Goal: Task Accomplishment & Management: Manage account settings

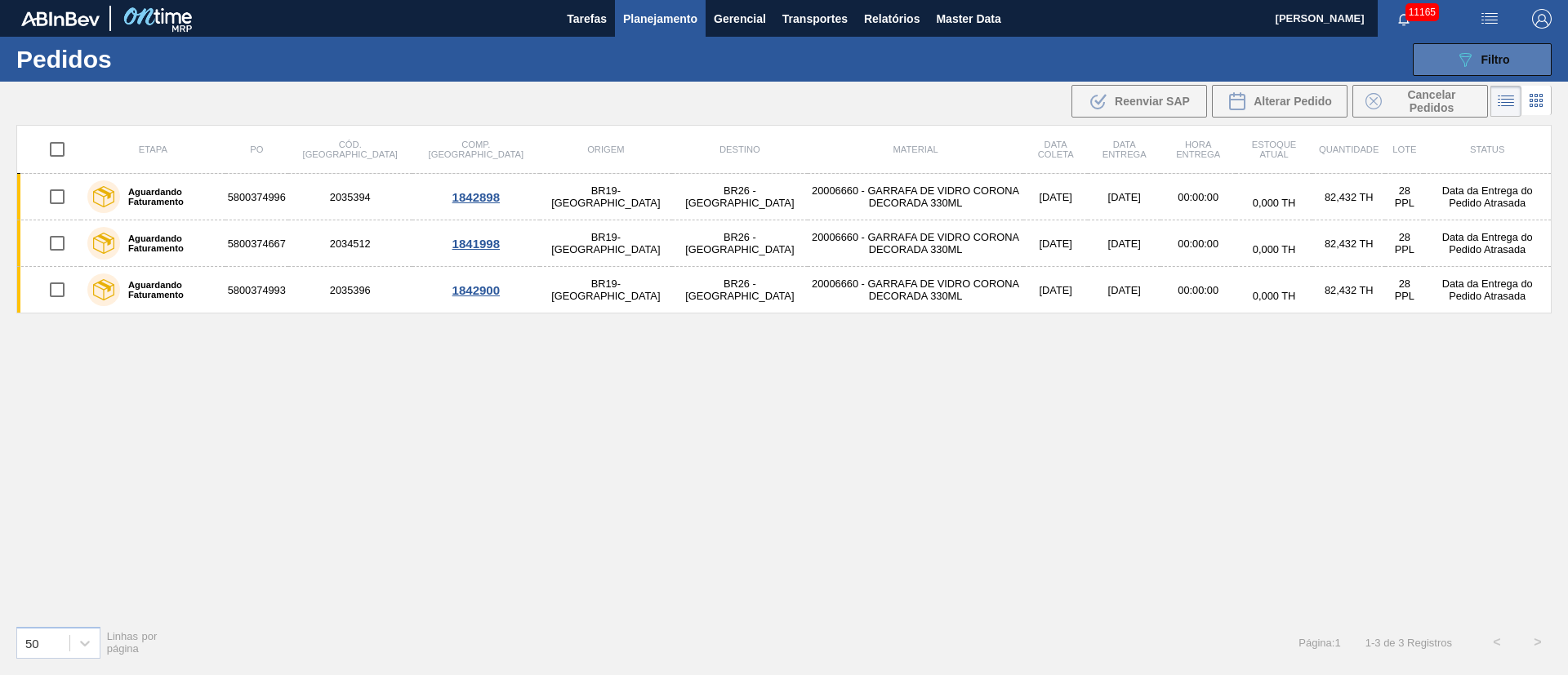
click at [1045, 56] on button "089F7B8B-B2A5-4AFE-B5C0-19BA573D28AC Filtro" at bounding box center [1482, 59] width 139 height 33
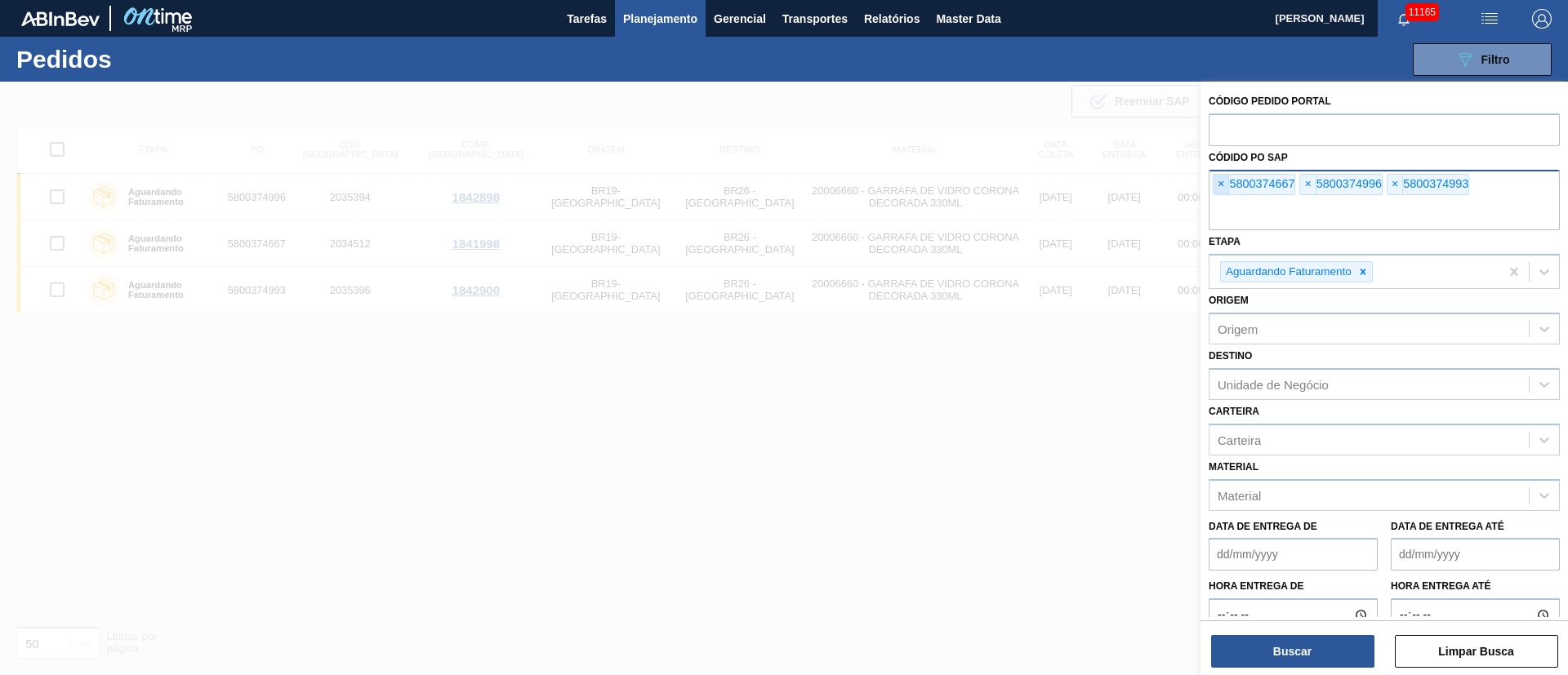
click at [1045, 185] on span "×" at bounding box center [1221, 184] width 15 height 20
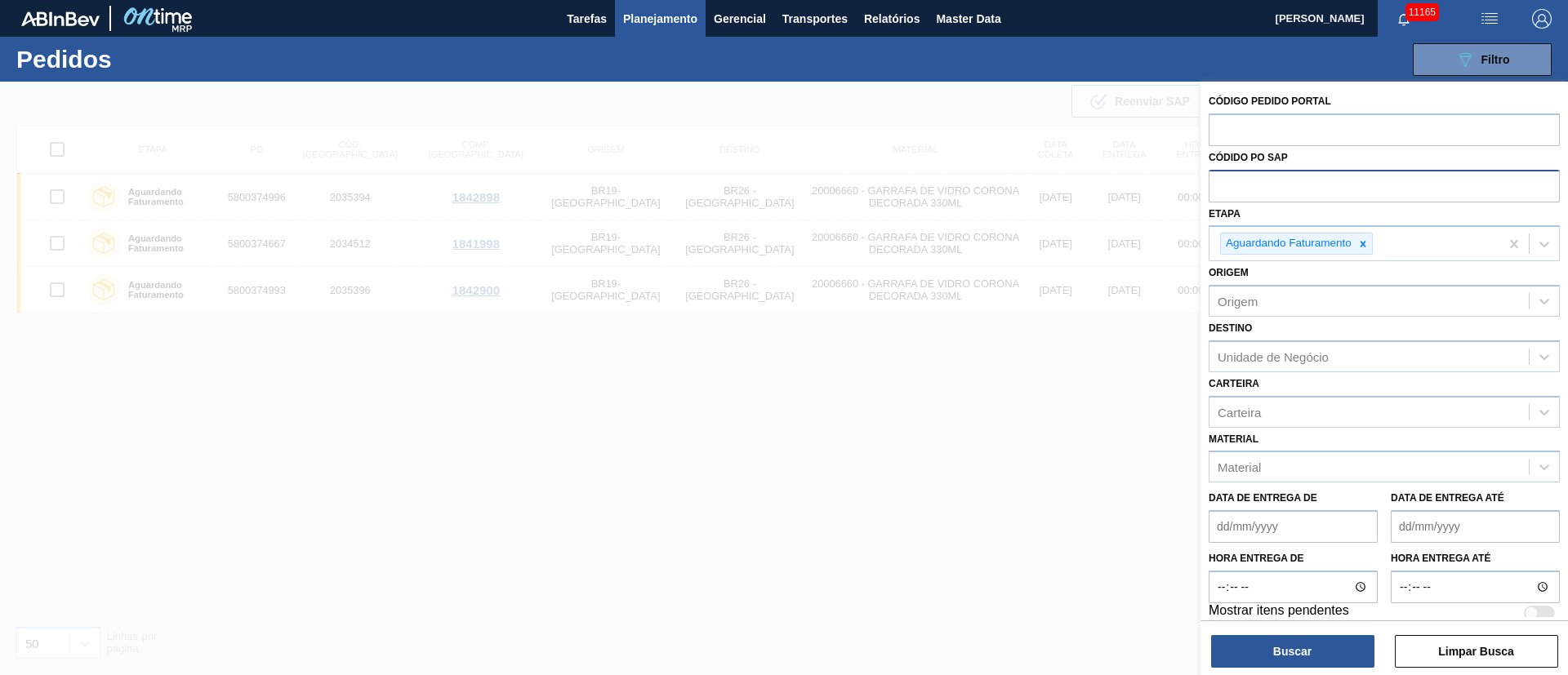
click at [1045, 185] on input "text" at bounding box center [1384, 185] width 351 height 31
paste input "text"
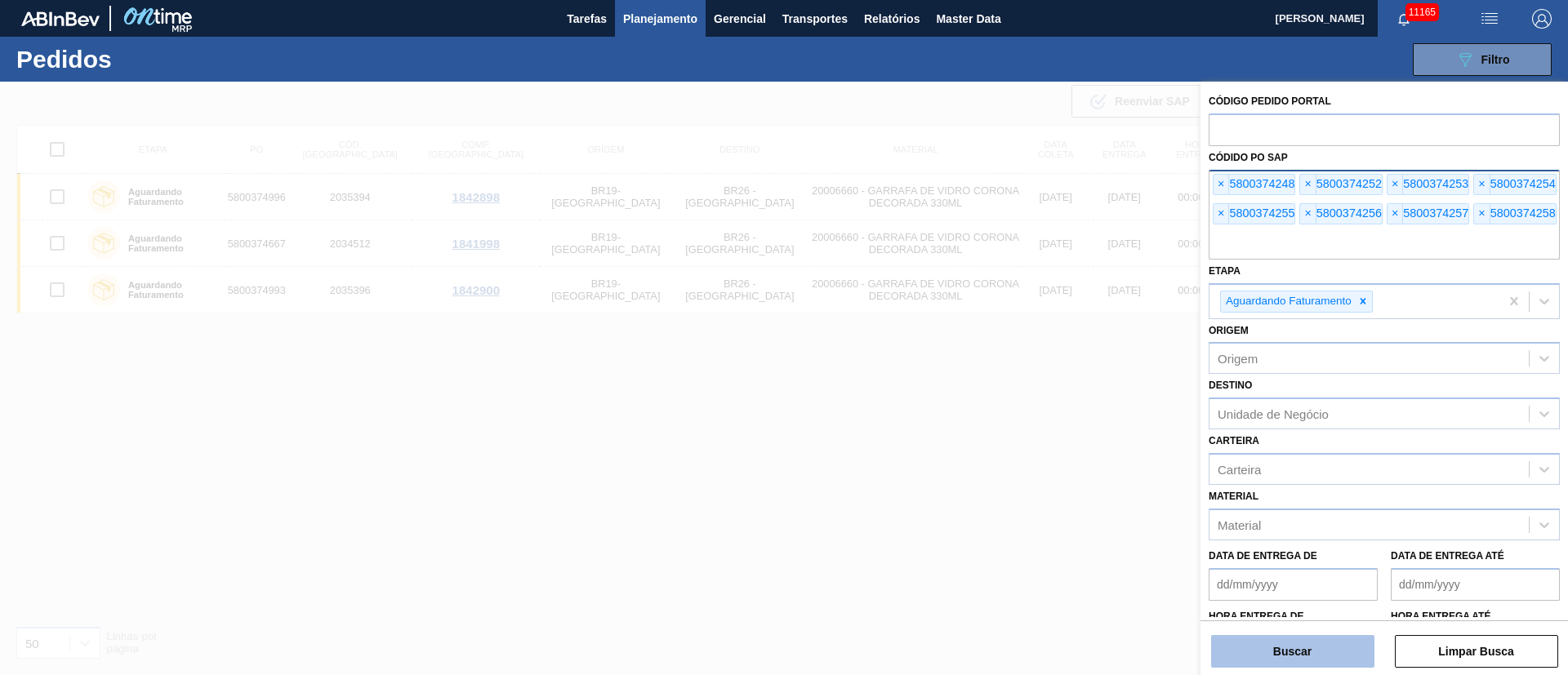
click at [1045, 449] on button "Buscar" at bounding box center [1293, 651] width 164 height 33
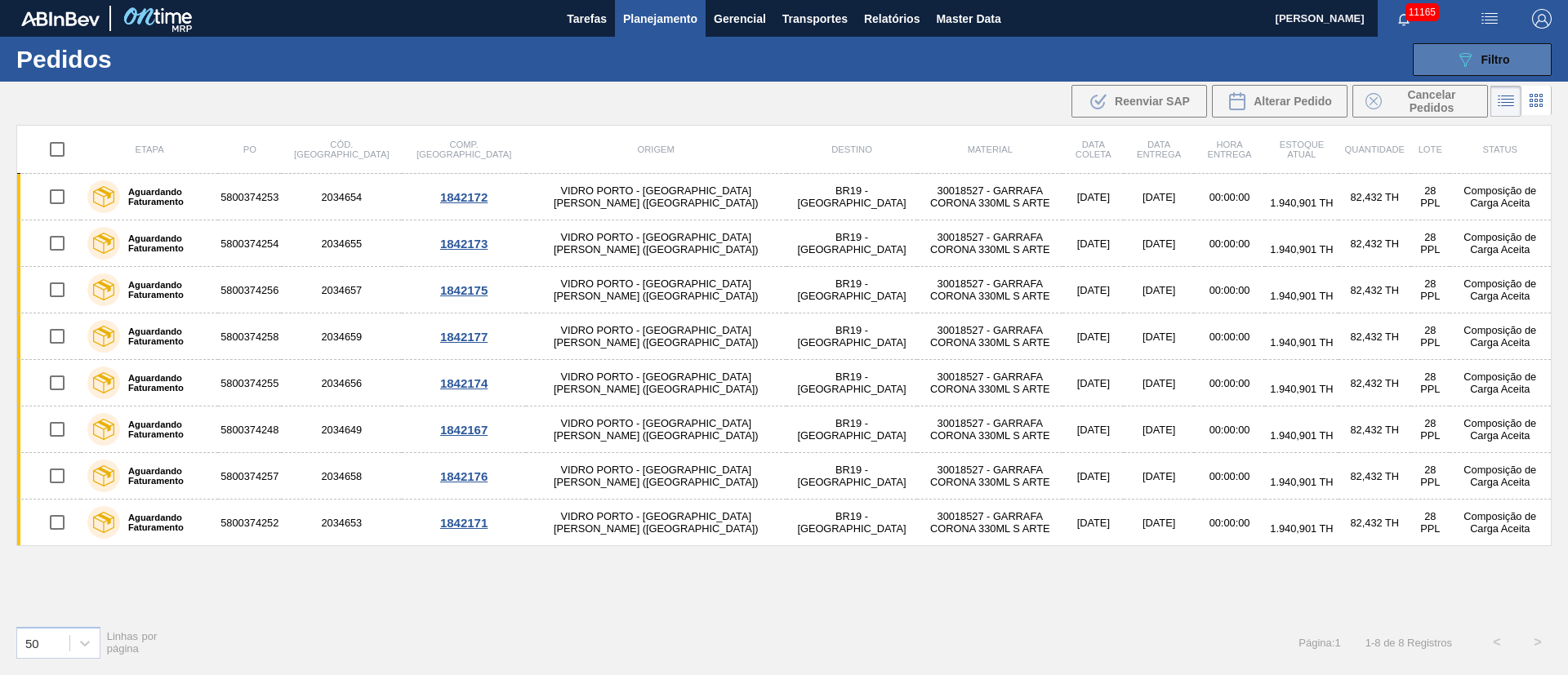
click at [1045, 67] on div "089F7B8B-B2A5-4AFE-B5C0-19BA573D28AC Filtro" at bounding box center [1482, 59] width 55 height 20
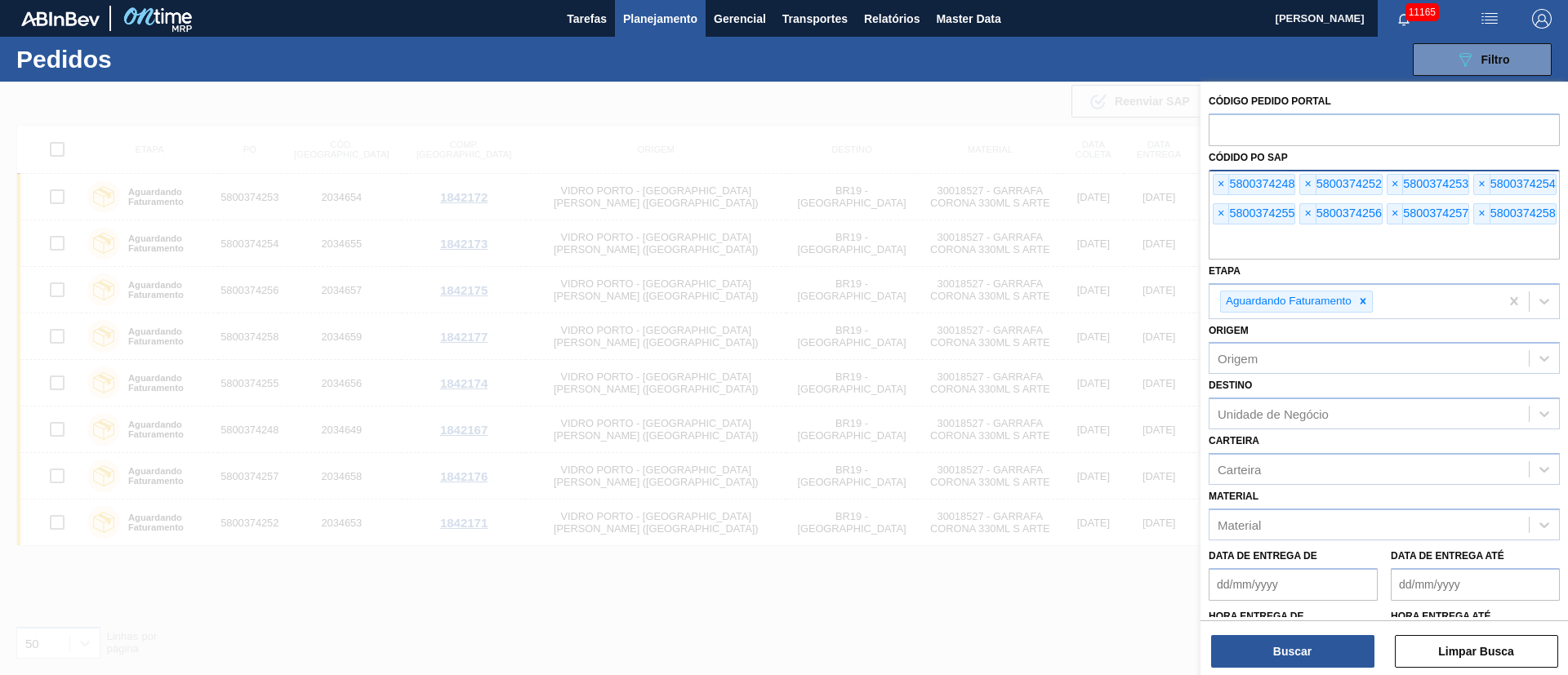
click at [1045, 179] on div "× 5800374248" at bounding box center [1255, 184] width 83 height 22
click at [1045, 184] on span "×" at bounding box center [1221, 184] width 15 height 20
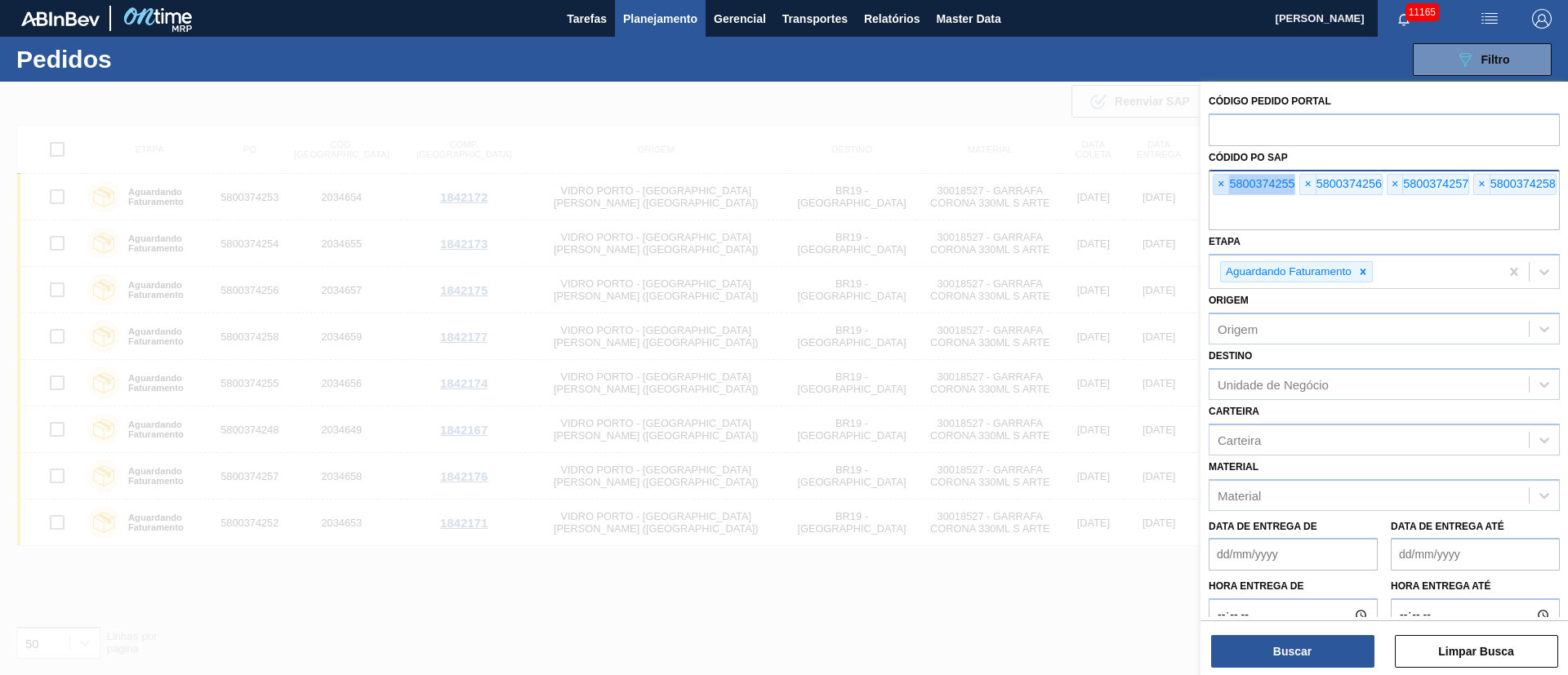
click at [1045, 184] on span "×" at bounding box center [1221, 184] width 15 height 20
click at [1045, 185] on span "×" at bounding box center [1221, 184] width 15 height 20
click at [1045, 199] on input "text" at bounding box center [1384, 214] width 351 height 31
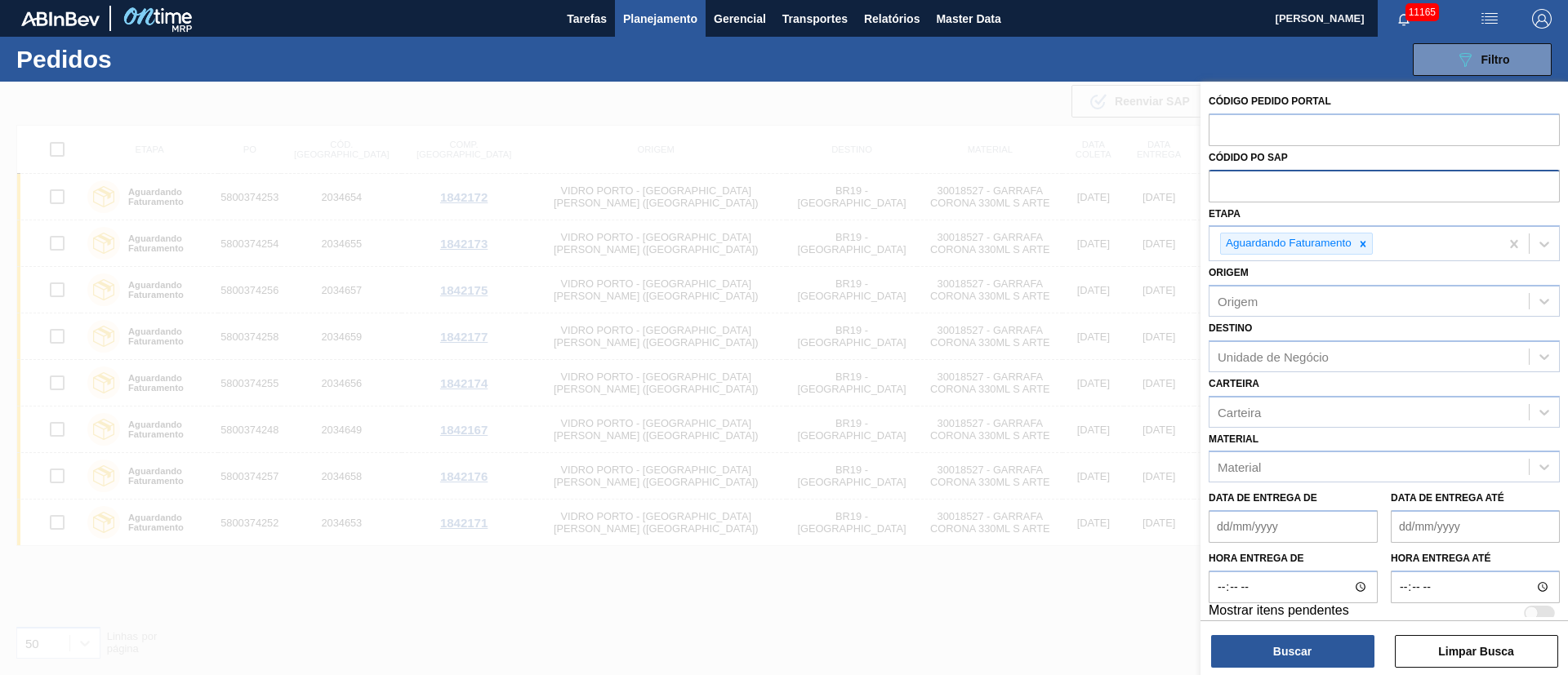
click at [1045, 186] on input "text" at bounding box center [1384, 185] width 351 height 31
click at [1045, 415] on div "Carteira" at bounding box center [1240, 412] width 43 height 14
click at [1045, 361] on div "Unidade de Negócio" at bounding box center [1274, 356] width 111 height 14
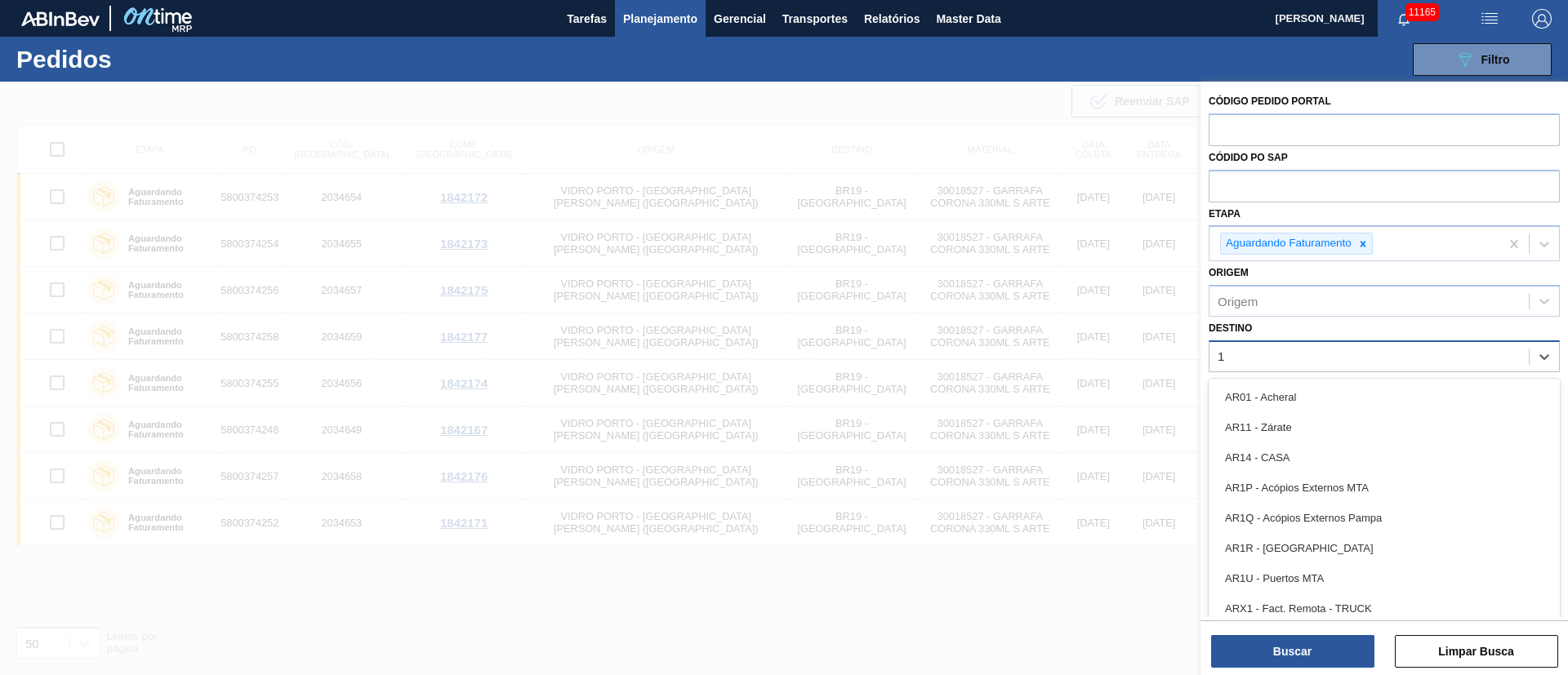
type input "18"
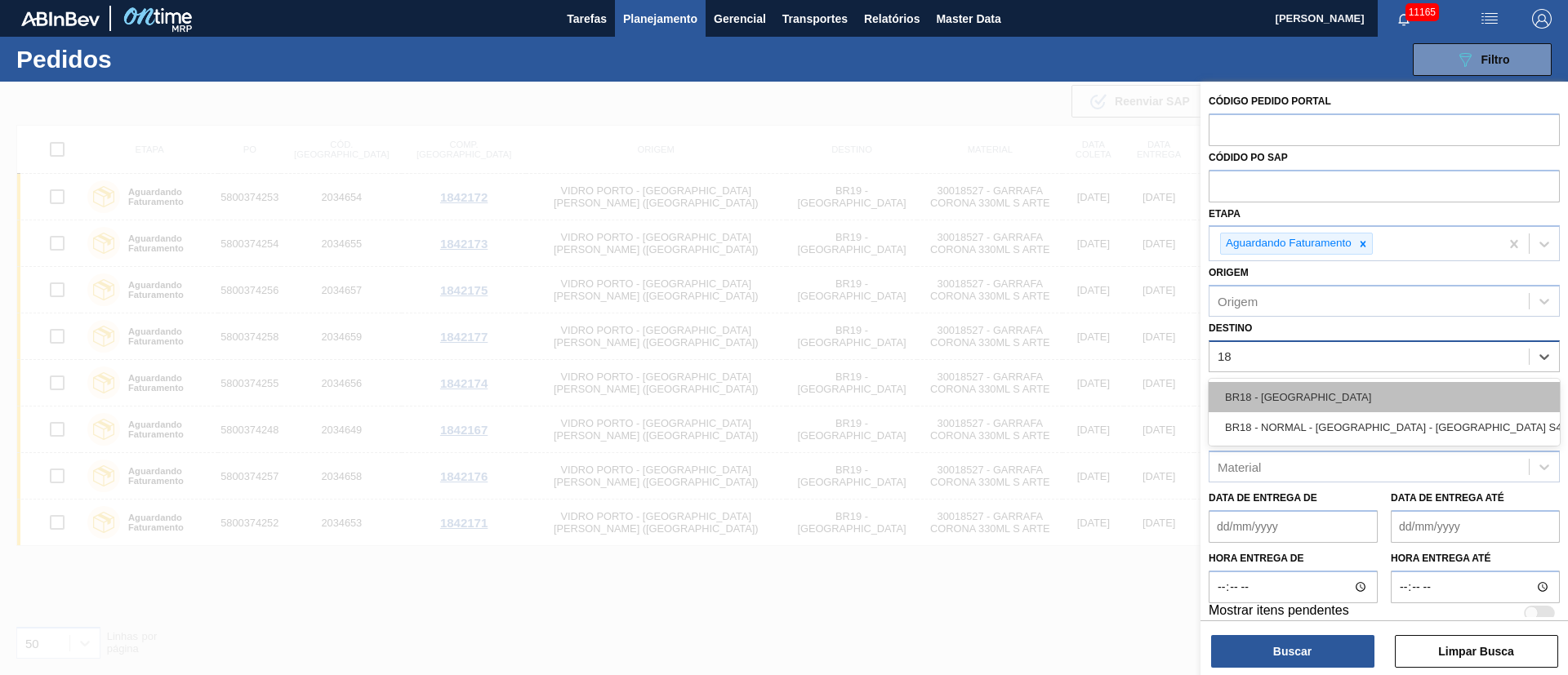
click at [1045, 396] on div "BR18 - [GEOGRAPHIC_DATA]" at bounding box center [1384, 397] width 351 height 30
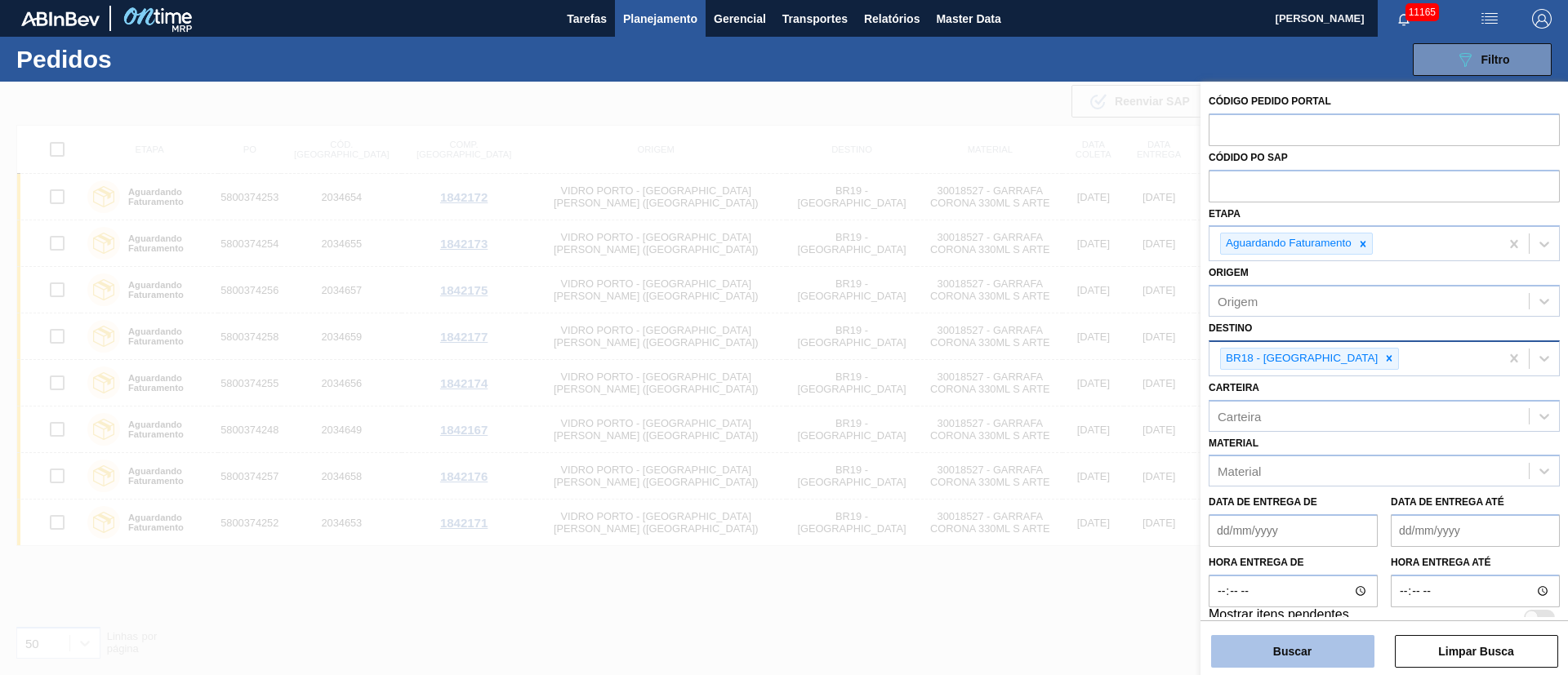
click at [1045, 449] on button "Buscar" at bounding box center [1293, 651] width 164 height 33
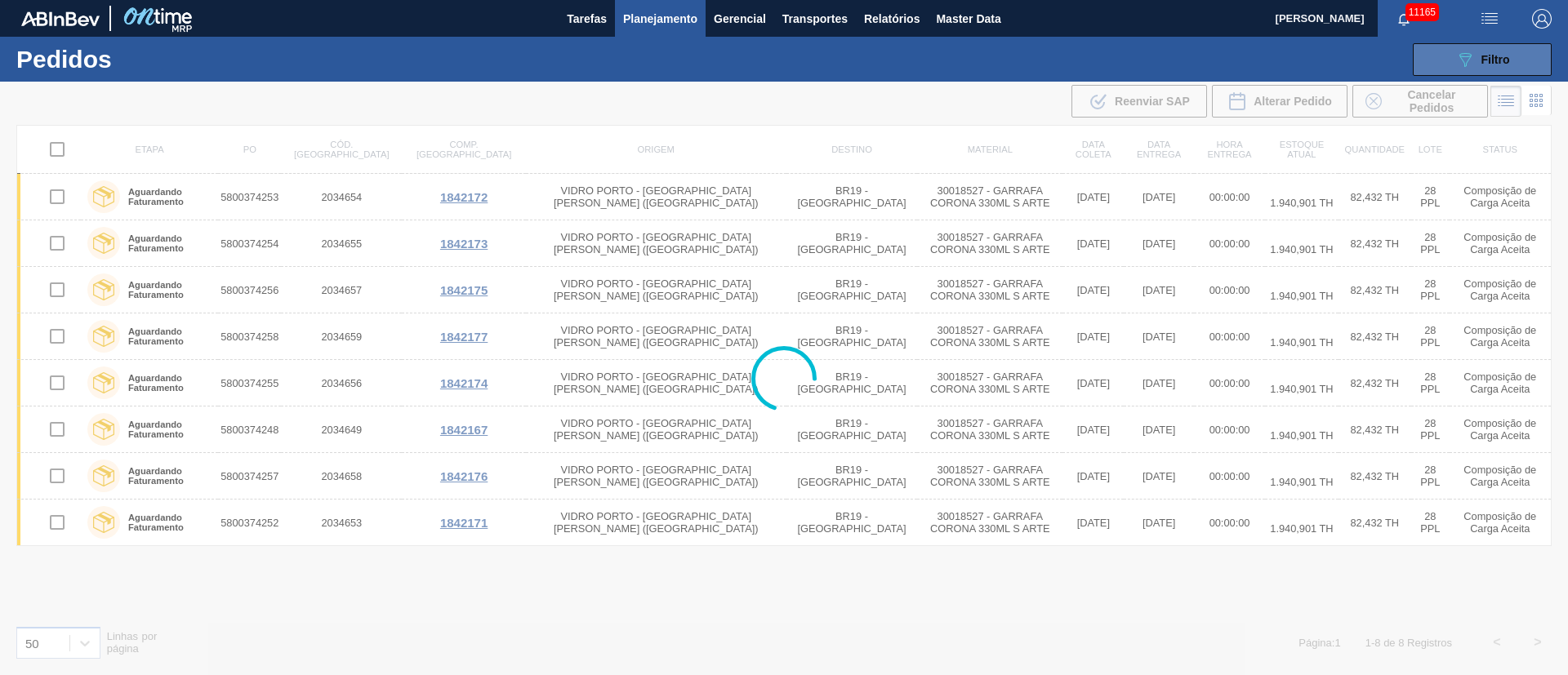
click at [1045, 58] on span "Filtro" at bounding box center [1496, 59] width 28 height 13
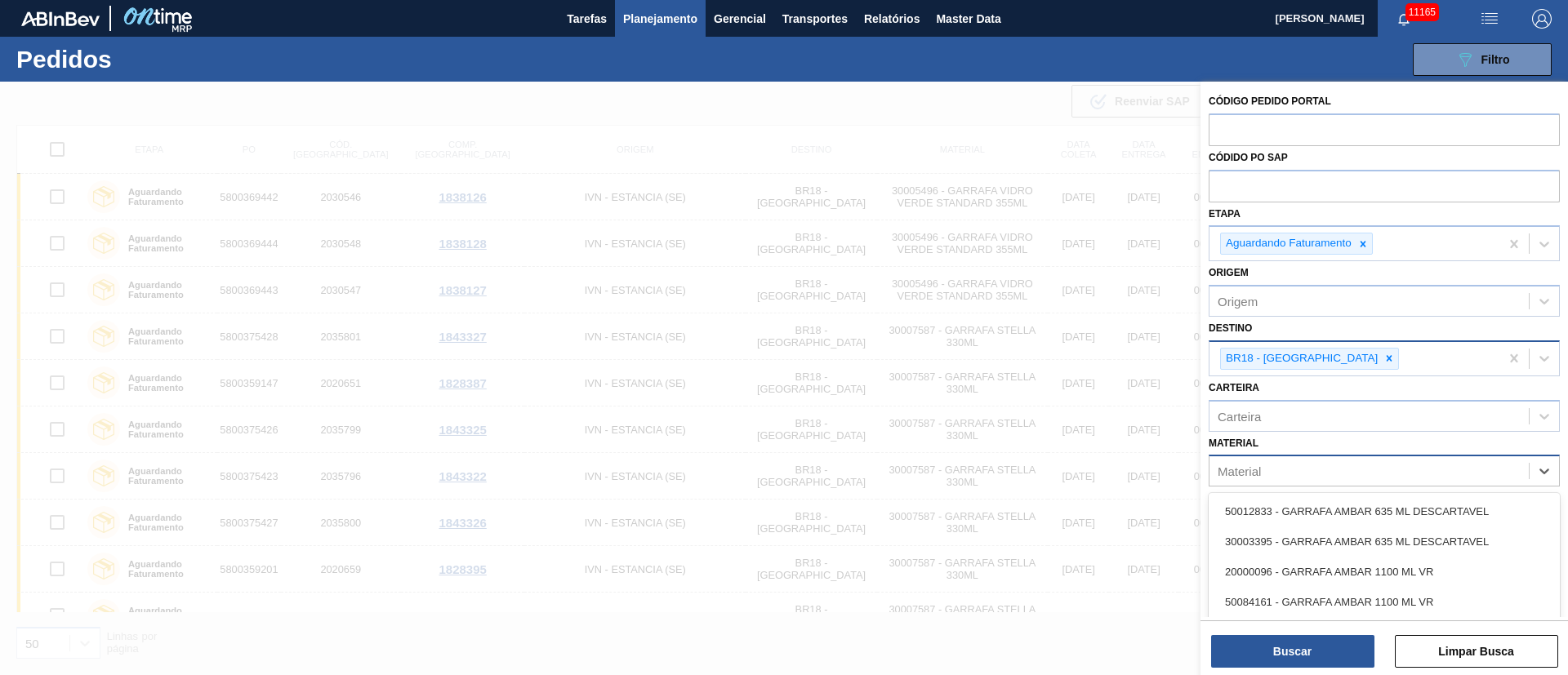
click at [1045, 449] on div "Material" at bounding box center [1240, 471] width 43 height 14
type input "30007587"
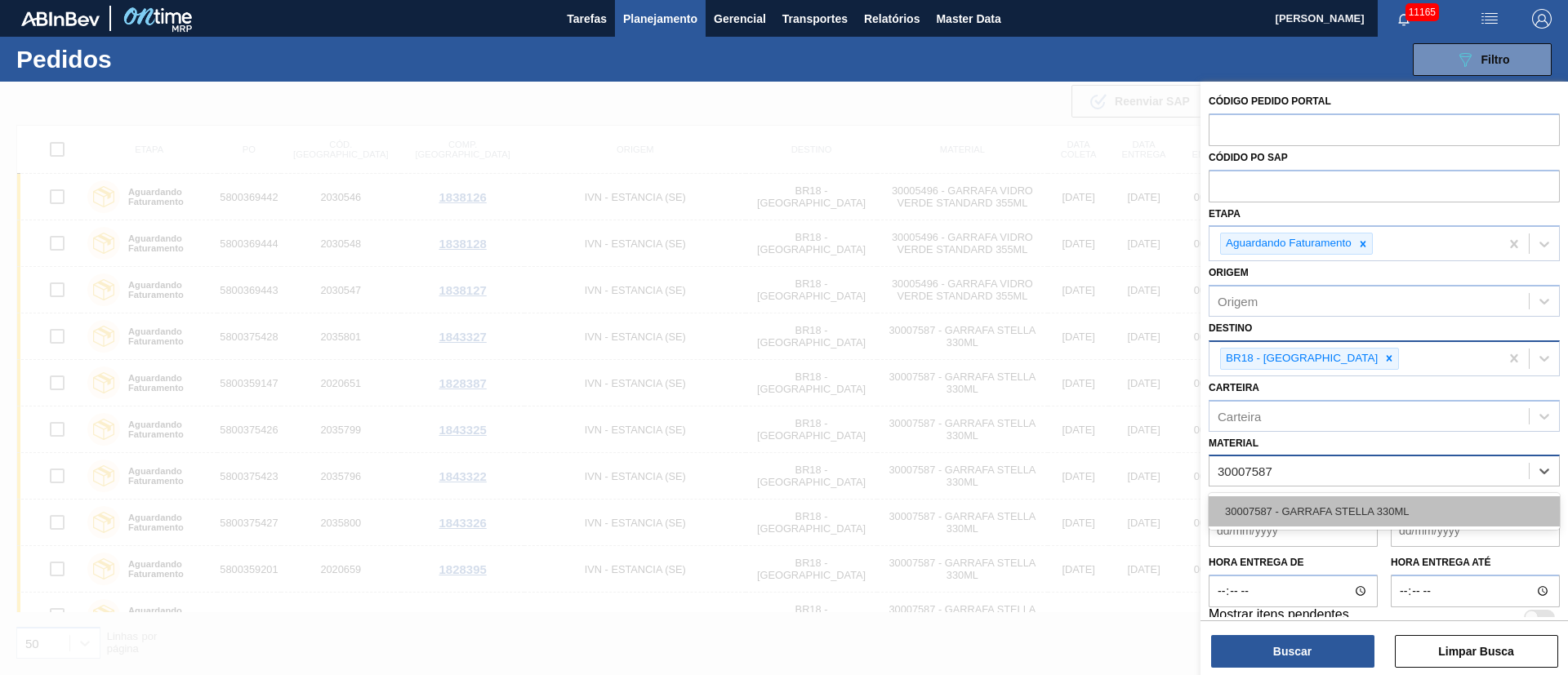
click at [1045, 449] on div "30007587 - GARRAFA STELLA 330ML" at bounding box center [1384, 511] width 351 height 30
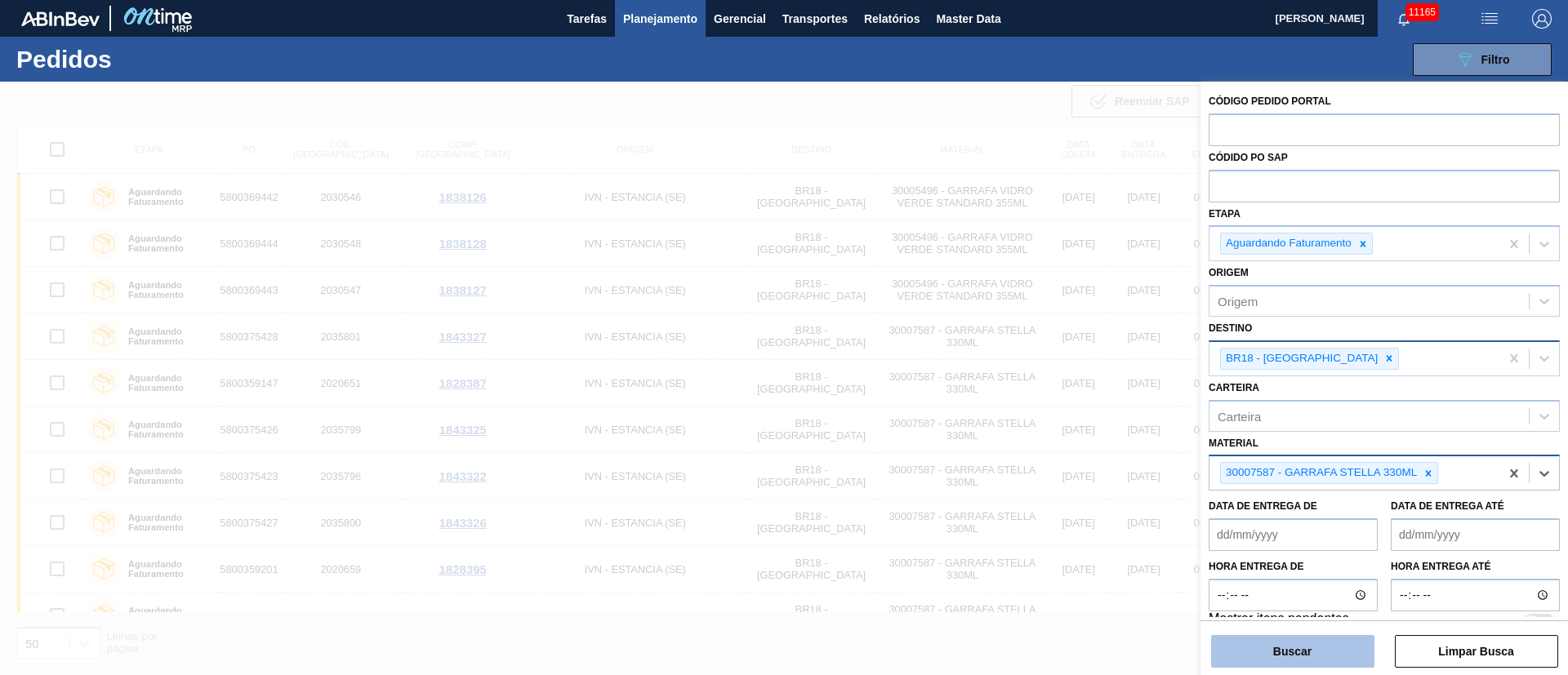
click at [1045, 449] on button "Buscar" at bounding box center [1293, 651] width 164 height 33
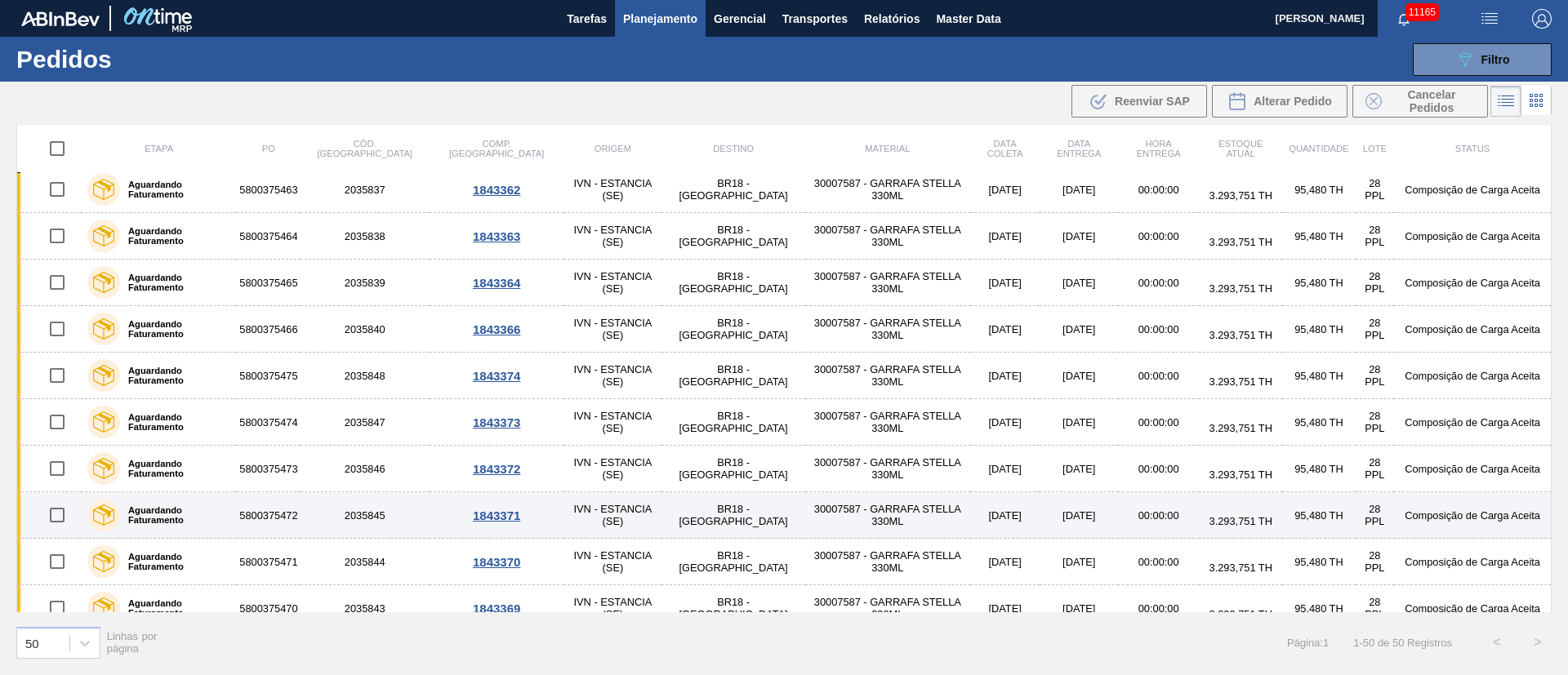
scroll to position [1889, 0]
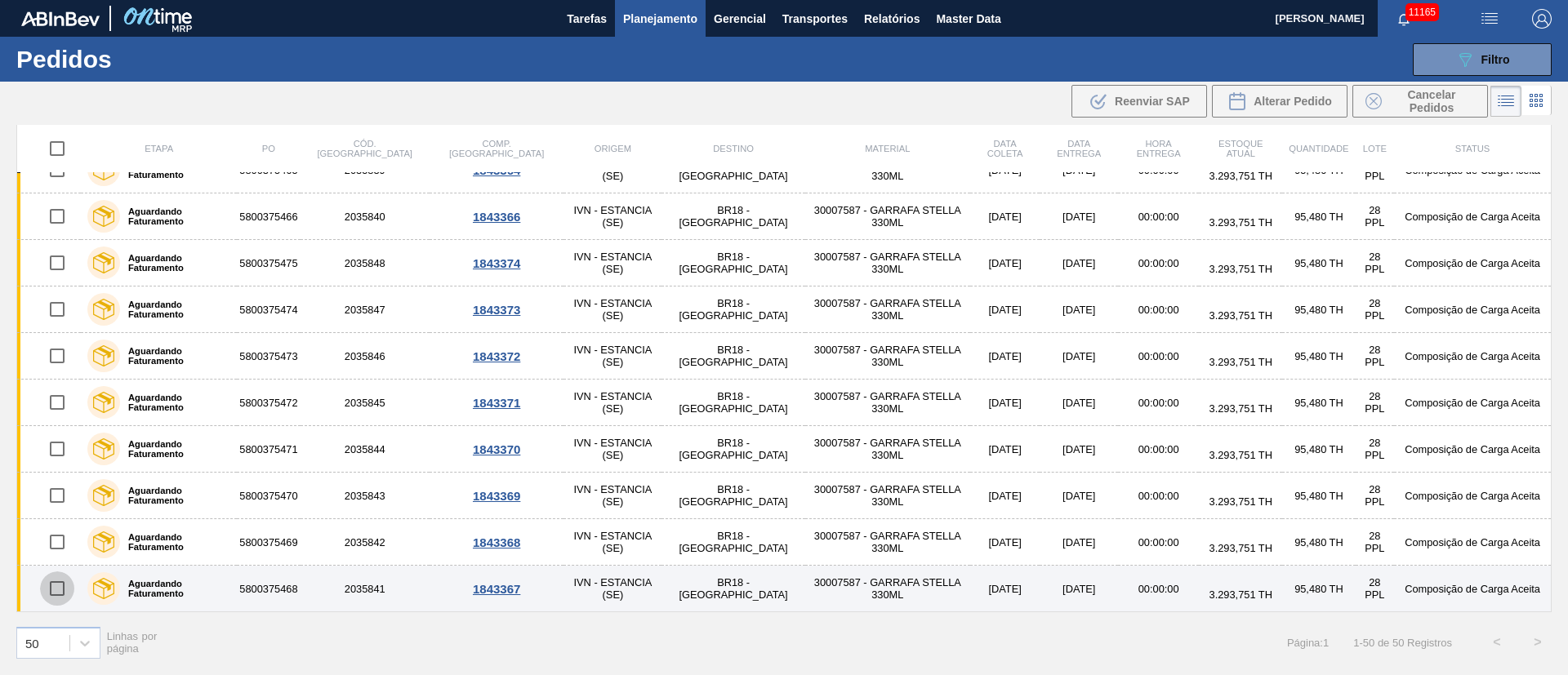
click at [57, 449] on input "checkbox" at bounding box center [57, 589] width 34 height 34
checkbox input "true"
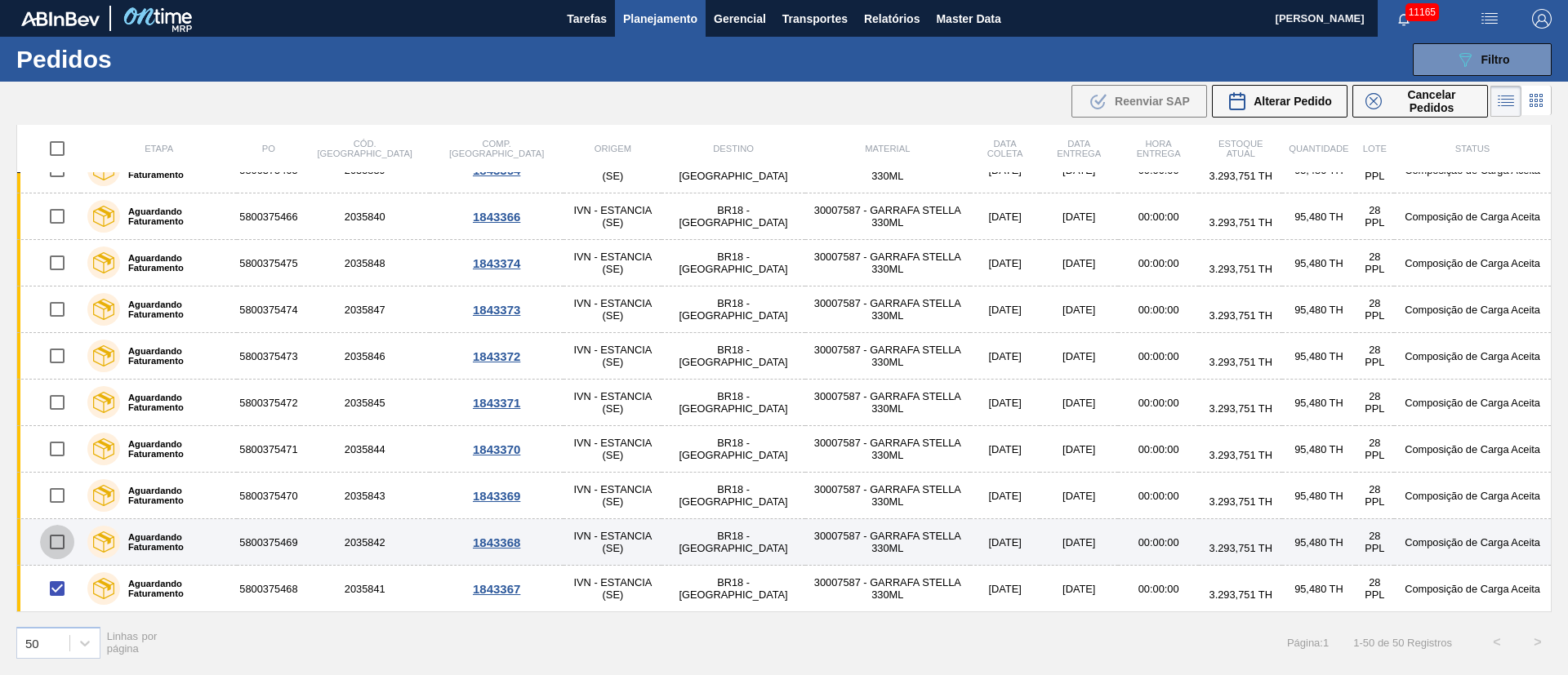
click at [56, 449] on input "checkbox" at bounding box center [57, 542] width 34 height 34
checkbox input "true"
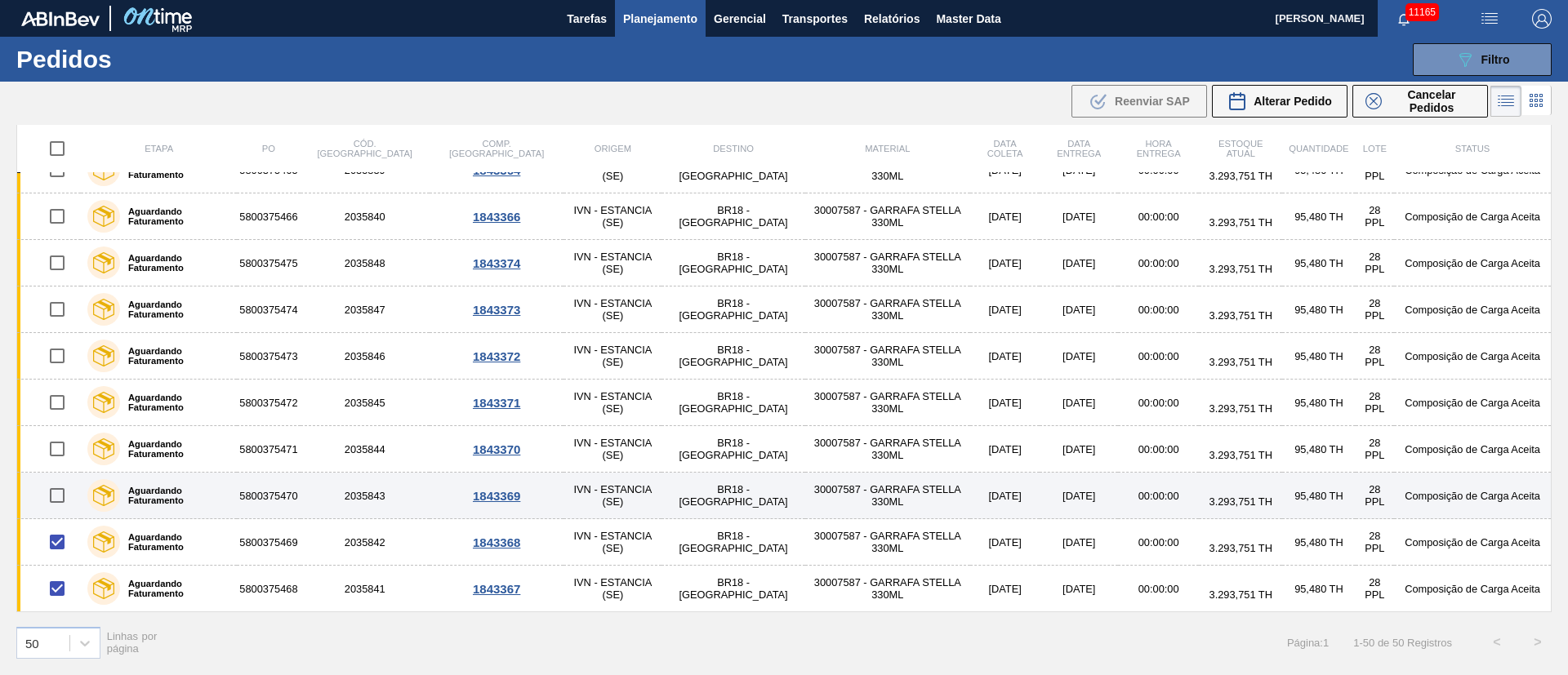
click at [61, 449] on input "checkbox" at bounding box center [57, 495] width 34 height 34
checkbox input "true"
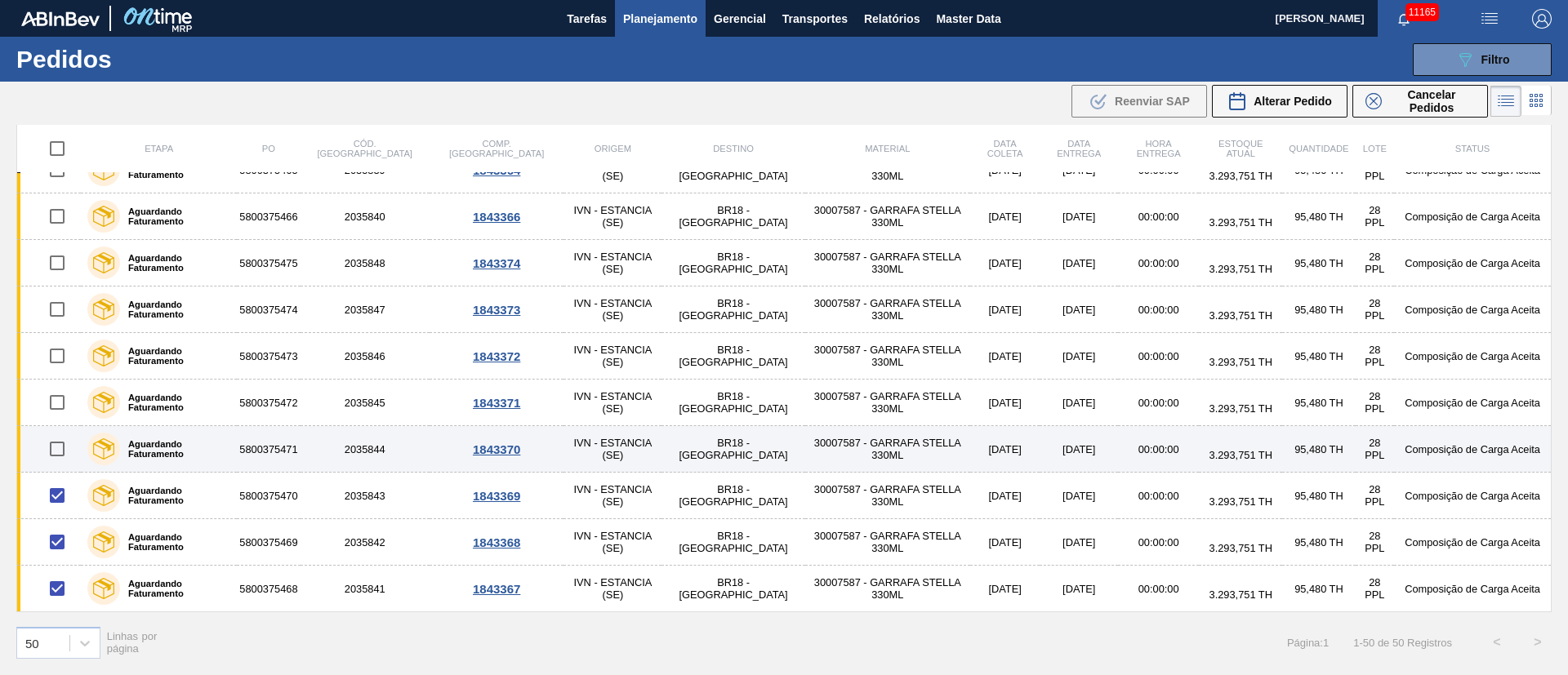
click at [54, 449] on input "checkbox" at bounding box center [57, 448] width 34 height 34
checkbox input "true"
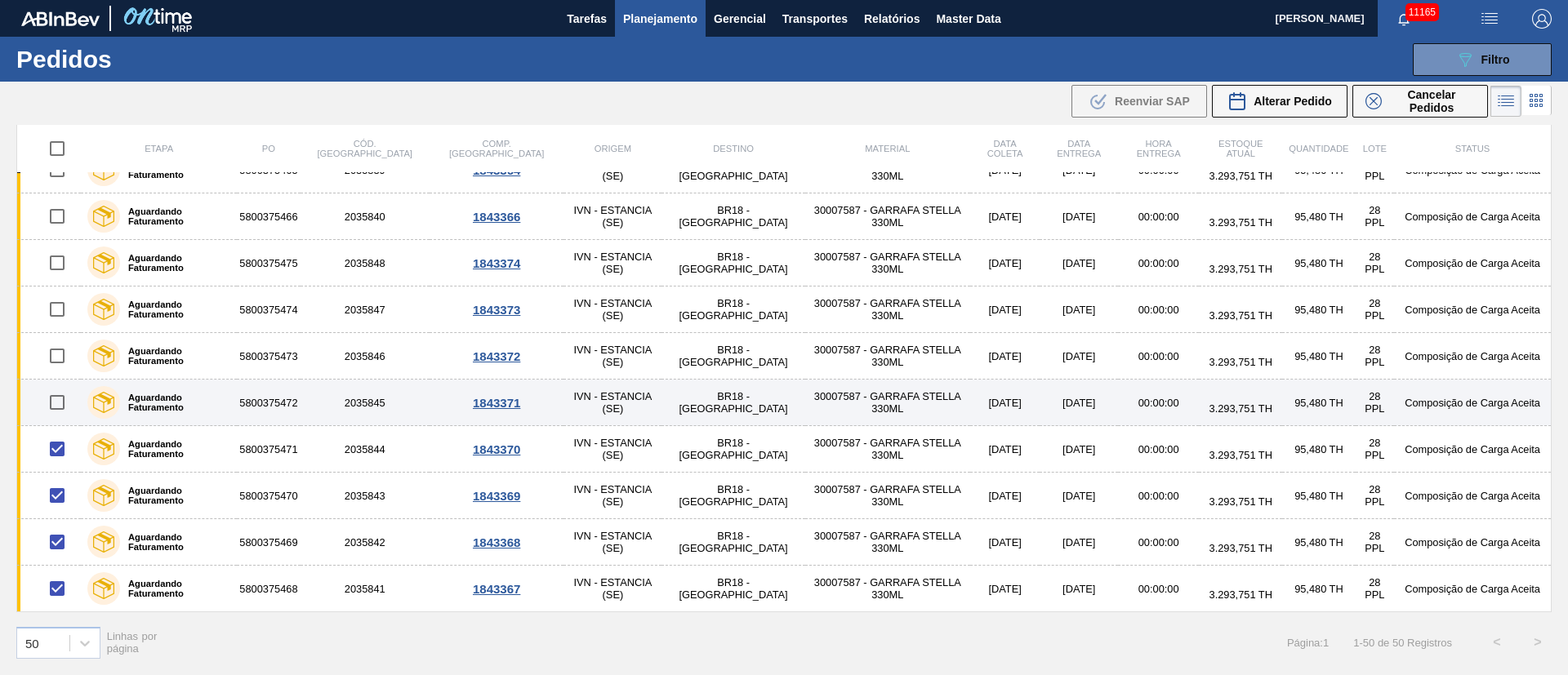
click at [61, 395] on input "checkbox" at bounding box center [57, 402] width 34 height 34
checkbox input "true"
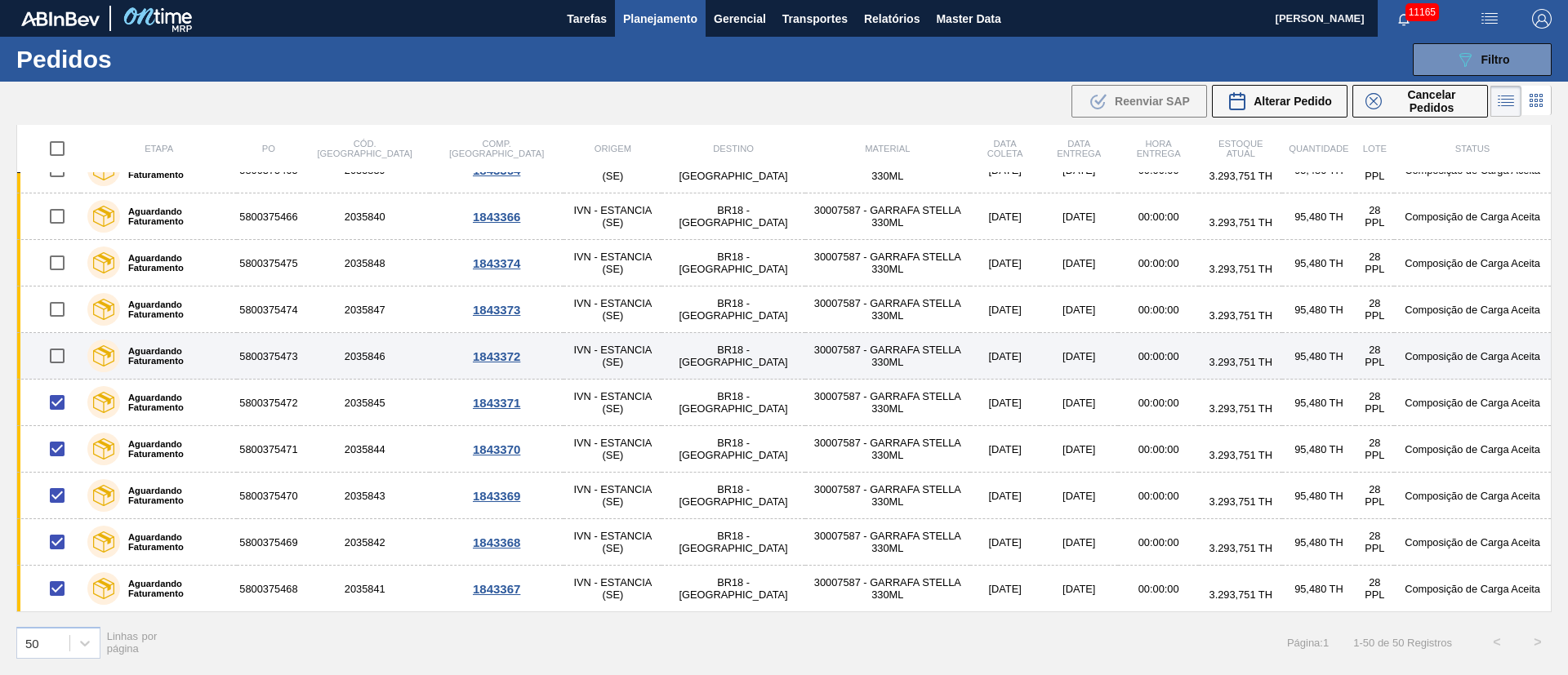
click at [58, 352] on input "checkbox" at bounding box center [57, 355] width 34 height 34
checkbox input "true"
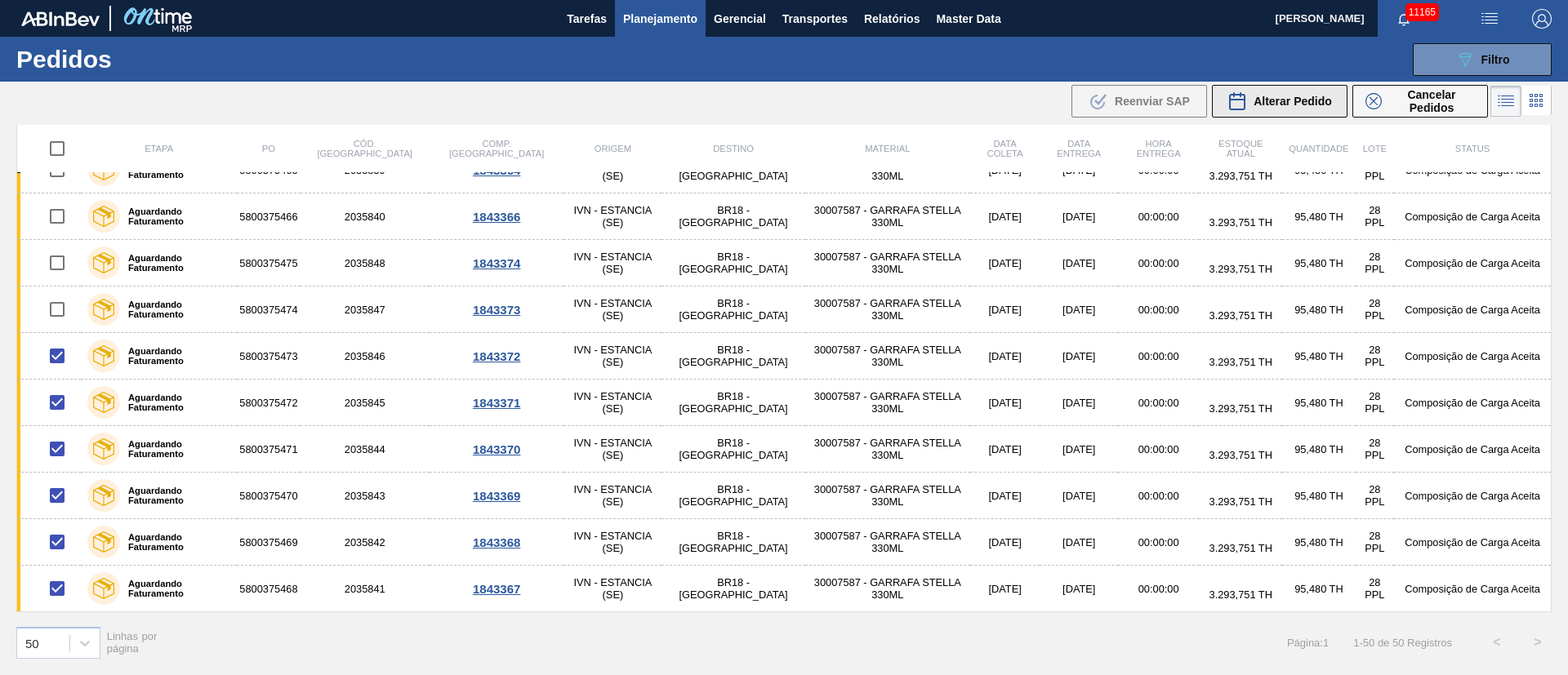
click at [1045, 100] on span "Alterar Pedido" at bounding box center [1292, 102] width 78 height 13
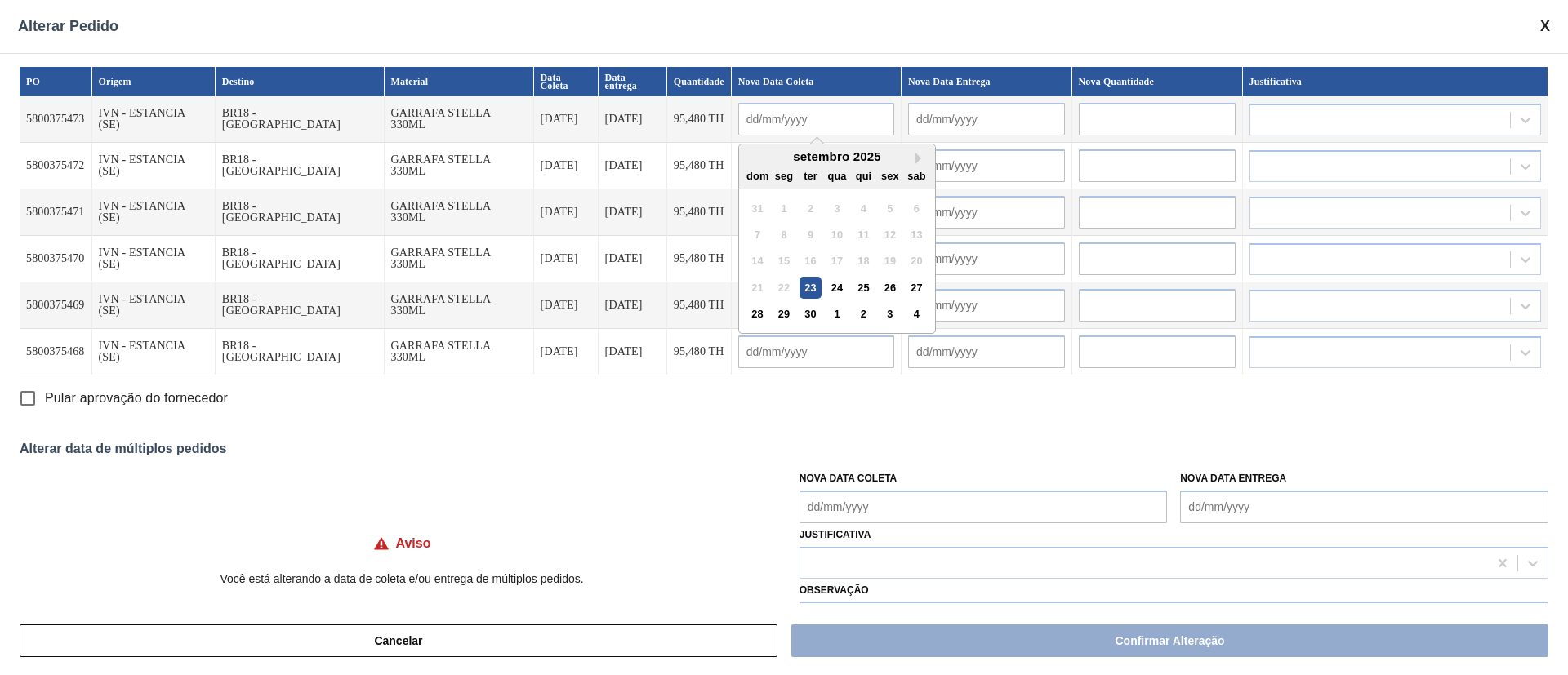
click at [767, 118] on input "text" at bounding box center [816, 118] width 156 height 33
click at [772, 208] on div "1" at bounding box center [783, 208] width 22 height 22
click at [826, 280] on div "24" at bounding box center [836, 287] width 22 height 22
type input "[DATE]"
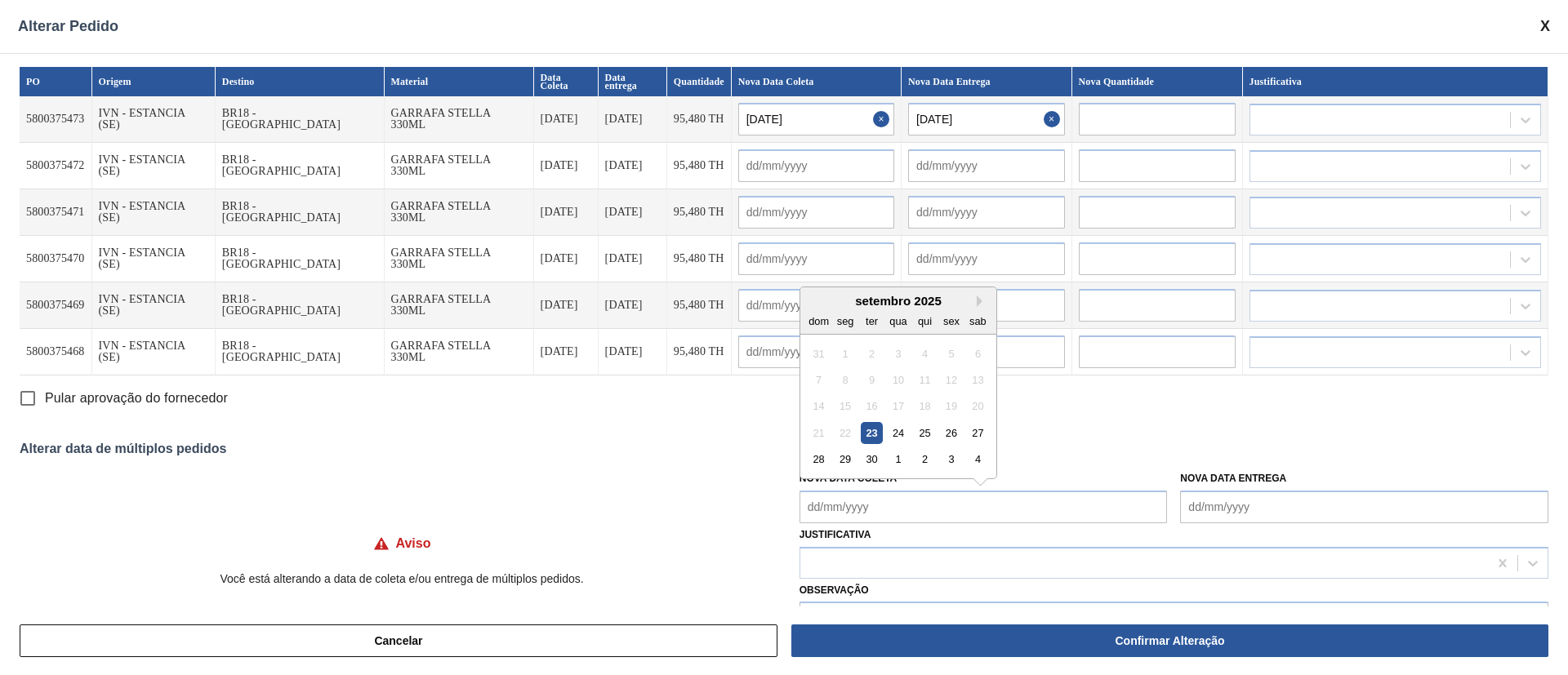
click at [849, 449] on Coleta "Nova Data Coleta" at bounding box center [984, 507] width 369 height 33
click at [892, 433] on div "24" at bounding box center [897, 432] width 22 height 22
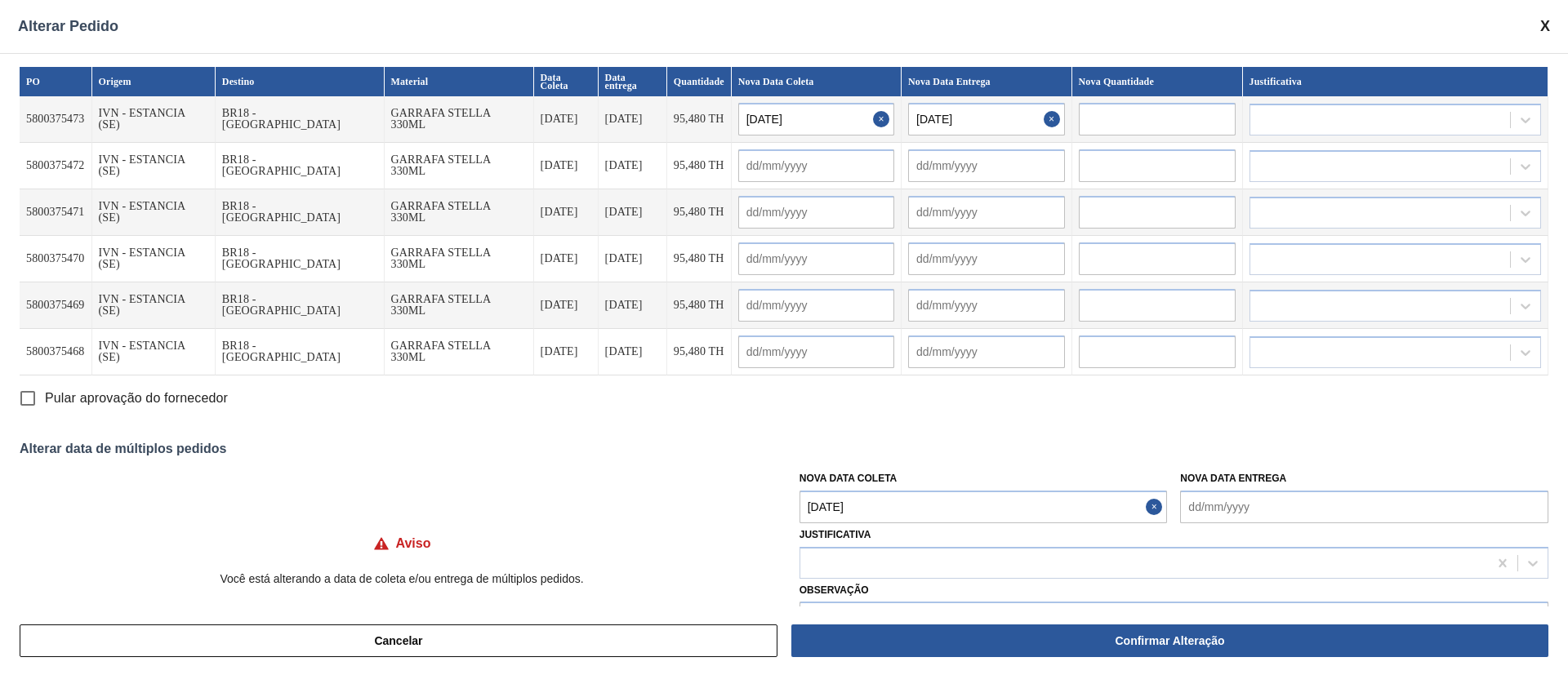
type Coleta "[DATE]"
type input "[DATE]"
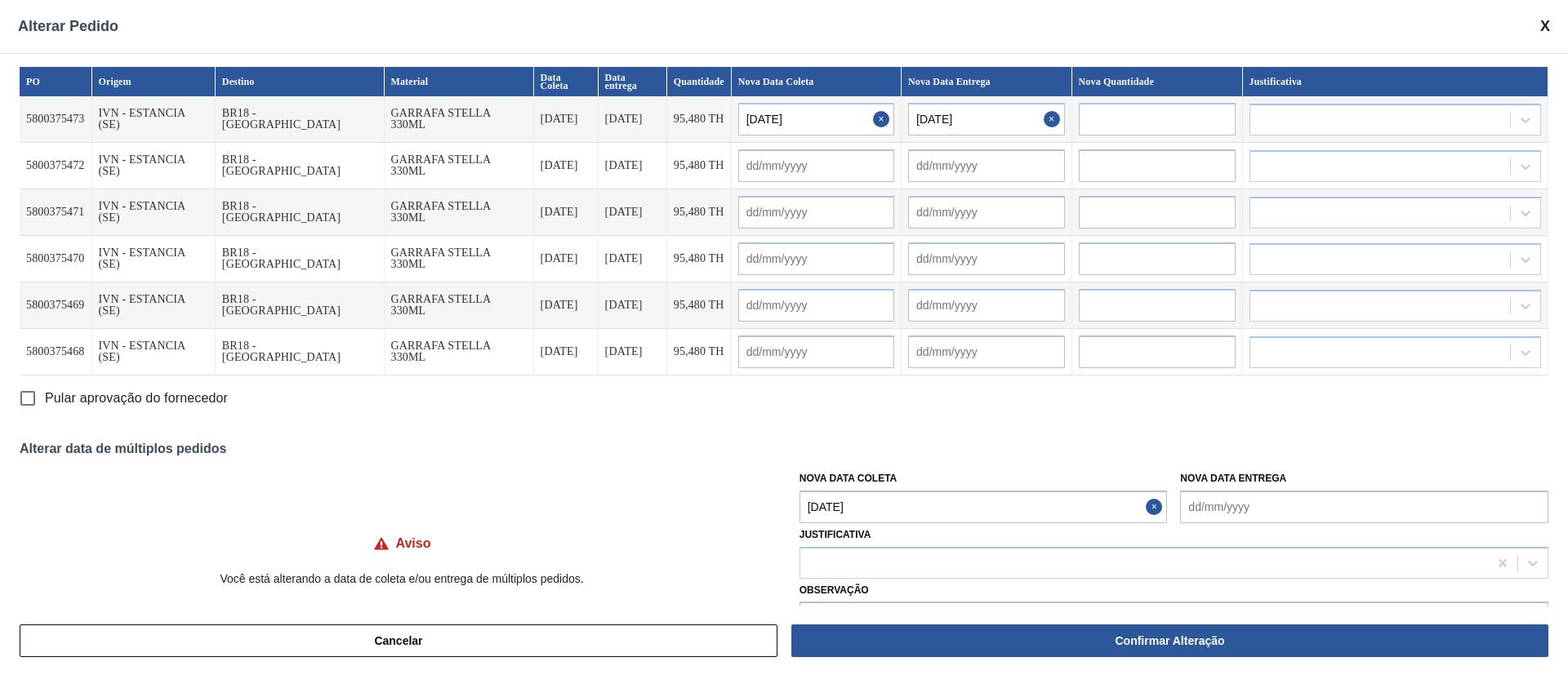
type input "[DATE]"
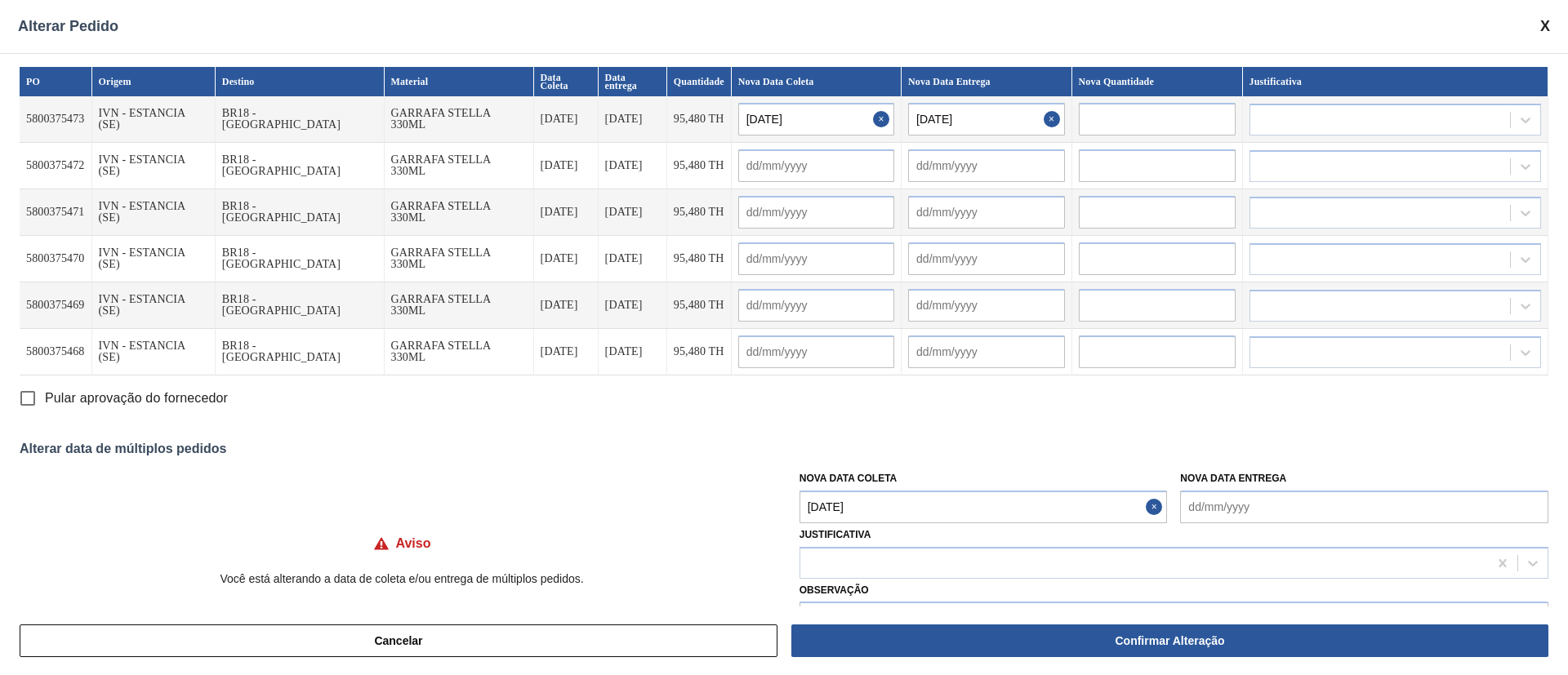
type input "[DATE]"
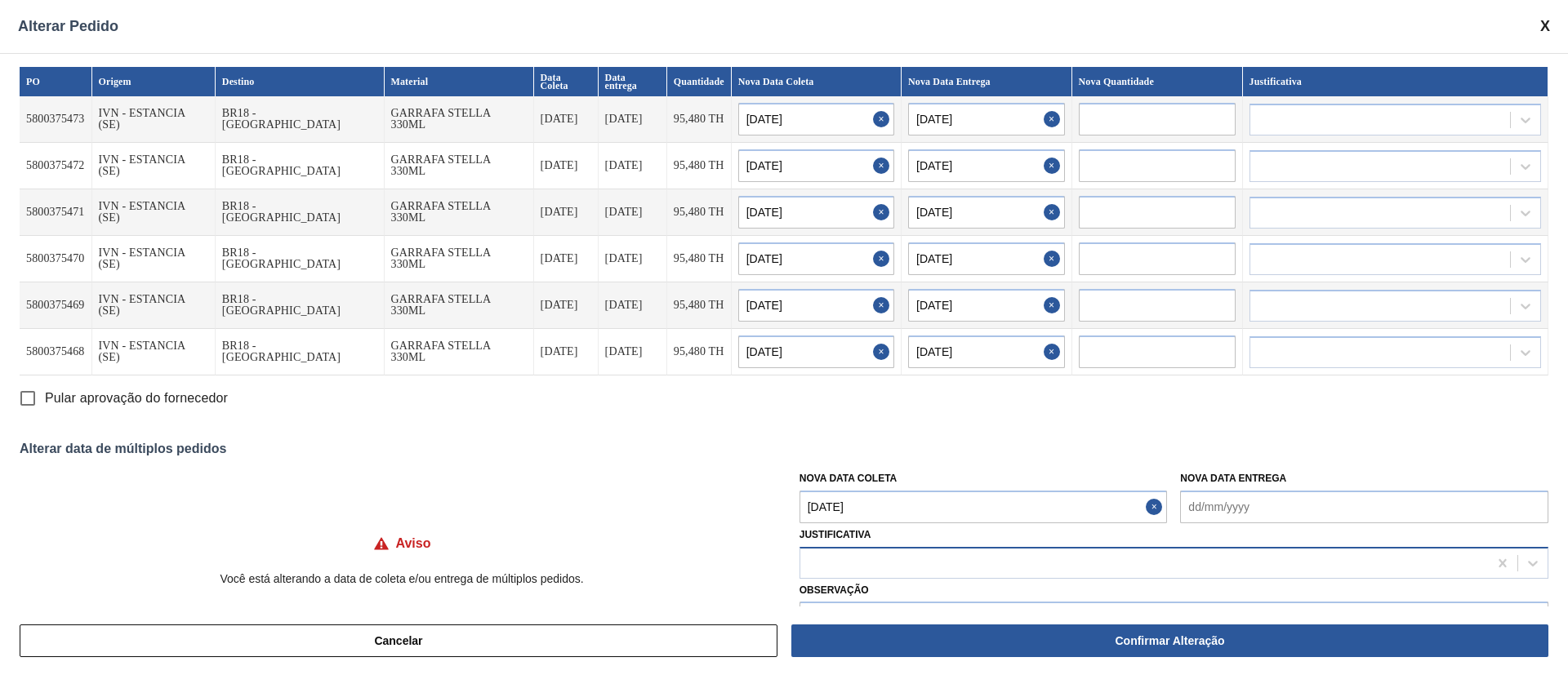
click at [825, 449] on div at bounding box center [1144, 562] width 688 height 24
type input "ou"
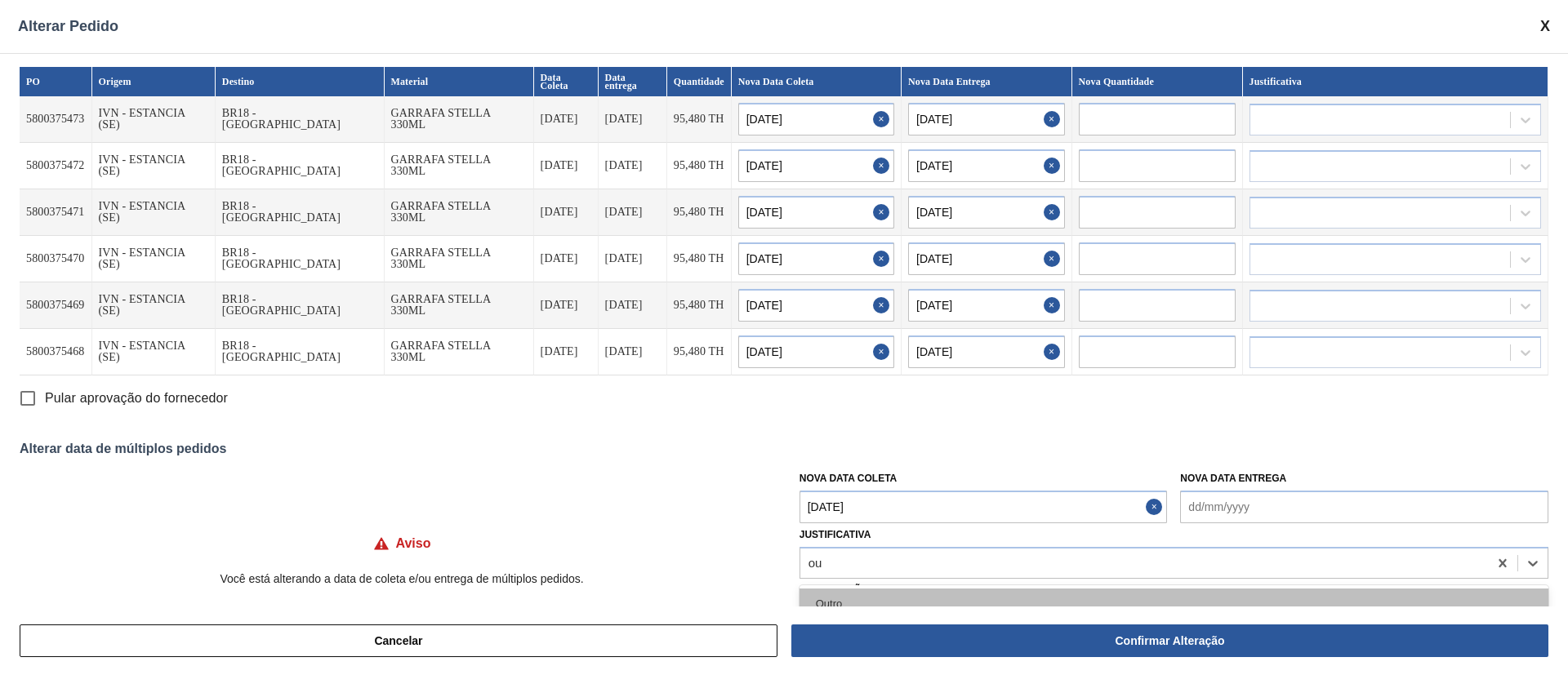
click at [829, 449] on div "Outro" at bounding box center [1174, 604] width 749 height 30
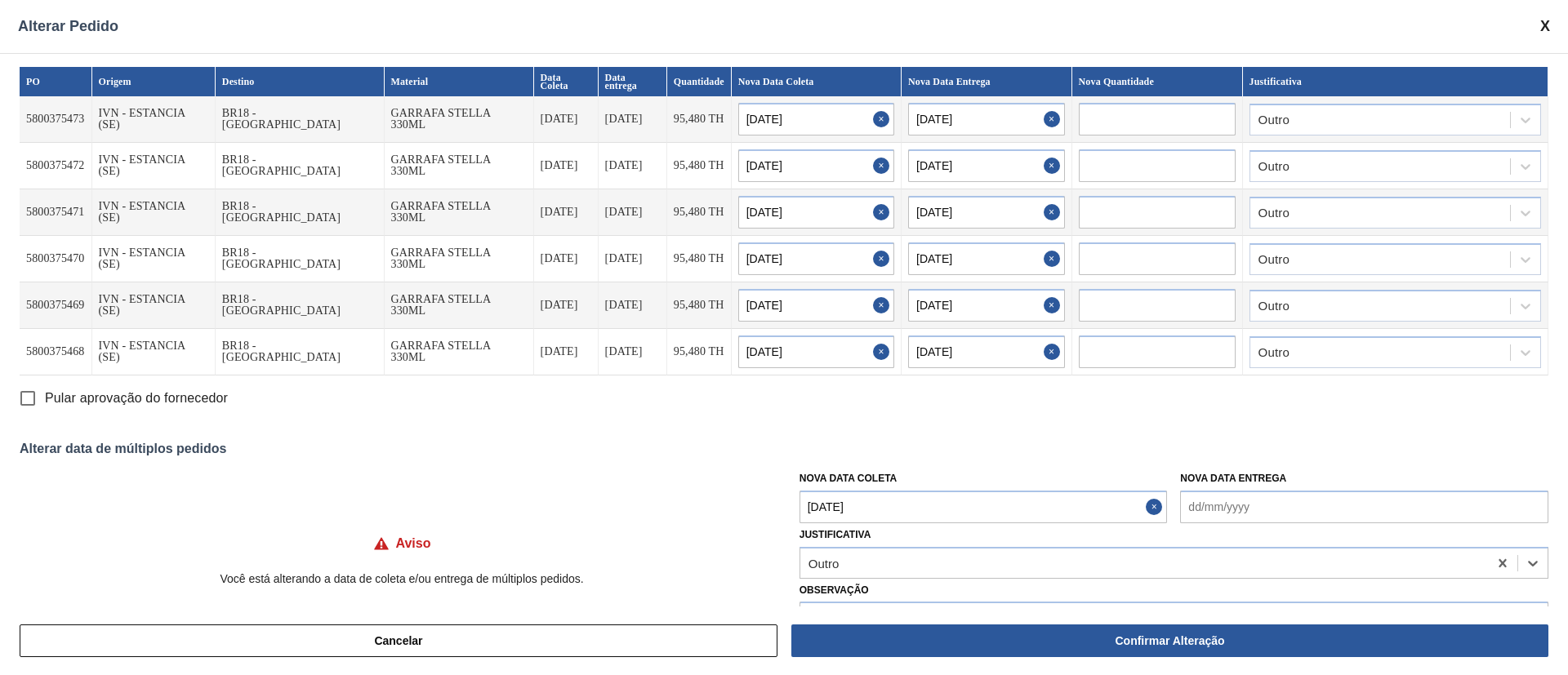
drag, startPoint x: 33, startPoint y: 400, endPoint x: 77, endPoint y: 417, distance: 47.2
click at [33, 399] on input "Pular aprovação do fornecedor" at bounding box center [27, 399] width 34 height 34
checkbox input "true"
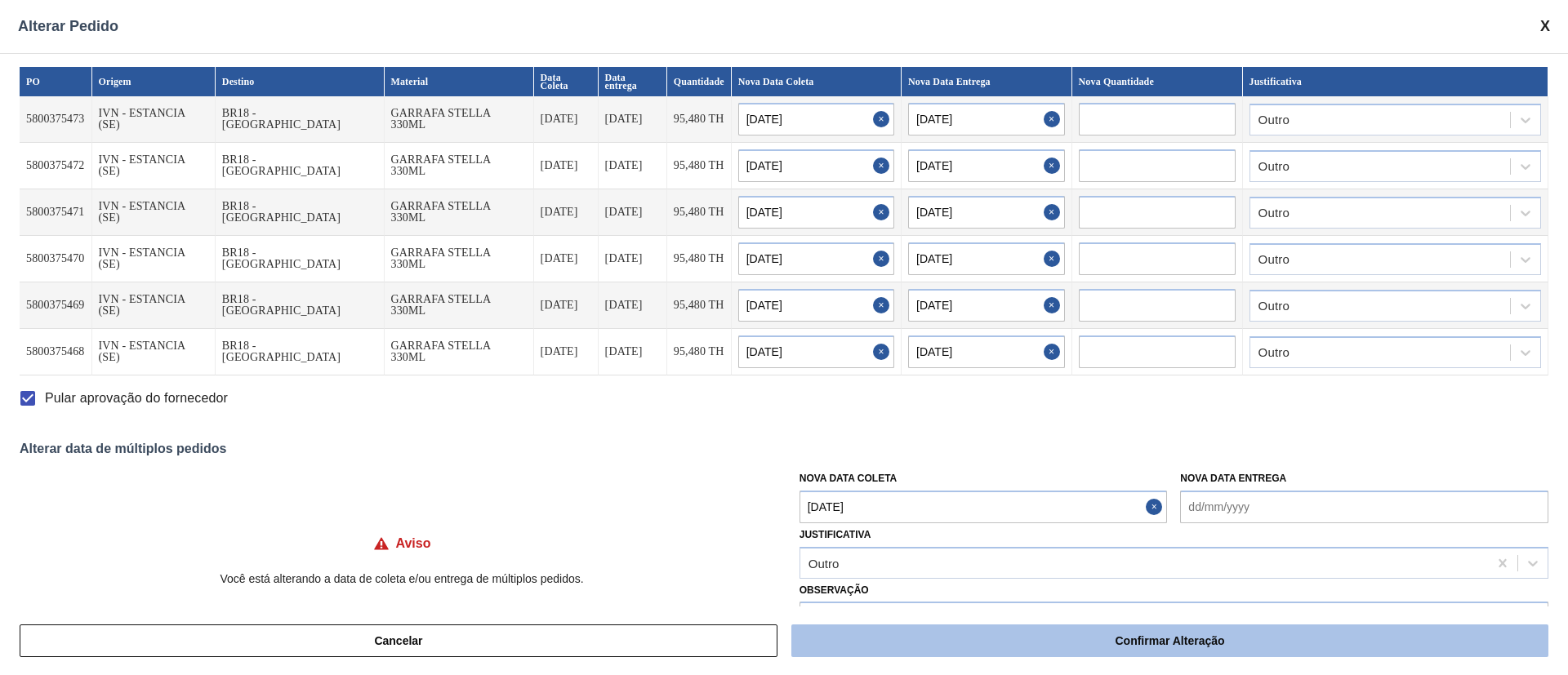
click at [1045, 449] on button "Confirmar Alteração" at bounding box center [1169, 640] width 757 height 33
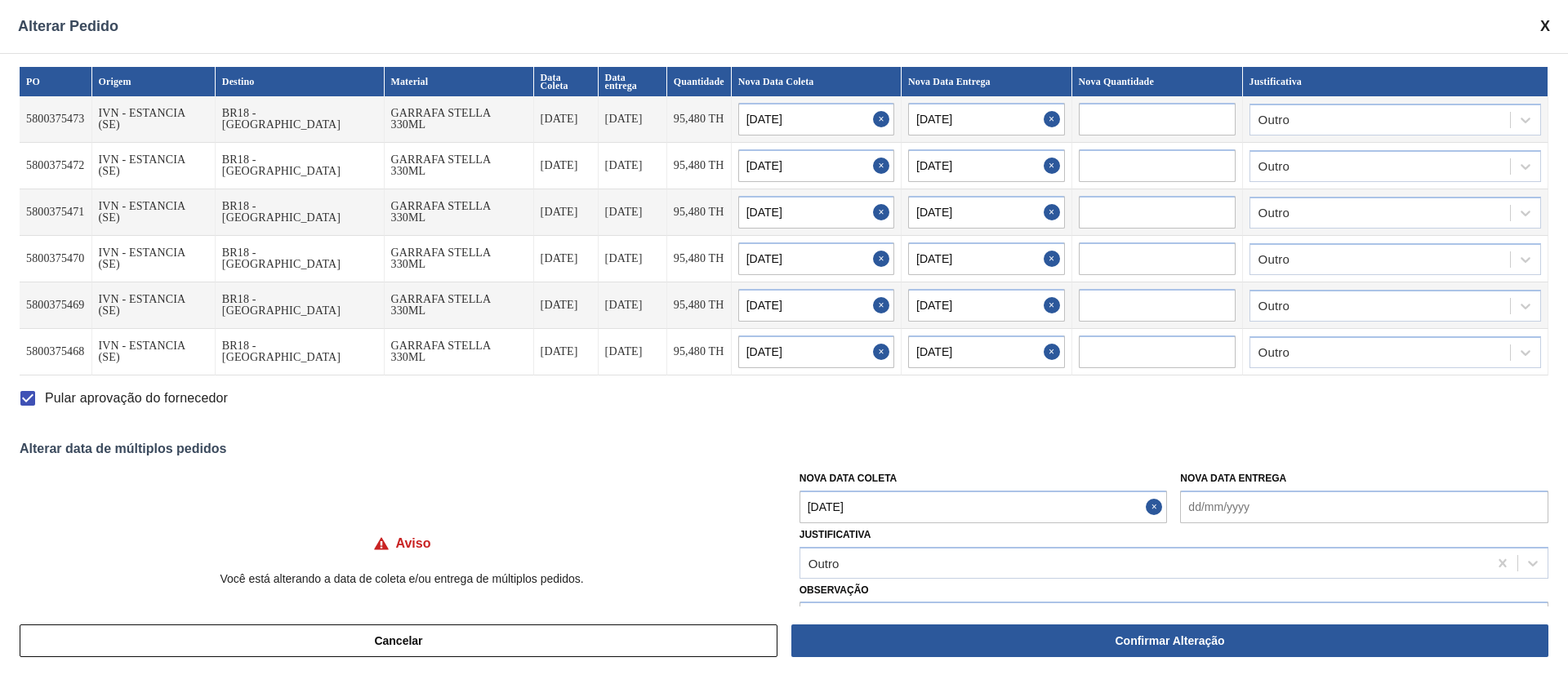
checkbox input "false"
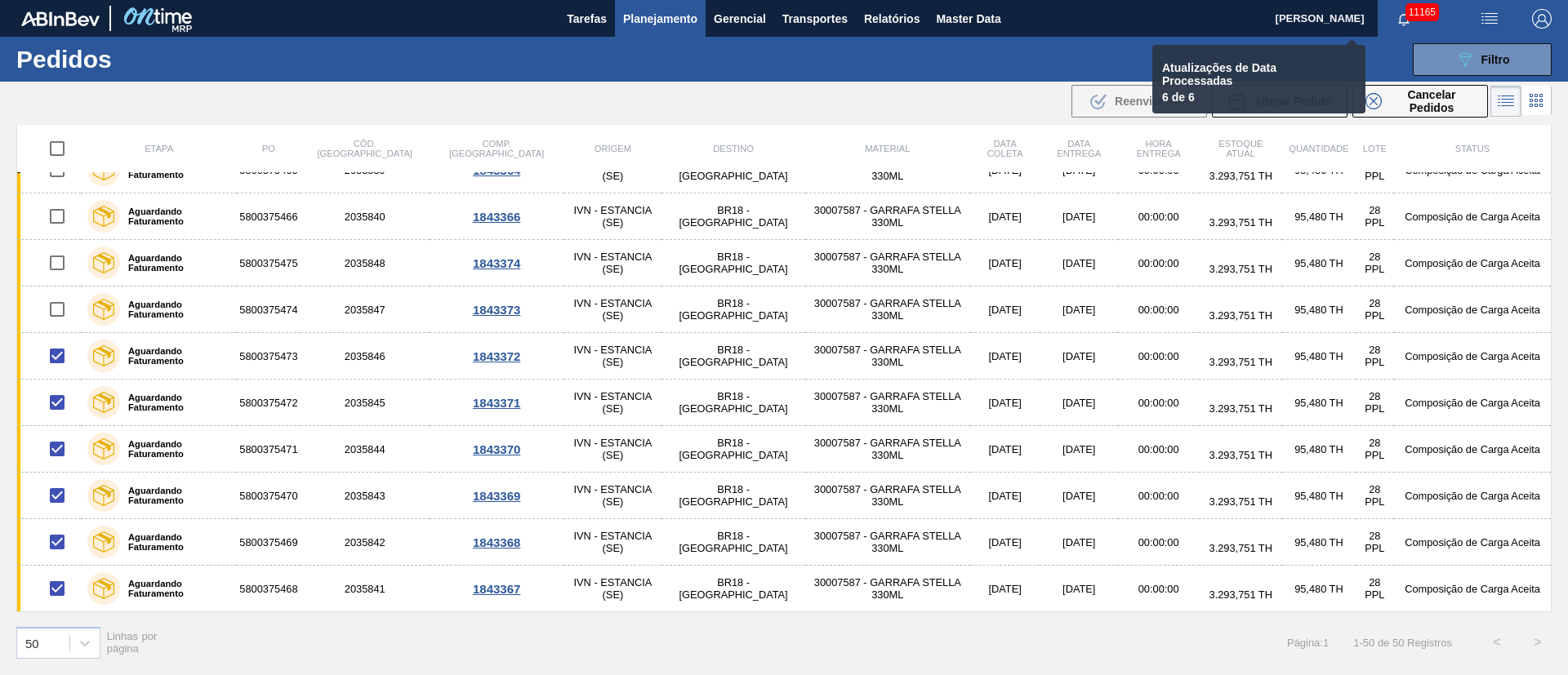
checkbox input "false"
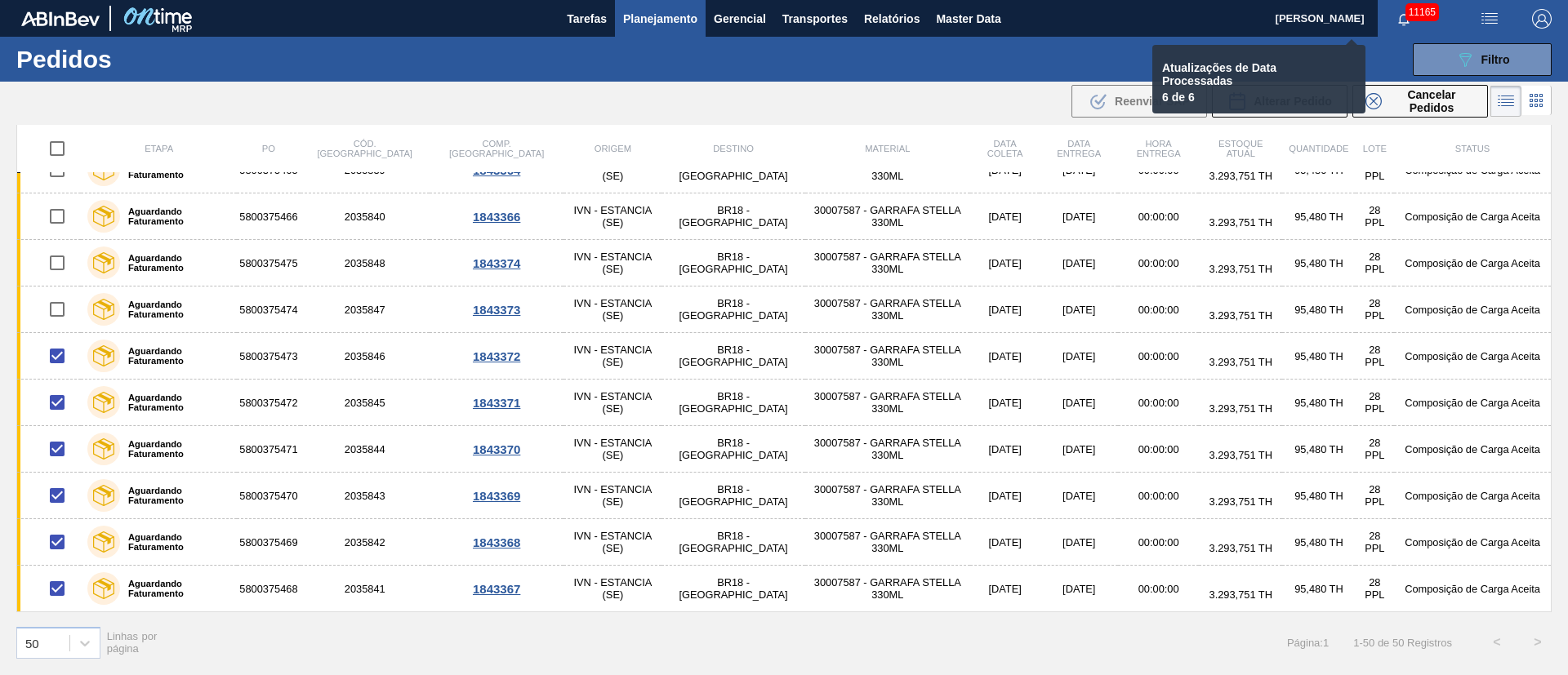
checkbox input "false"
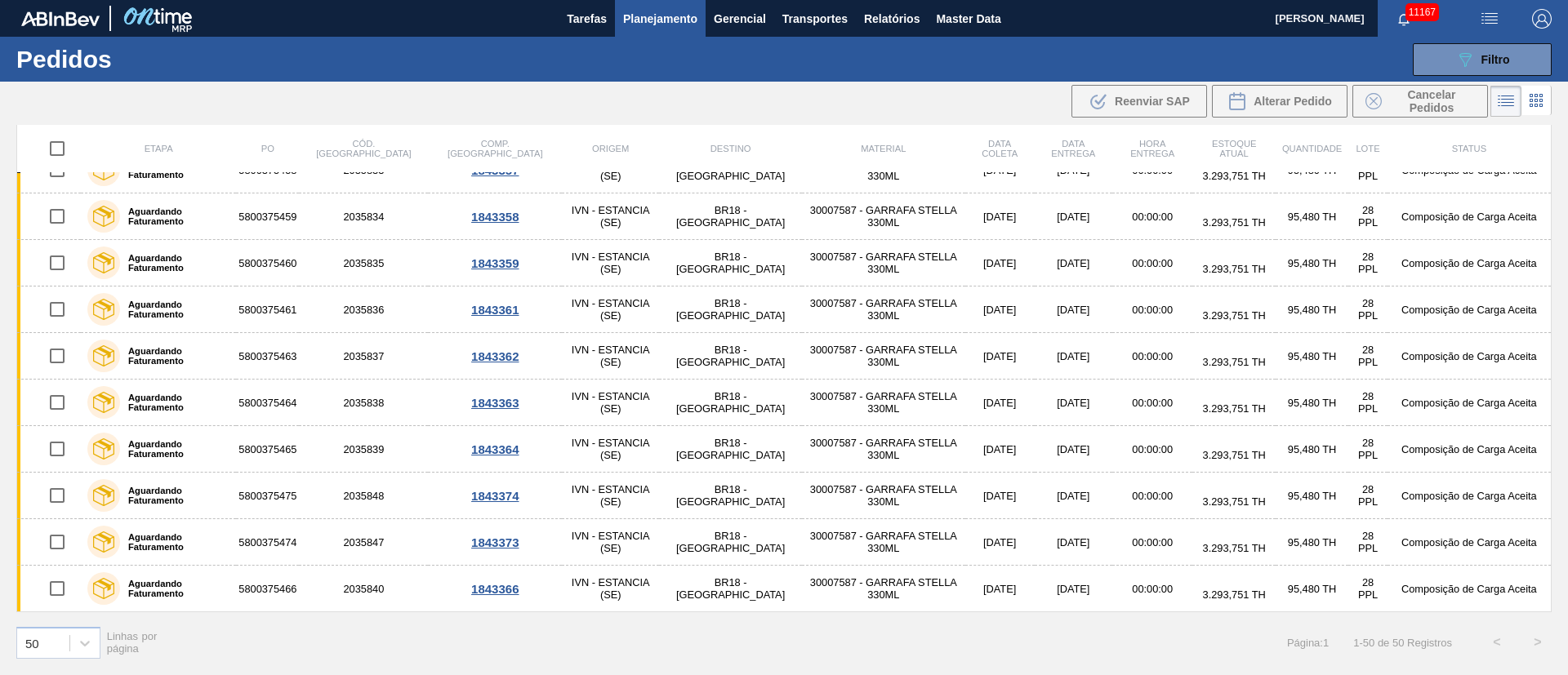
scroll to position [0, 0]
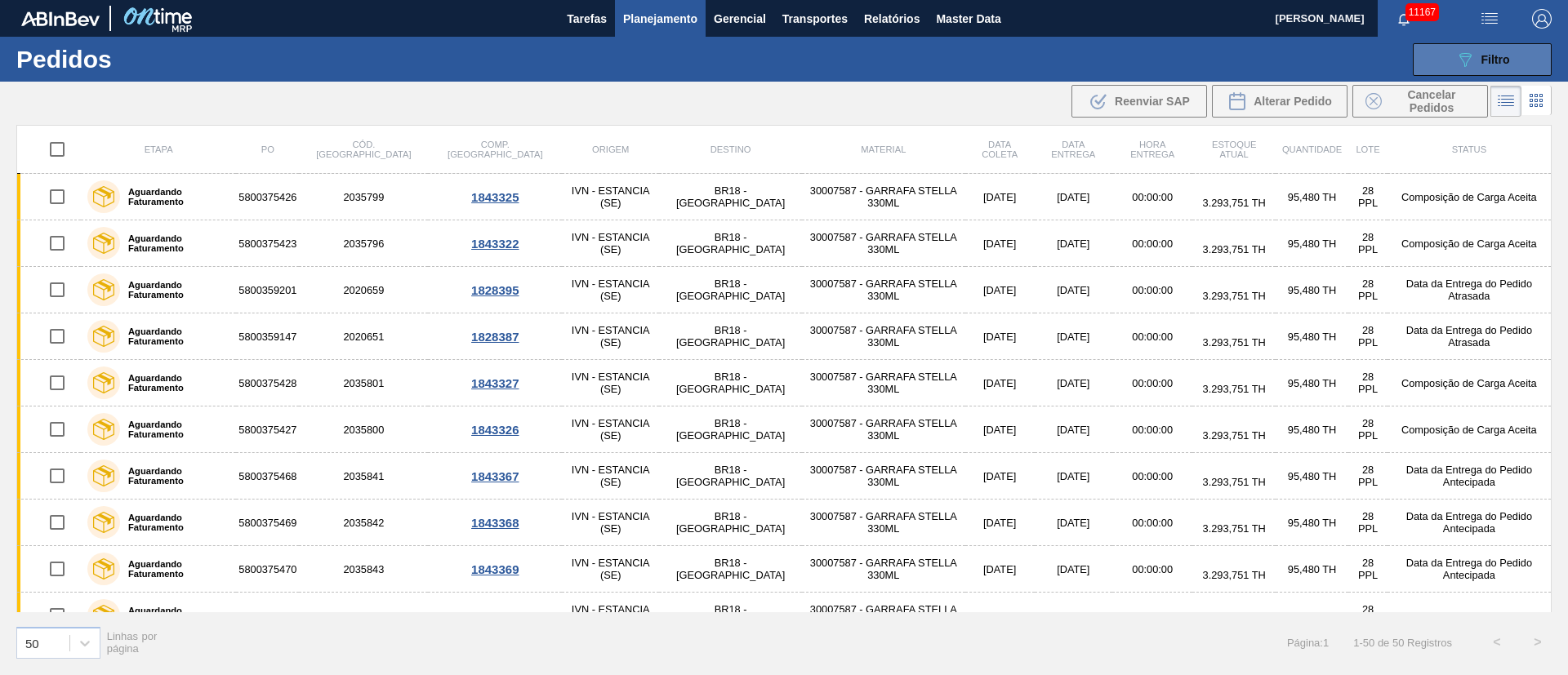
click at [1045, 52] on div "089F7B8B-B2A5-4AFE-B5C0-19BA573D28AC Filtro" at bounding box center [1482, 59] width 55 height 20
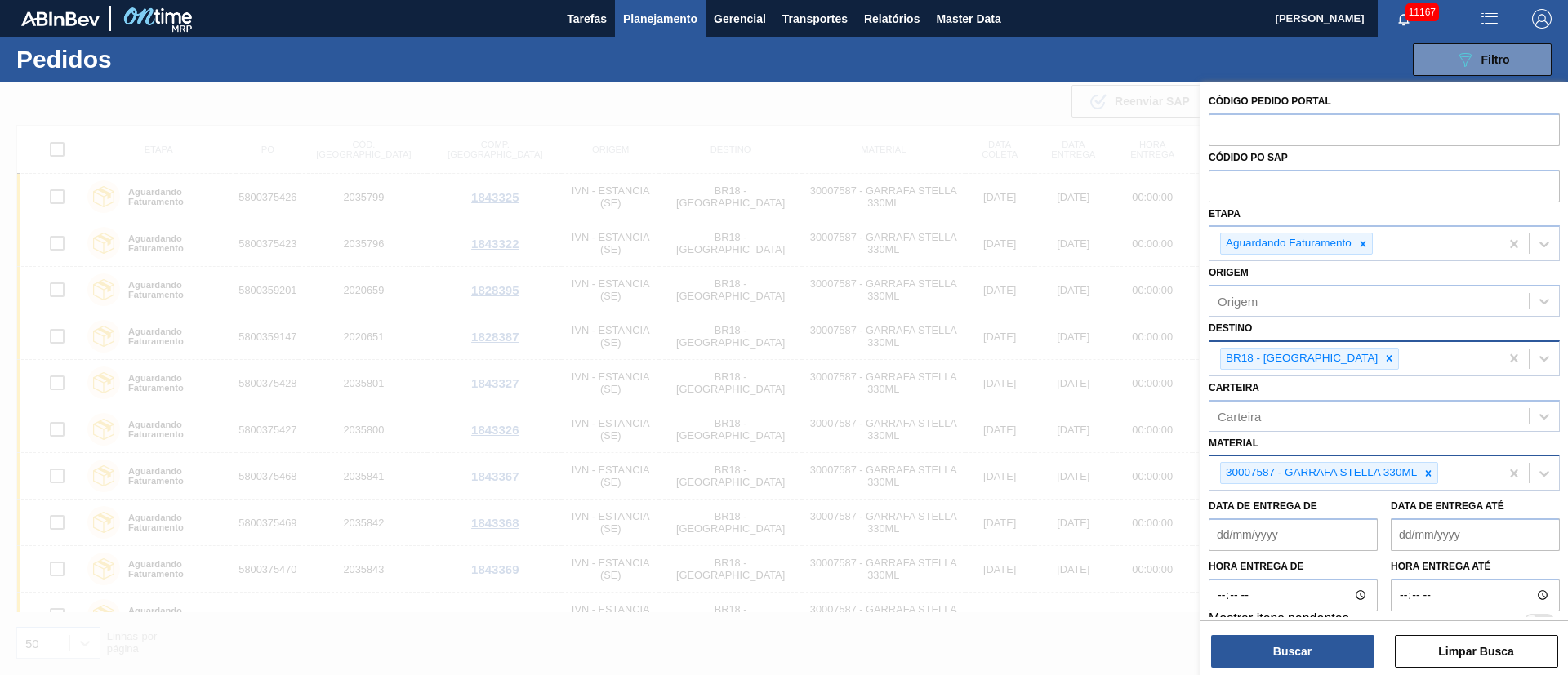
click at [1045, 356] on div "BR18 - [GEOGRAPHIC_DATA]" at bounding box center [1300, 359] width 159 height 21
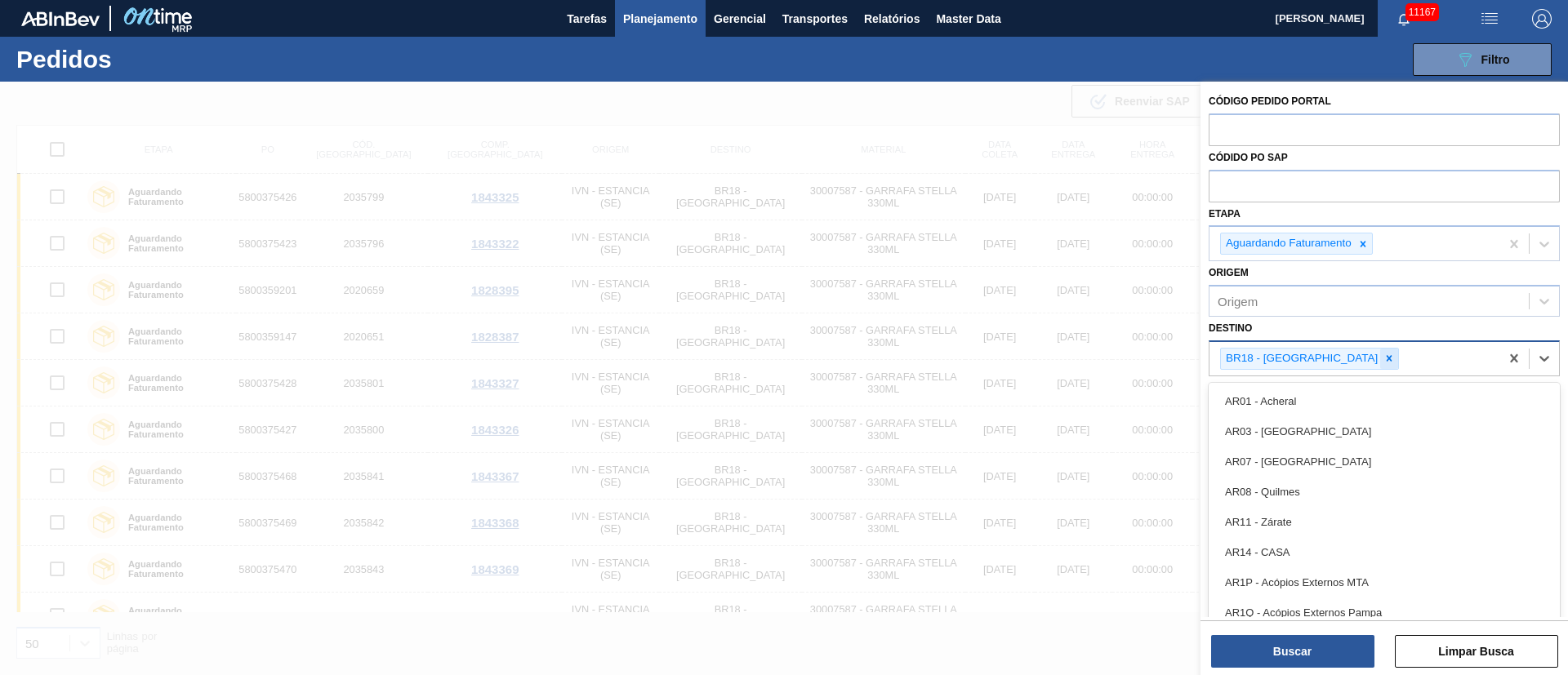
click at [1045, 362] on icon at bounding box center [1389, 358] width 11 height 11
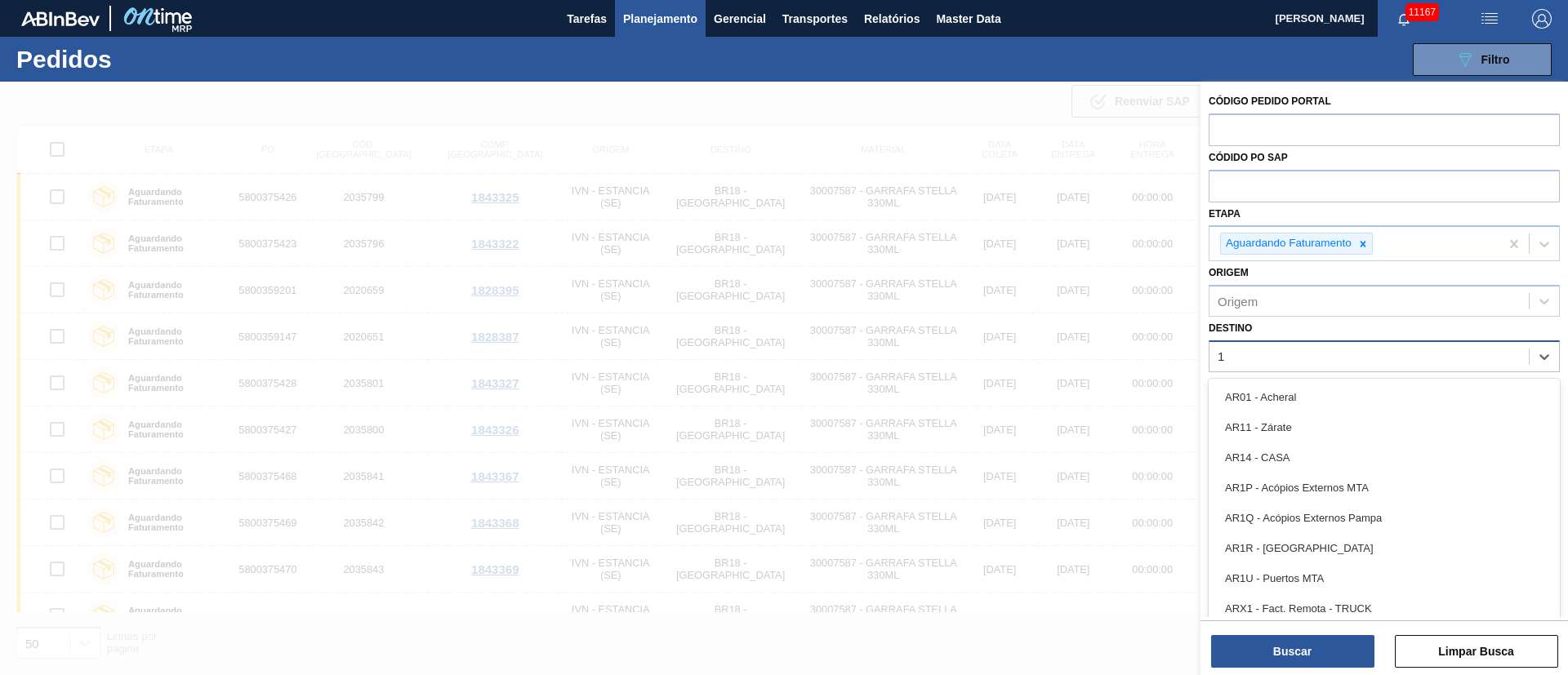
type input "19"
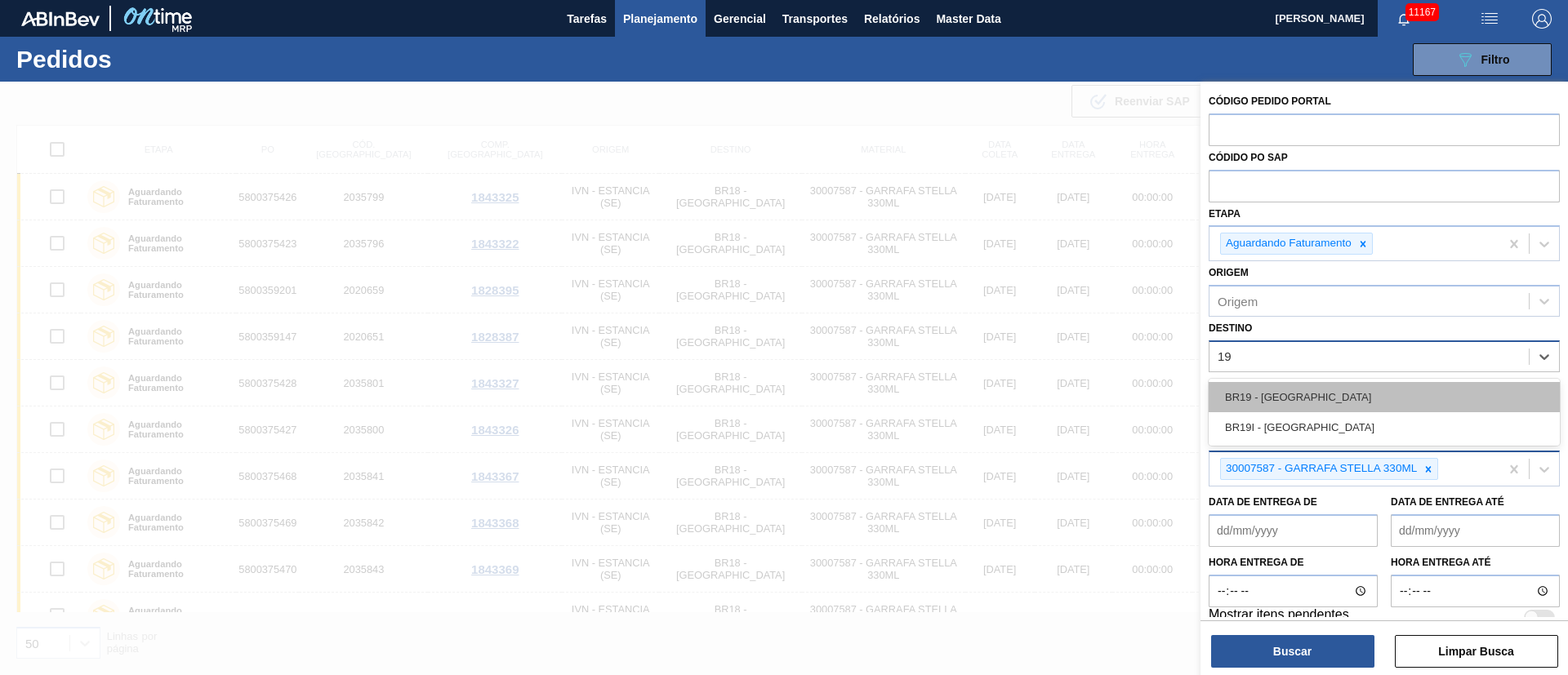
click at [1045, 390] on div "BR19 - [GEOGRAPHIC_DATA]" at bounding box center [1384, 397] width 351 height 30
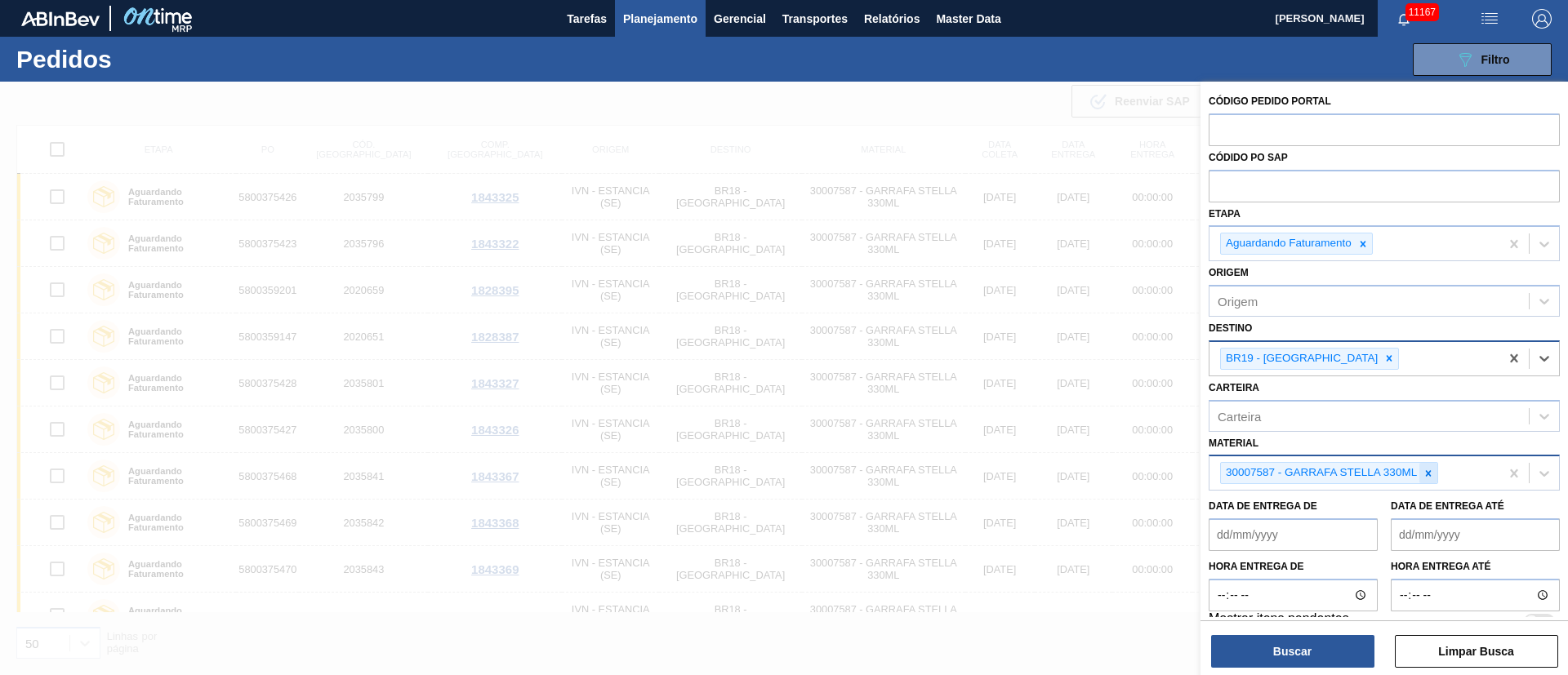
click at [1045, 449] on icon at bounding box center [1429, 474] width 11 height 11
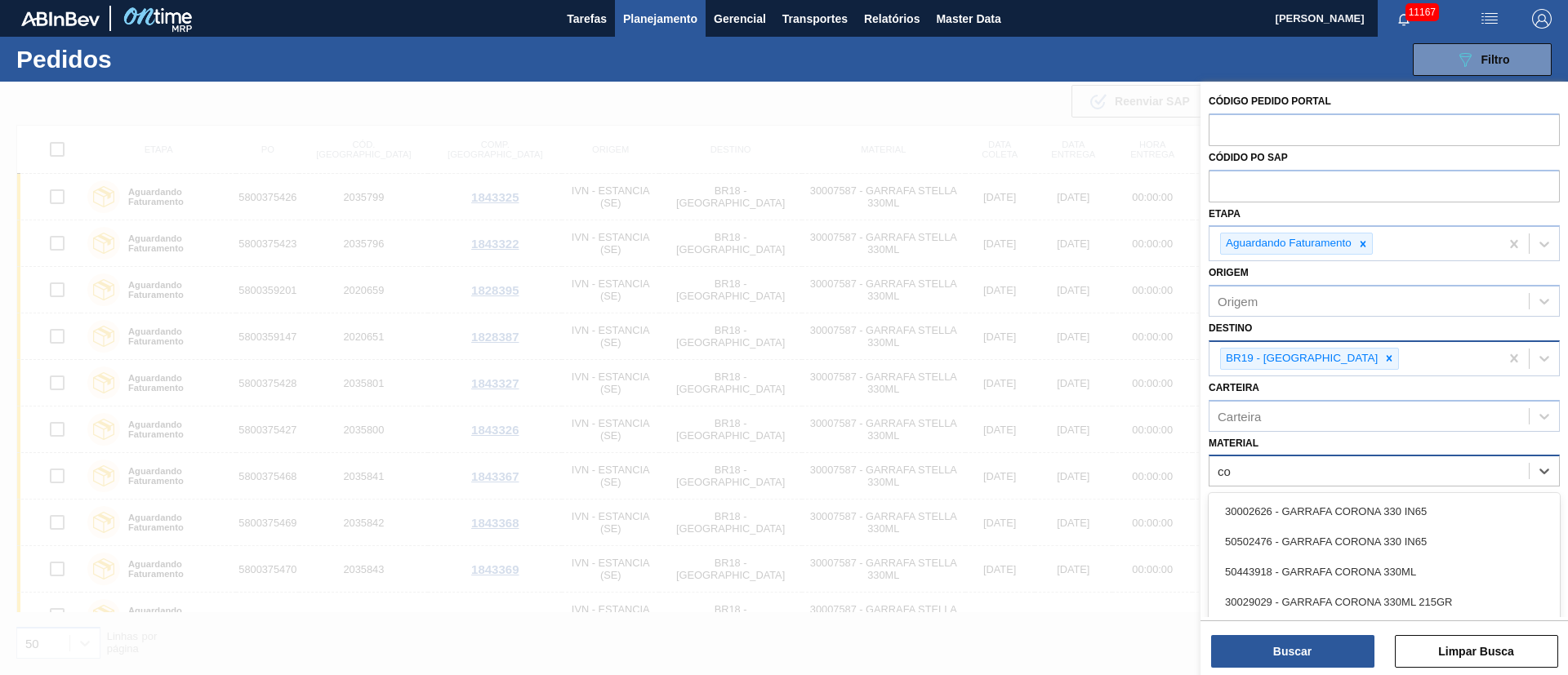
type input "c"
type input "coroni"
click at [1045, 449] on div "30002627 - GARRAFA CORONITA 210 IN65" at bounding box center [1384, 511] width 351 height 30
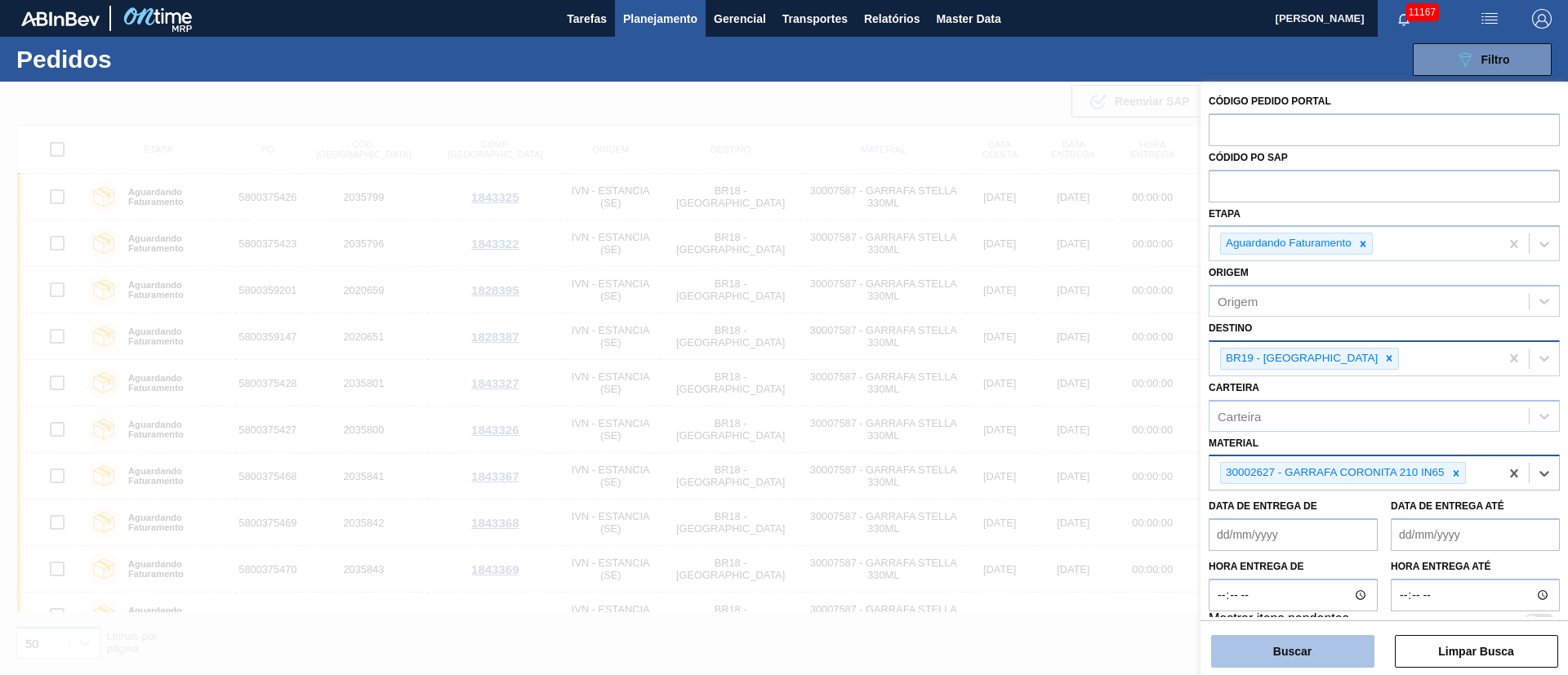
click at [1045, 449] on button "Buscar" at bounding box center [1293, 651] width 164 height 33
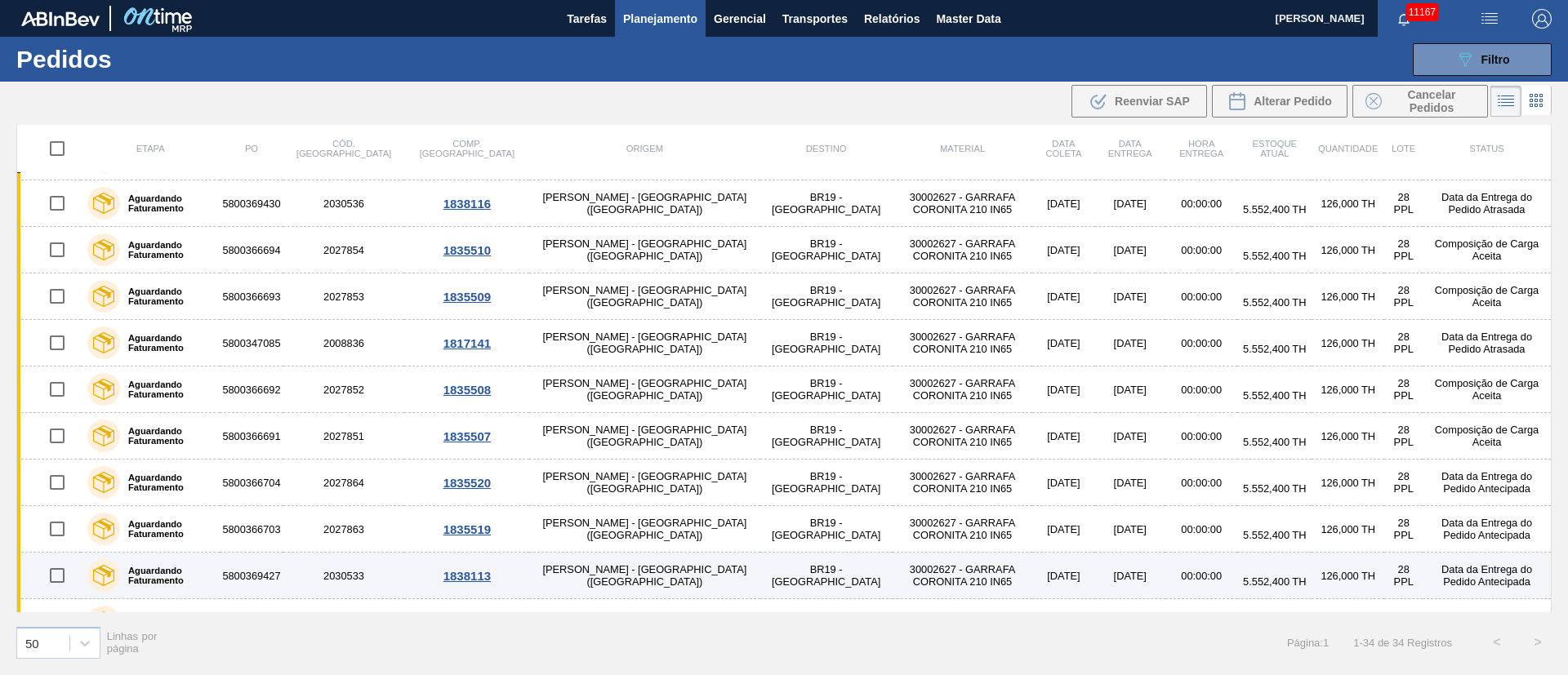
scroll to position [1144, 0]
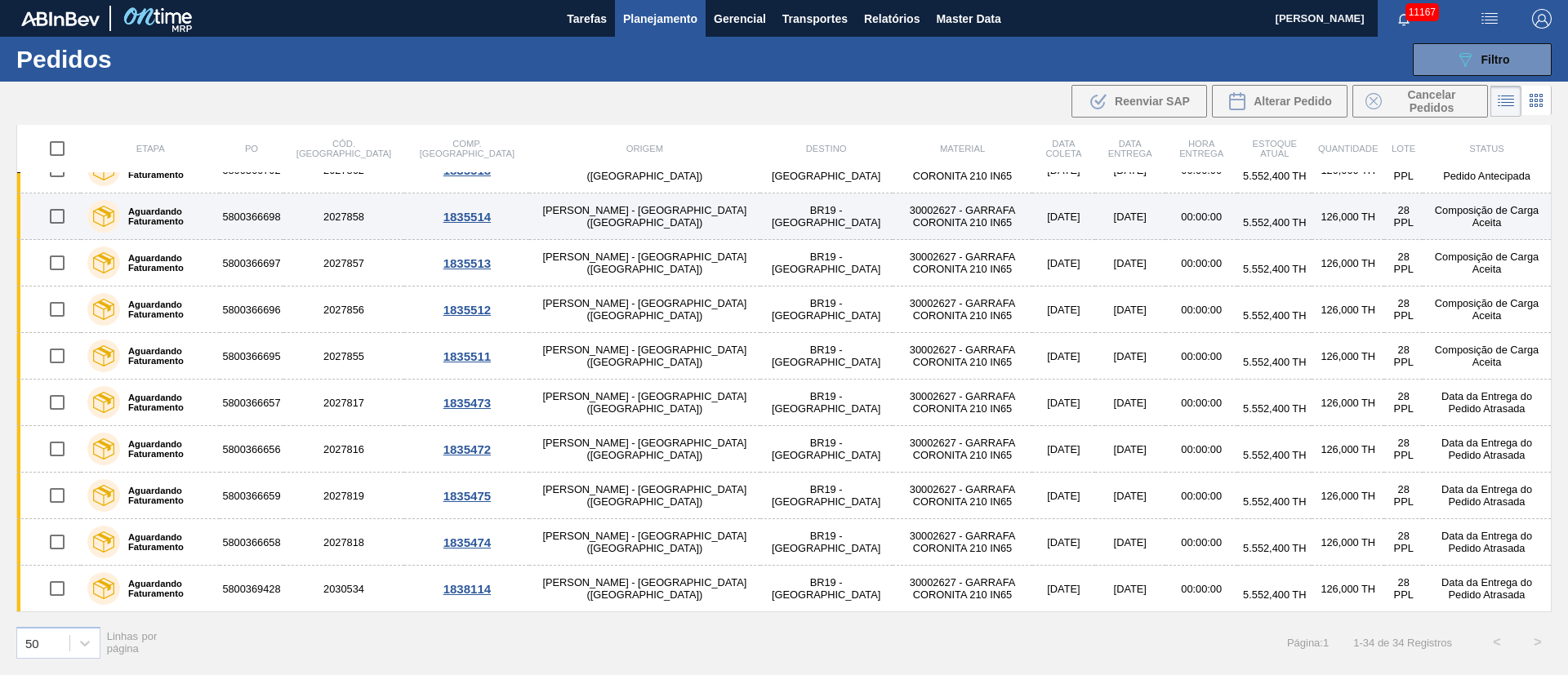
click at [906, 220] on td "30002627 - GARRAFA CORONITA 210 IN65" at bounding box center [962, 216] width 140 height 46
click at [906, 220] on main "Tarefas Planejamento Gerencial Transportes Relatórios Master Data [PERSON_NAME]…" at bounding box center [784, 338] width 1568 height 675
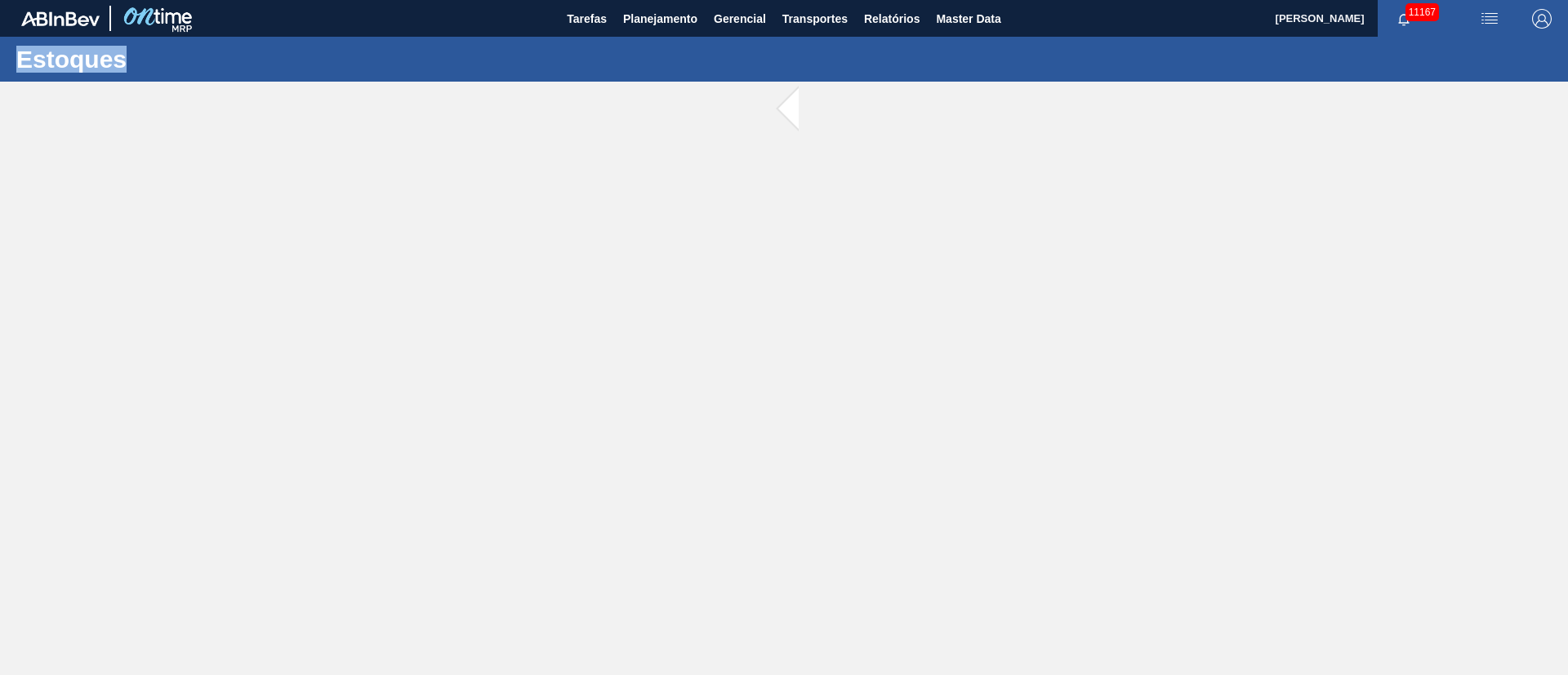
click at [906, 220] on main "Tarefas Planejamento Gerencial Transportes Relatórios Master Data [PERSON_NAME]…" at bounding box center [784, 338] width 1568 height 675
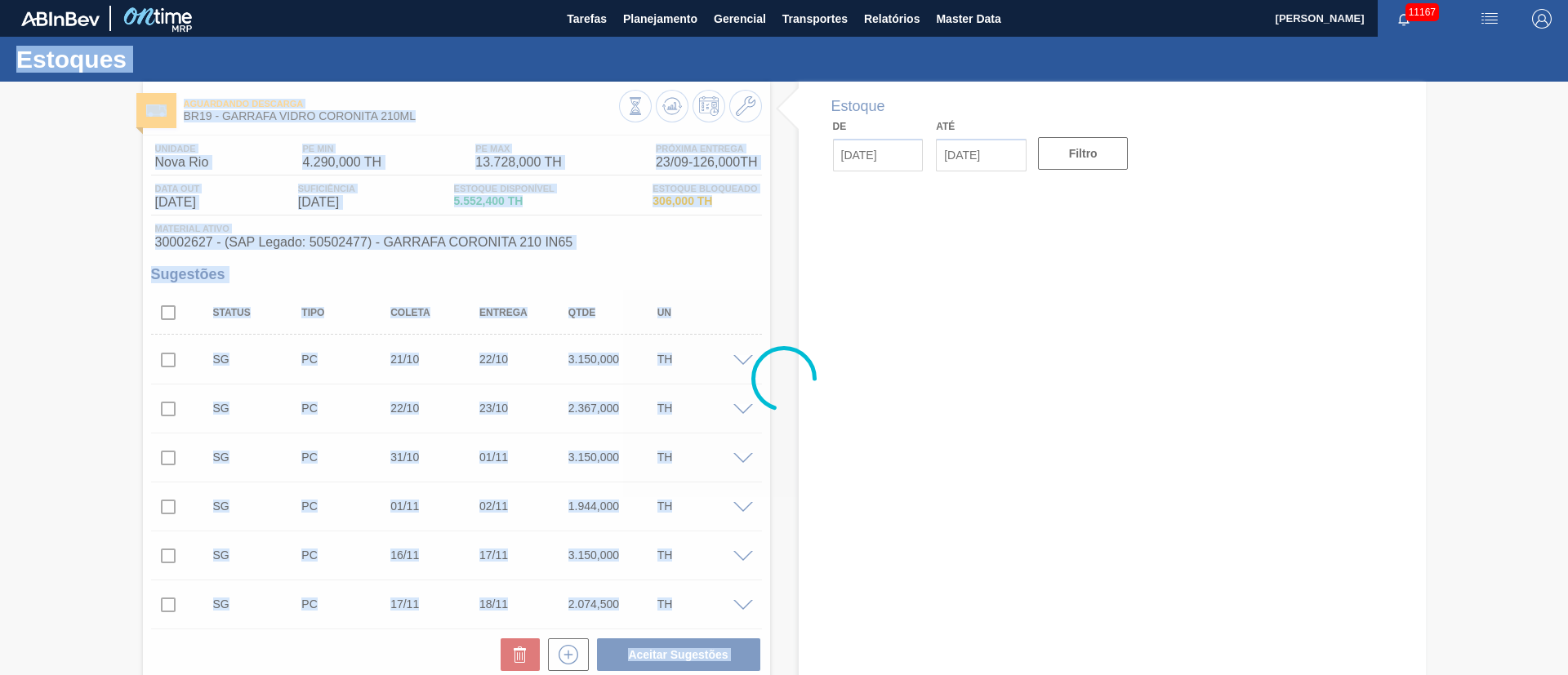
type input "[DATE]"
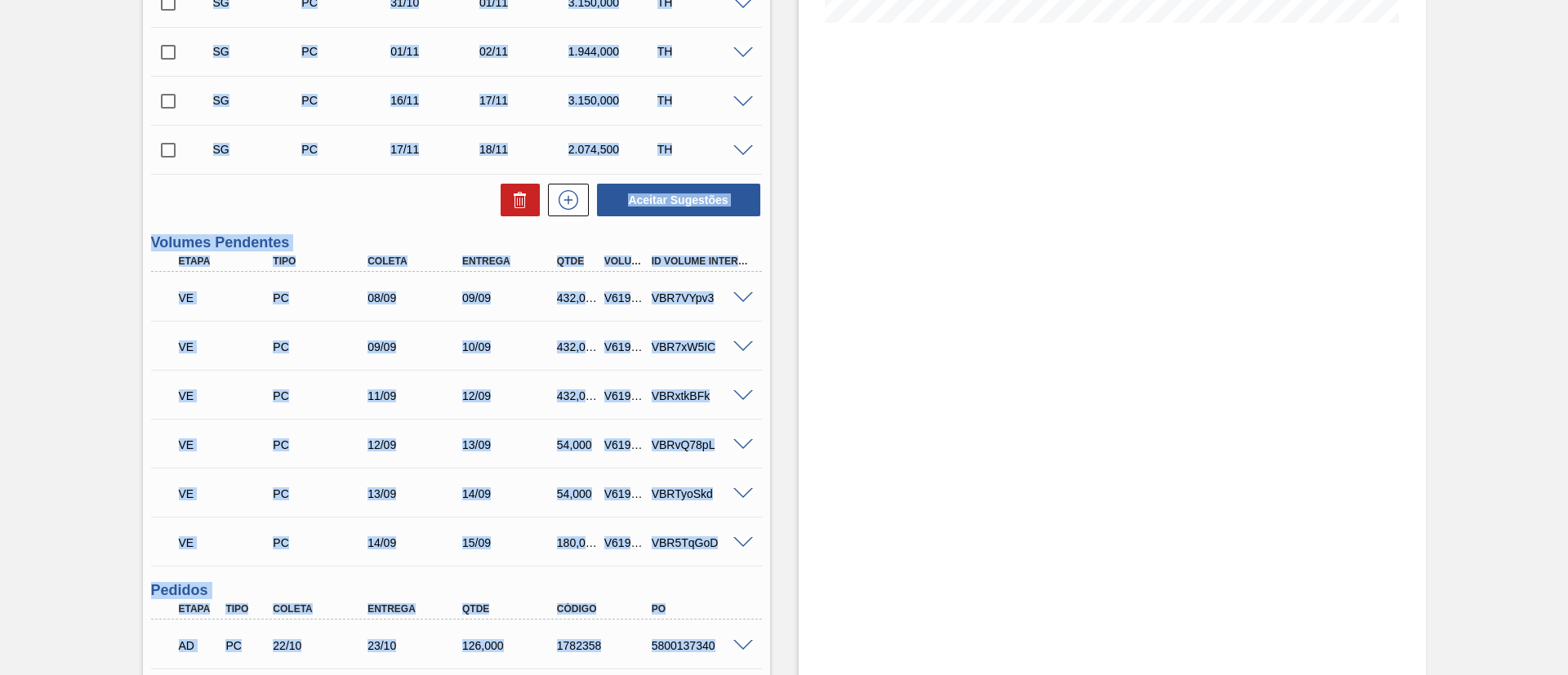
scroll to position [490, 0]
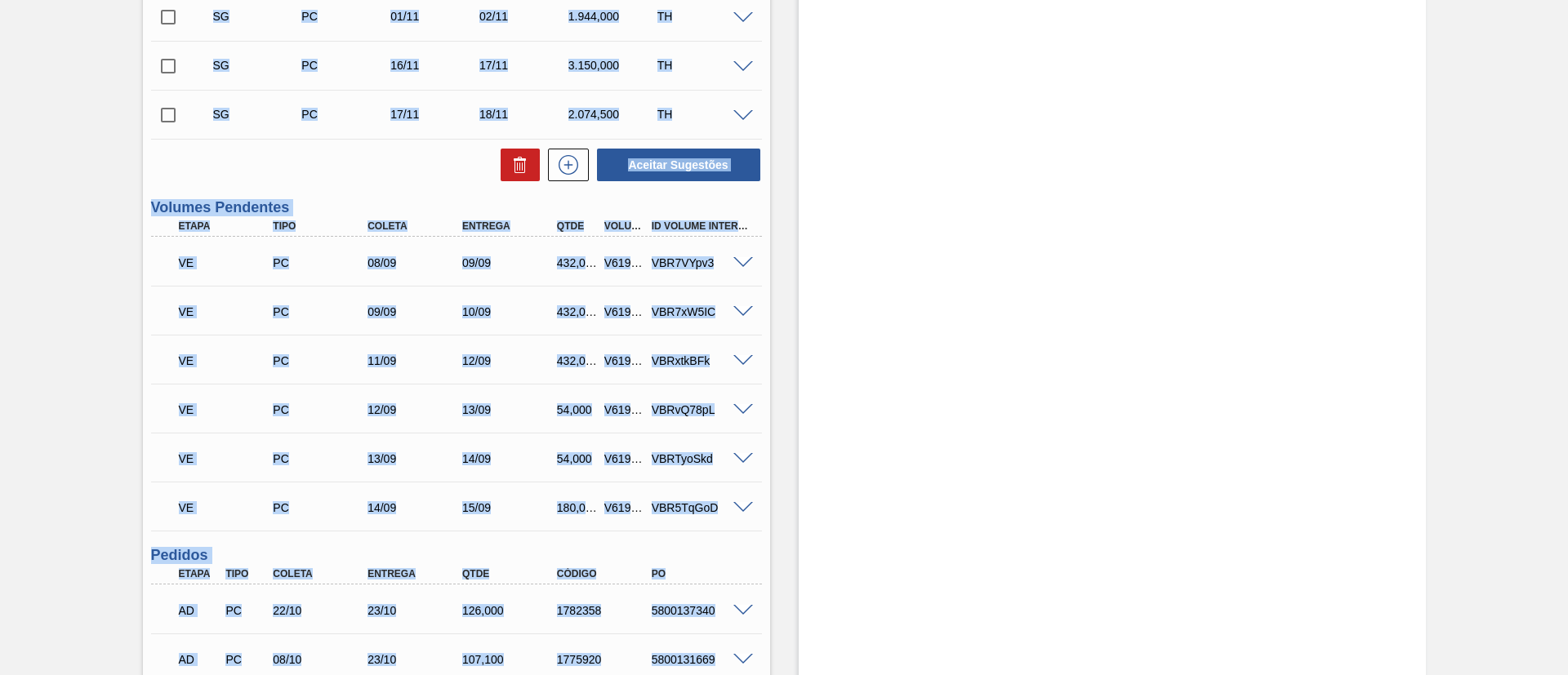
click at [380, 153] on div "Aceitar Sugestões" at bounding box center [457, 165] width 611 height 36
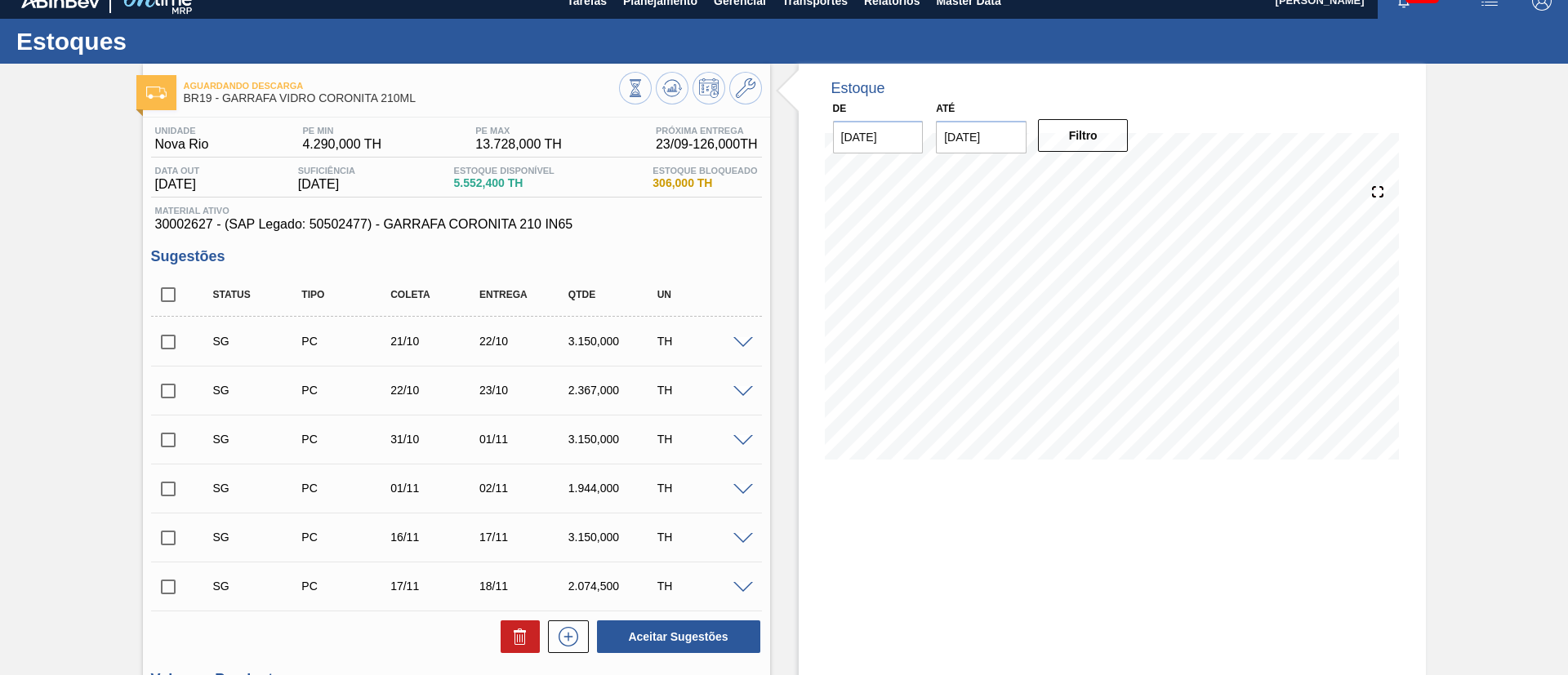
scroll to position [0, 0]
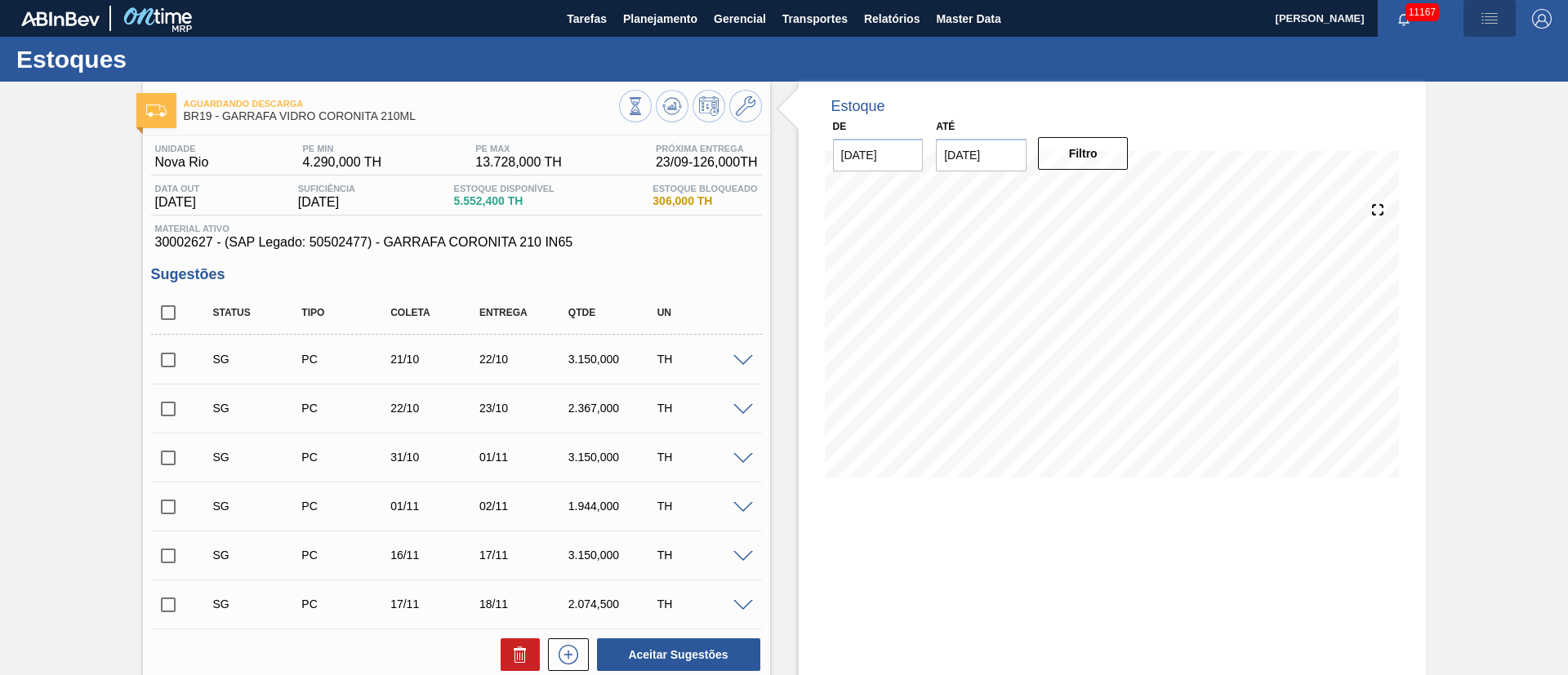
click at [1045, 28] on button "button" at bounding box center [1490, 18] width 53 height 37
click at [1045, 55] on li "Upload de Volumes" at bounding box center [1484, 57] width 141 height 29
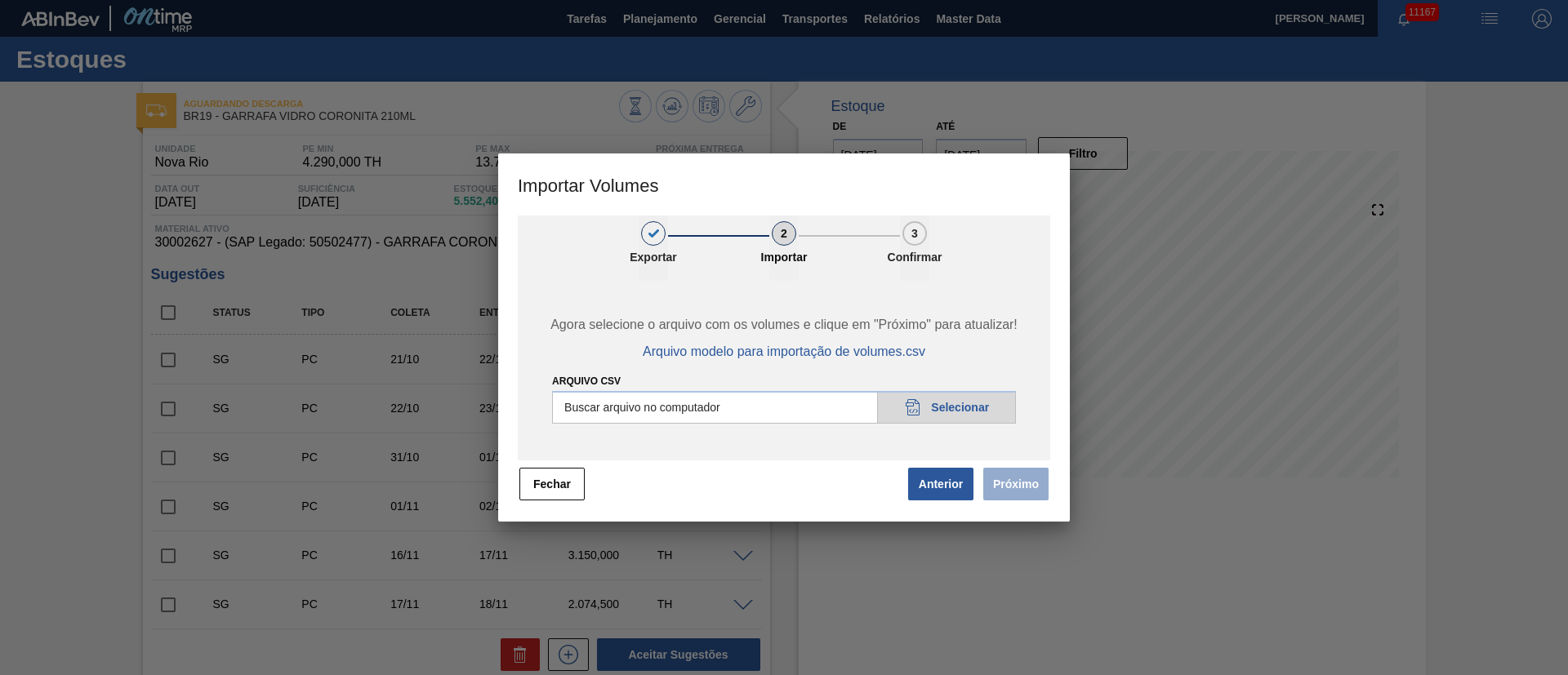
click at [974, 409] on input "Arquivo csv" at bounding box center [784, 407] width 464 height 33
type input "C:\fakepath\PedidoVolumeModeloImportacao (83).csv"
click at [1042, 449] on button "Próximo" at bounding box center [1016, 484] width 65 height 33
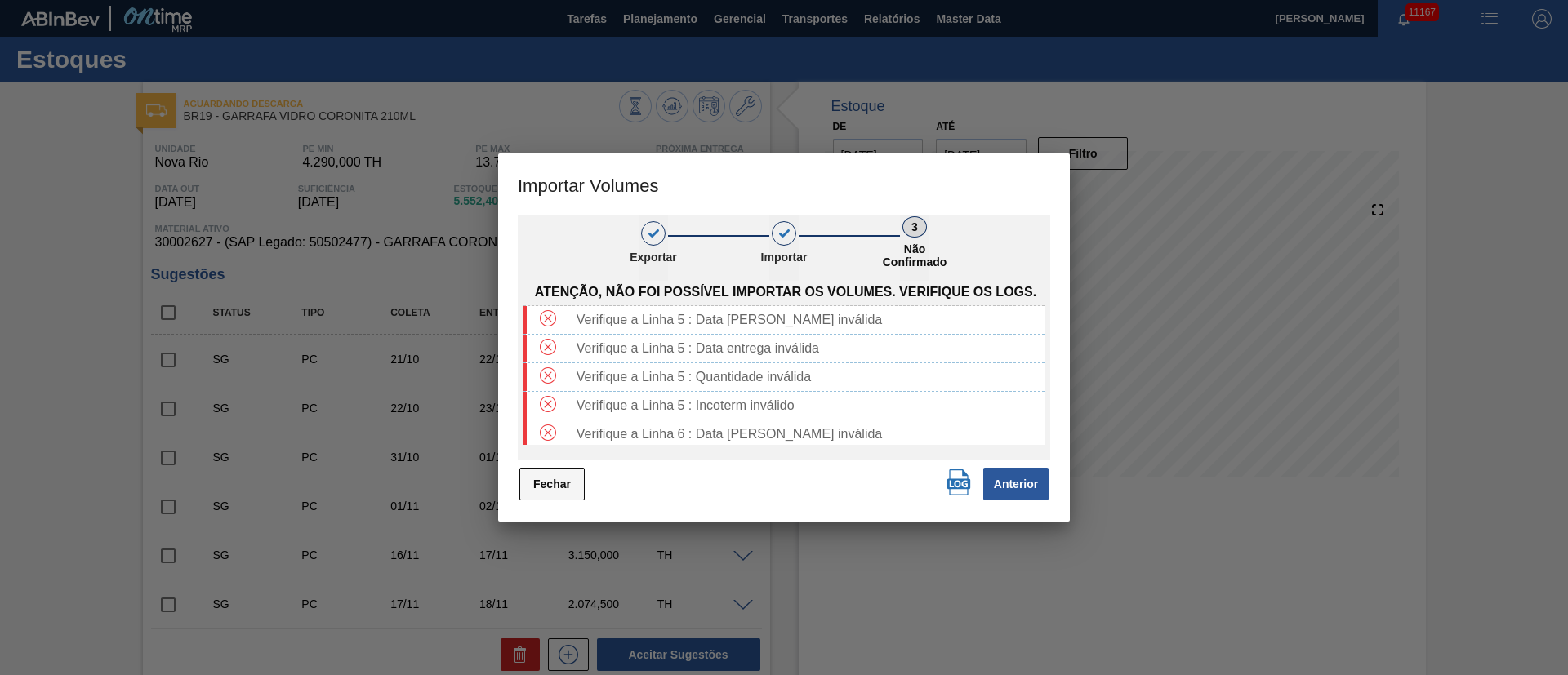
click at [557, 449] on button "Fechar" at bounding box center [551, 484] width 65 height 33
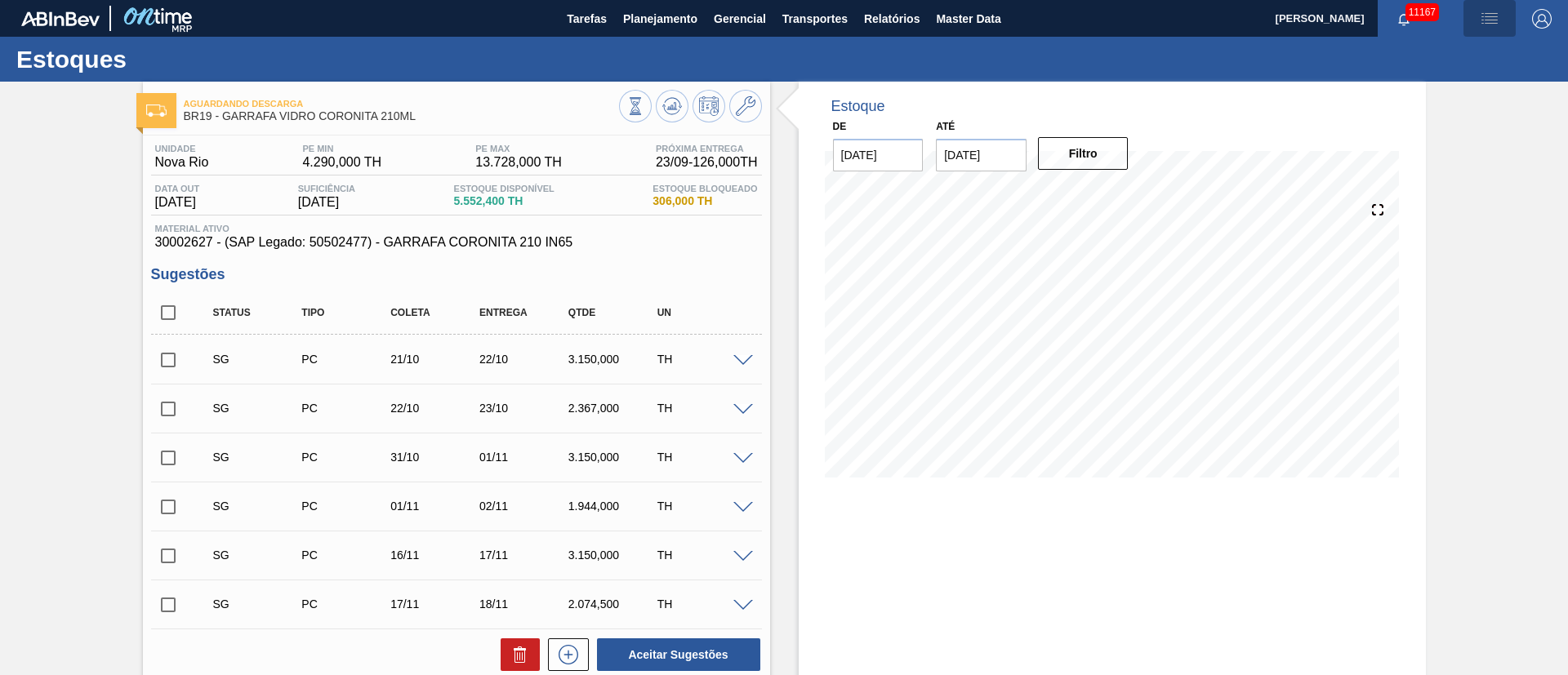
click at [1045, 19] on img "button" at bounding box center [1489, 19] width 20 height 20
click at [1045, 55] on li "Upload de Volumes" at bounding box center [1484, 57] width 141 height 29
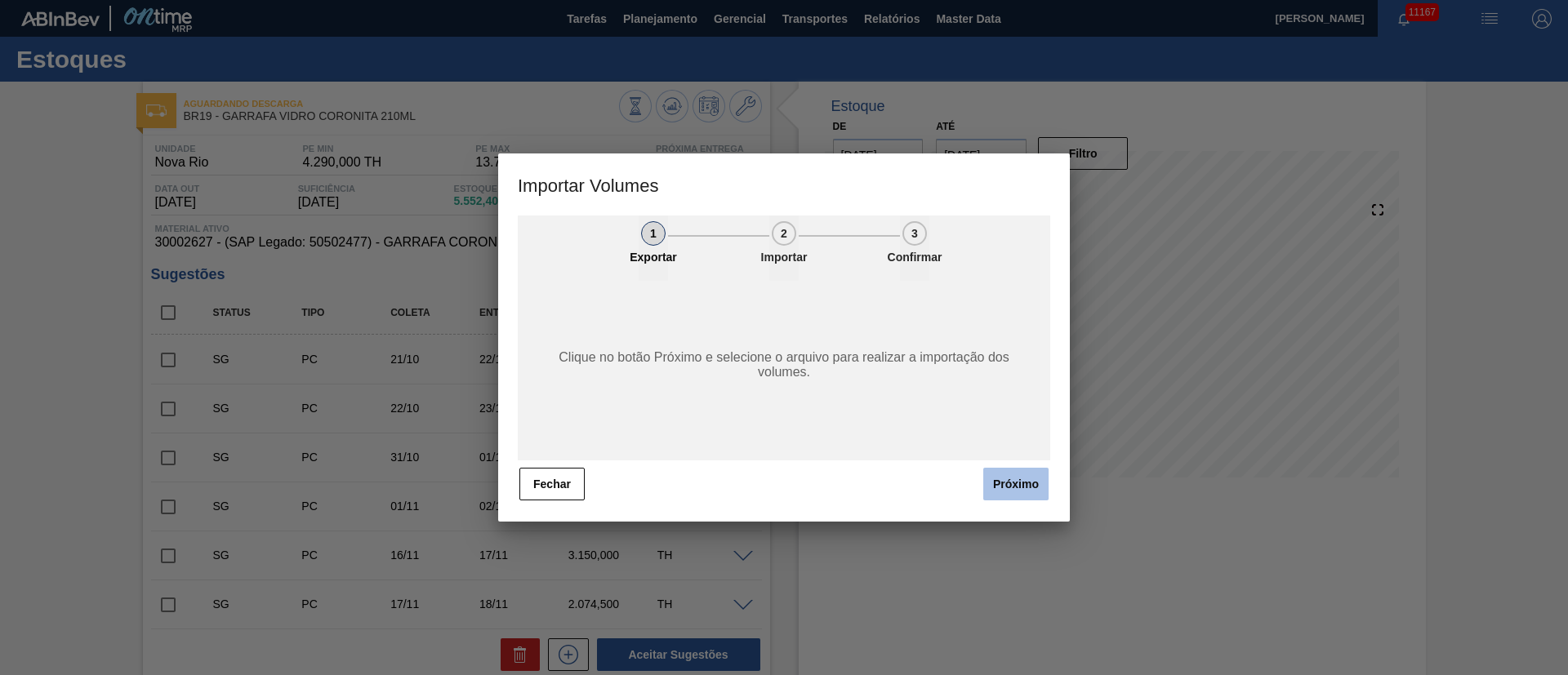
click at [1026, 449] on button "Próximo" at bounding box center [1016, 484] width 65 height 33
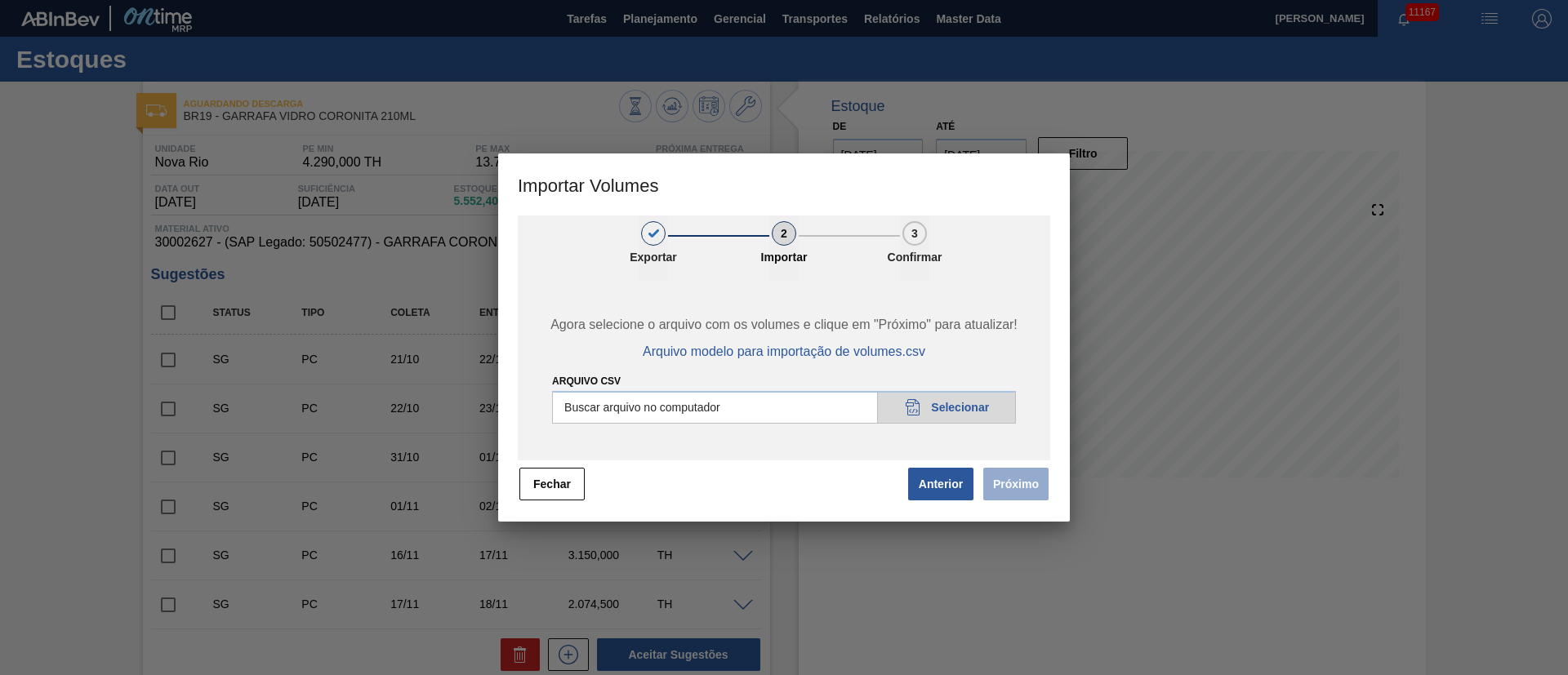
click at [961, 409] on input "Arquivo csv" at bounding box center [784, 407] width 464 height 33
type input "C:\fakepath\PedidoVolumeModeloImportacao (83).csv"
click at [1045, 449] on button "Próximo" at bounding box center [1016, 484] width 65 height 33
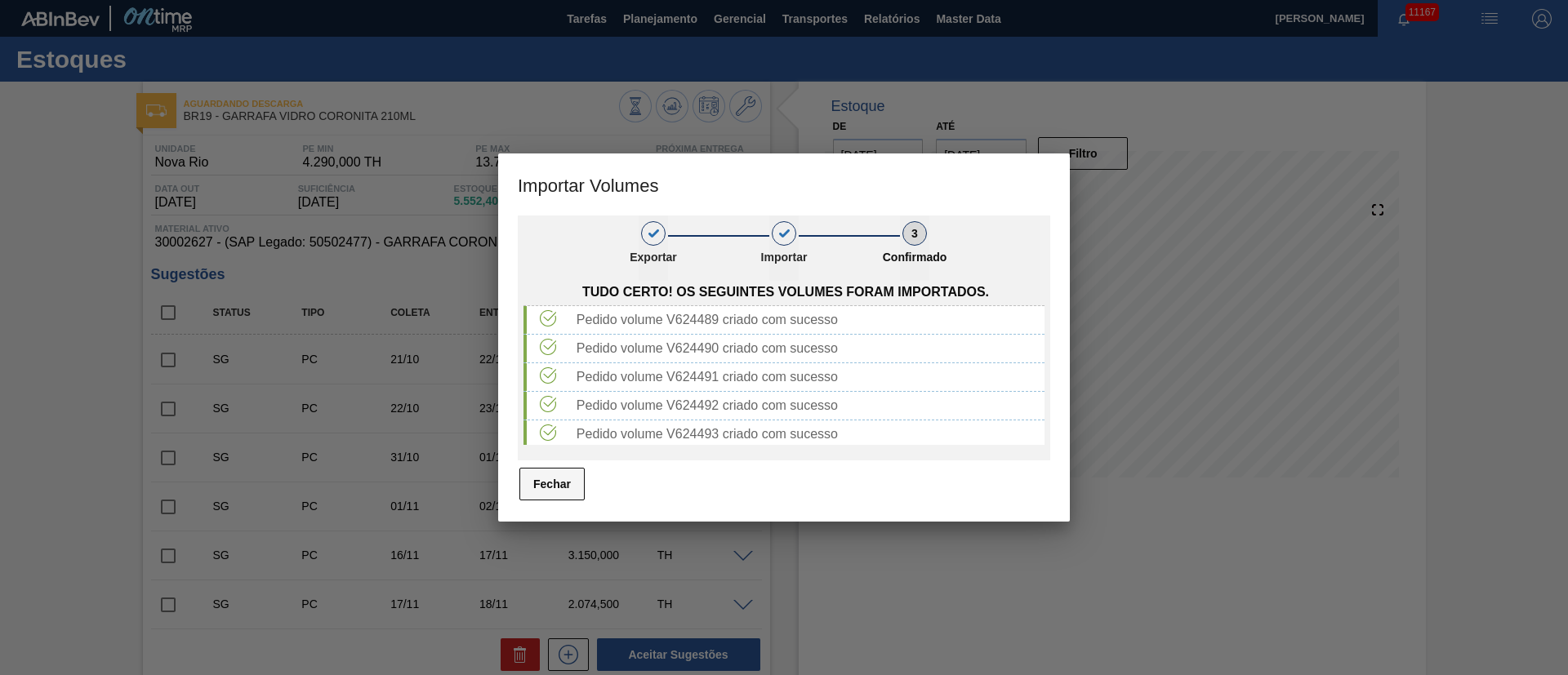
click at [548, 449] on button "Fechar" at bounding box center [551, 484] width 65 height 33
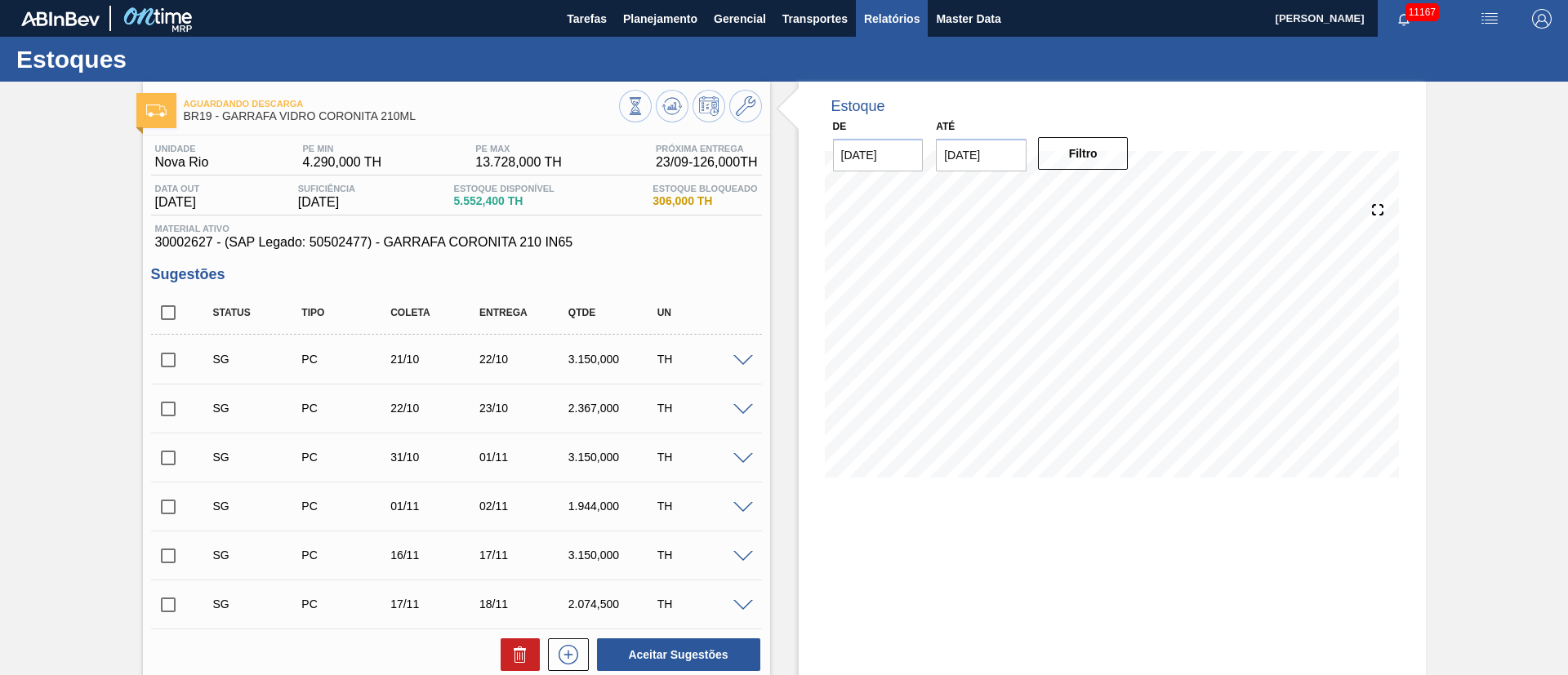
click at [886, 12] on span "Relatórios" at bounding box center [892, 19] width 55 height 20
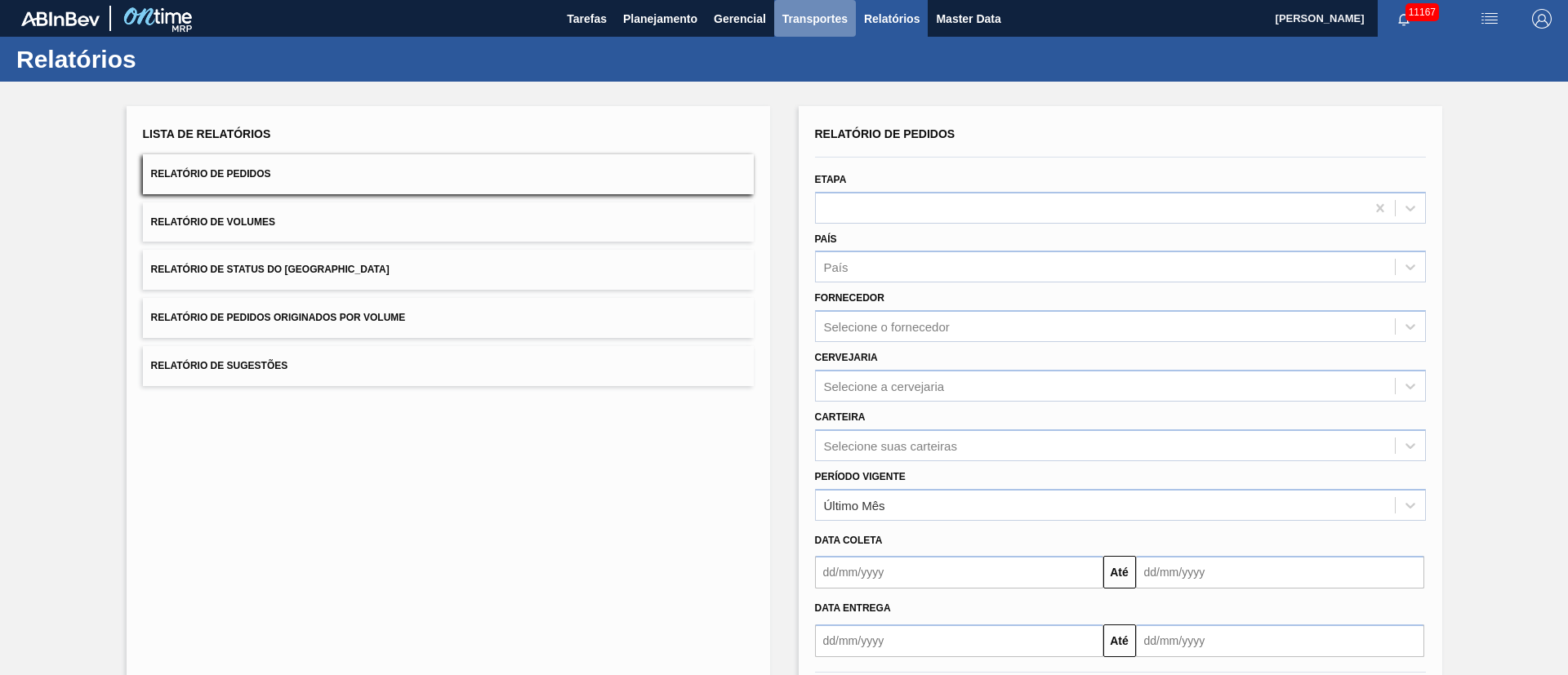
click at [833, 19] on span "Transportes" at bounding box center [815, 19] width 65 height 20
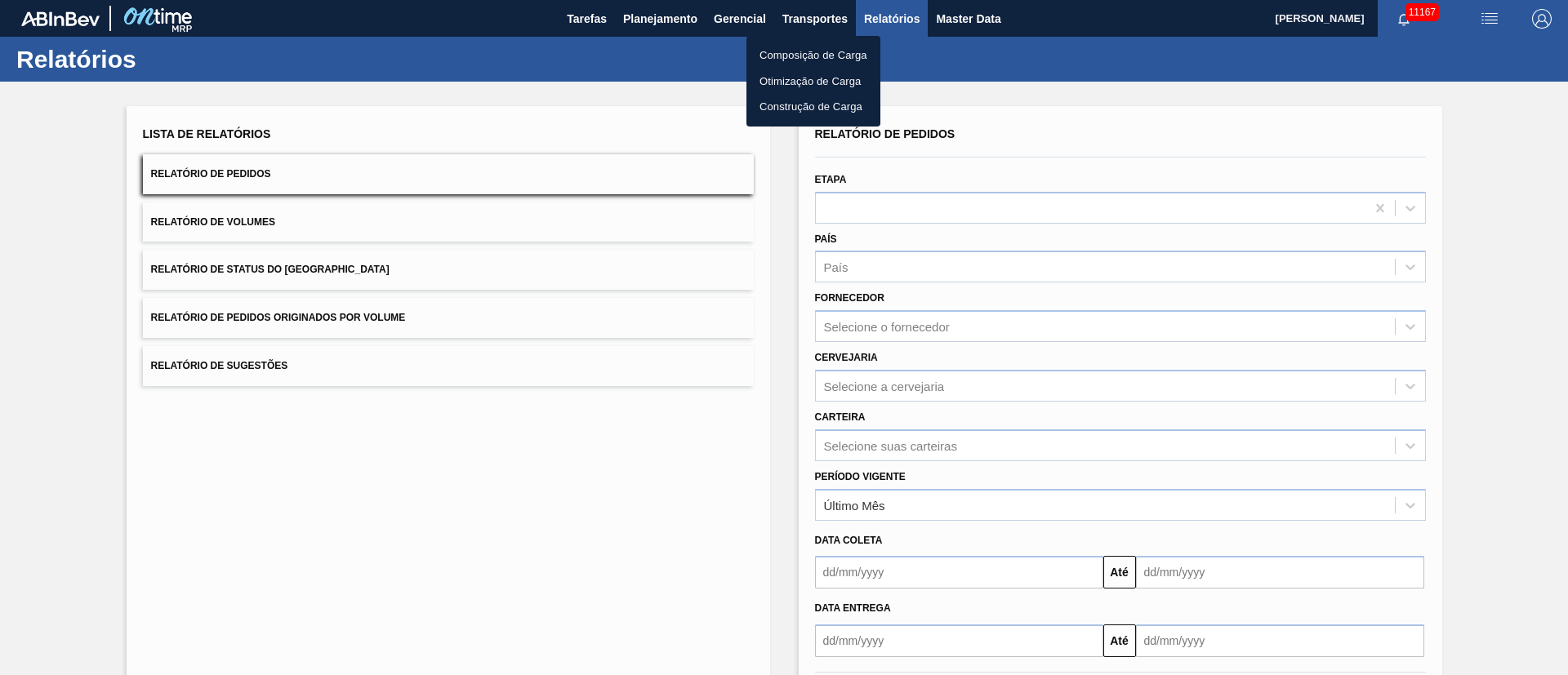
click at [786, 74] on li "Otimização de Carga" at bounding box center [814, 82] width 134 height 26
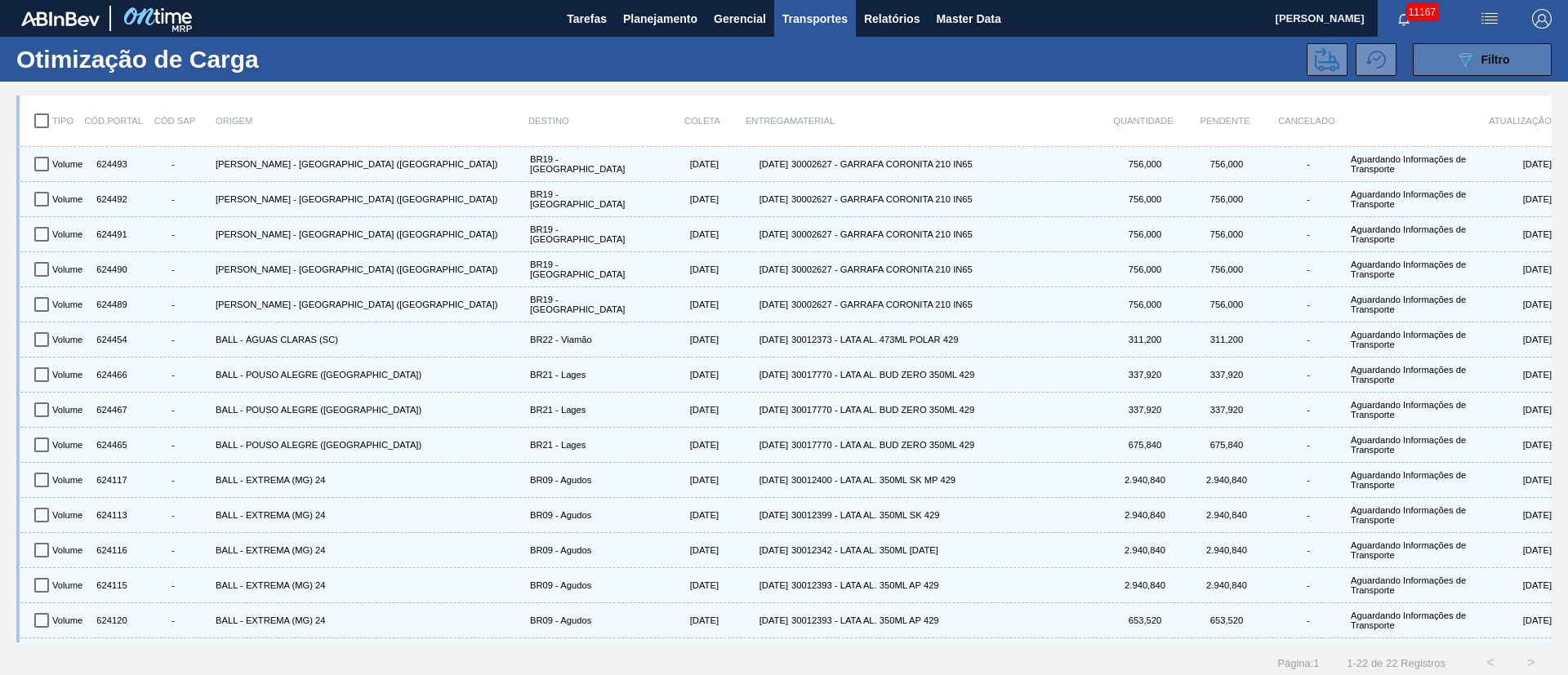
click at [1045, 63] on button "089F7B8B-B2A5-4AFE-B5C0-19BA573D28AC Filtro" at bounding box center [1482, 59] width 139 height 33
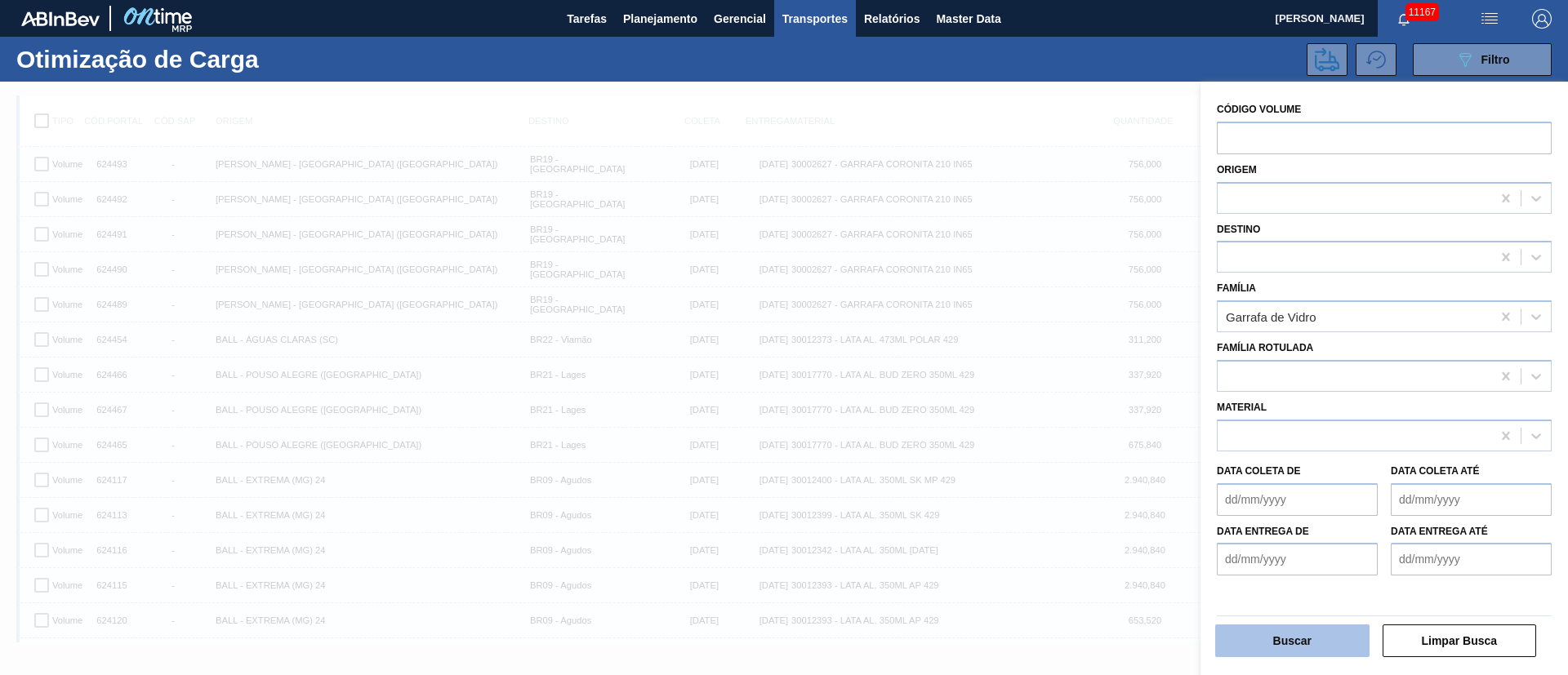
click at [1045, 449] on button "Buscar" at bounding box center [1292, 640] width 154 height 33
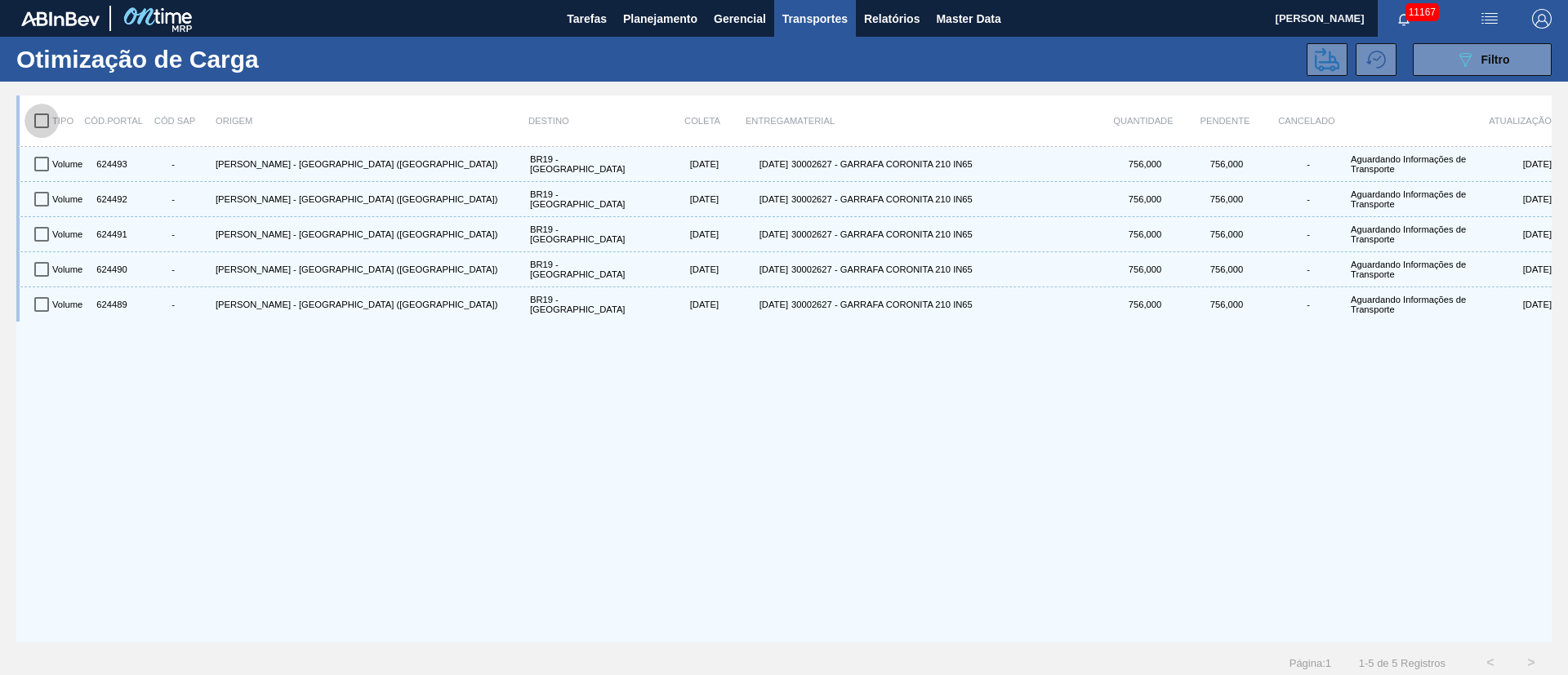
click at [42, 129] on input "checkbox" at bounding box center [41, 120] width 34 height 34
checkbox input "true"
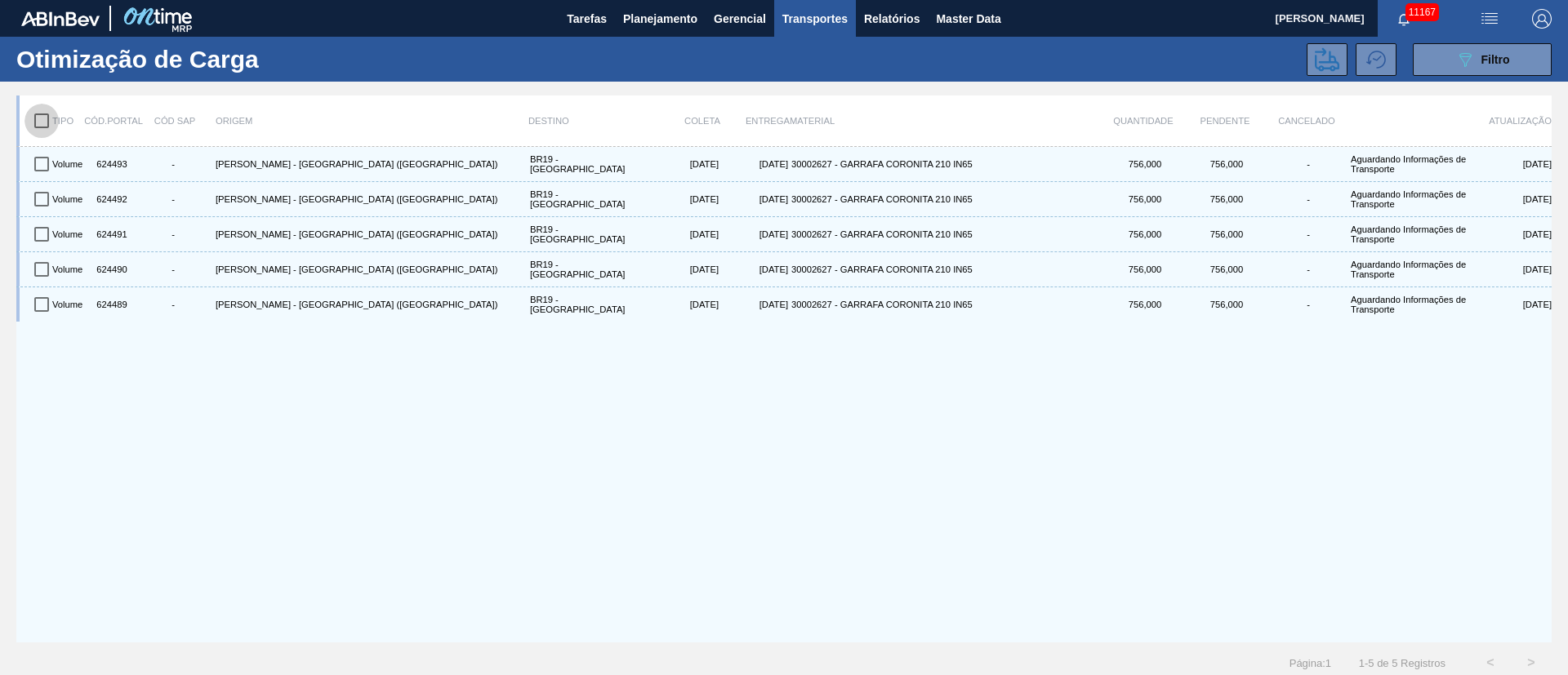
checkbox input "true"
click at [1045, 67] on icon at bounding box center [1327, 58] width 24 height 24
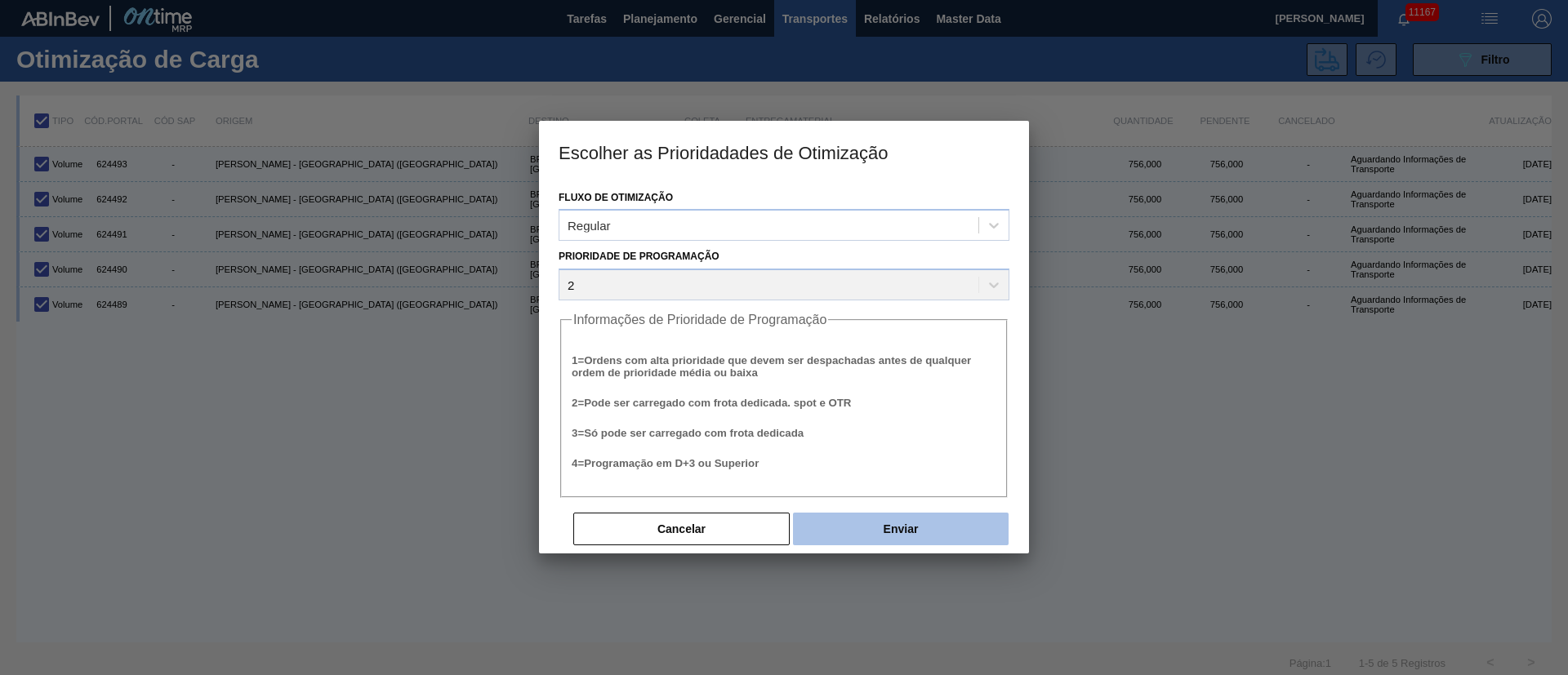
click at [930, 449] on button "Enviar" at bounding box center [900, 528] width 215 height 33
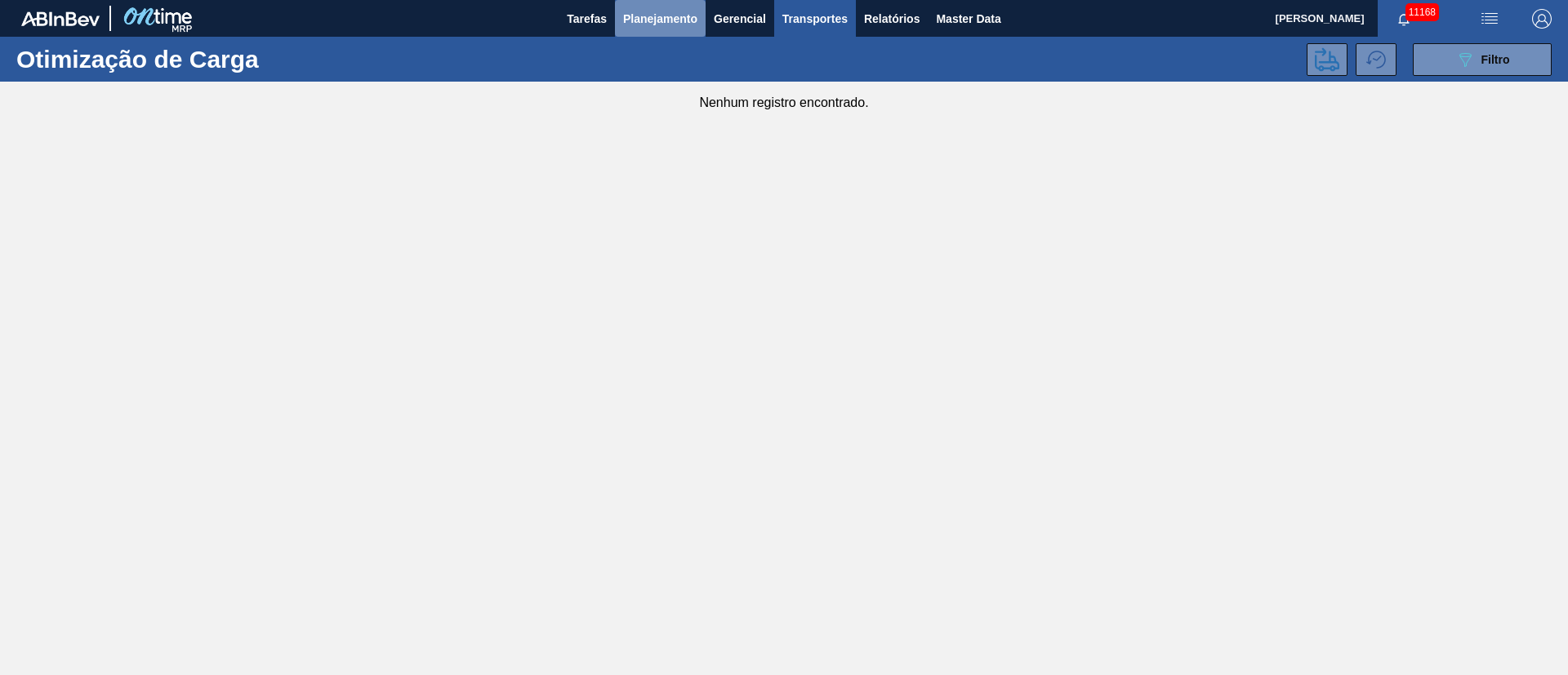
click at [674, 15] on span "Planejamento" at bounding box center [660, 19] width 74 height 20
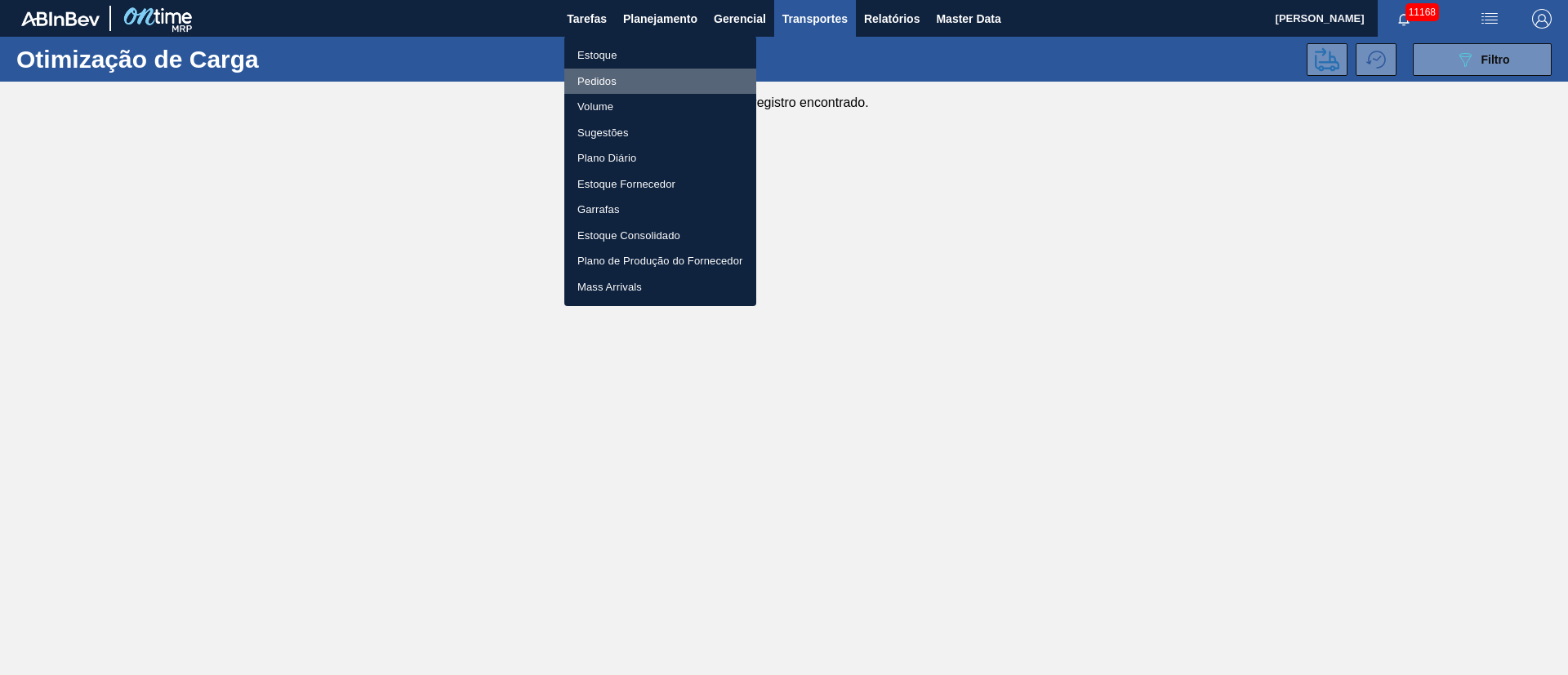
click at [598, 85] on li "Pedidos" at bounding box center [660, 82] width 192 height 26
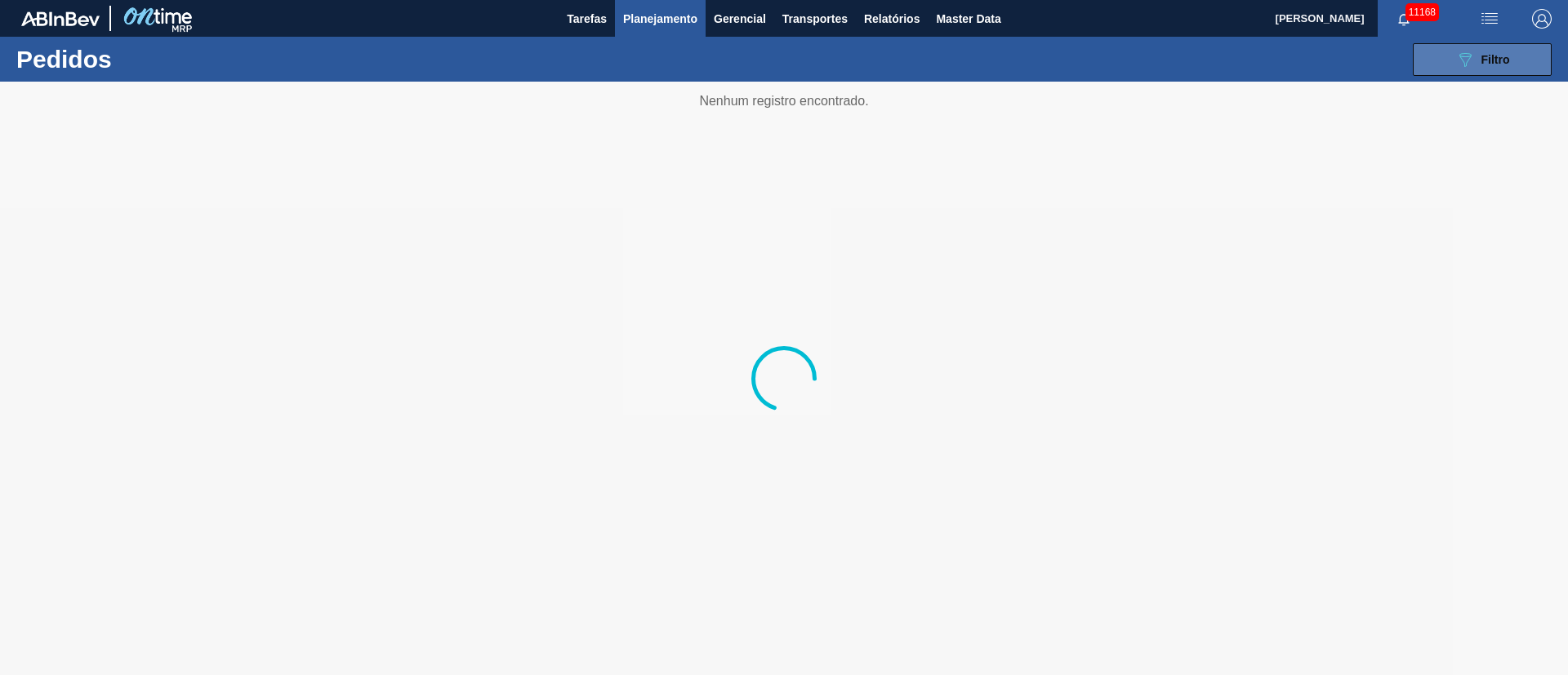
click at [1045, 62] on icon at bounding box center [1465, 59] width 12 height 14
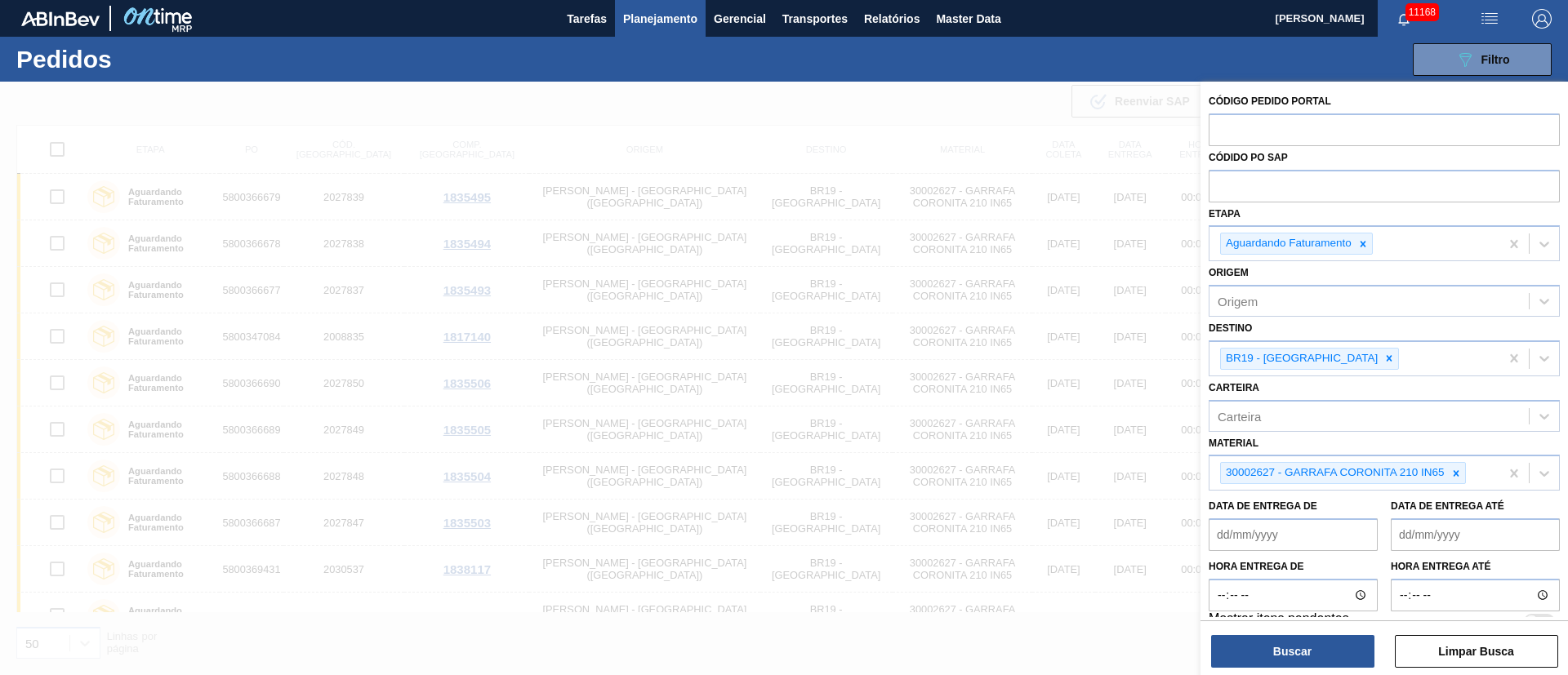
click at [1045, 449] on icon at bounding box center [1456, 474] width 11 height 11
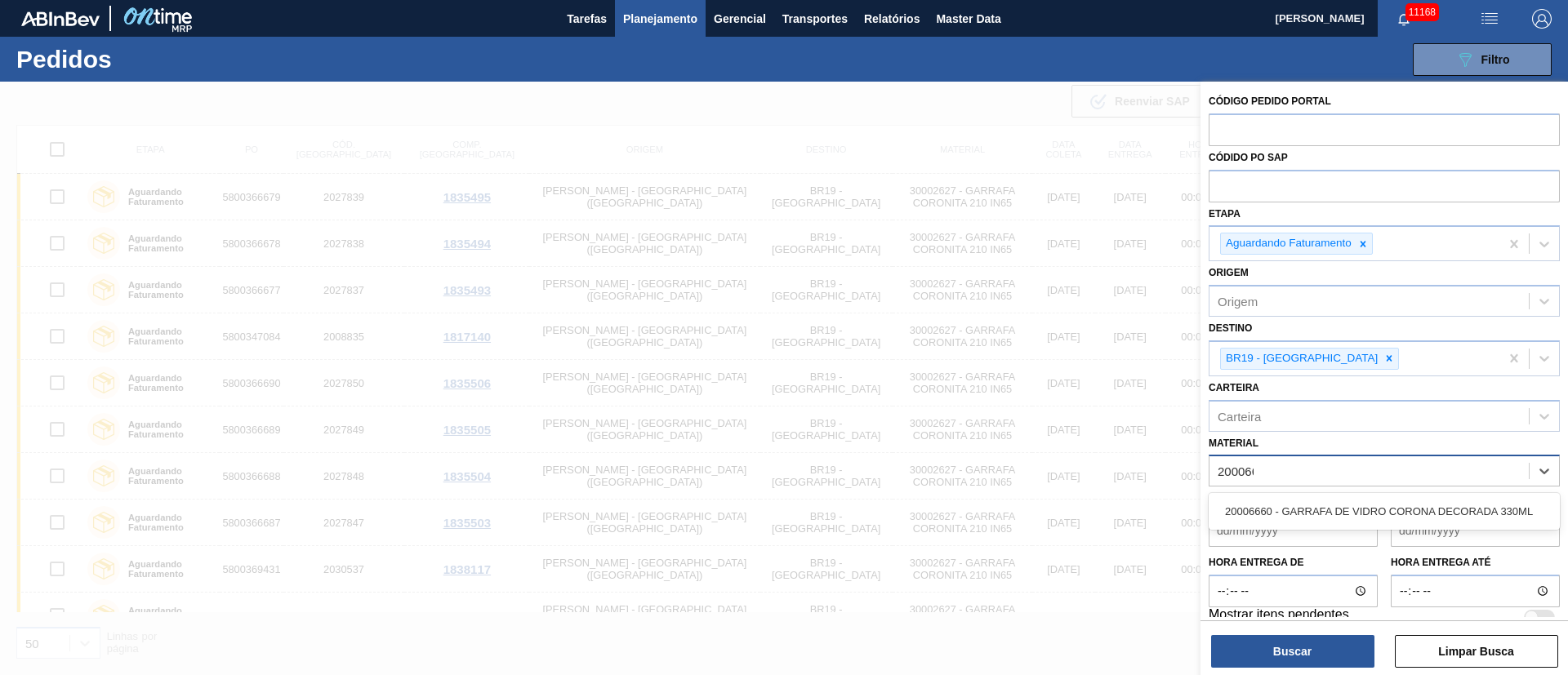
type input "2000666"
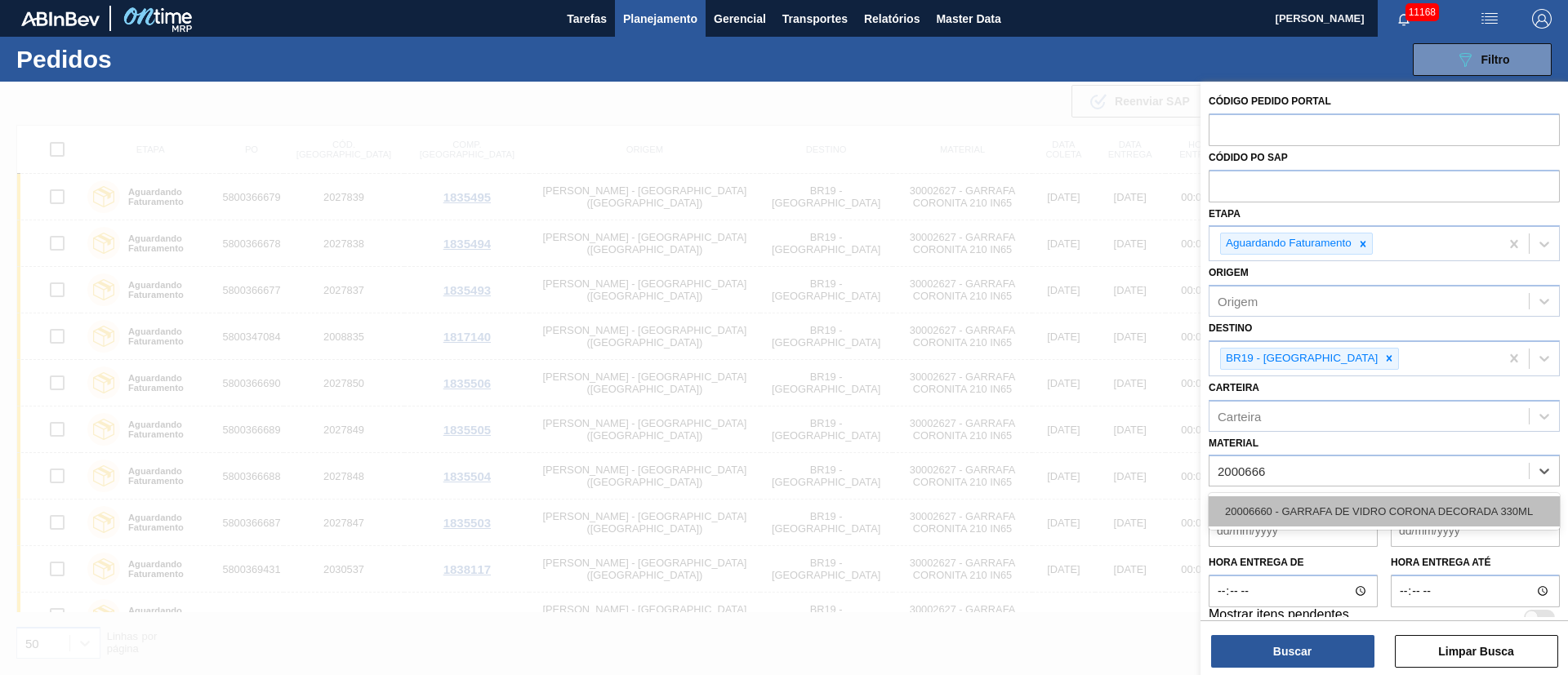
click at [1045, 449] on div "20006660 - GARRAFA DE VIDRO CORONA DECORADA 330ML" at bounding box center [1384, 511] width 351 height 30
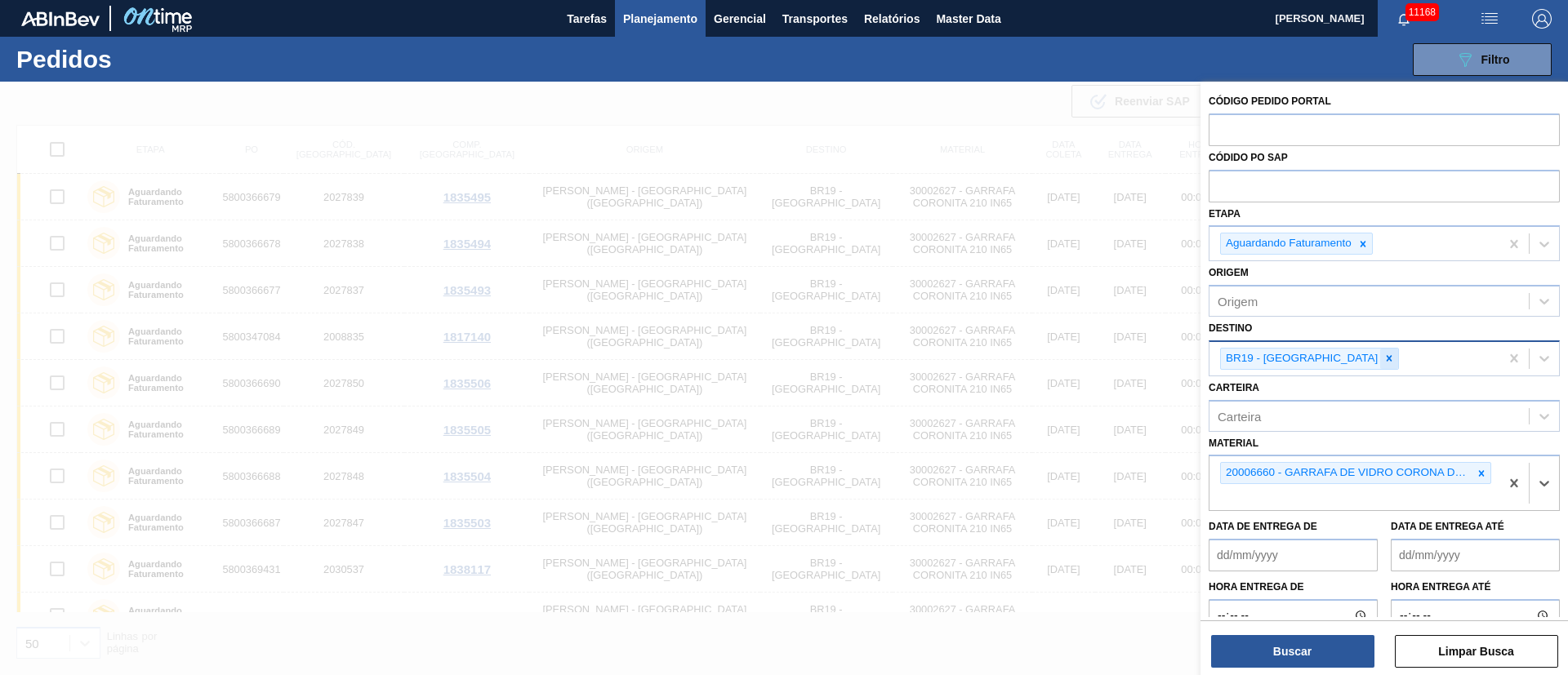
click at [1045, 366] on div at bounding box center [1389, 359] width 18 height 21
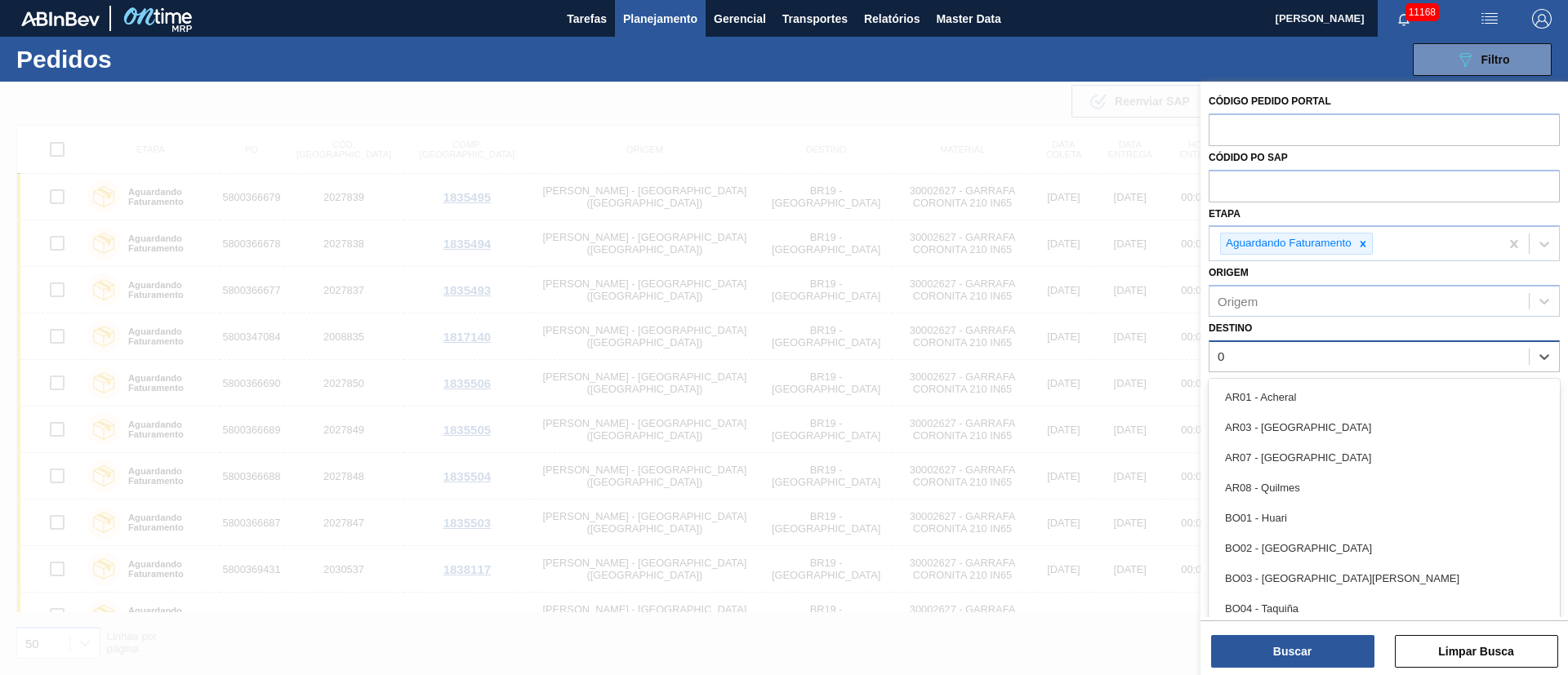
type input "03"
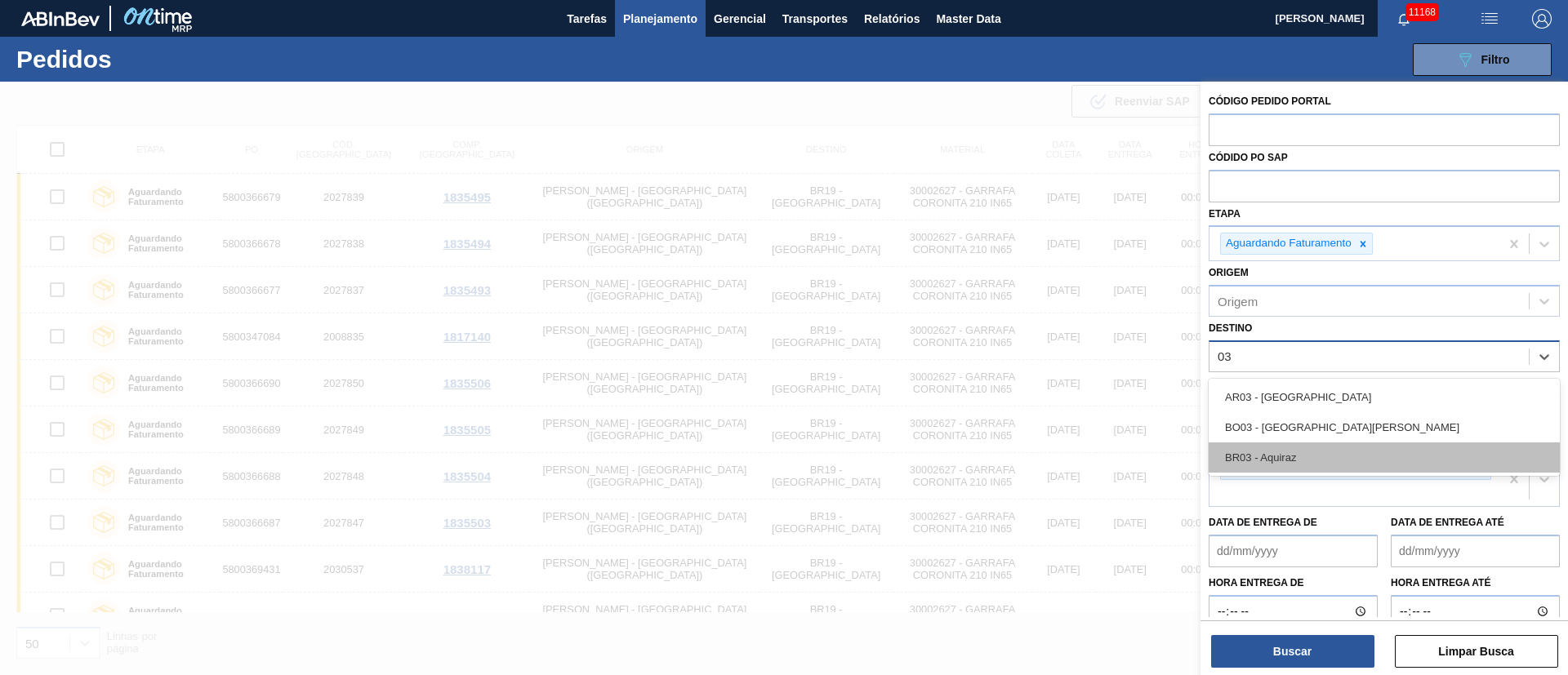
click at [1045, 449] on div "BR03 - Aquiraz" at bounding box center [1384, 458] width 351 height 30
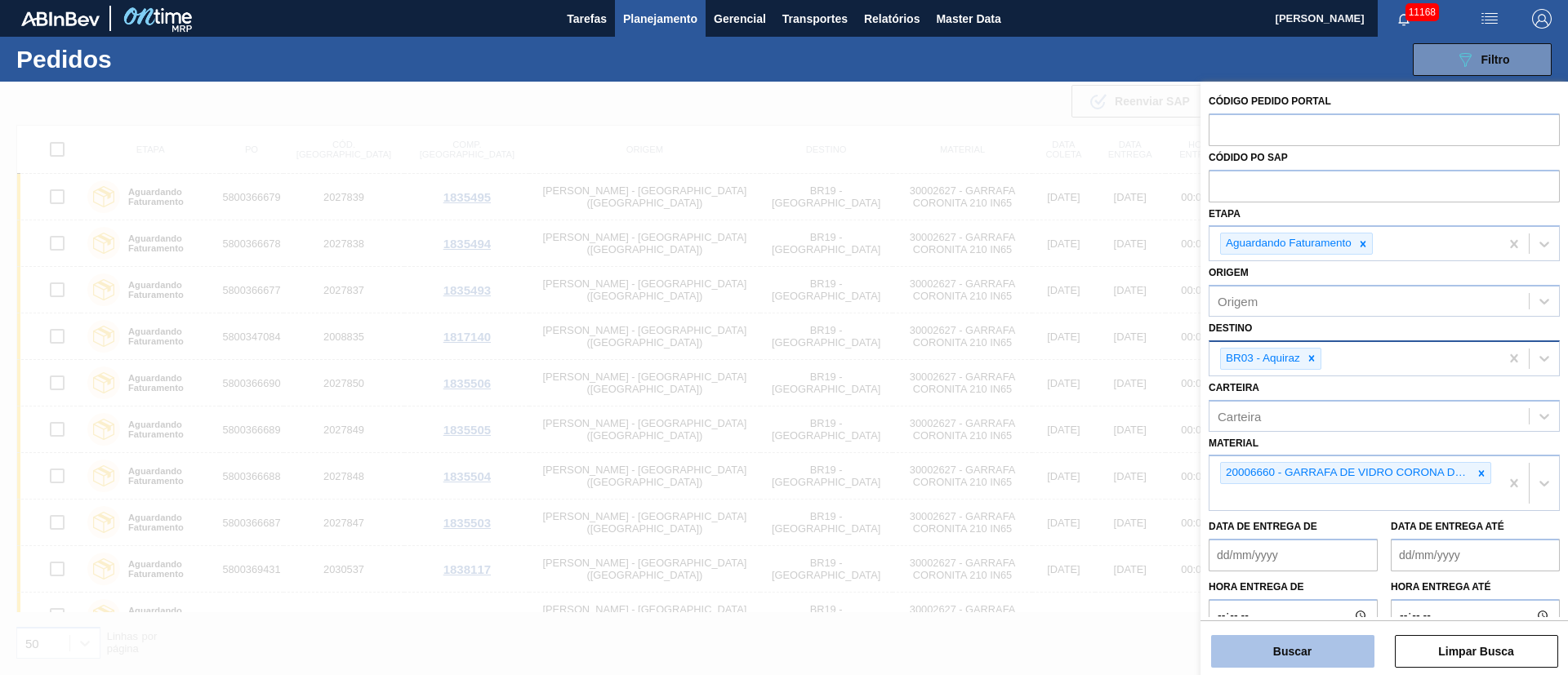
click at [1045, 449] on button "Buscar" at bounding box center [1293, 651] width 164 height 33
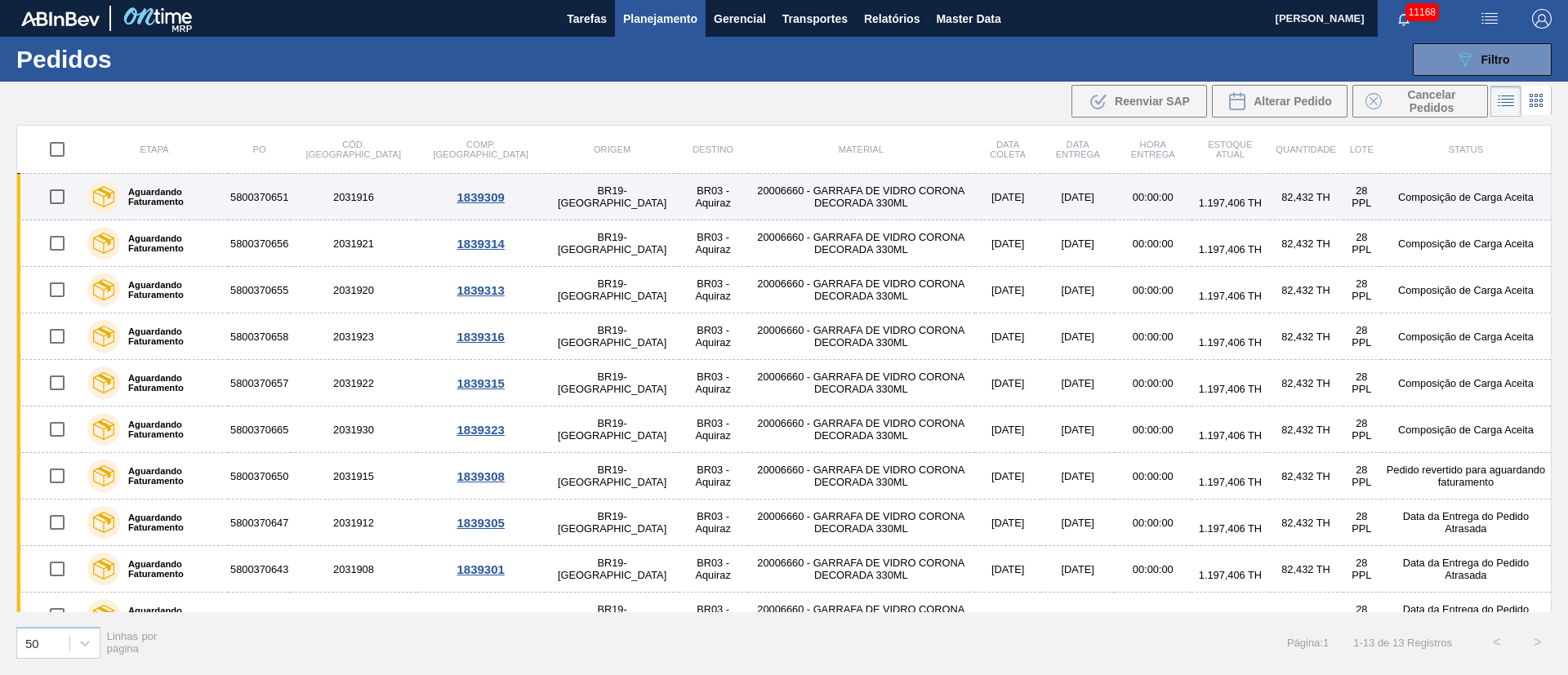
click at [53, 196] on input "checkbox" at bounding box center [57, 196] width 34 height 34
click at [61, 196] on input "checkbox" at bounding box center [57, 196] width 34 height 34
checkbox input "false"
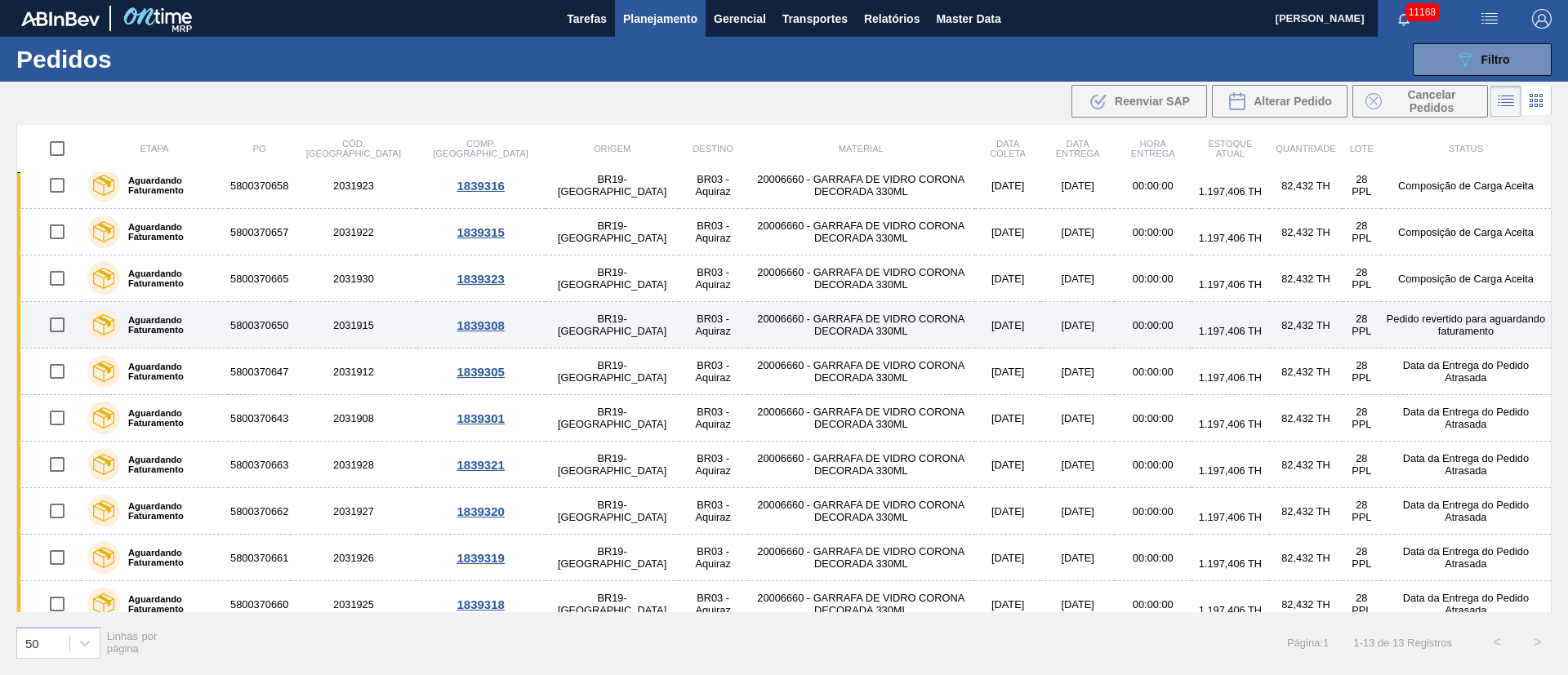
scroll to position [166, 0]
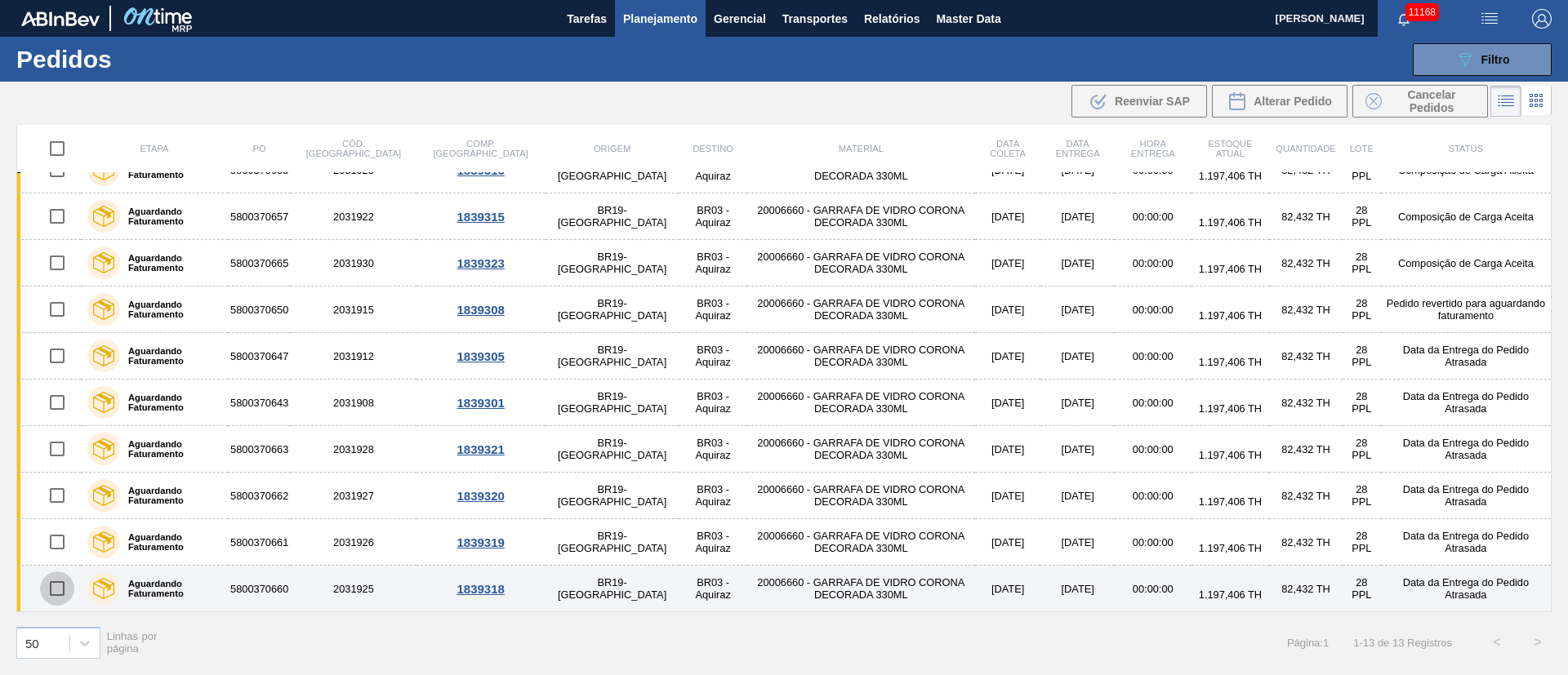
click at [56, 449] on input "checkbox" at bounding box center [57, 589] width 34 height 34
checkbox input "true"
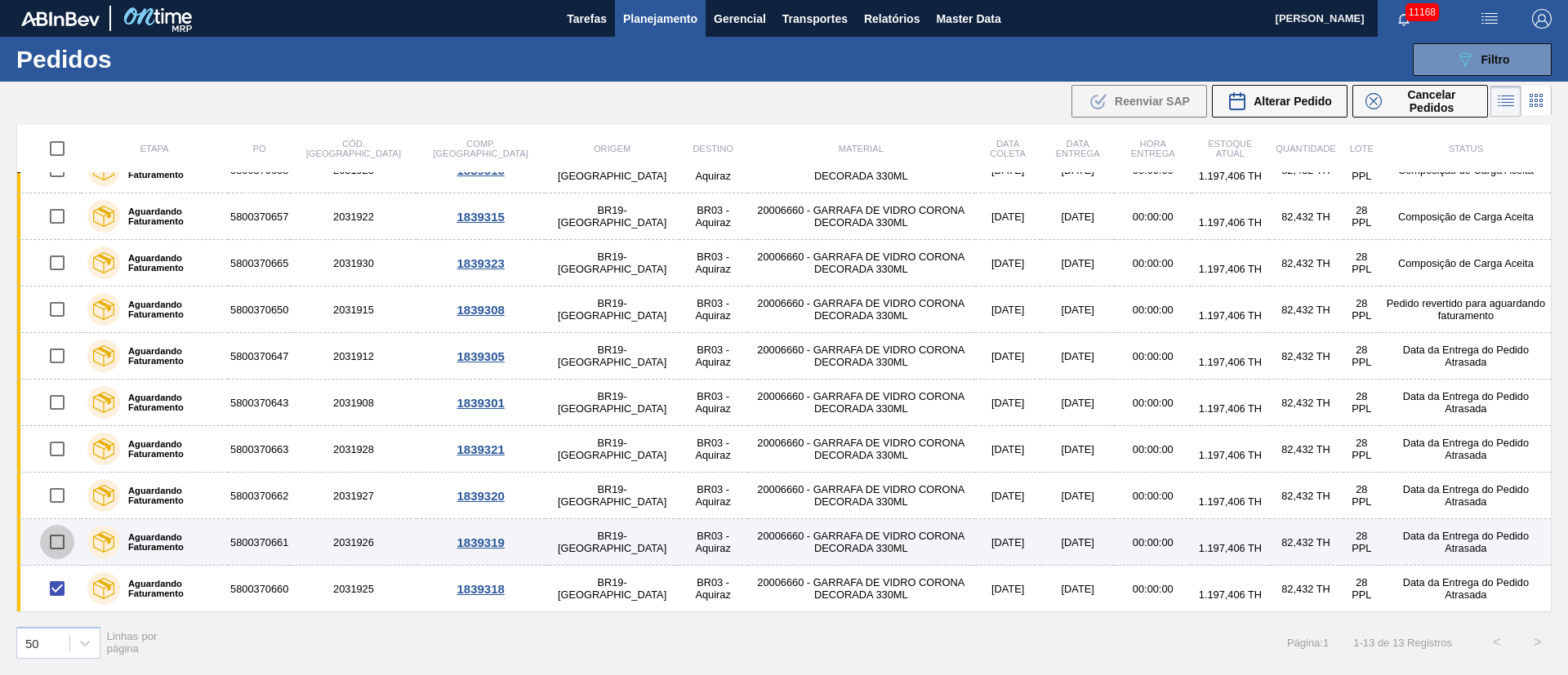
click at [56, 449] on input "checkbox" at bounding box center [57, 542] width 34 height 34
checkbox input "true"
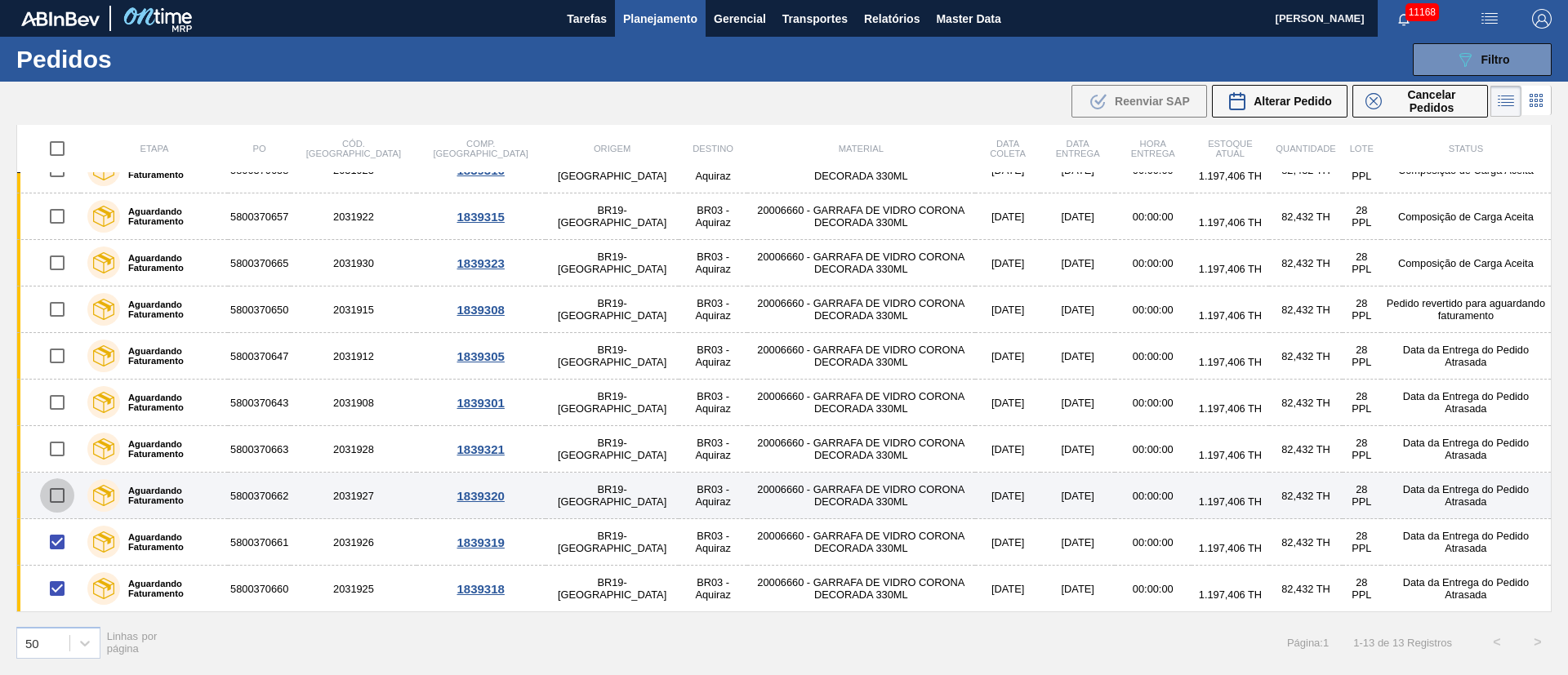
click at [56, 449] on input "checkbox" at bounding box center [57, 495] width 34 height 34
checkbox input "true"
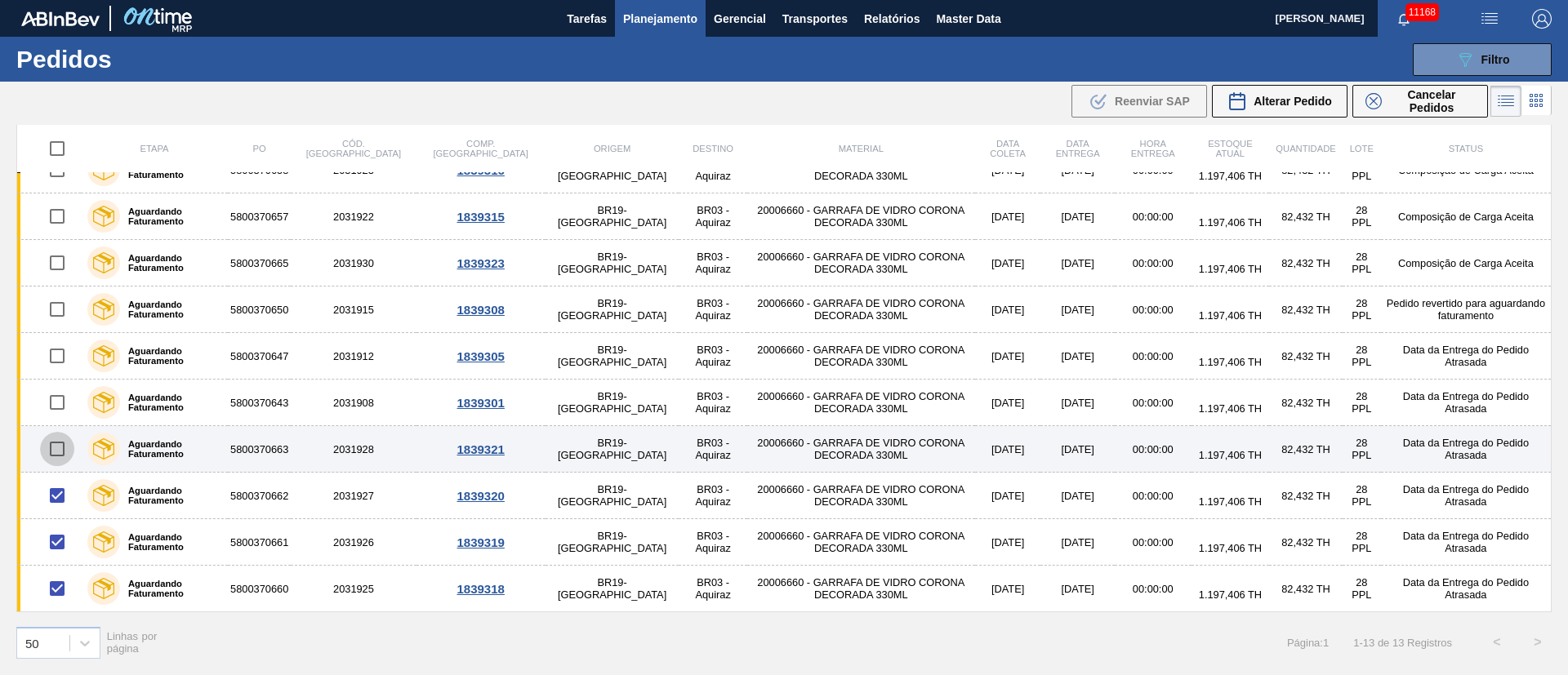
click at [53, 440] on input "checkbox" at bounding box center [57, 448] width 34 height 34
checkbox input "true"
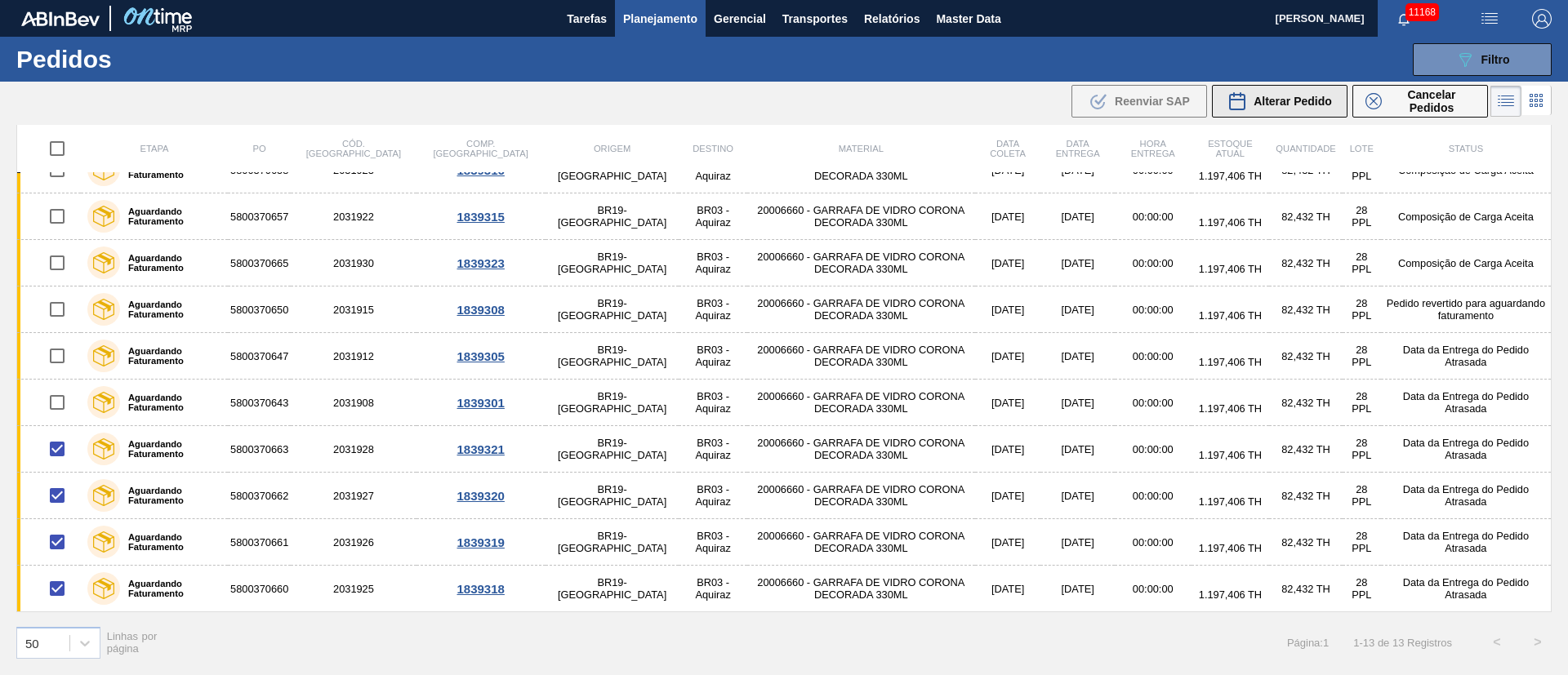
click at [1045, 86] on button "Alterar Pedido" at bounding box center [1280, 101] width 135 height 33
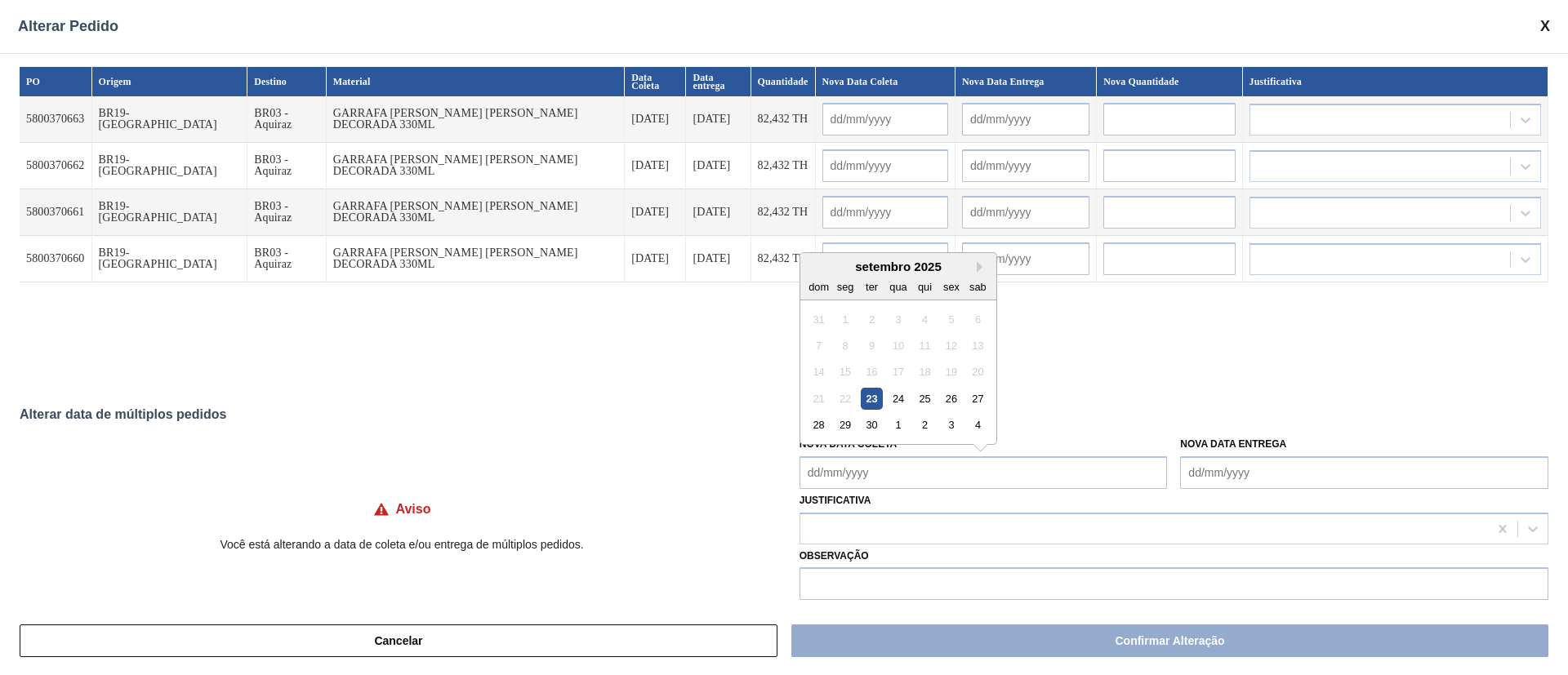
click at [882, 449] on Coleta "Nova Data Coleta" at bounding box center [984, 472] width 369 height 33
click at [903, 402] on div "24" at bounding box center [897, 398] width 22 height 22
type Coleta "[DATE]"
type input "[DATE]"
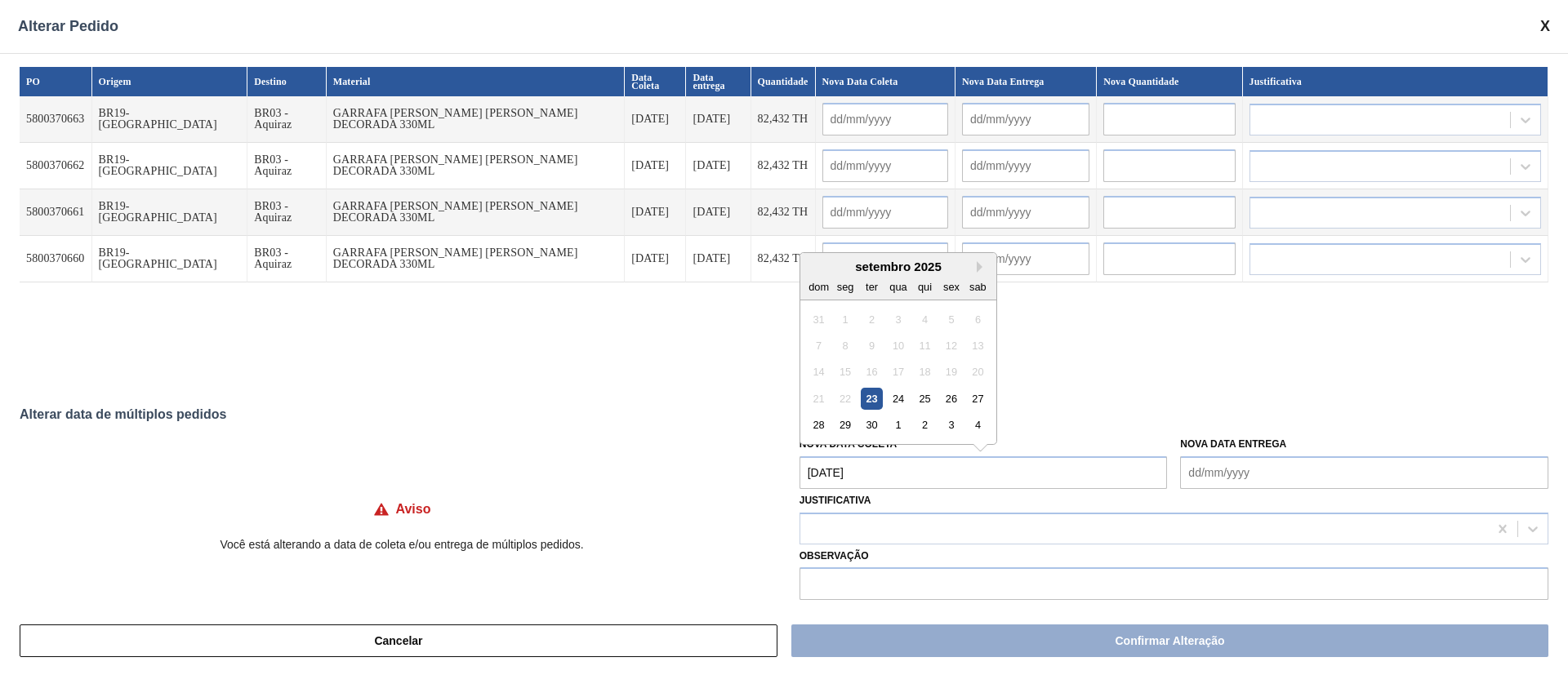
type input "[DATE]"
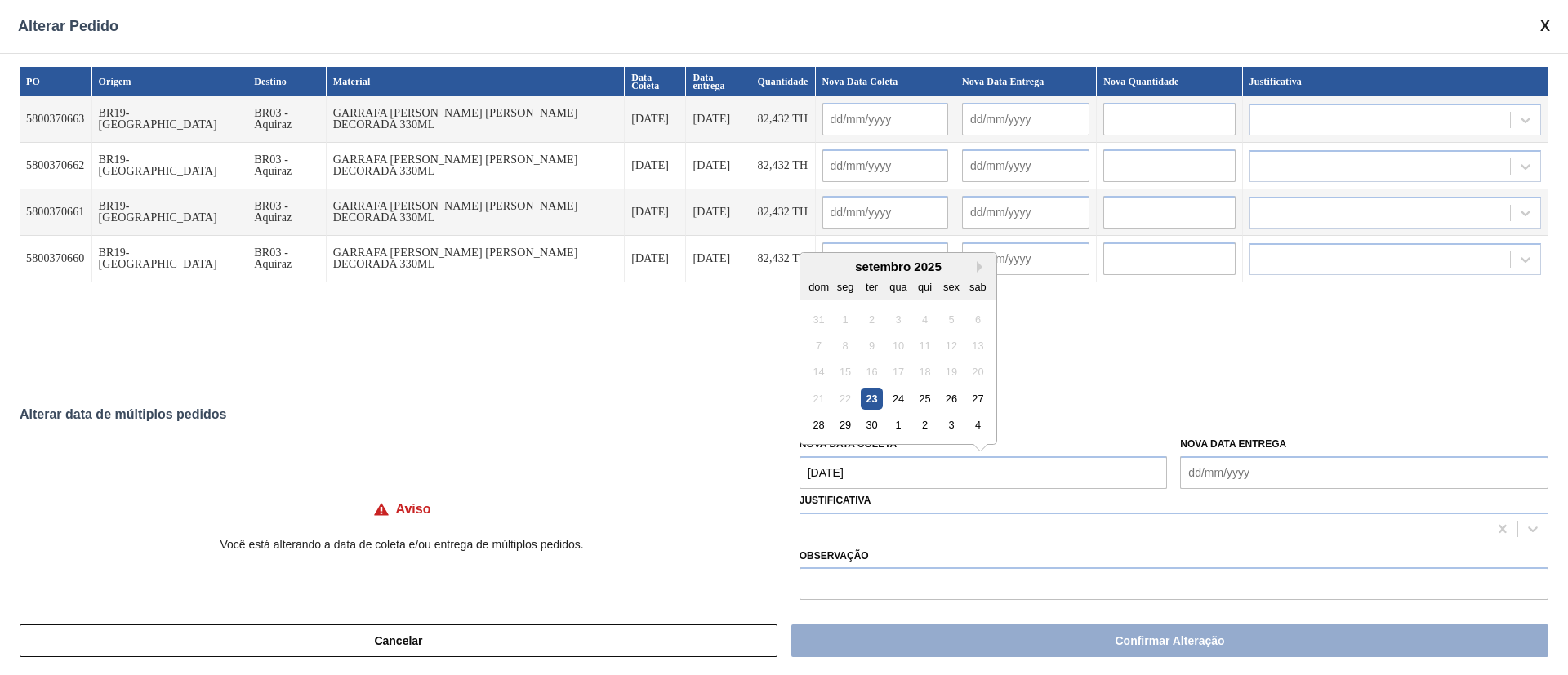
type input "[DATE]"
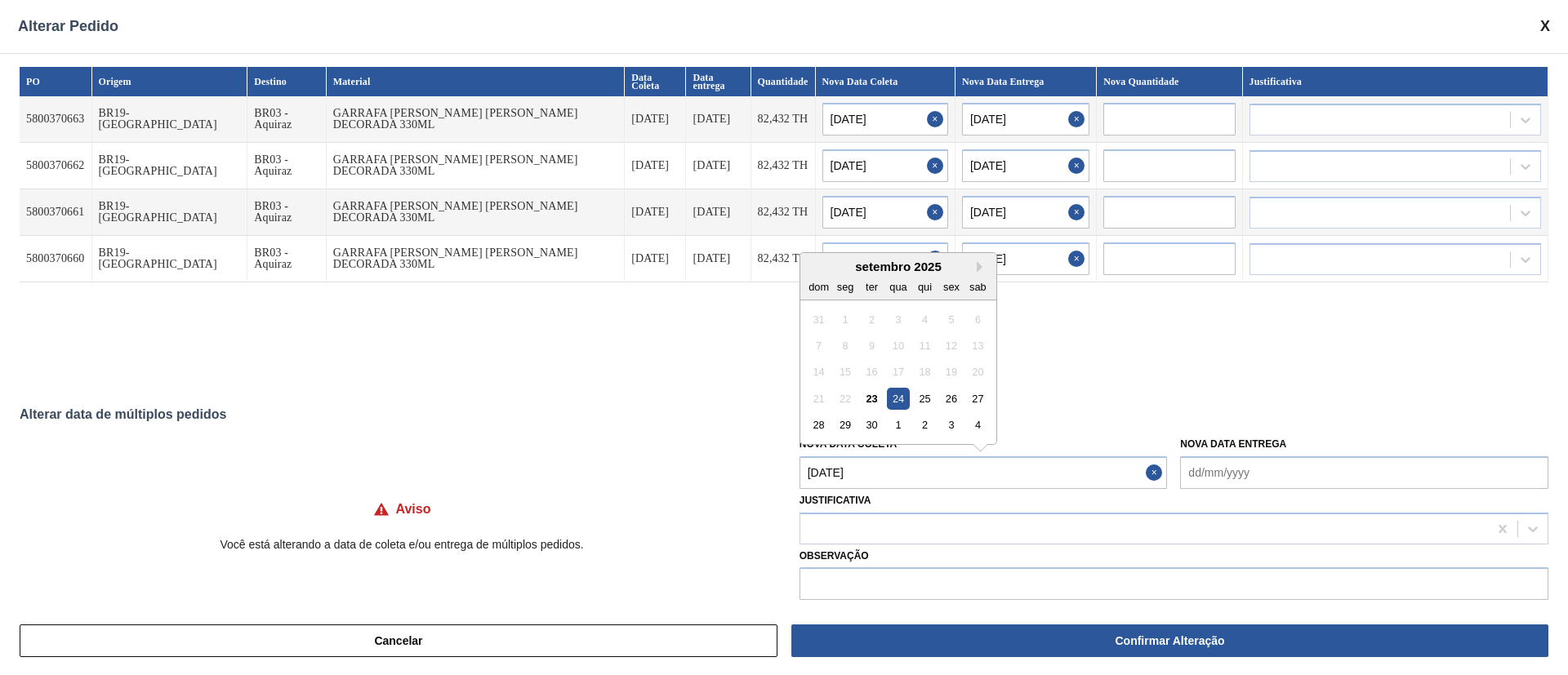
click at [877, 449] on Coleta "[DATE]" at bounding box center [984, 472] width 369 height 33
click at [927, 402] on div "25" at bounding box center [925, 398] width 22 height 22
type Coleta "[DATE]"
type input "[DATE]"
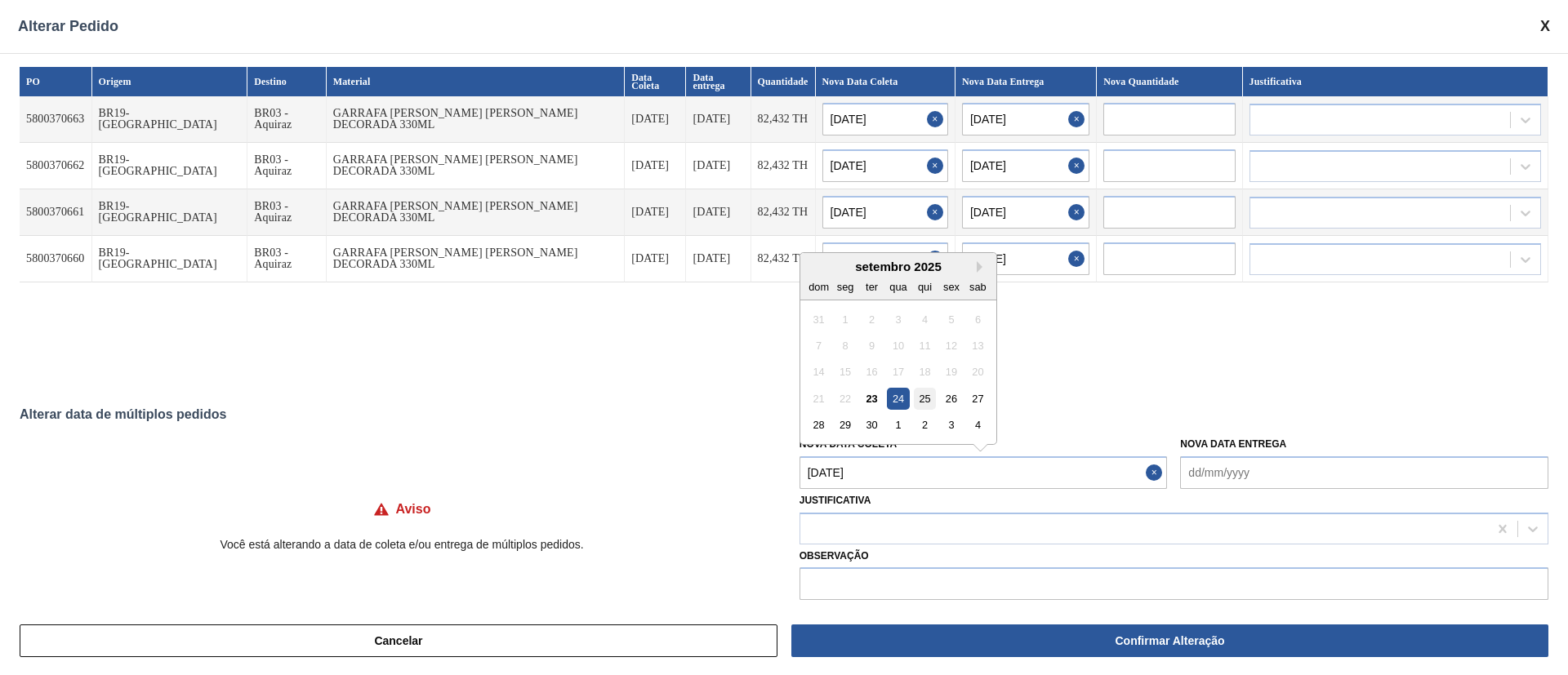
type input "[DATE]"
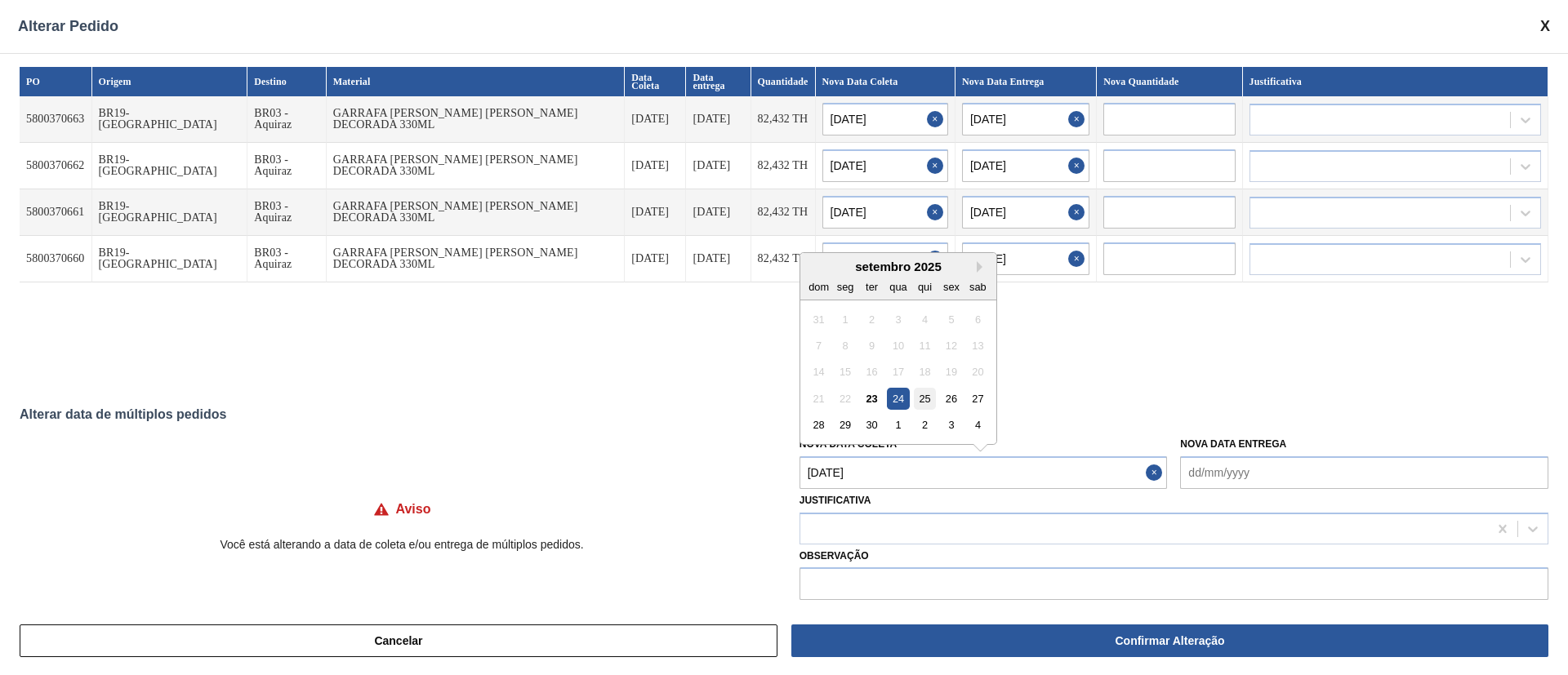
type input "[DATE]"
click at [923, 449] on div at bounding box center [1144, 528] width 688 height 24
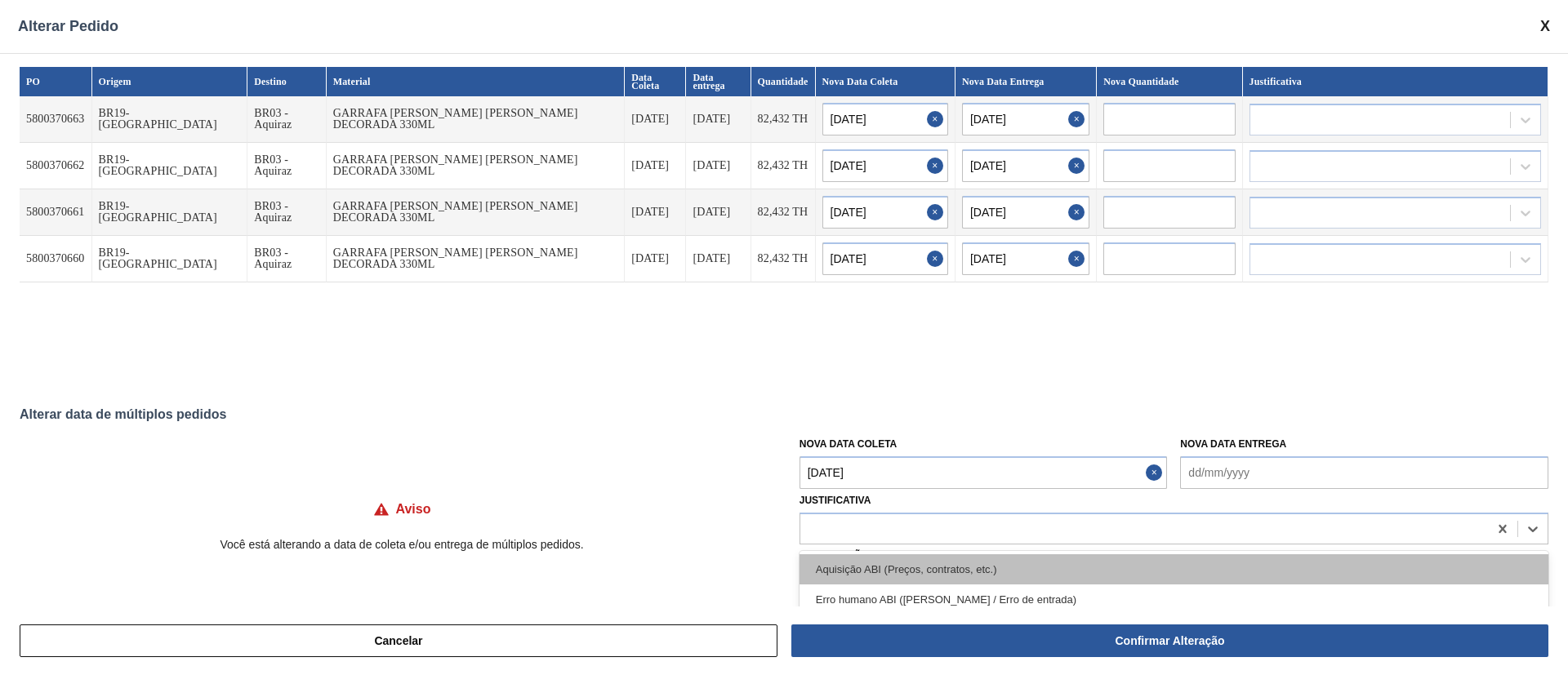
click at [861, 449] on div "Aquisição ABI (Preços, contratos, etc.)" at bounding box center [1174, 570] width 749 height 30
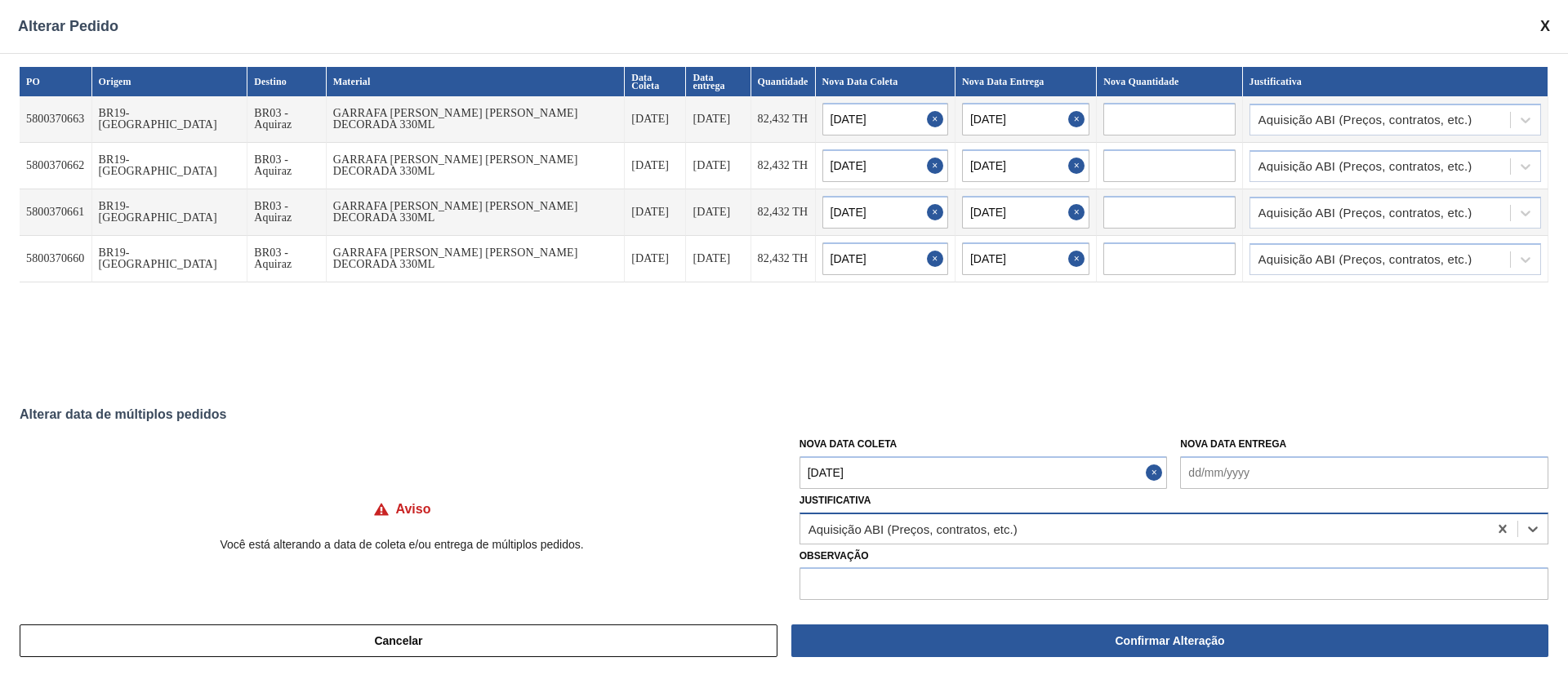
click at [942, 449] on div "Aquisição ABI (Preços, contratos, etc.)" at bounding box center [913, 528] width 209 height 14
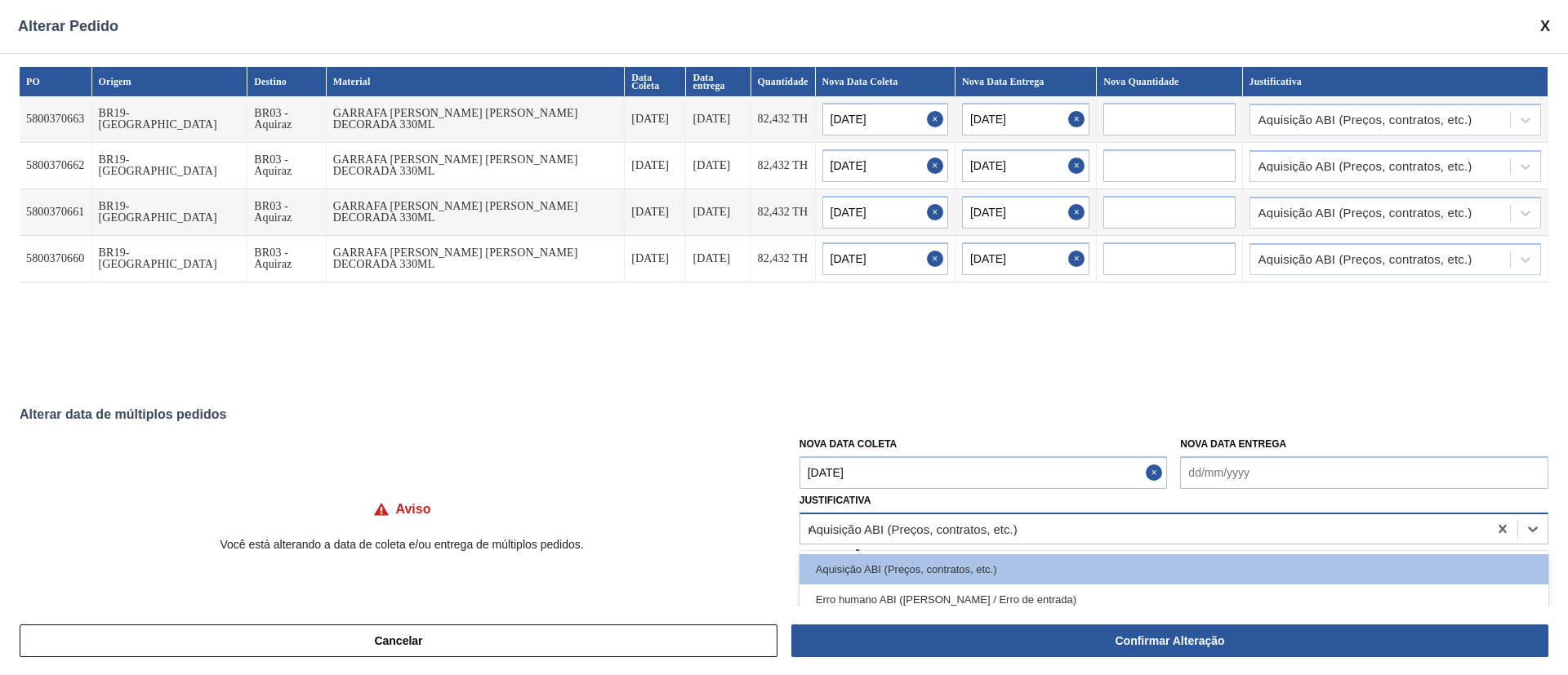
type input "ou"
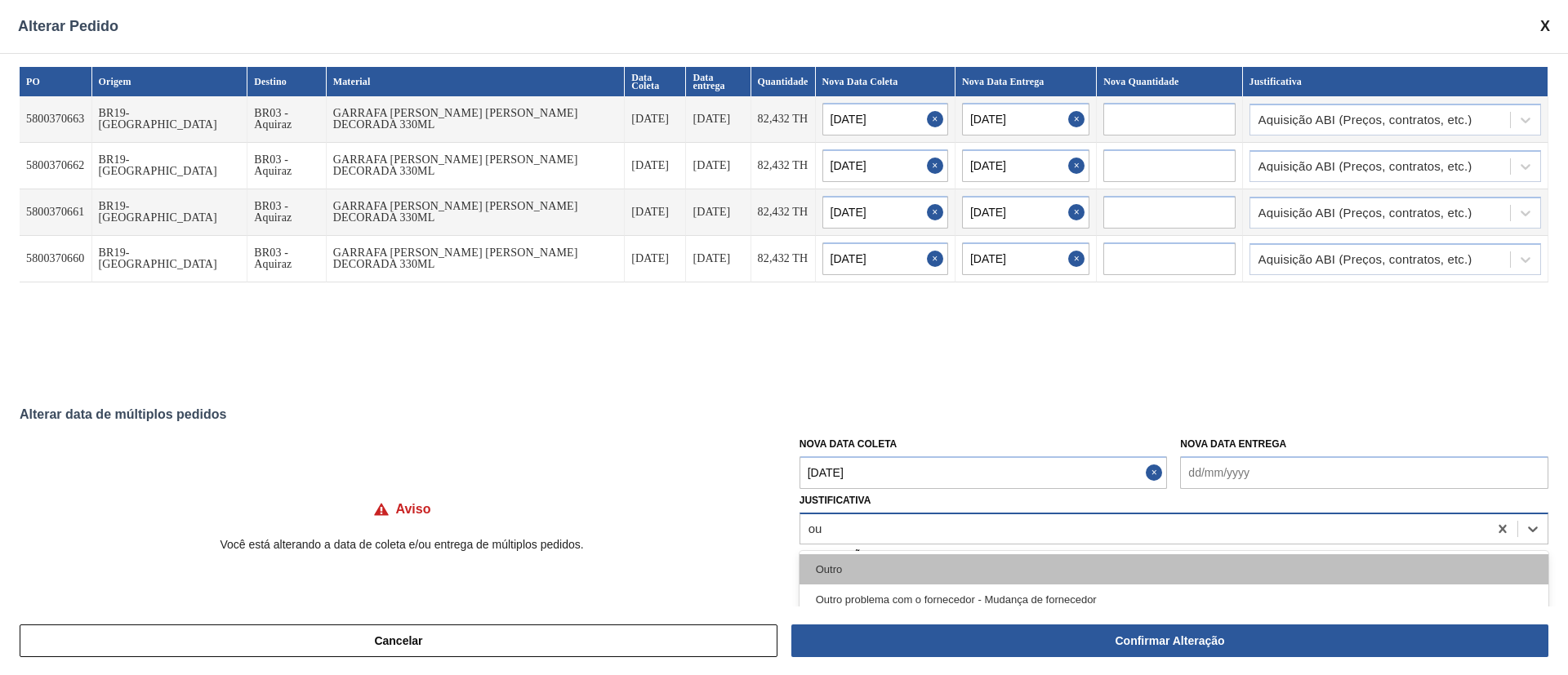
click at [884, 449] on div "Outro" at bounding box center [1174, 570] width 749 height 30
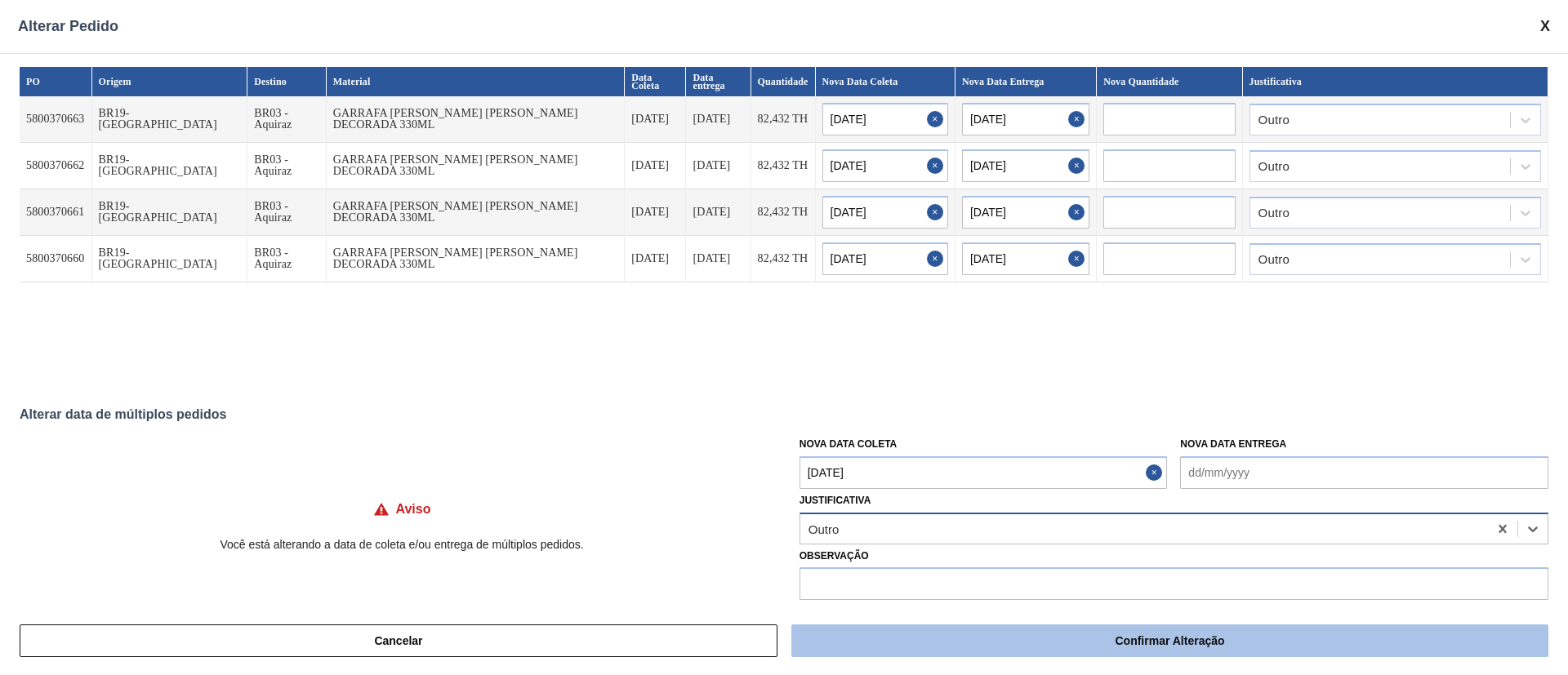
click at [1045, 449] on button "Confirmar Alteração" at bounding box center [1169, 640] width 757 height 33
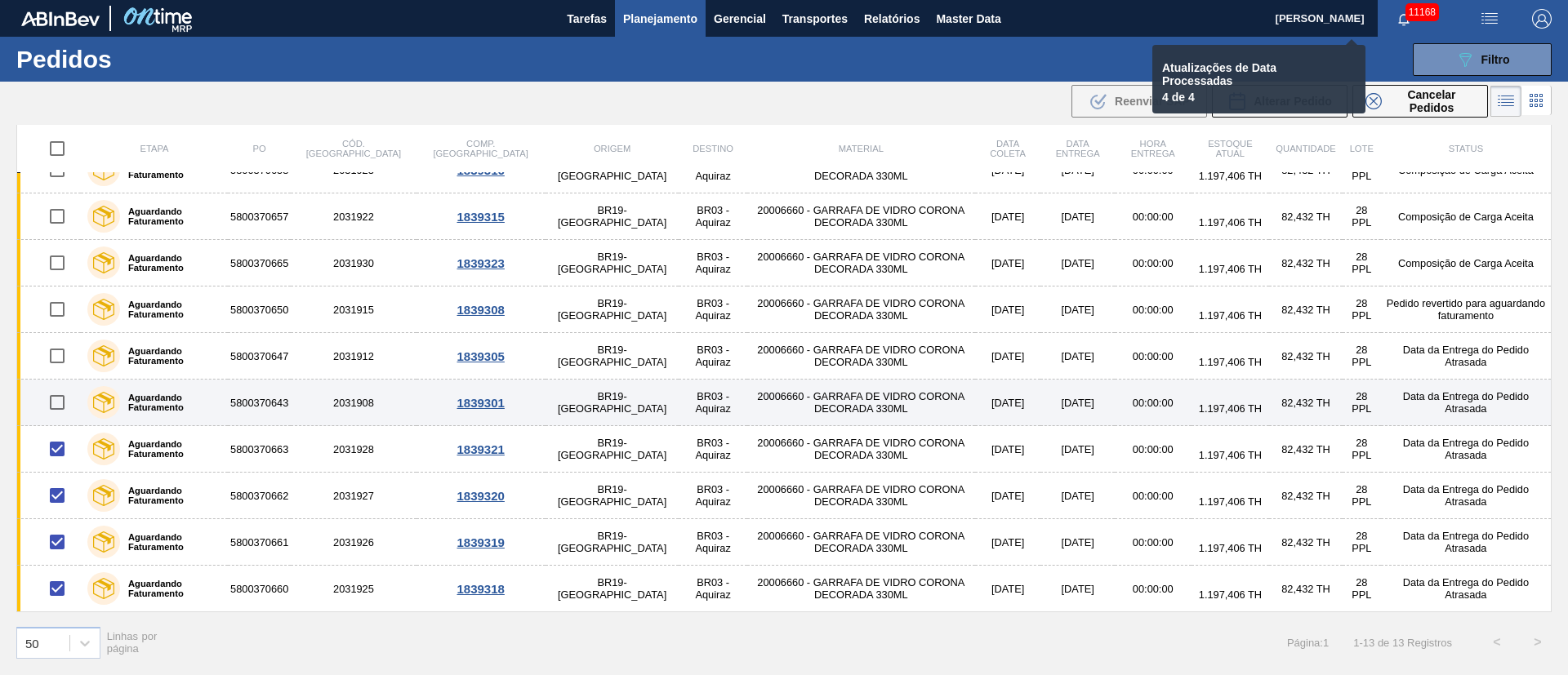
checkbox input "false"
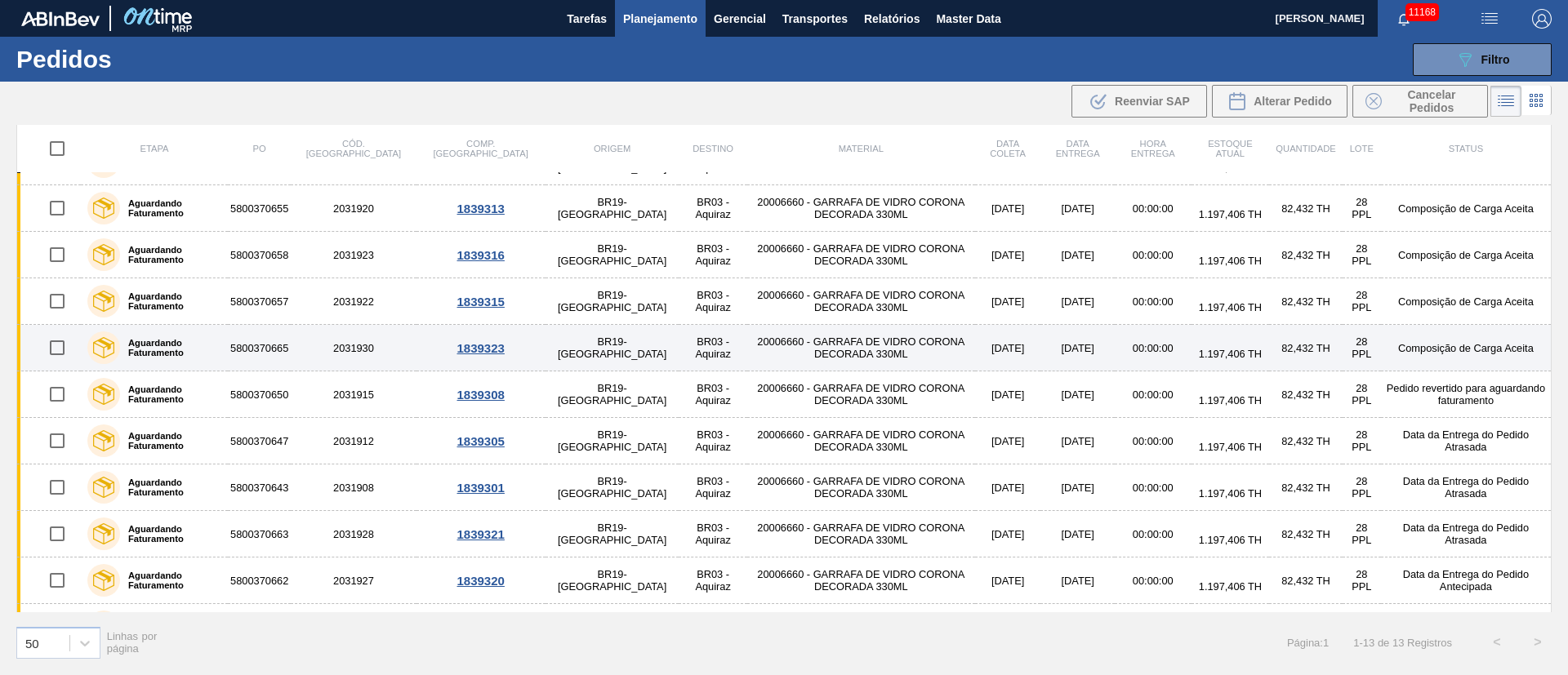
scroll to position [0, 0]
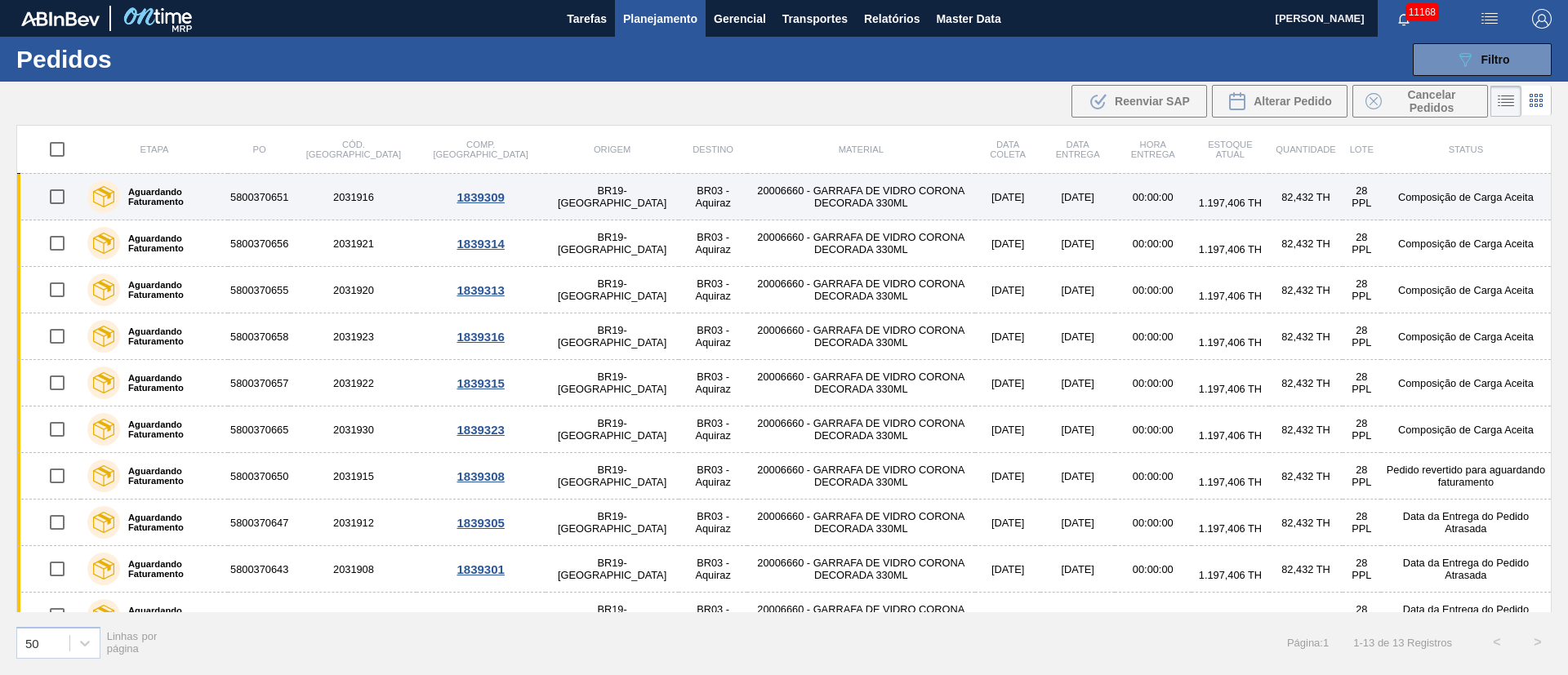
click at [816, 205] on td "20006660 - GARRAFA DE VIDRO CORONA DECORADA 330ML" at bounding box center [862, 196] width 228 height 46
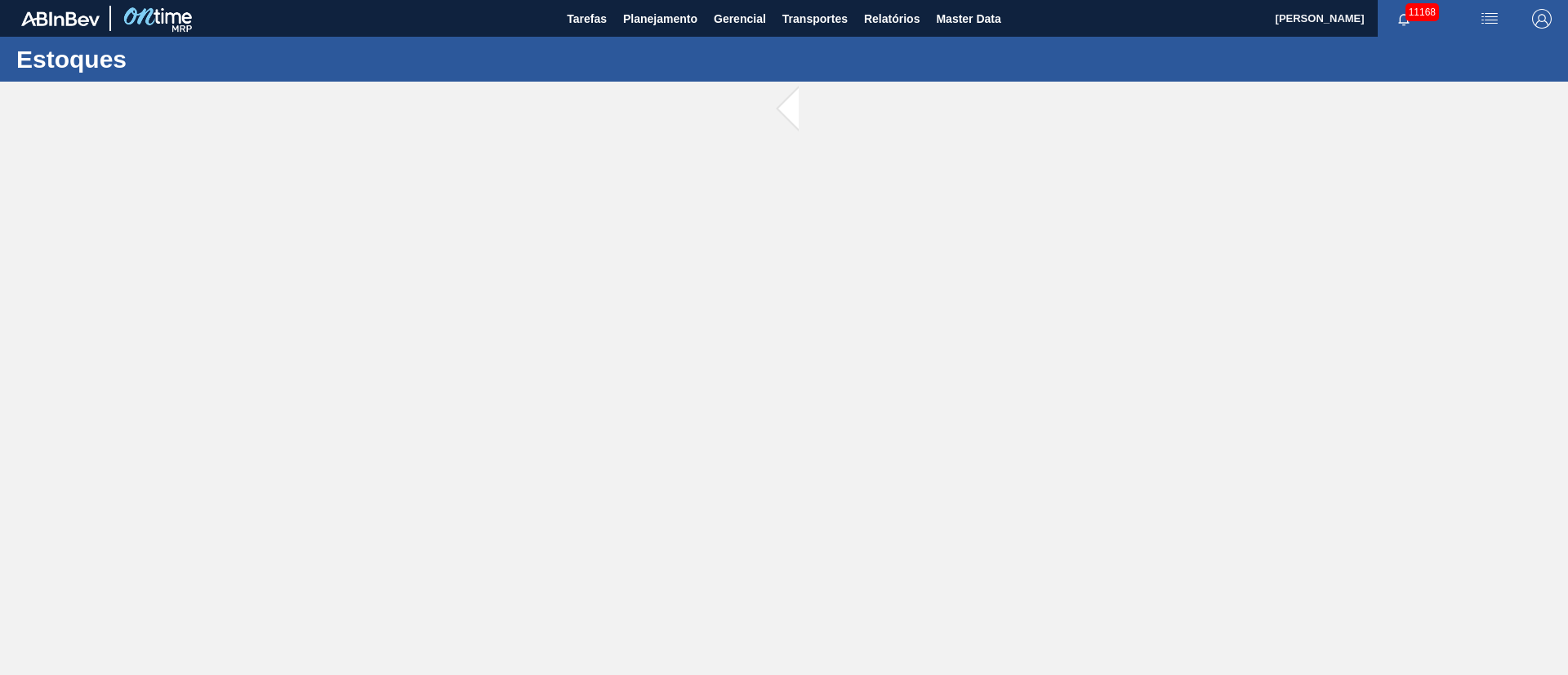
click at [816, 205] on main "Tarefas Planejamento Gerencial Transportes Relatórios Master Data [PERSON_NAME]…" at bounding box center [784, 338] width 1568 height 675
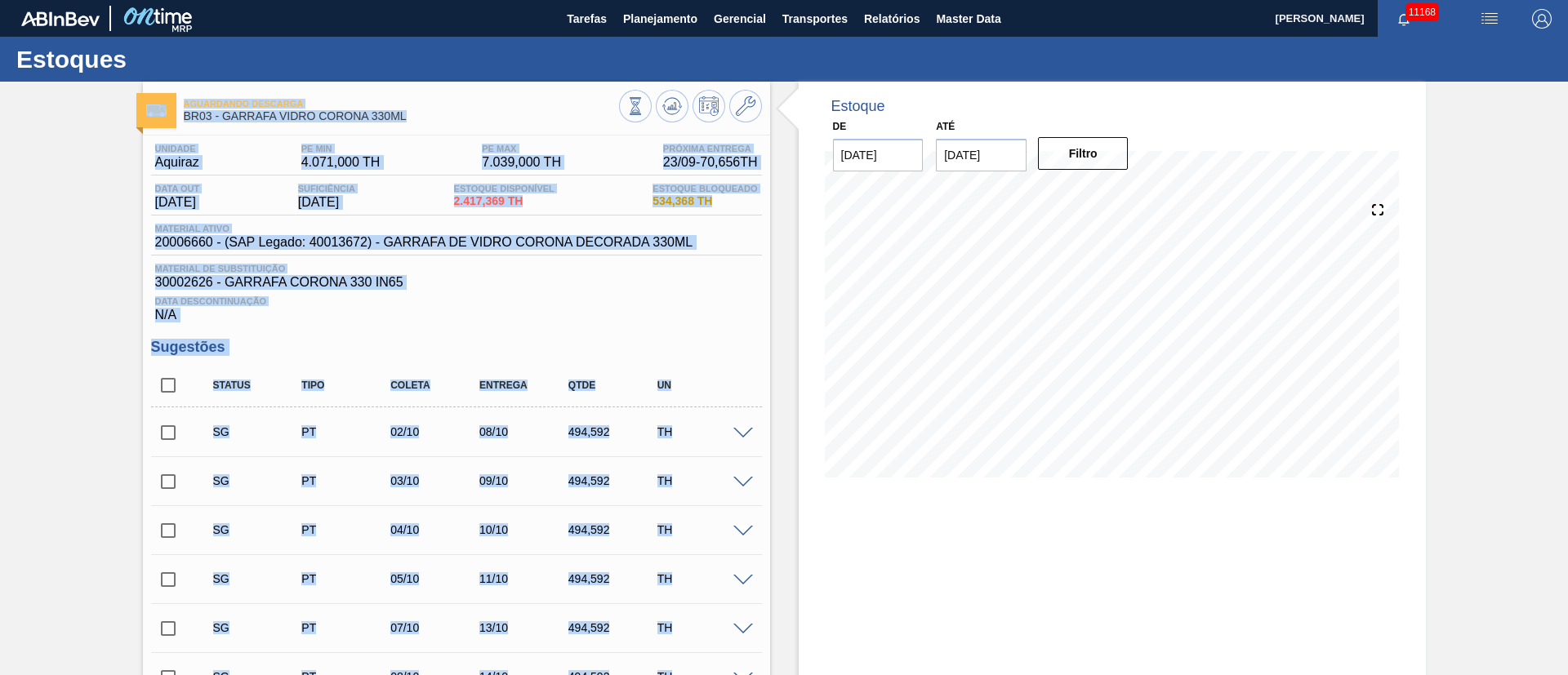
click at [570, 313] on div "Data Descontinuação N/A" at bounding box center [457, 306] width 611 height 33
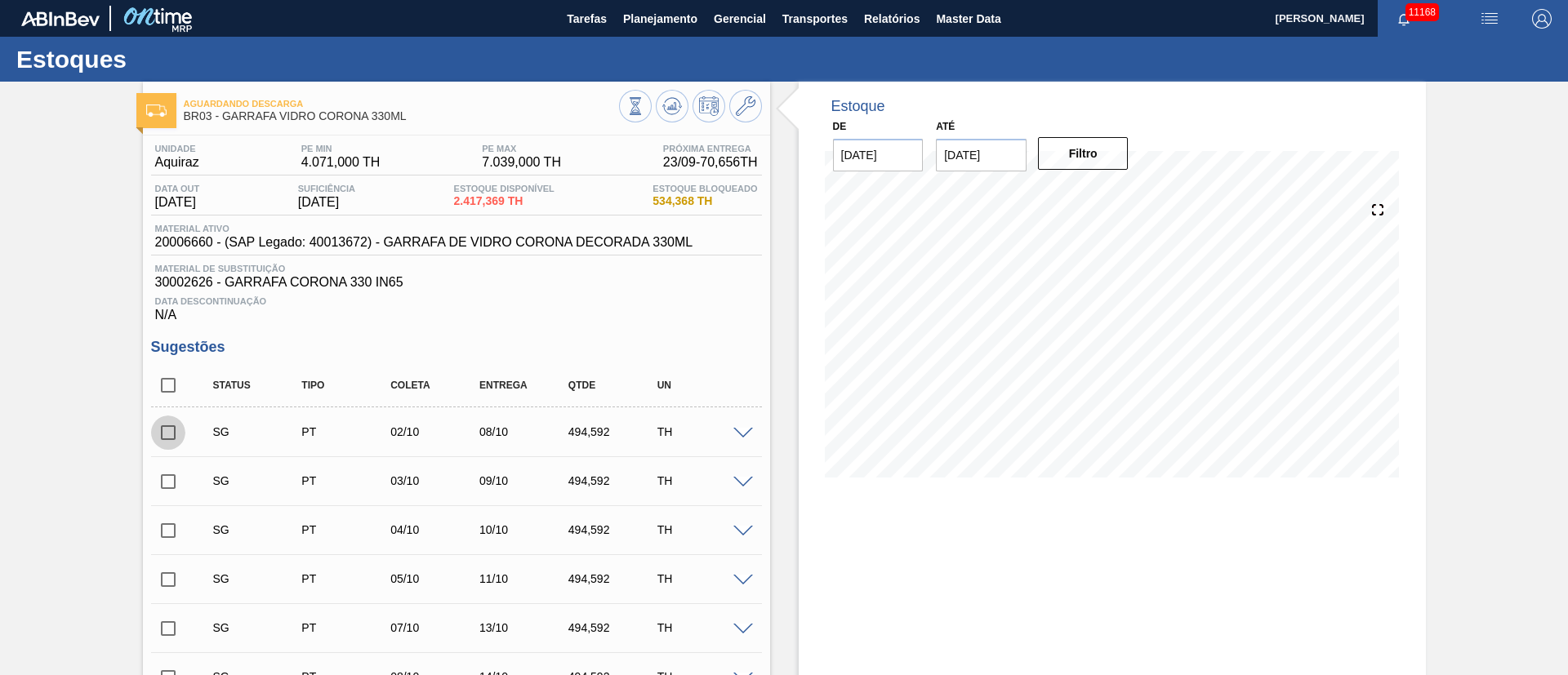
click at [170, 426] on input "checkbox" at bounding box center [168, 432] width 34 height 34
click at [741, 432] on span at bounding box center [743, 433] width 20 height 12
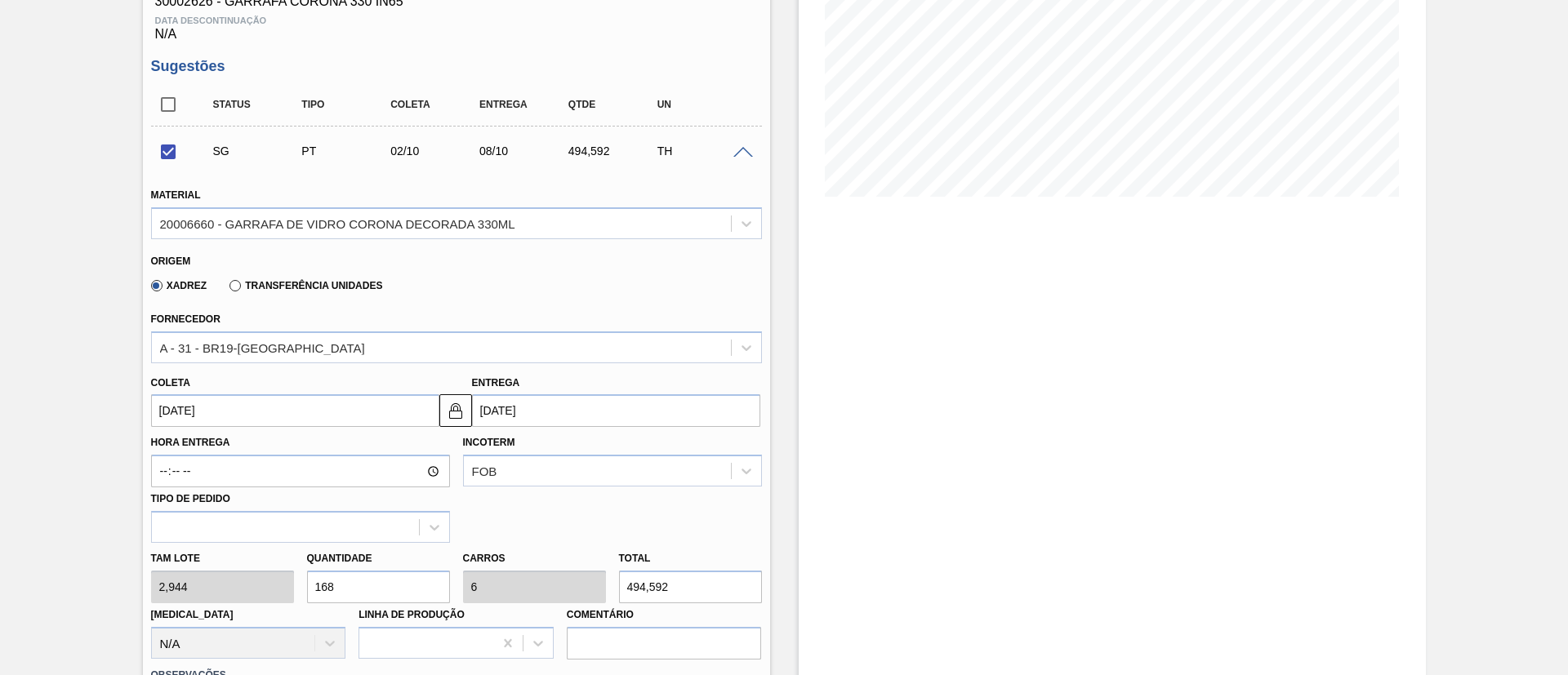
scroll to position [368, 0]
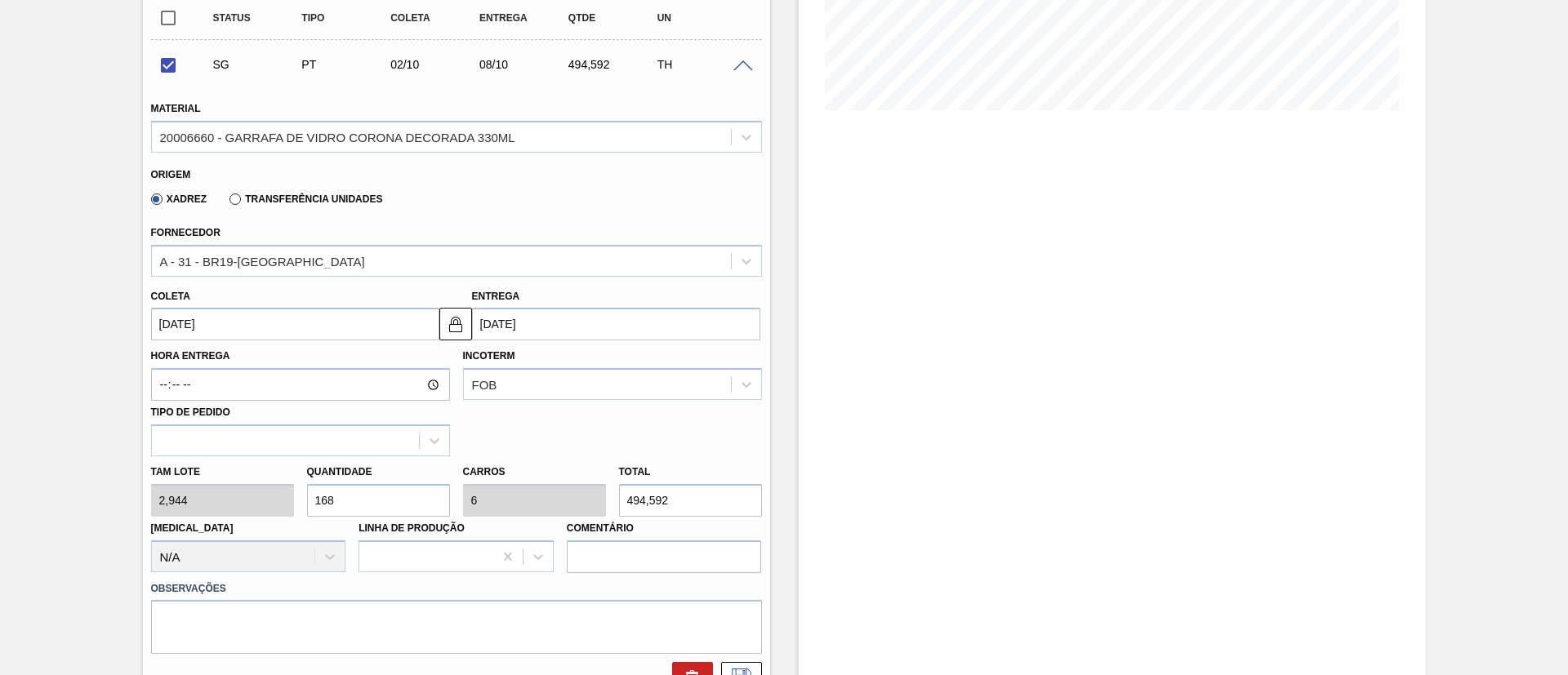
click at [289, 328] on input "[DATE]" at bounding box center [295, 323] width 289 height 33
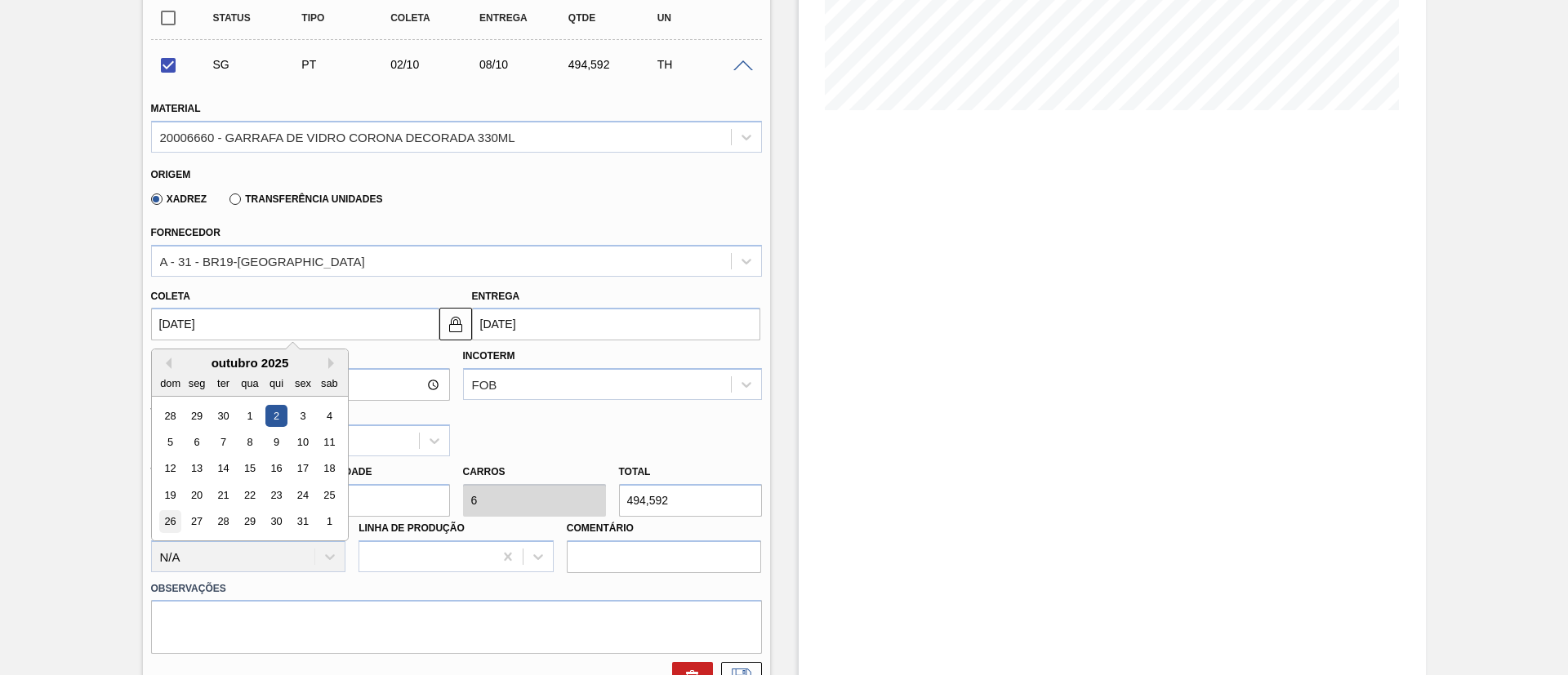
click at [170, 449] on div "26" at bounding box center [169, 522] width 22 height 22
checkbox input "false"
type input "[DATE]"
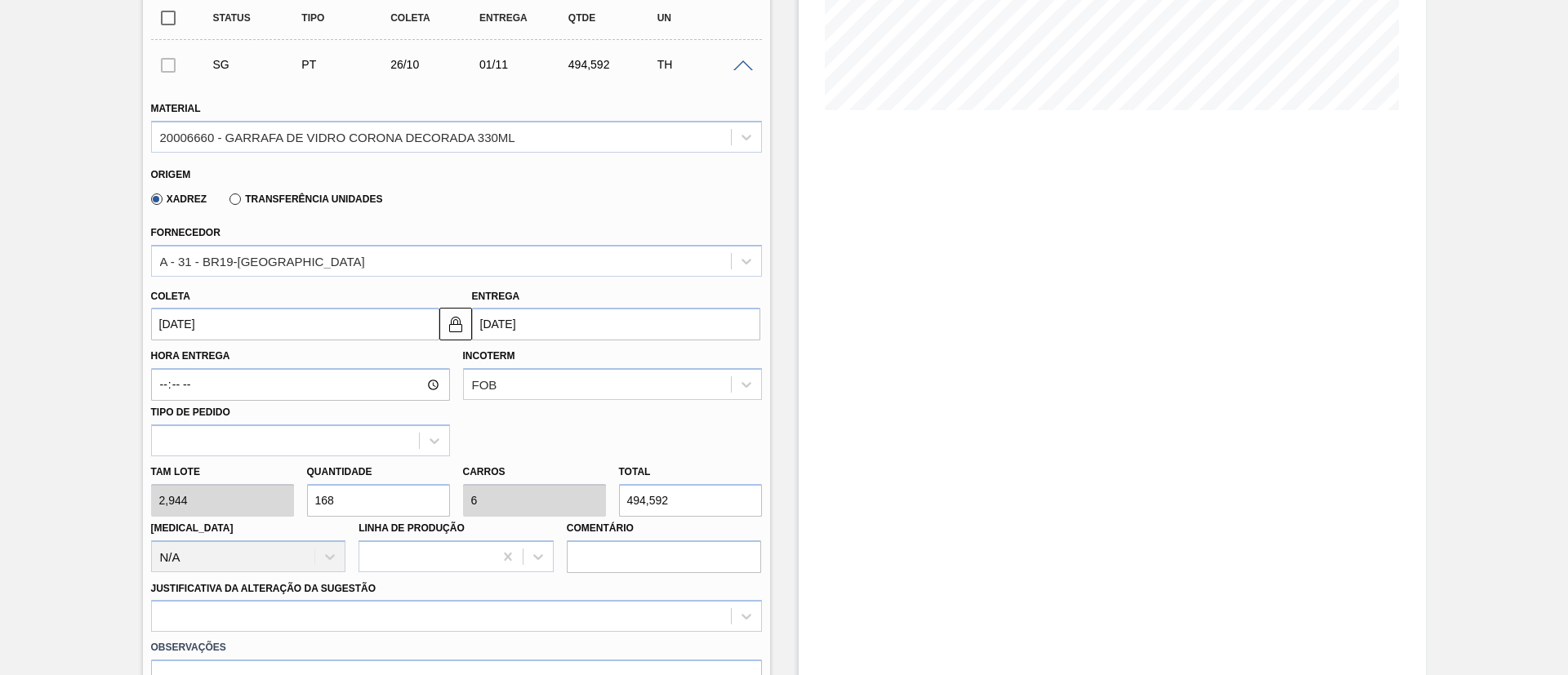
click at [158, 449] on div "[PERSON_NAME] 2,944 Quantidade 168 Carros 6 Total 494,592 [MEDICAL_DATA] N/A Li…" at bounding box center [456, 514] width 624 height 117
type input "1"
type input "0,036"
type input "2,944"
type input "14"
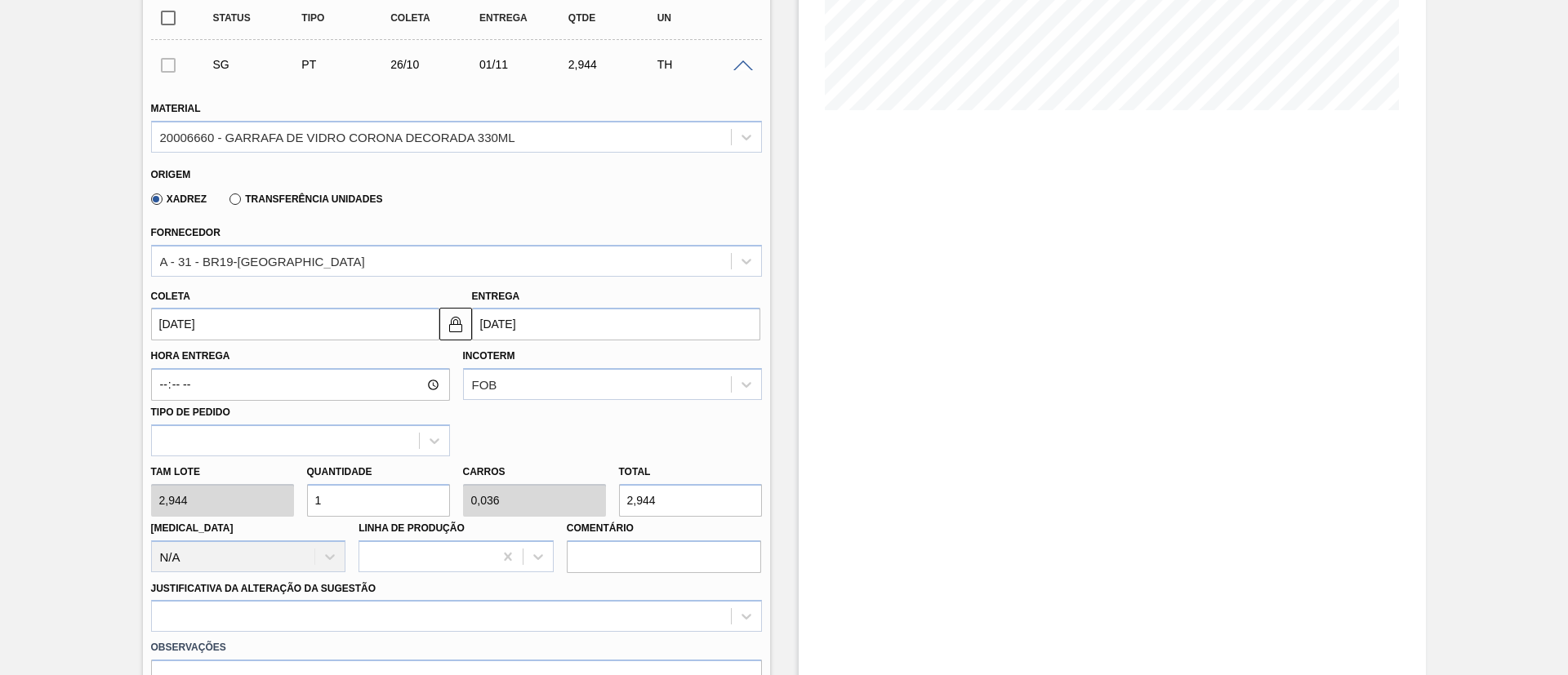
type input "0,5"
type input "41,216"
type input "144"
type input "5,143"
type input "423,936"
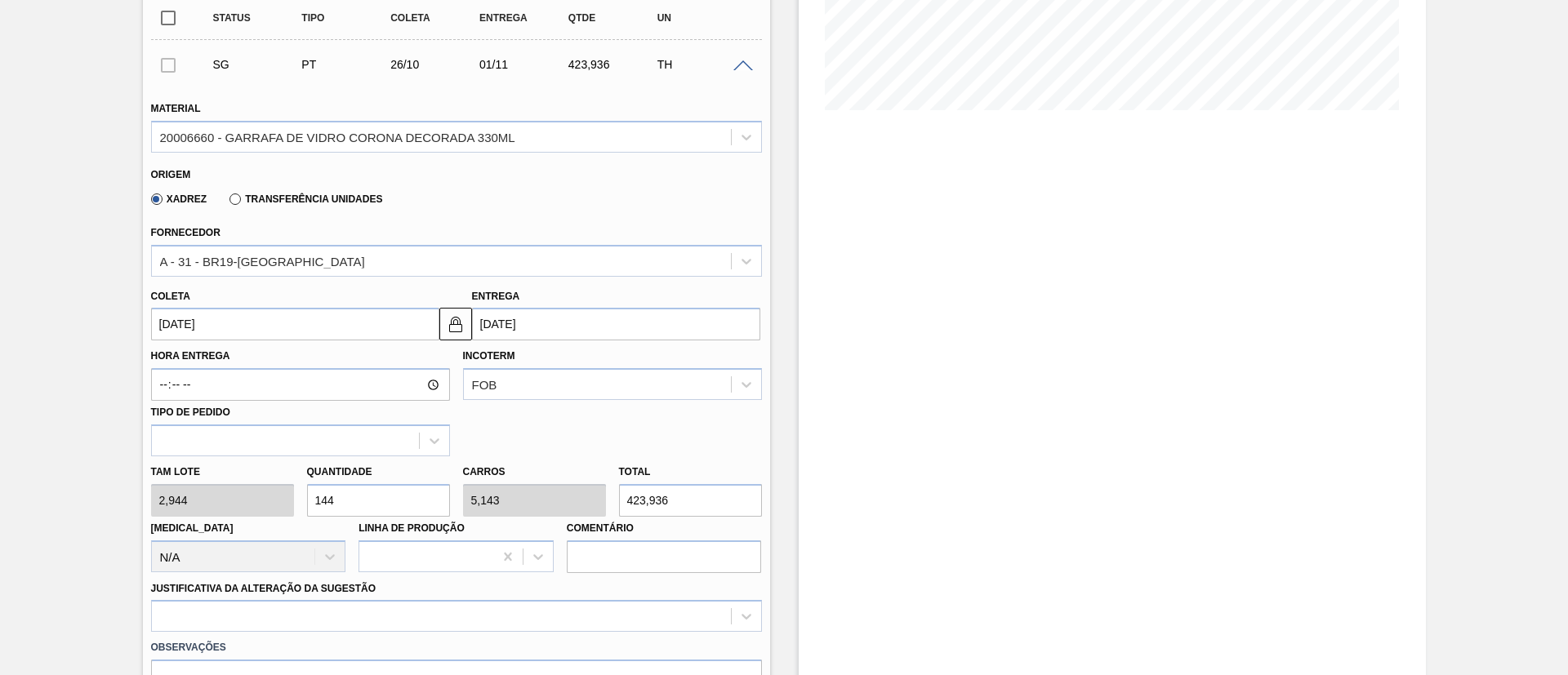
click at [200, 449] on div "[PERSON_NAME] 2,944 Quantidade 144 Carros 5,143 Total 423,936 [MEDICAL_DATA] N/…" at bounding box center [456, 514] width 624 height 117
type input "1"
type input "0,036"
type input "2,944"
type input "16"
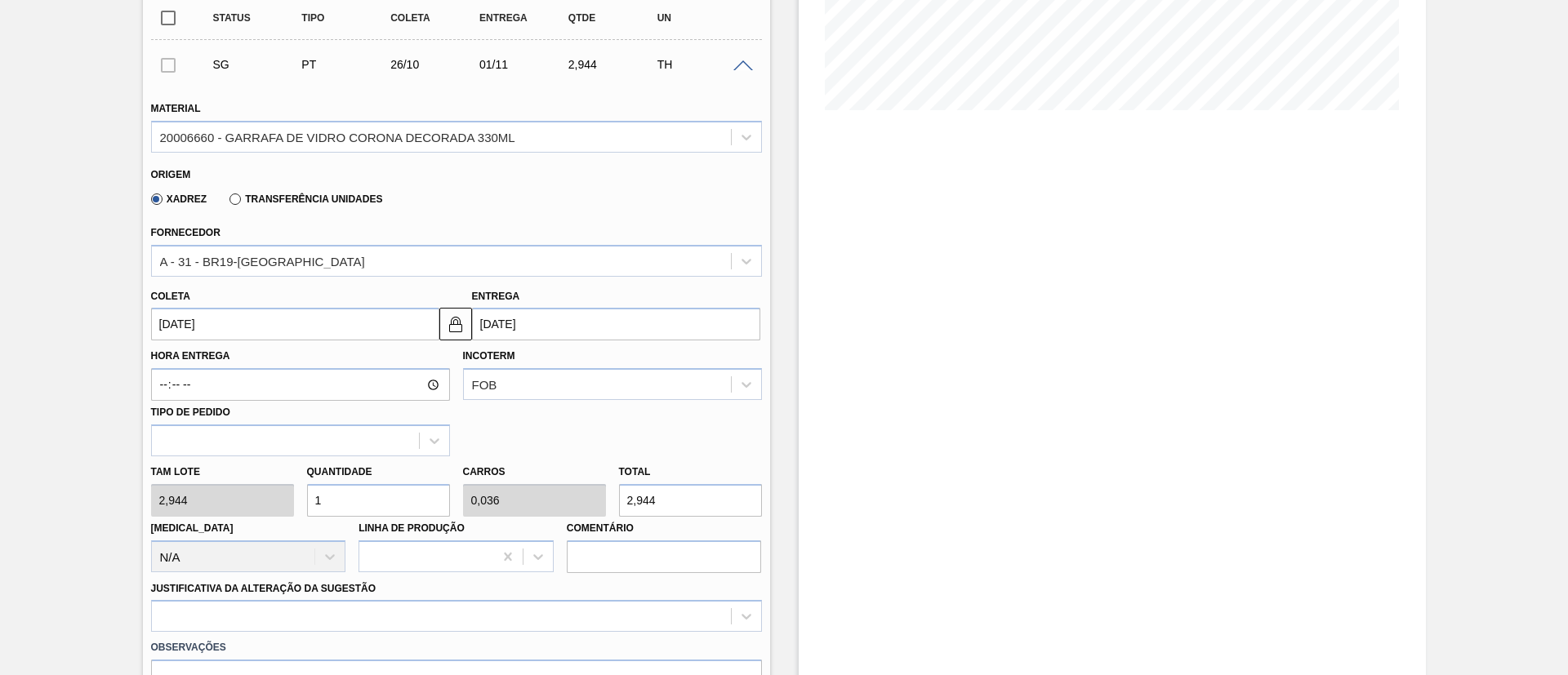
type input "0,571"
type input "47,104"
type input "168"
type input "6"
type input "494,592"
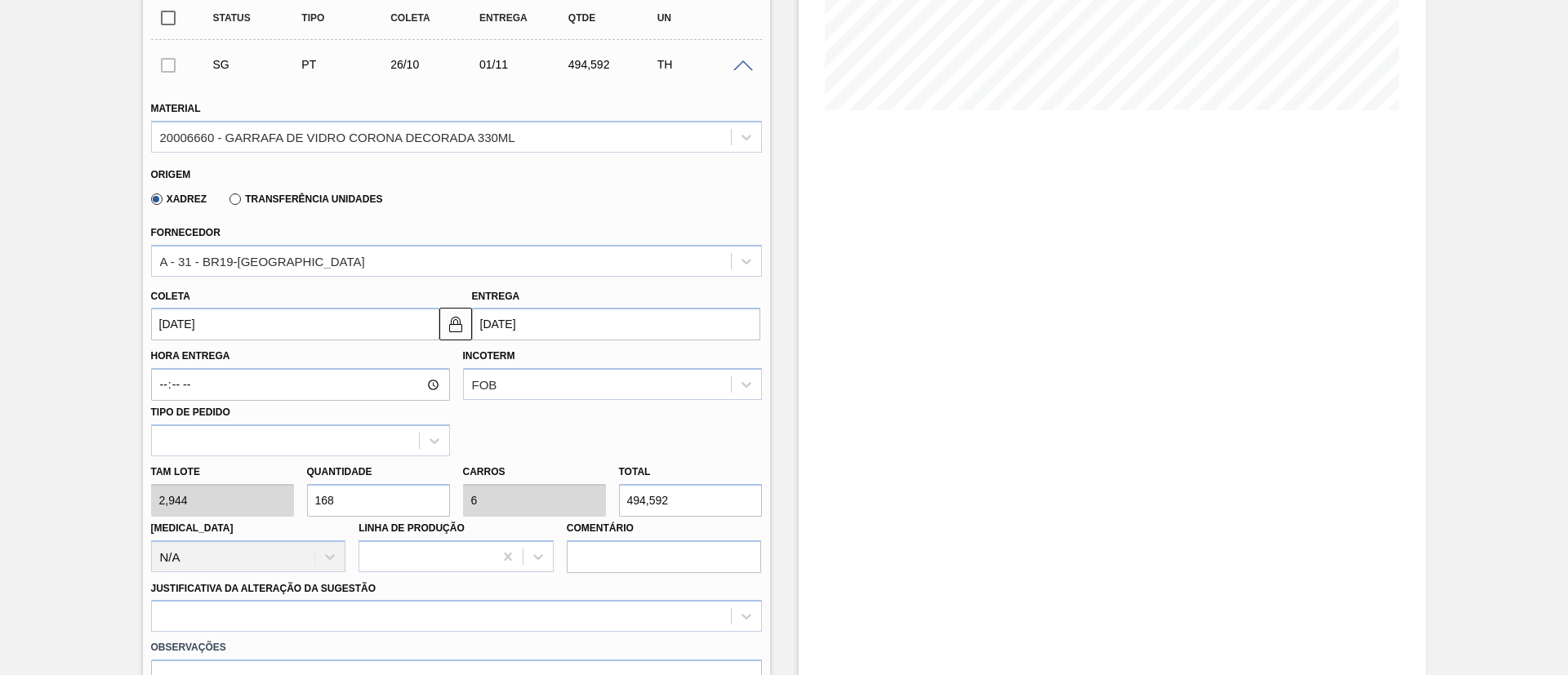
scroll to position [612, 0]
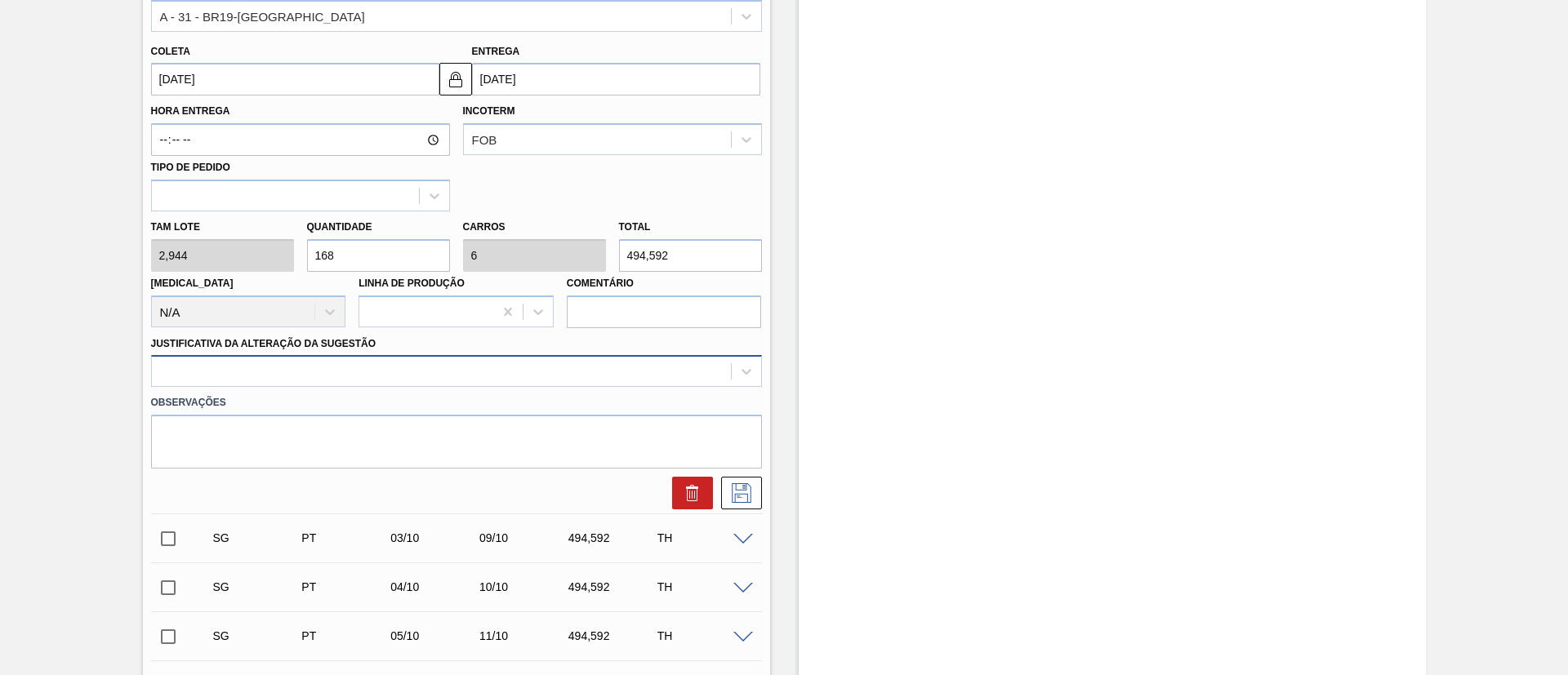
click at [343, 375] on div at bounding box center [442, 371] width 579 height 24
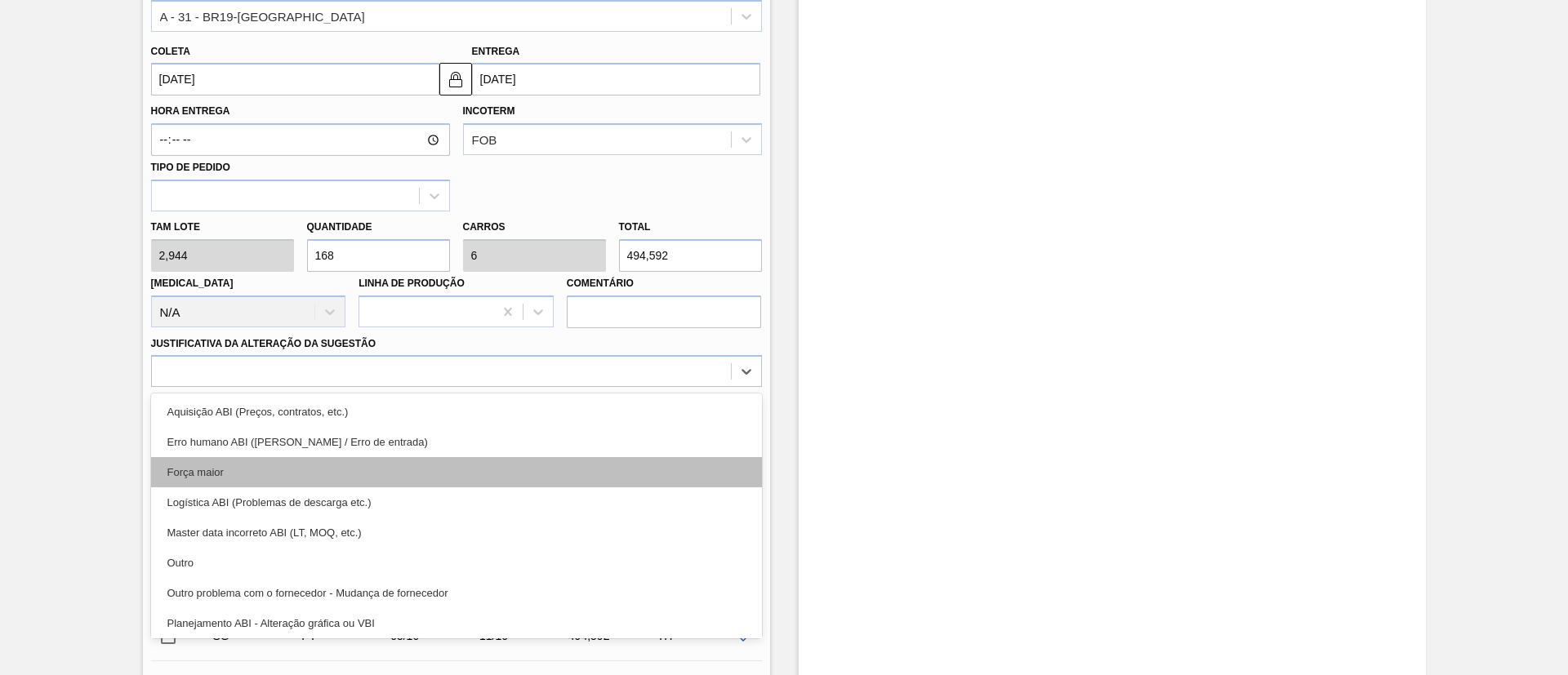
click at [251, 449] on div "Força maior" at bounding box center [457, 472] width 611 height 30
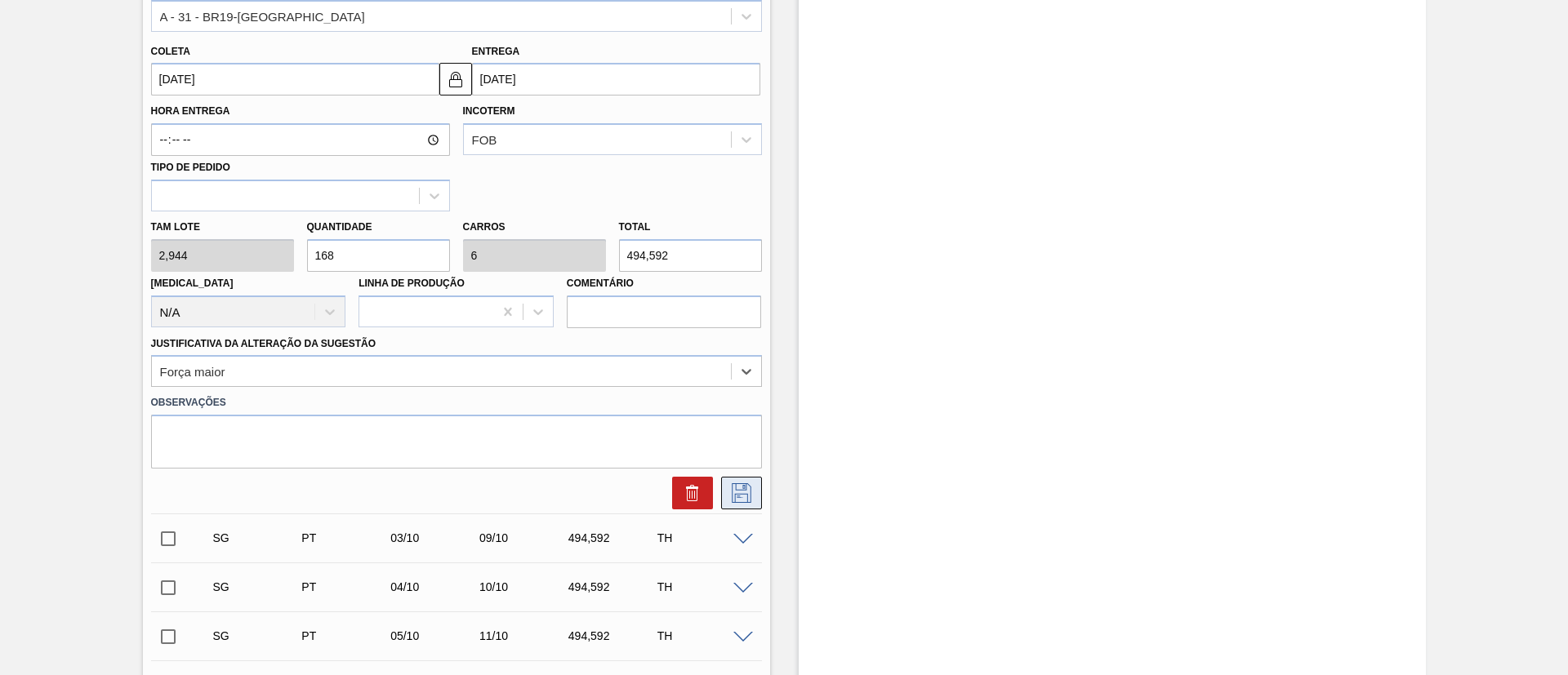
click at [735, 449] on icon at bounding box center [742, 493] width 26 height 20
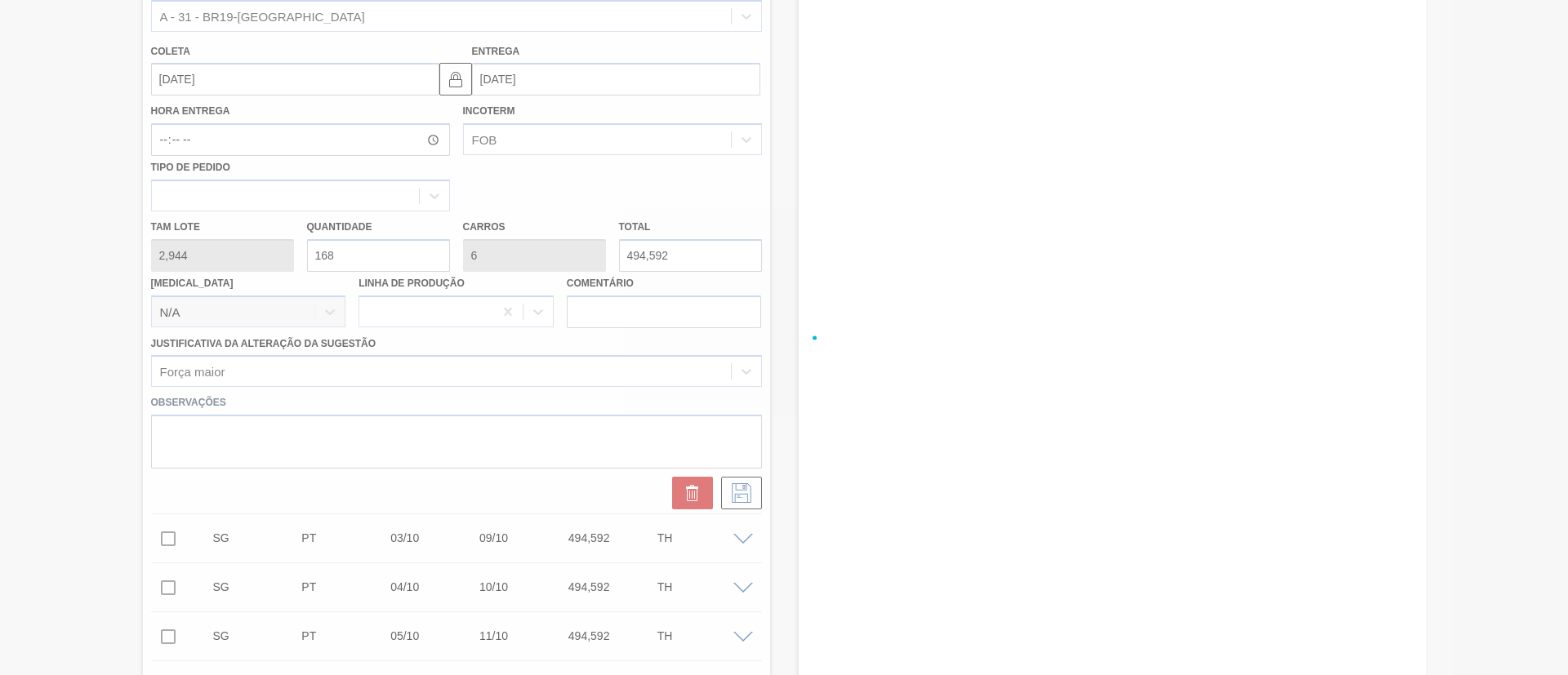
checkbox input "true"
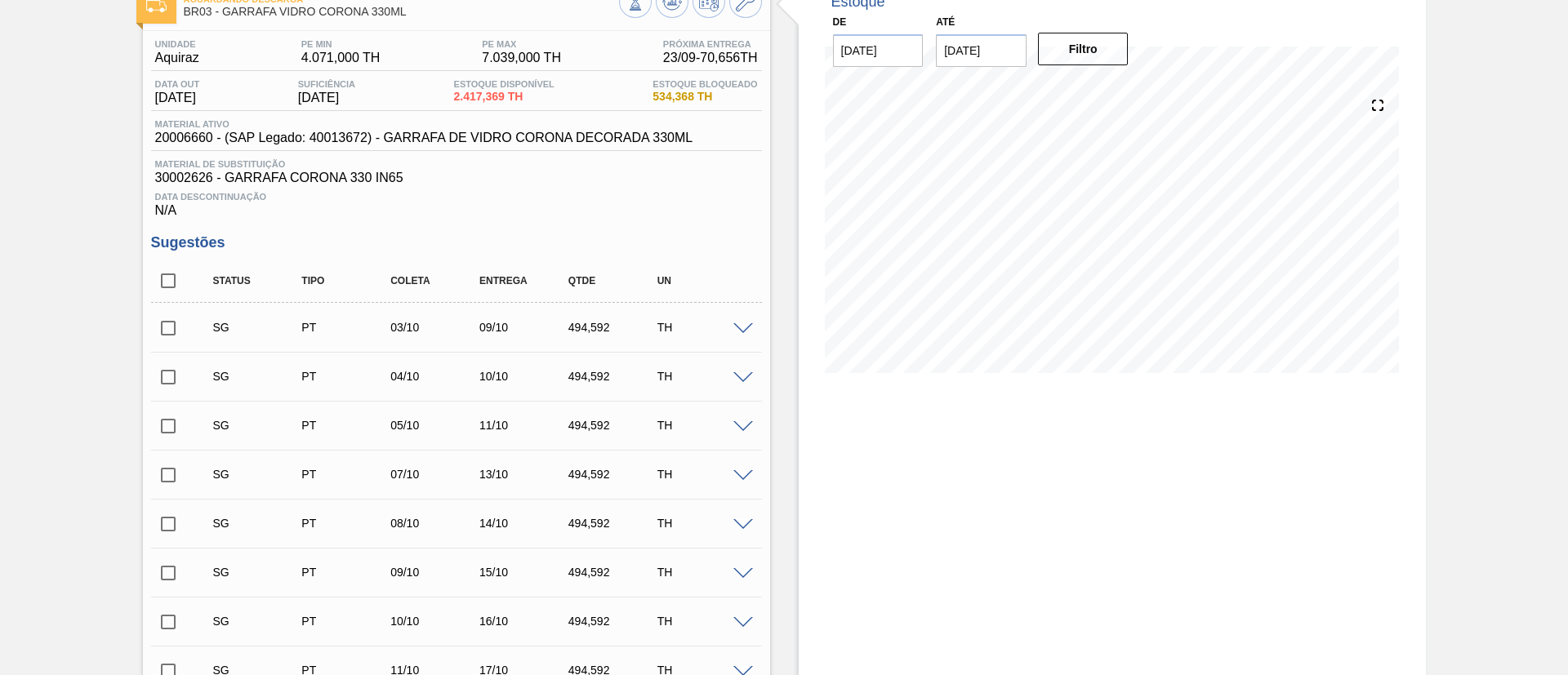
scroll to position [245, 0]
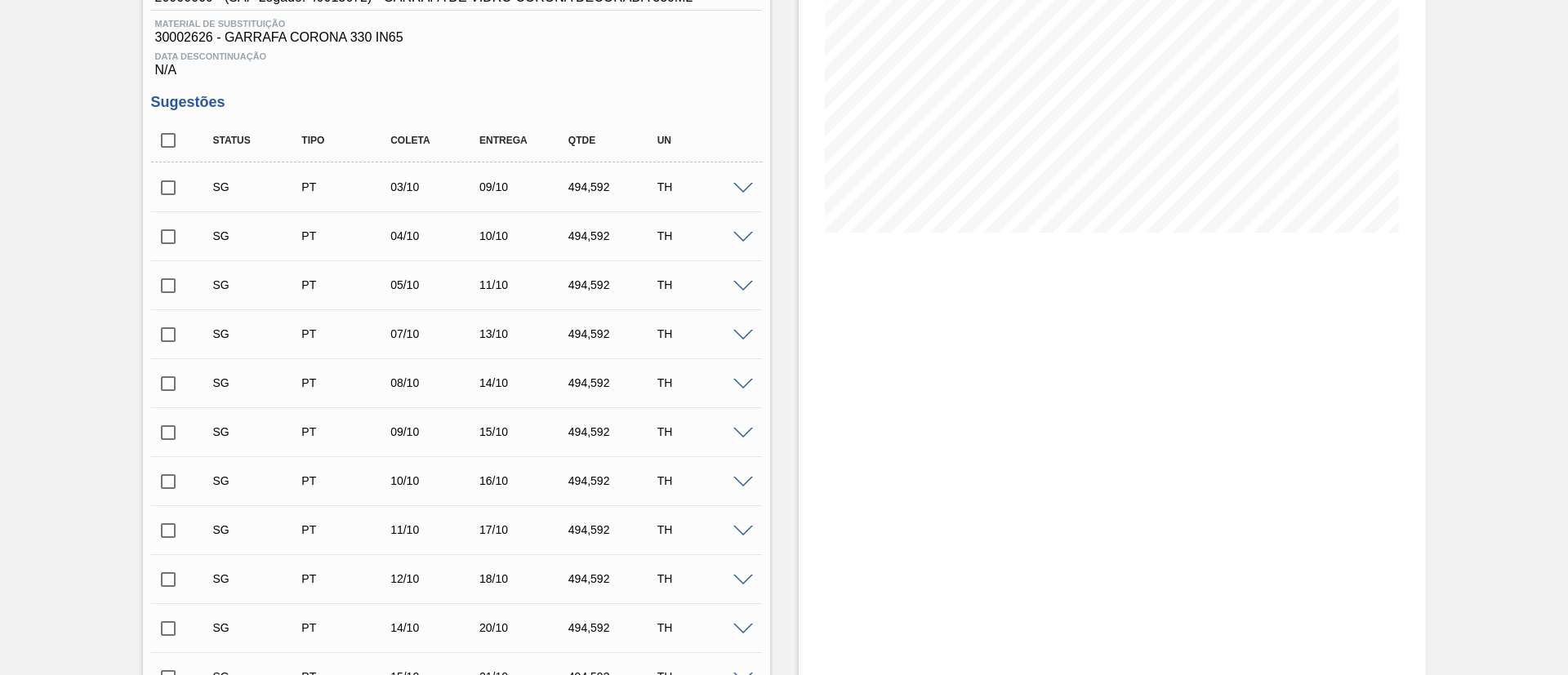
click at [170, 182] on input "checkbox" at bounding box center [168, 187] width 34 height 34
click at [746, 191] on span at bounding box center [743, 189] width 20 height 12
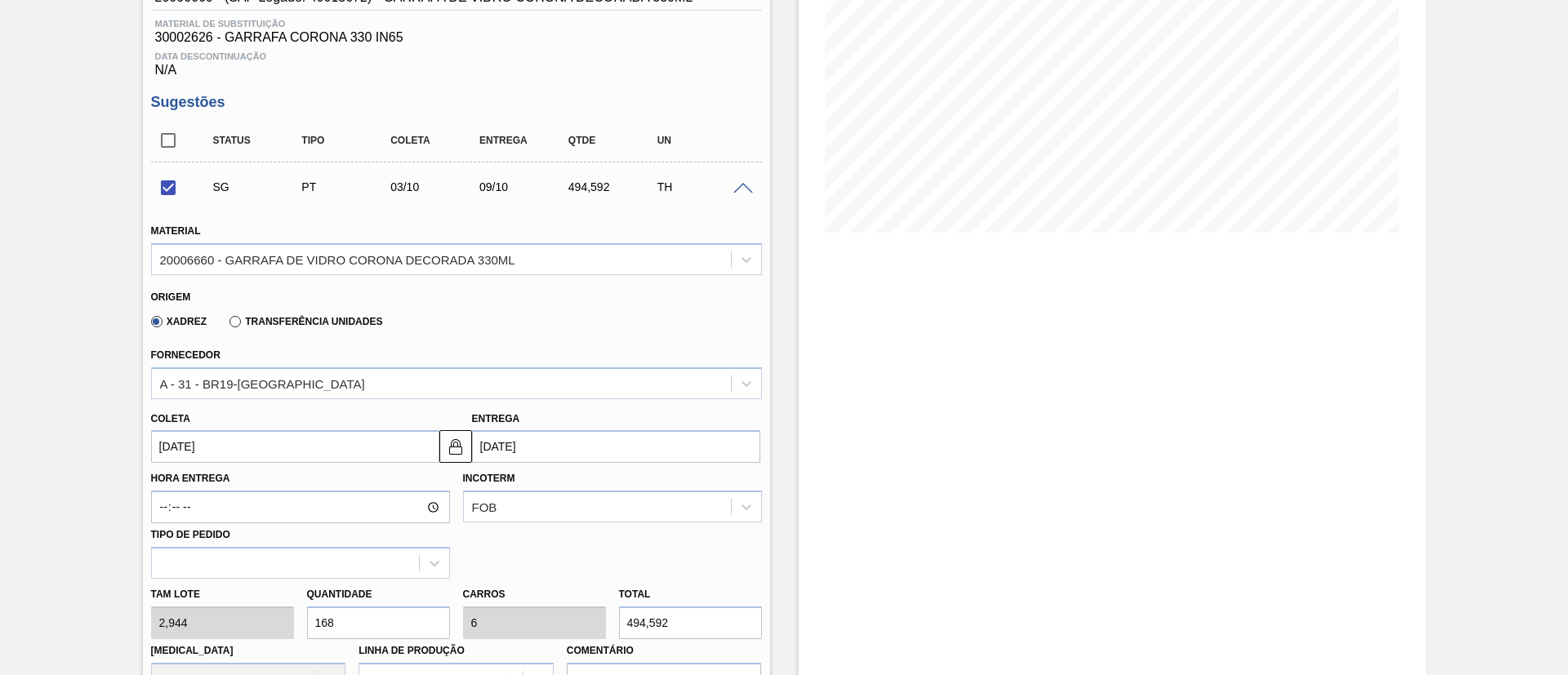
click at [214, 445] on input "[DATE]" at bounding box center [295, 447] width 289 height 33
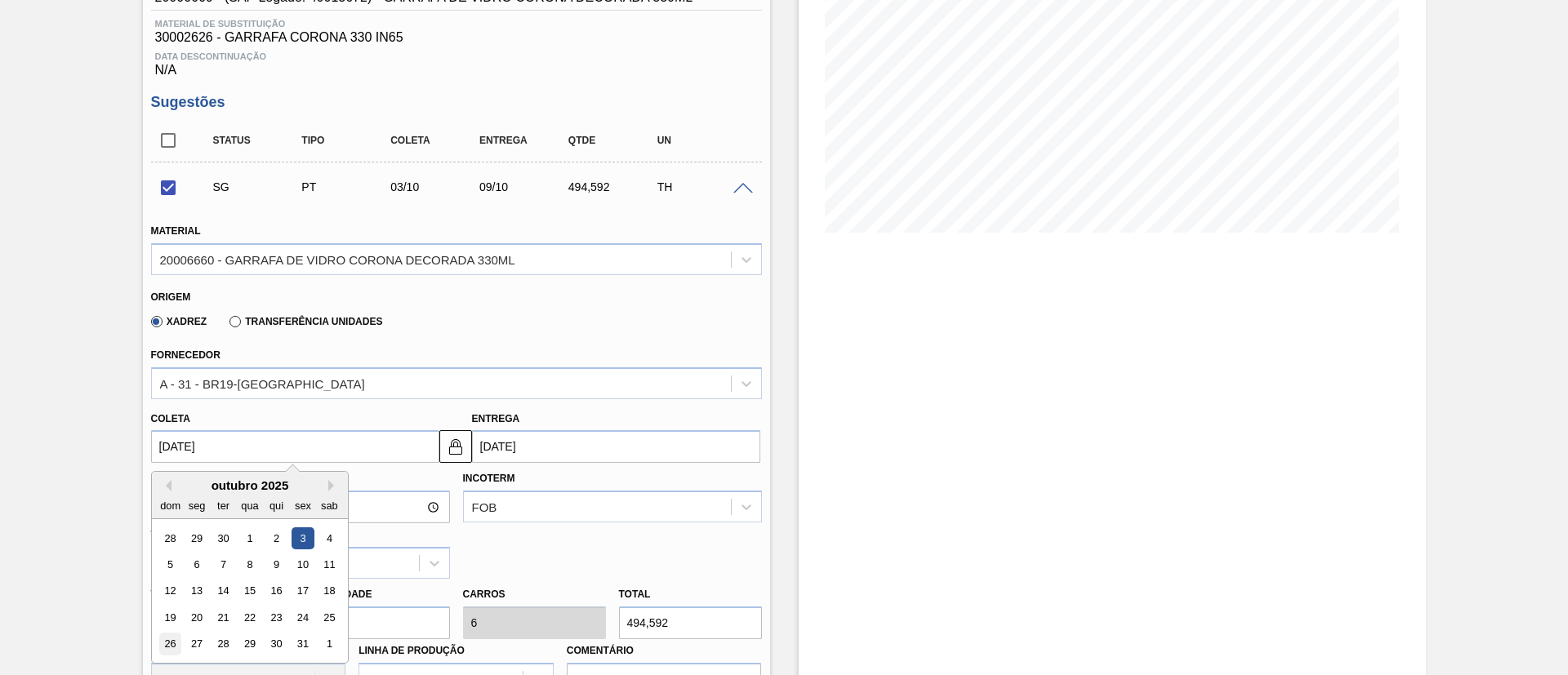
click at [173, 449] on div "26" at bounding box center [169, 644] width 22 height 22
checkbox input "false"
type input "[DATE]"
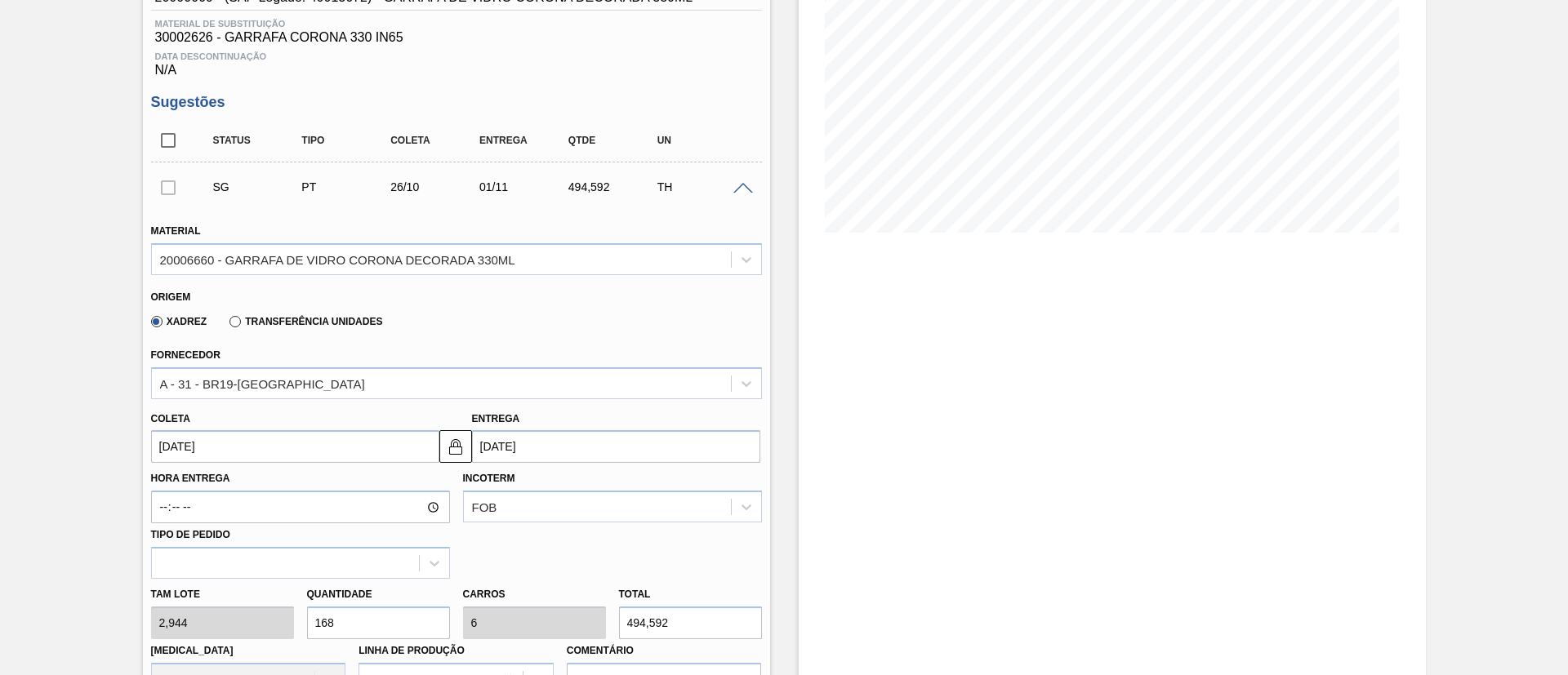
click at [214, 449] on input "[DATE]" at bounding box center [295, 447] width 289 height 33
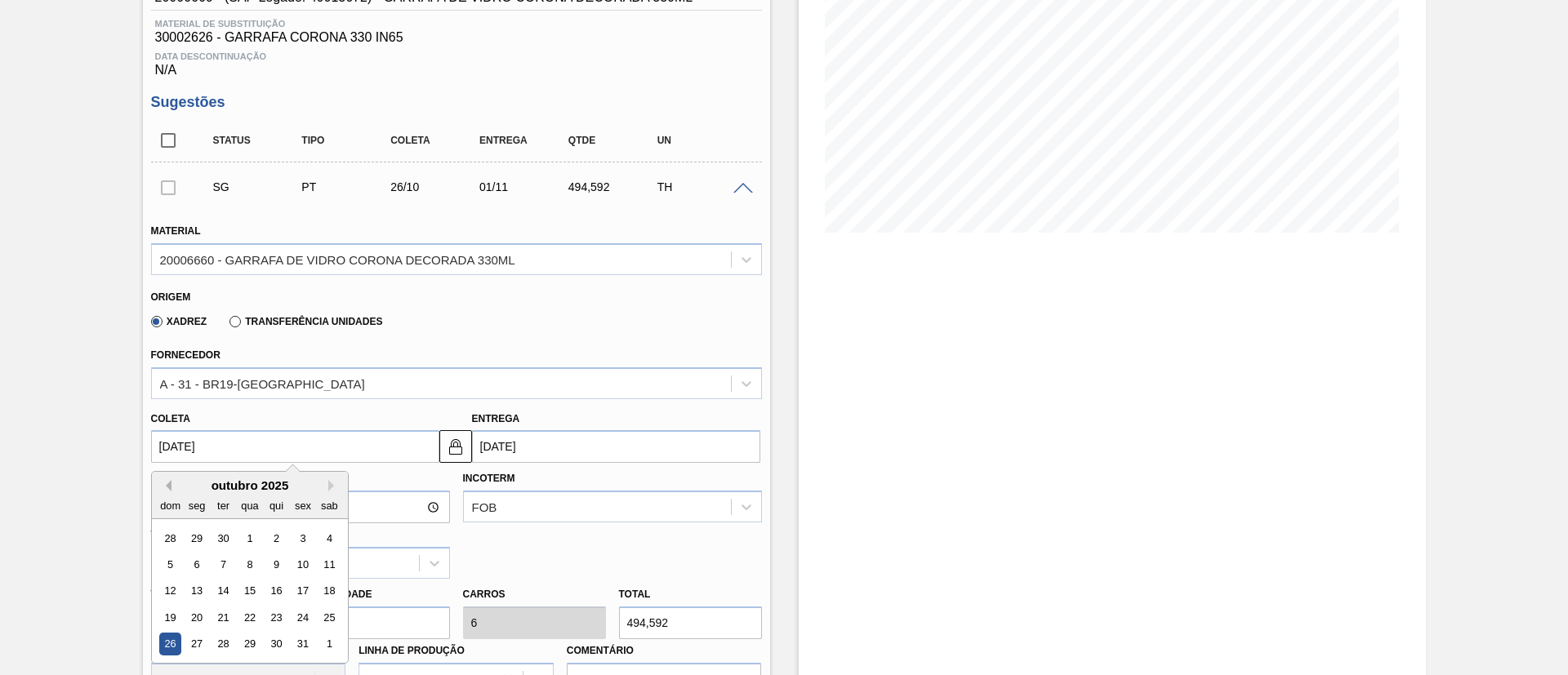
click at [168, 449] on button "Previous Month" at bounding box center [166, 486] width 11 height 11
click at [323, 449] on div "27" at bounding box center [328, 617] width 22 height 22
type input "[DATE]"
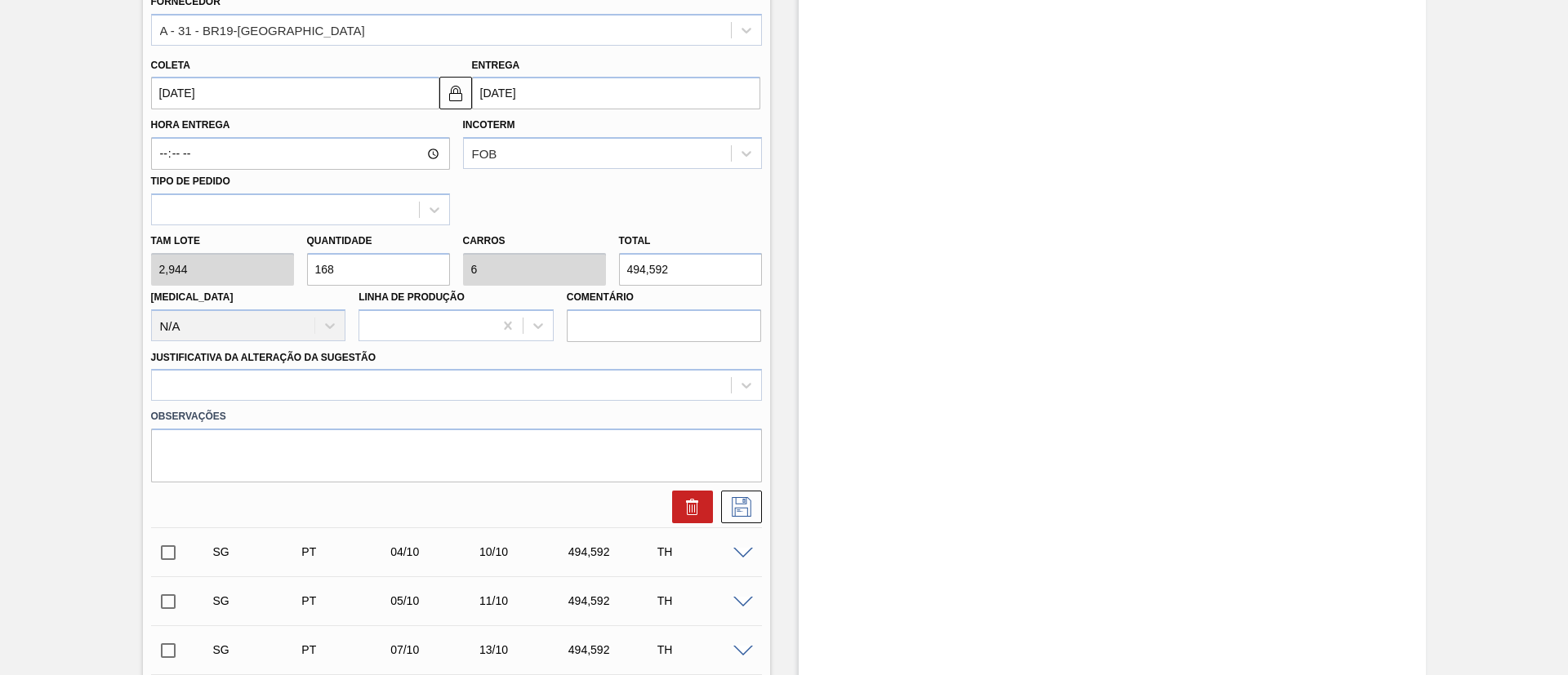
scroll to position [612, 0]
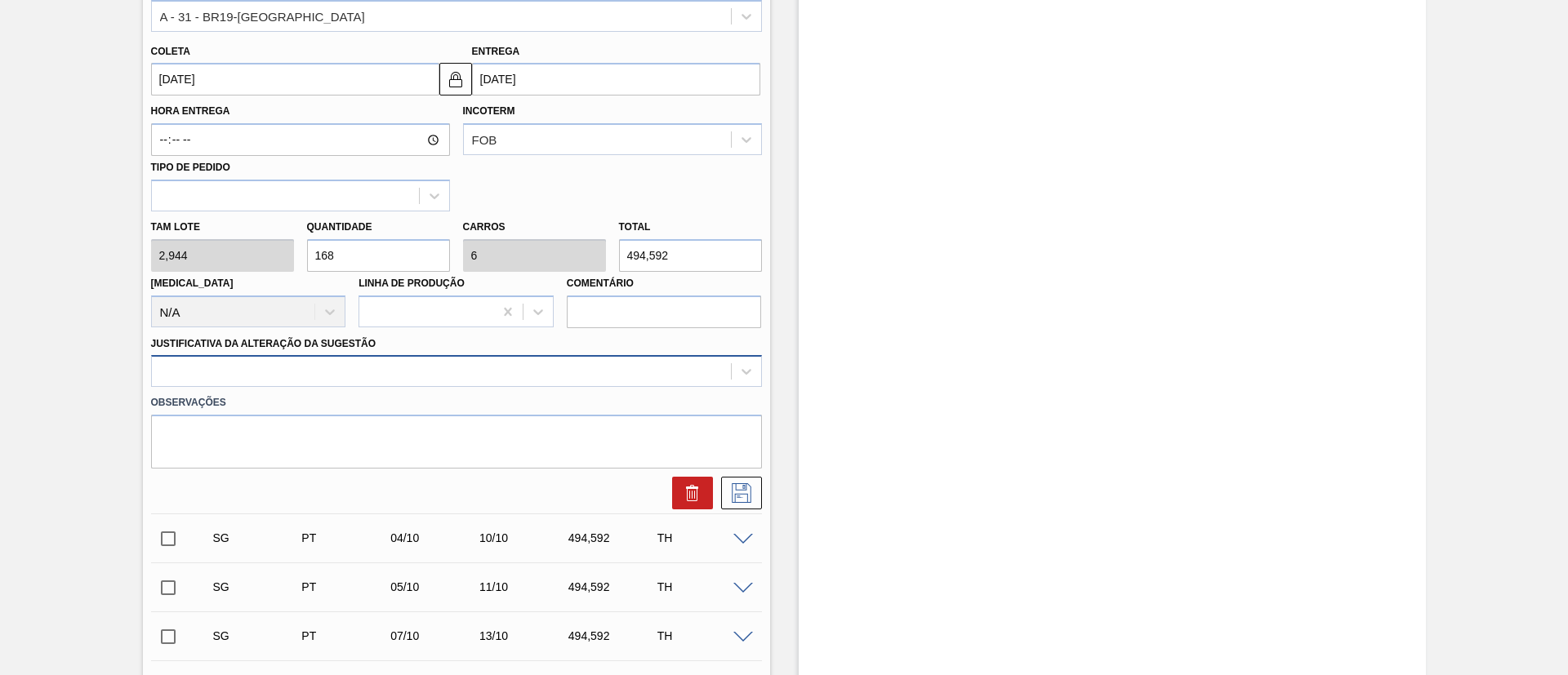
click at [280, 378] on div at bounding box center [442, 371] width 579 height 24
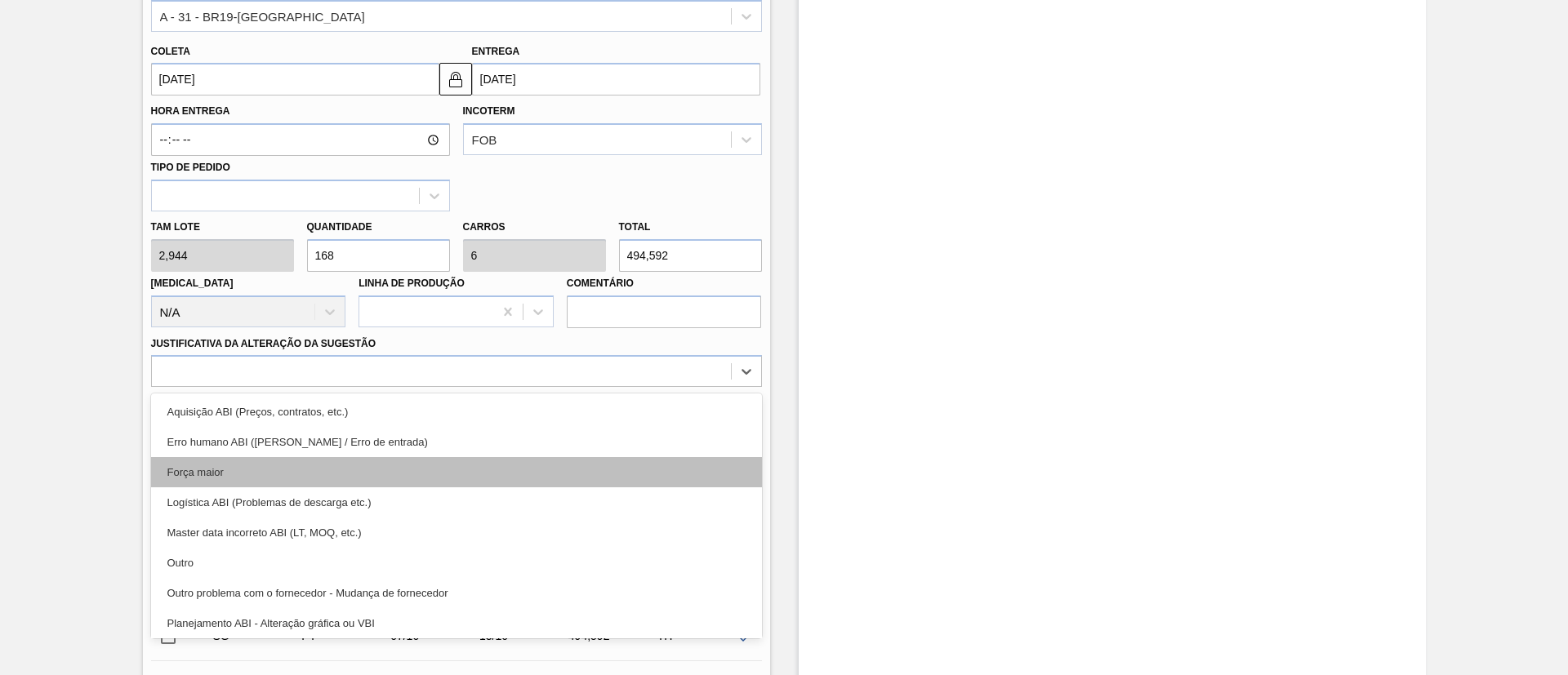
click at [235, 449] on div "Força maior" at bounding box center [457, 472] width 611 height 30
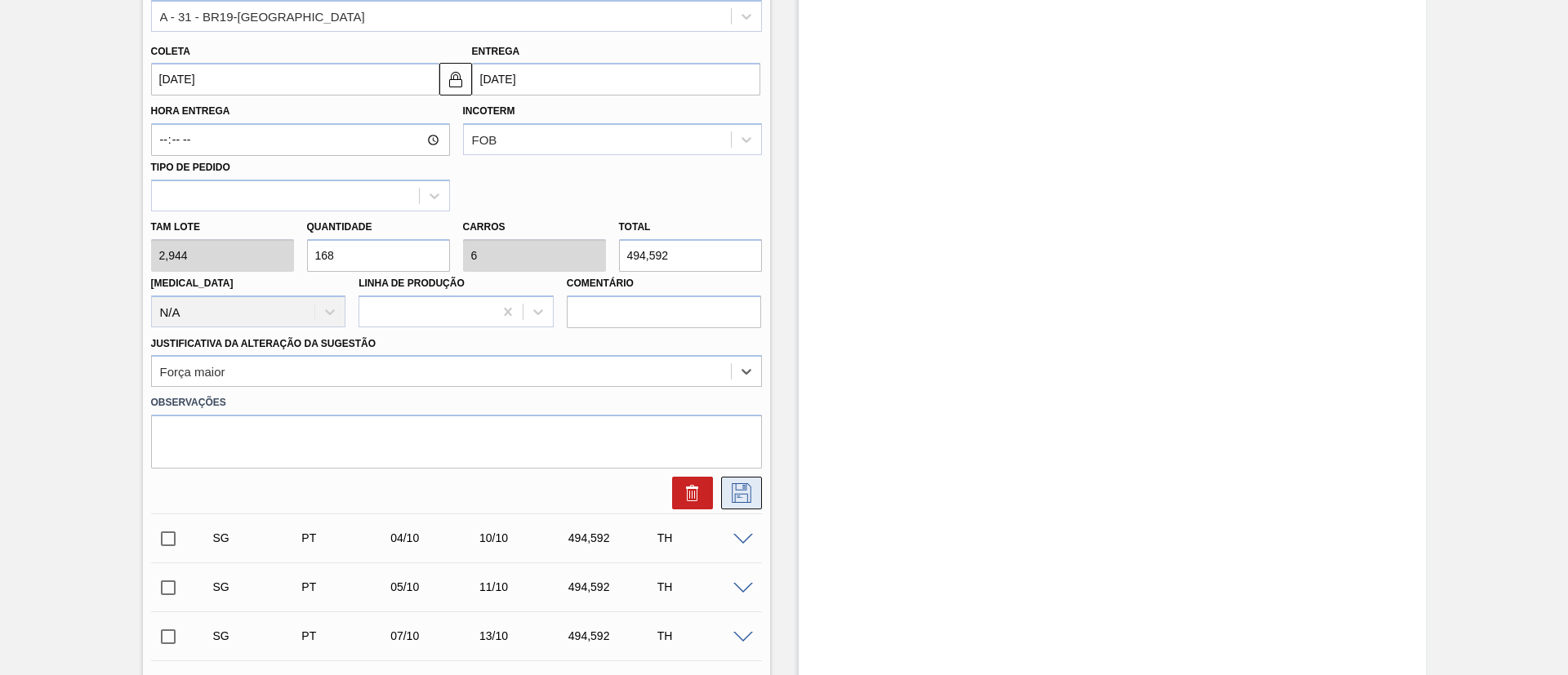
click at [742, 449] on icon at bounding box center [742, 493] width 26 height 20
checkbox input "true"
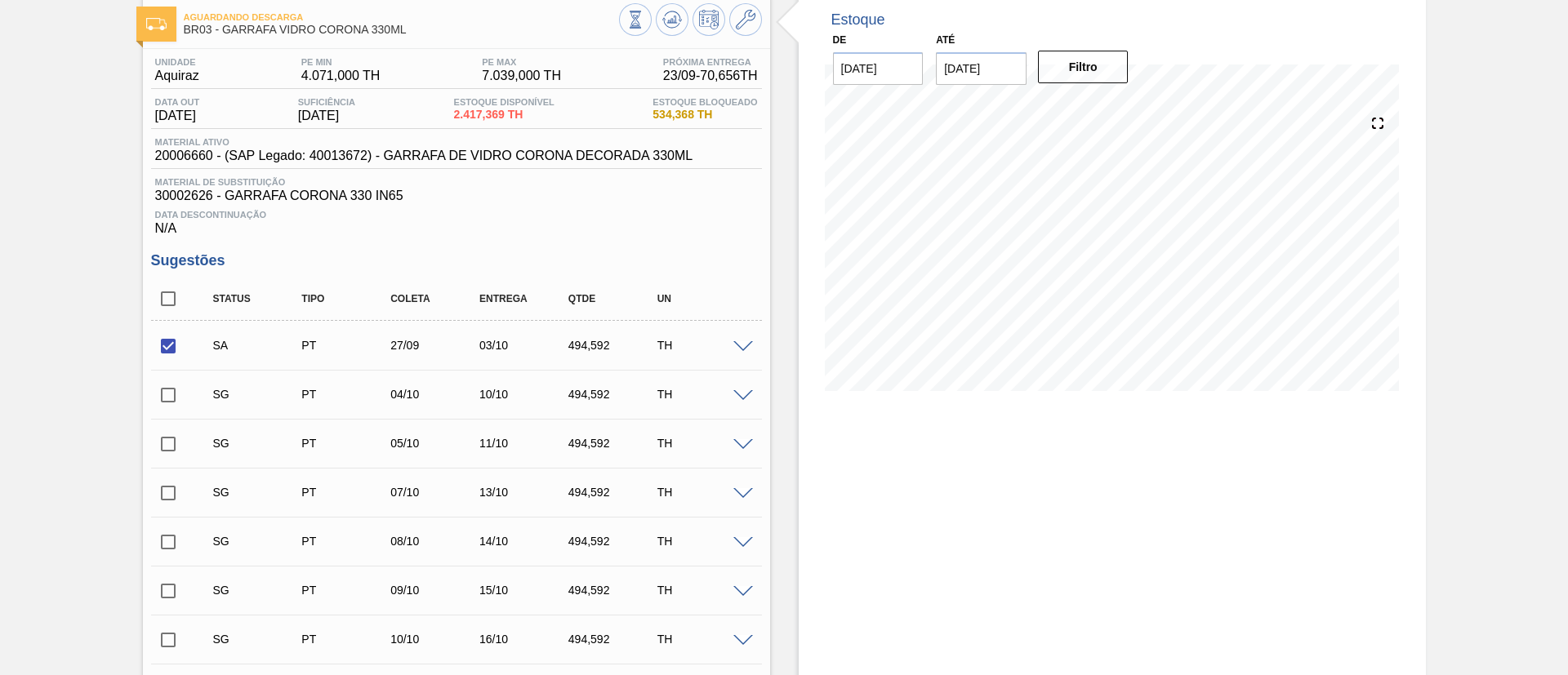
scroll to position [0, 0]
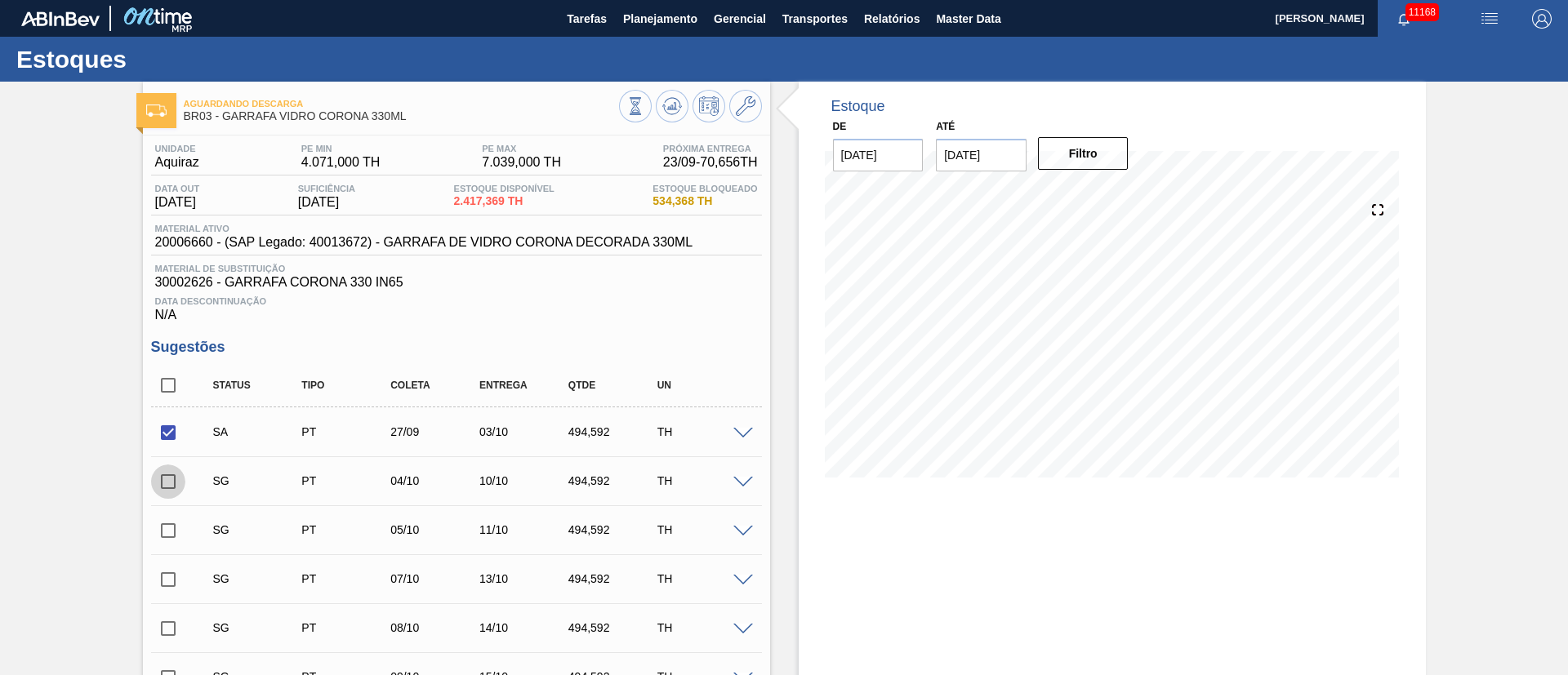
click at [166, 449] on input "checkbox" at bounding box center [168, 481] width 34 height 34
click at [736, 449] on span at bounding box center [743, 482] width 20 height 12
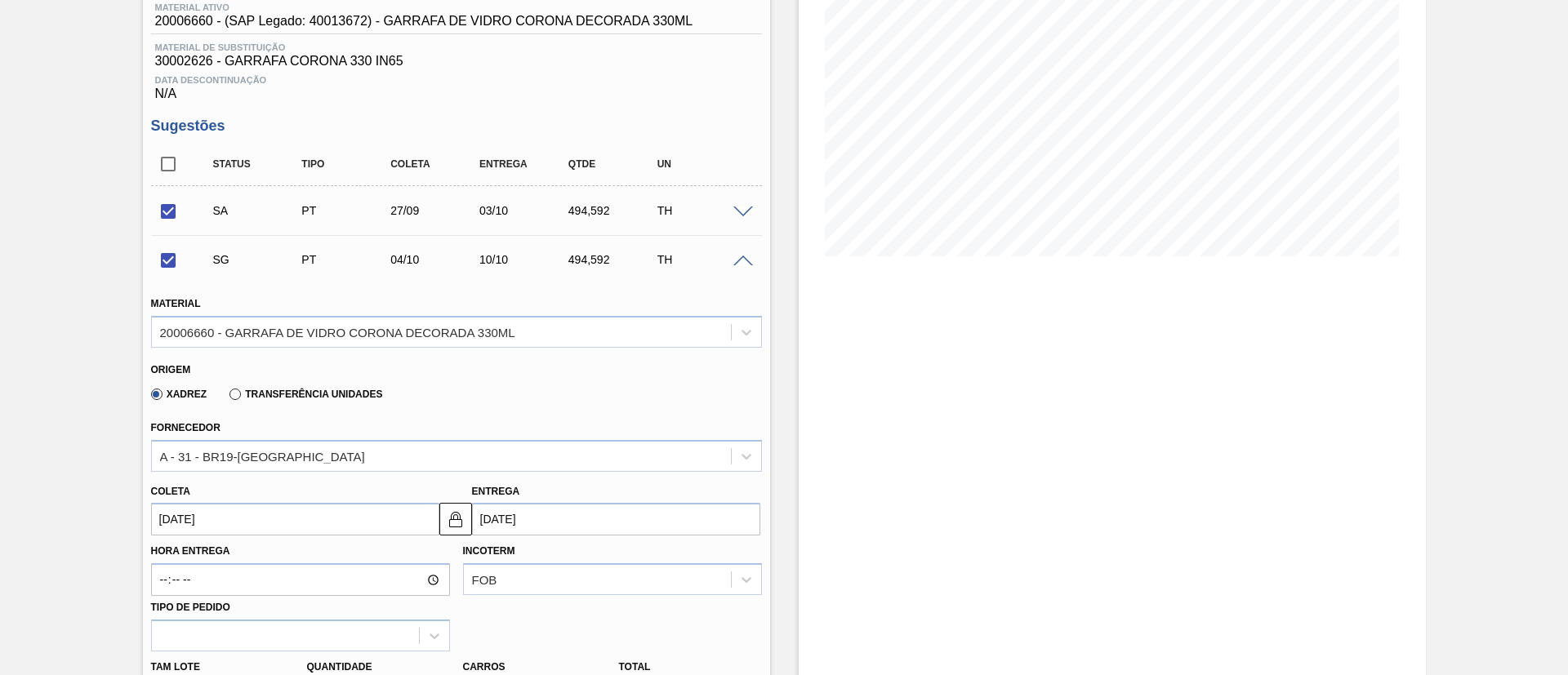
scroll to position [368, 0]
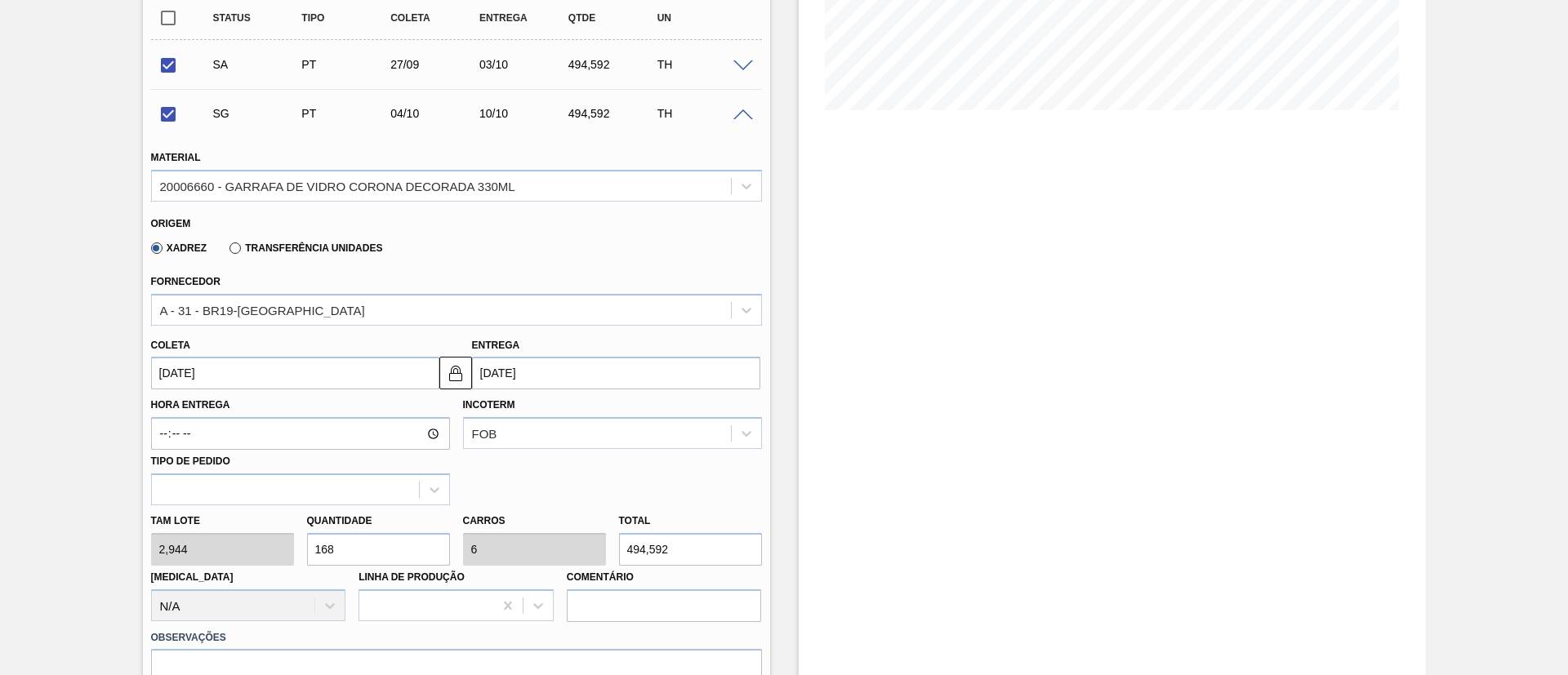
click at [205, 366] on input "[DATE]" at bounding box center [295, 372] width 289 height 33
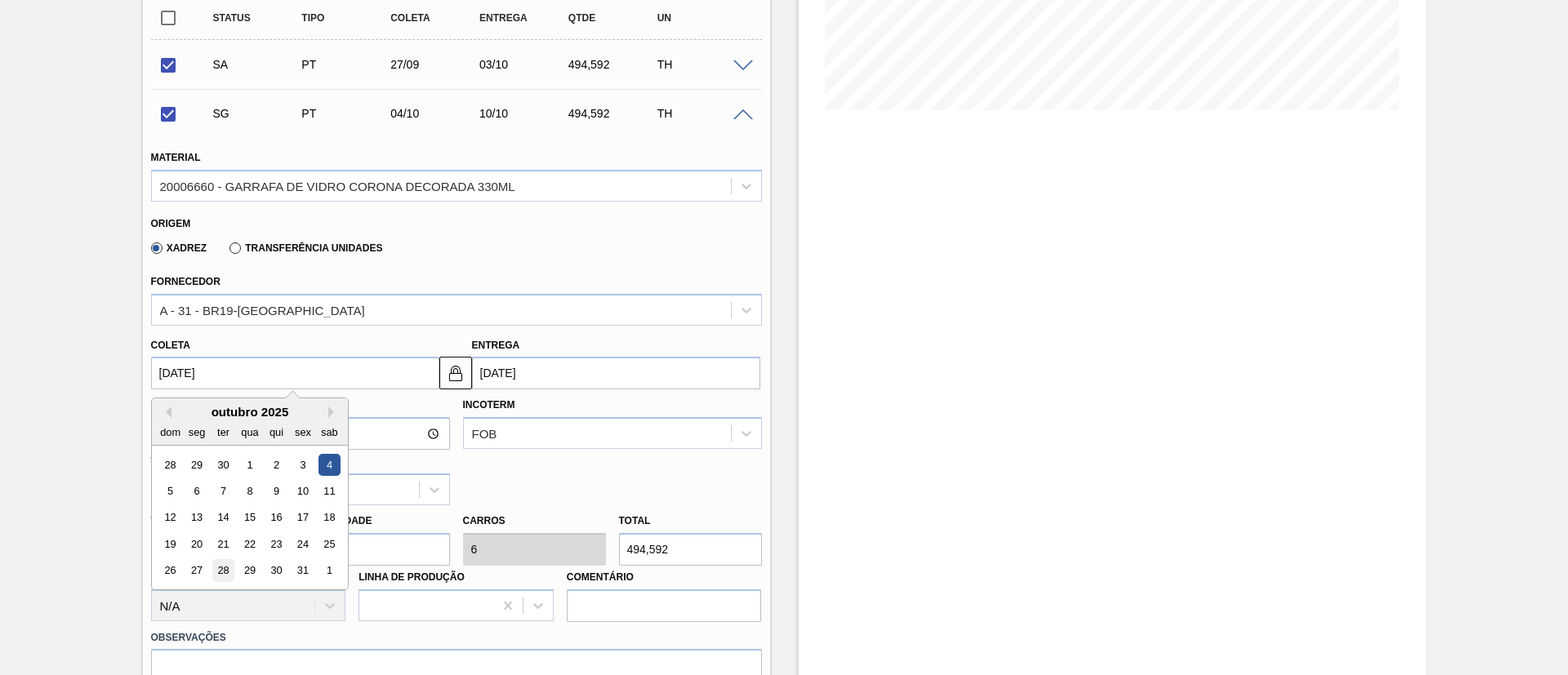
click at [227, 449] on div "28" at bounding box center [222, 571] width 22 height 22
checkbox input "false"
type input "[DATE]"
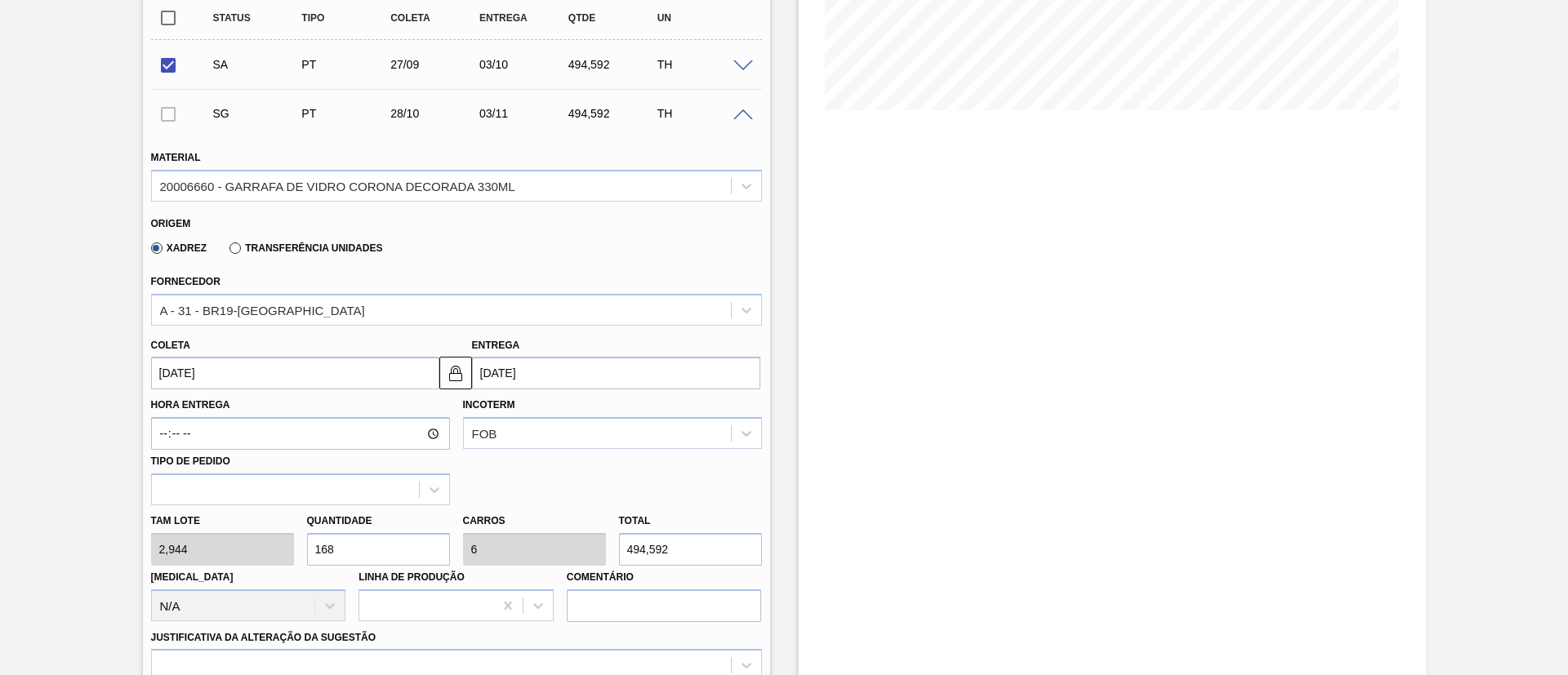
drag, startPoint x: 364, startPoint y: 545, endPoint x: 138, endPoint y: 540, distance: 226.1
click at [146, 449] on div "[PERSON_NAME] 2,944 Quantidade 168 Carros 6 Total 494,592 [MEDICAL_DATA] N/A Li…" at bounding box center [456, 564] width 624 height 117
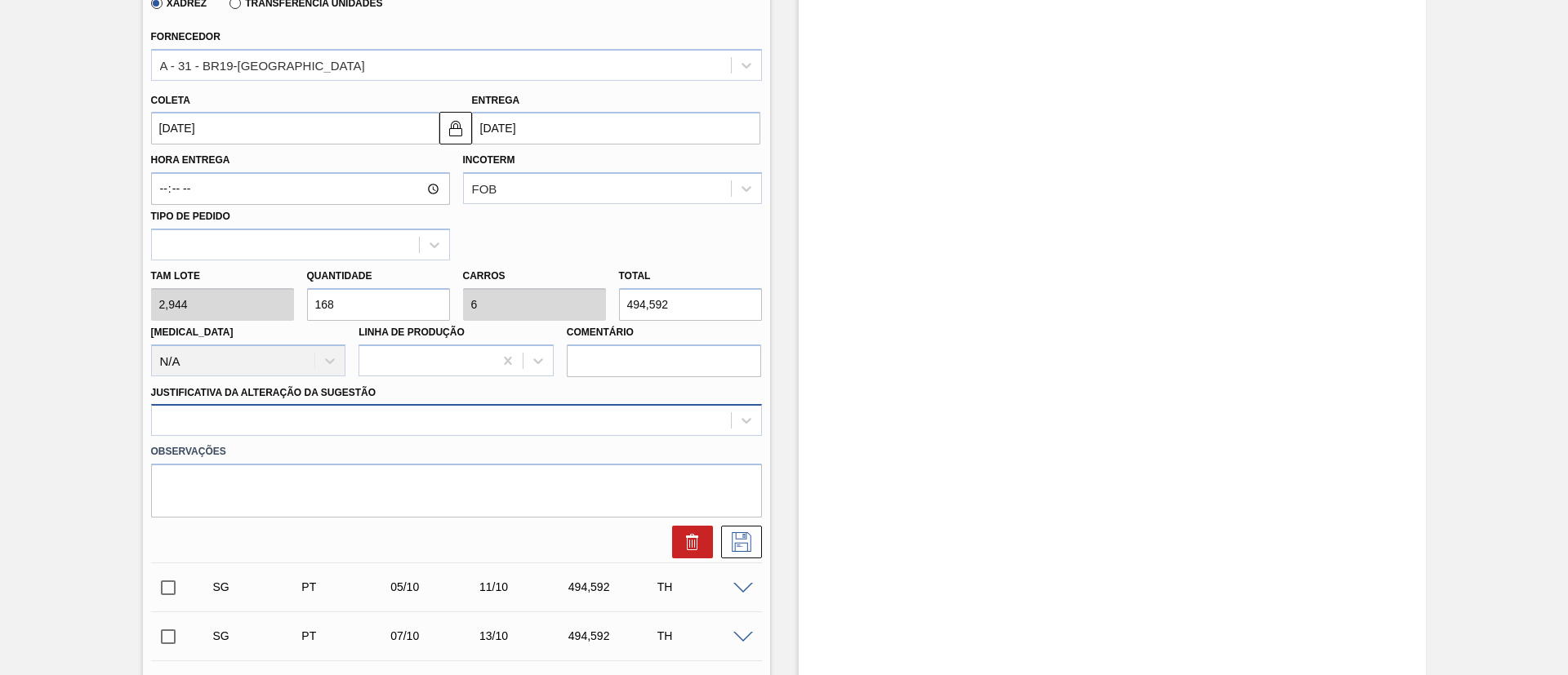
click at [352, 425] on div at bounding box center [457, 420] width 611 height 32
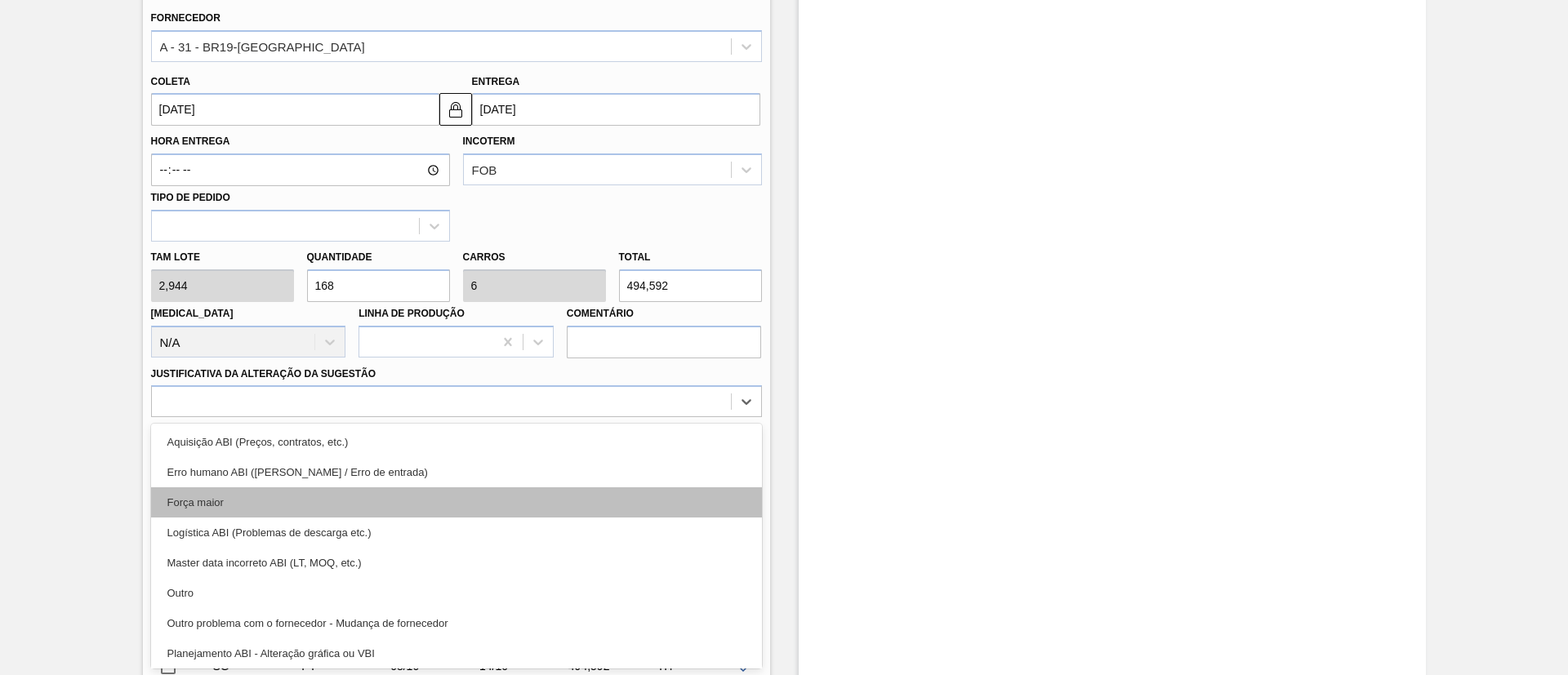
click at [252, 449] on div "Força maior" at bounding box center [457, 502] width 611 height 30
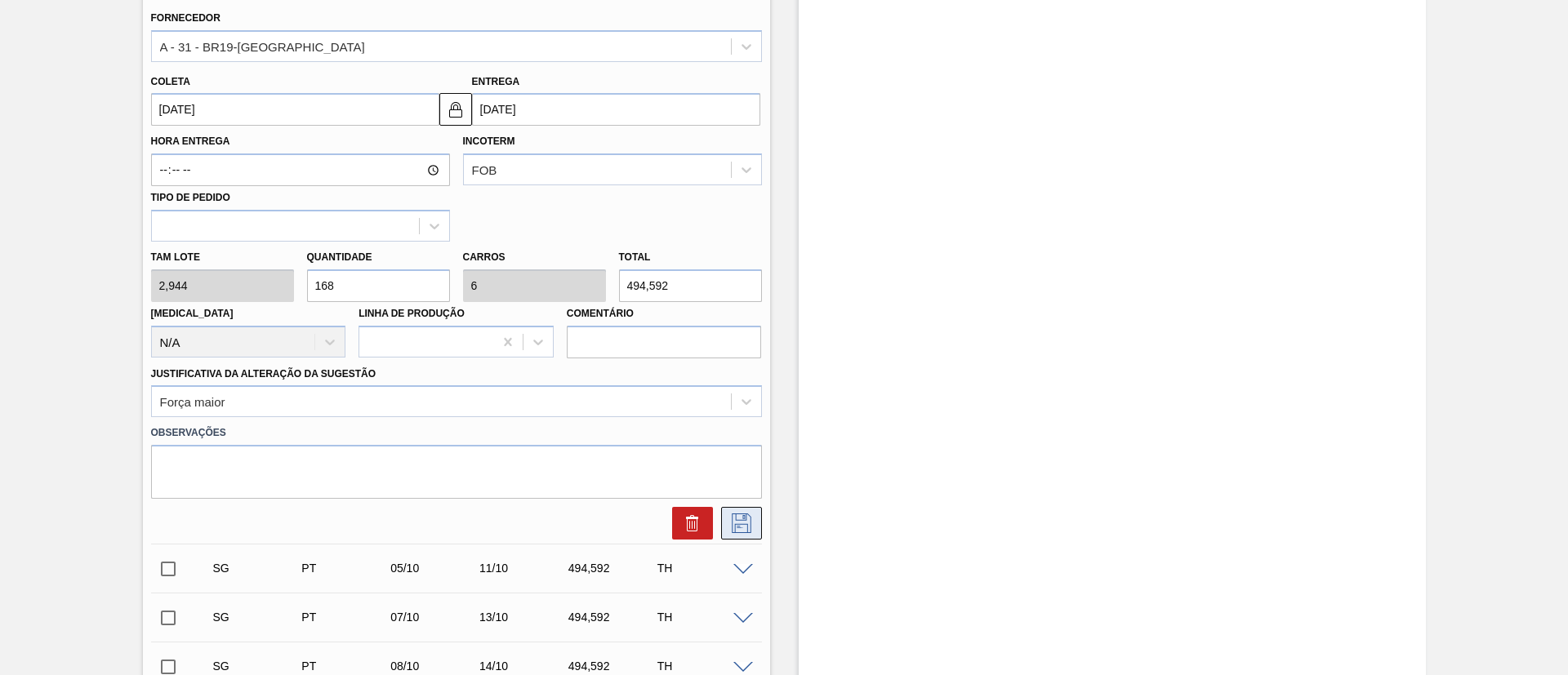
click at [741, 449] on icon at bounding box center [742, 523] width 26 height 20
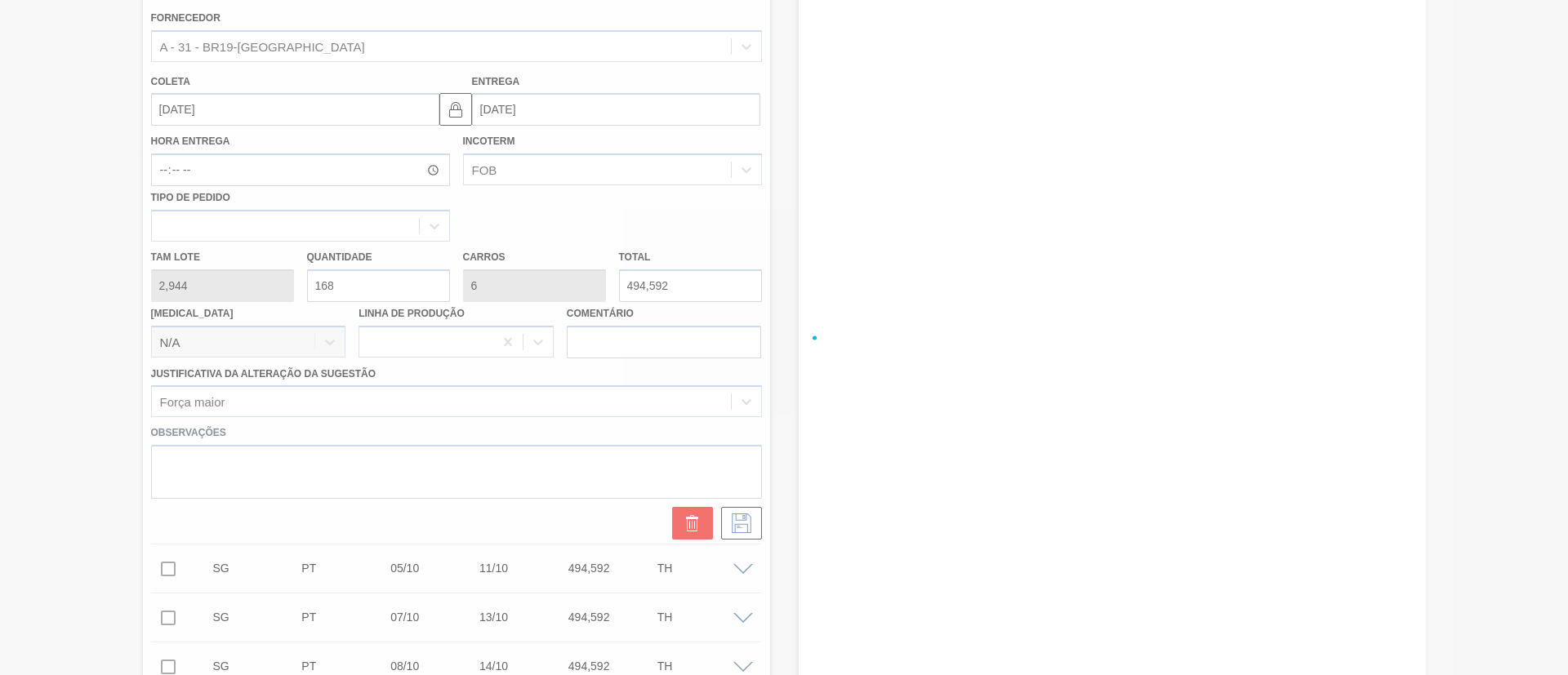
checkbox input "true"
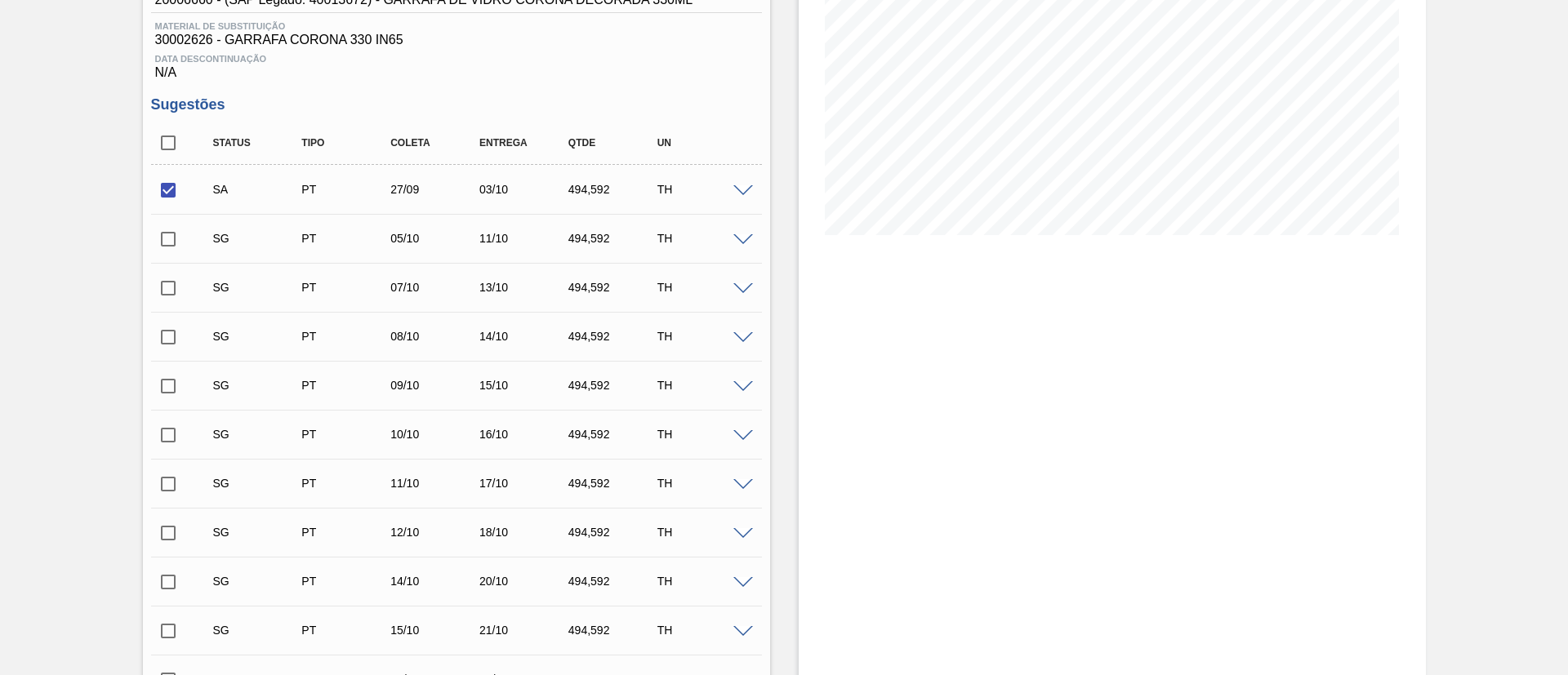
scroll to position [245, 0]
click at [170, 239] on input "checkbox" at bounding box center [168, 237] width 34 height 34
checkbox input "true"
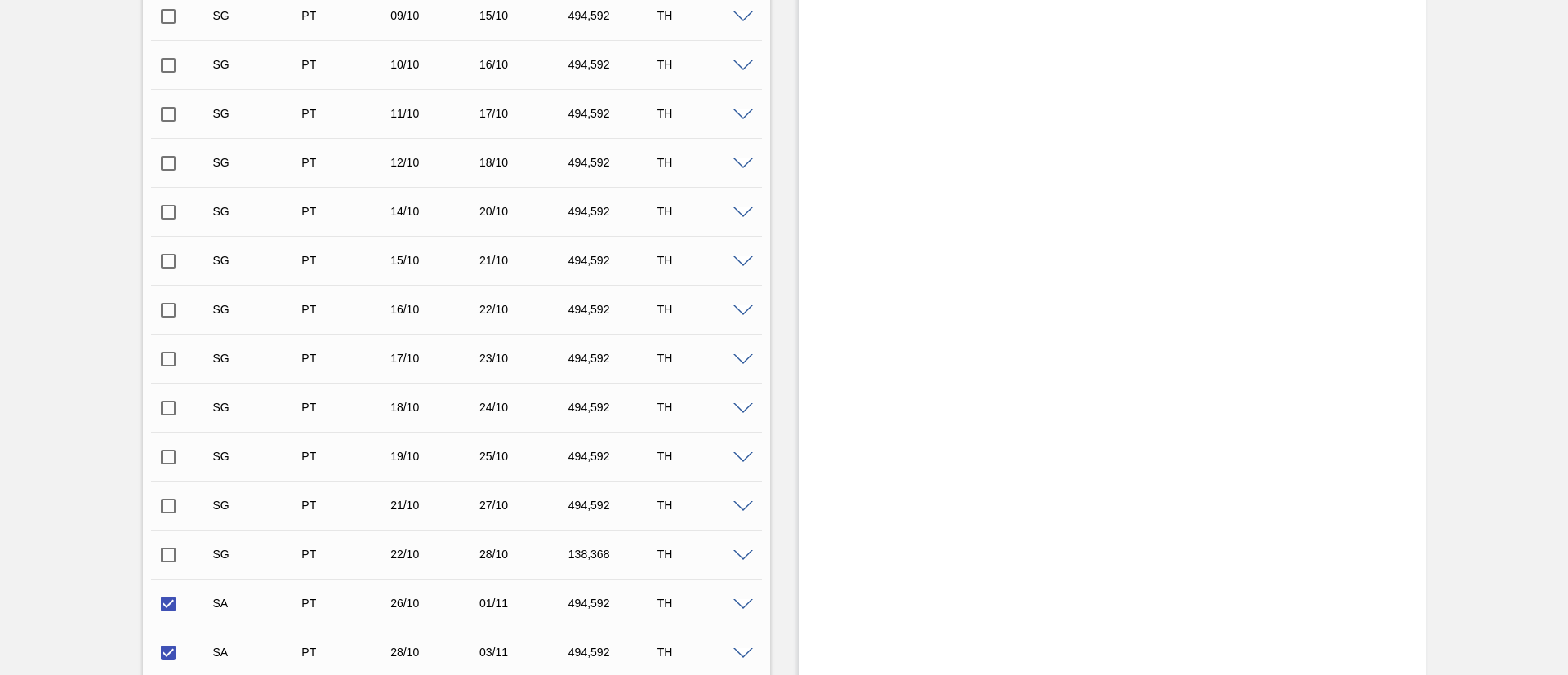
scroll to position [857, 0]
click at [741, 363] on span at bounding box center [743, 360] width 20 height 12
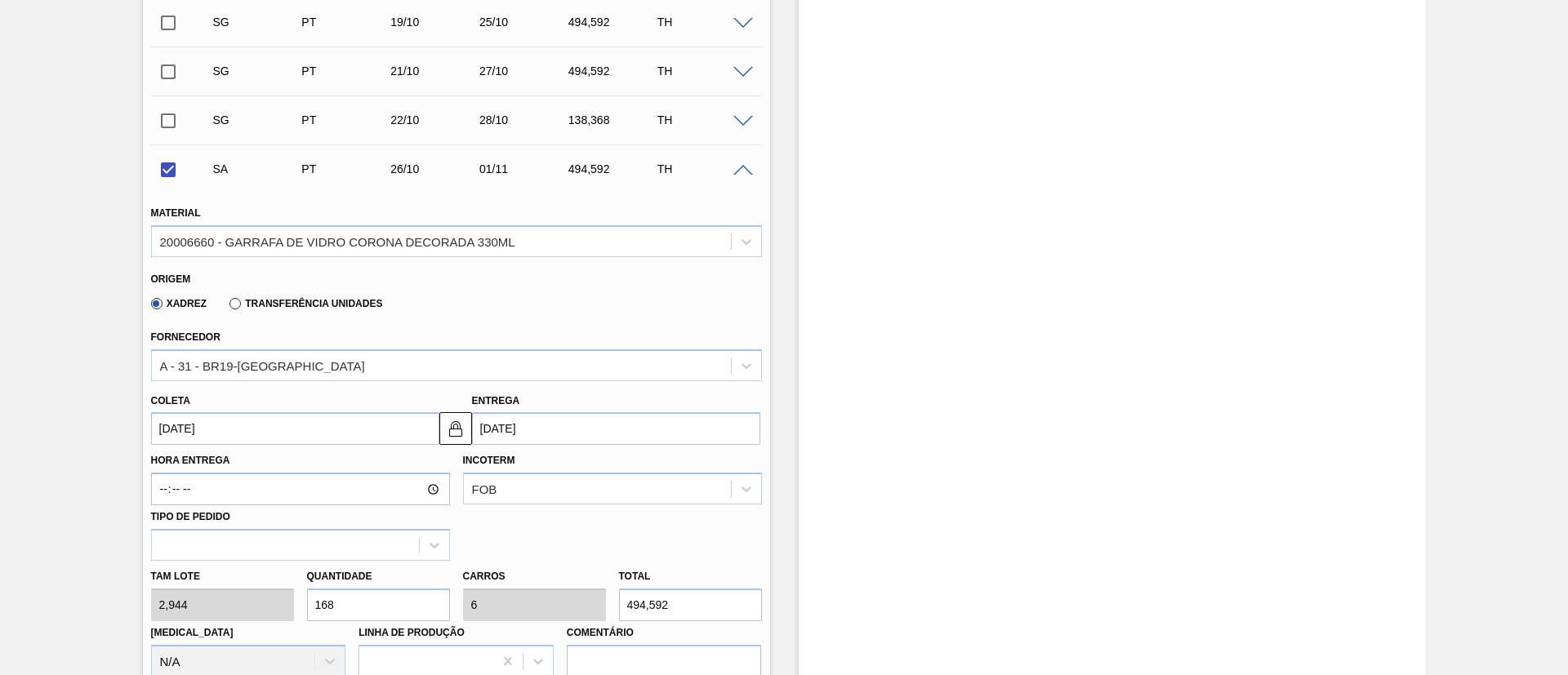
scroll to position [1102, 0]
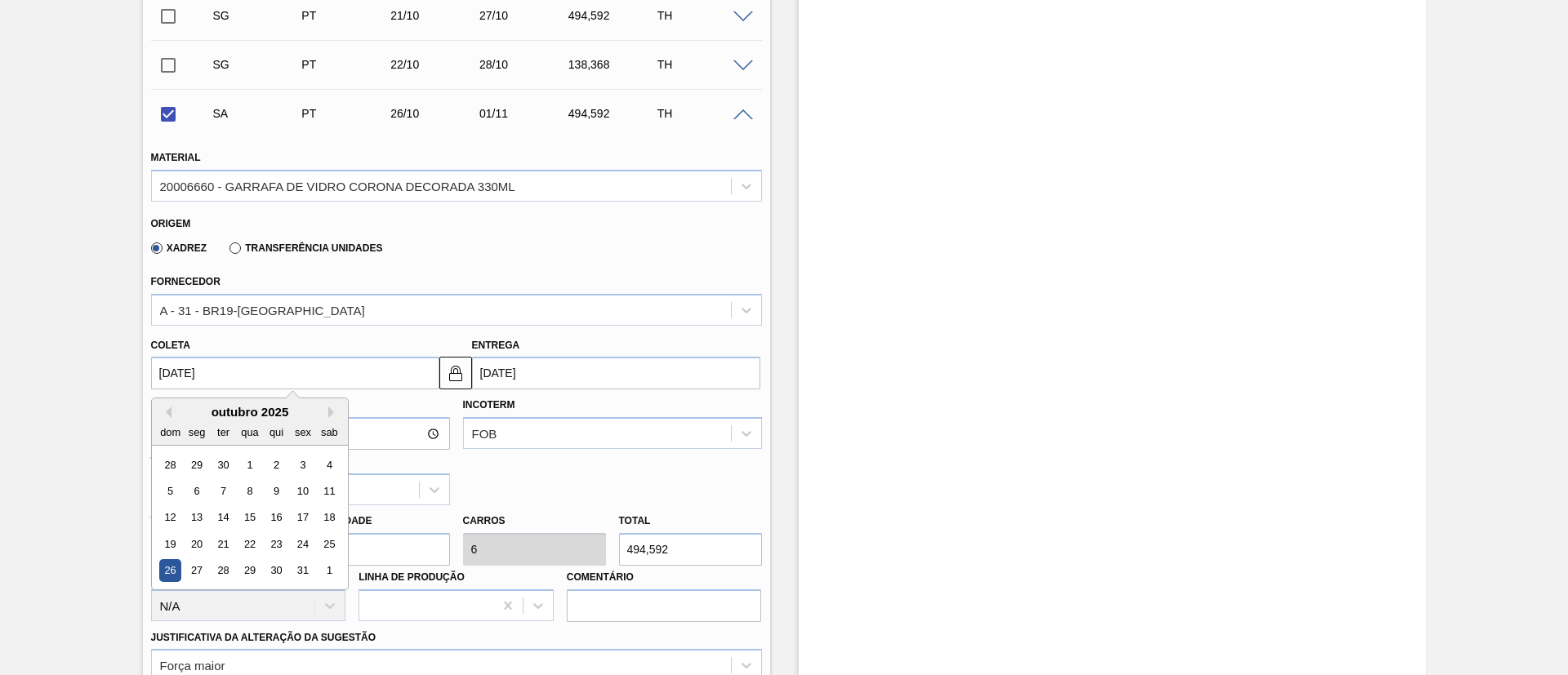
click at [230, 372] on input "[DATE]" at bounding box center [295, 372] width 289 height 33
click at [164, 413] on button "Previous Month" at bounding box center [166, 412] width 11 height 11
click at [308, 449] on div "26" at bounding box center [302, 543] width 22 height 22
checkbox input "false"
type input "[DATE]"
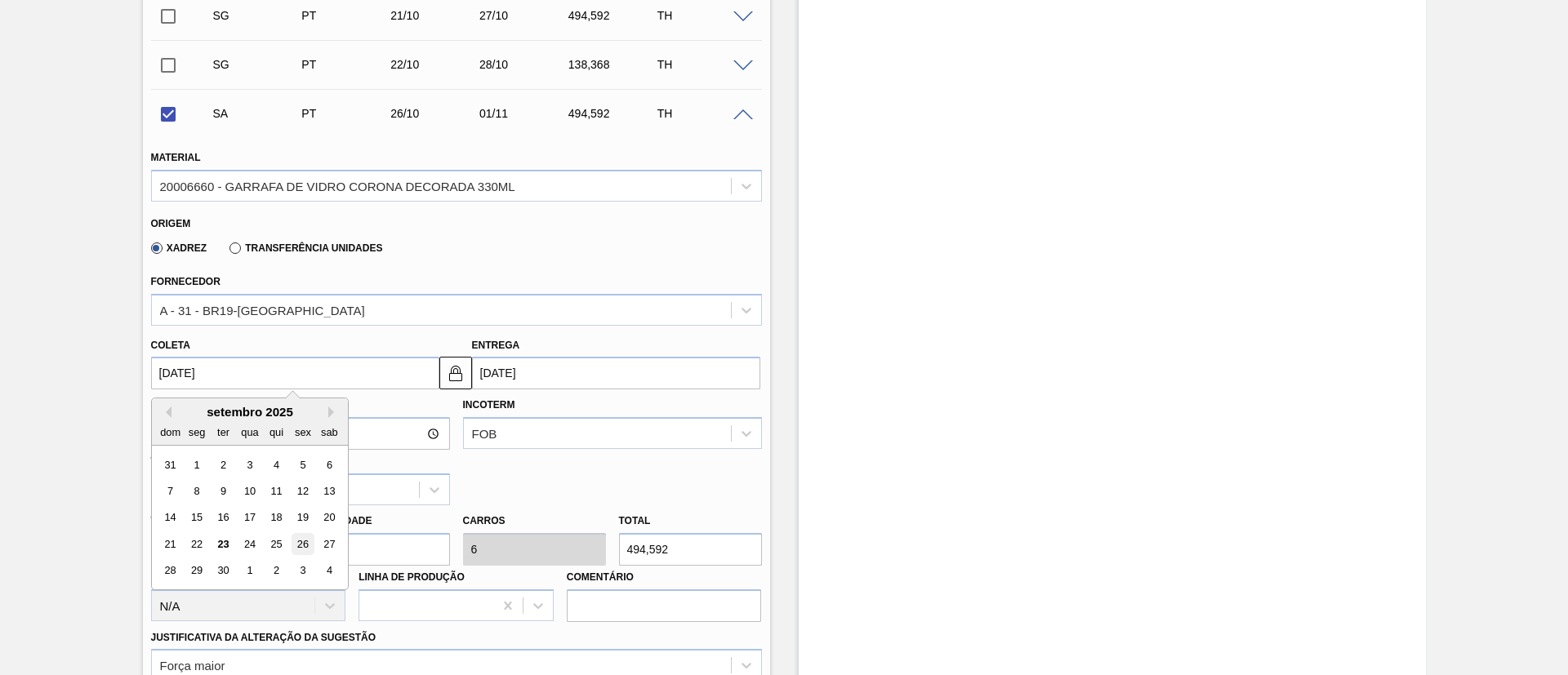
type input "[DATE]"
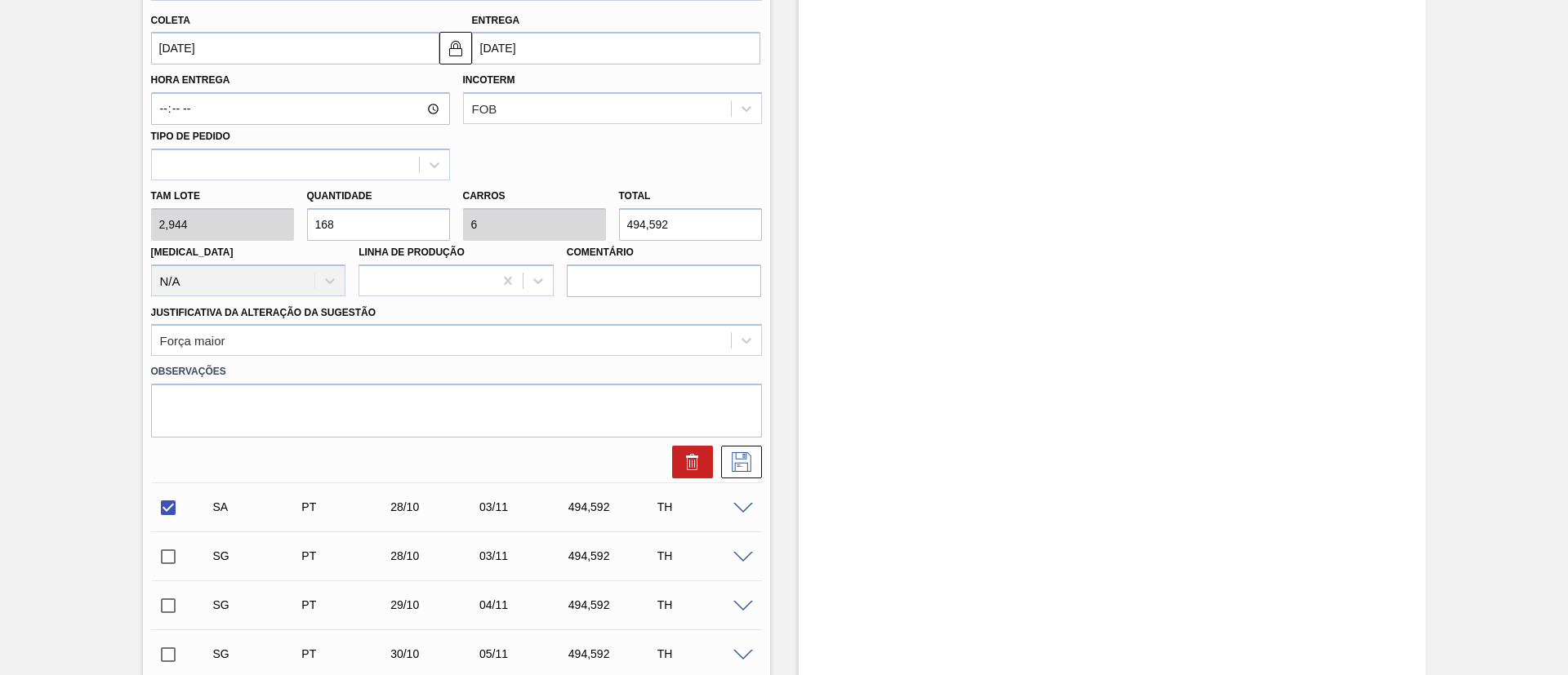
scroll to position [1469, 0]
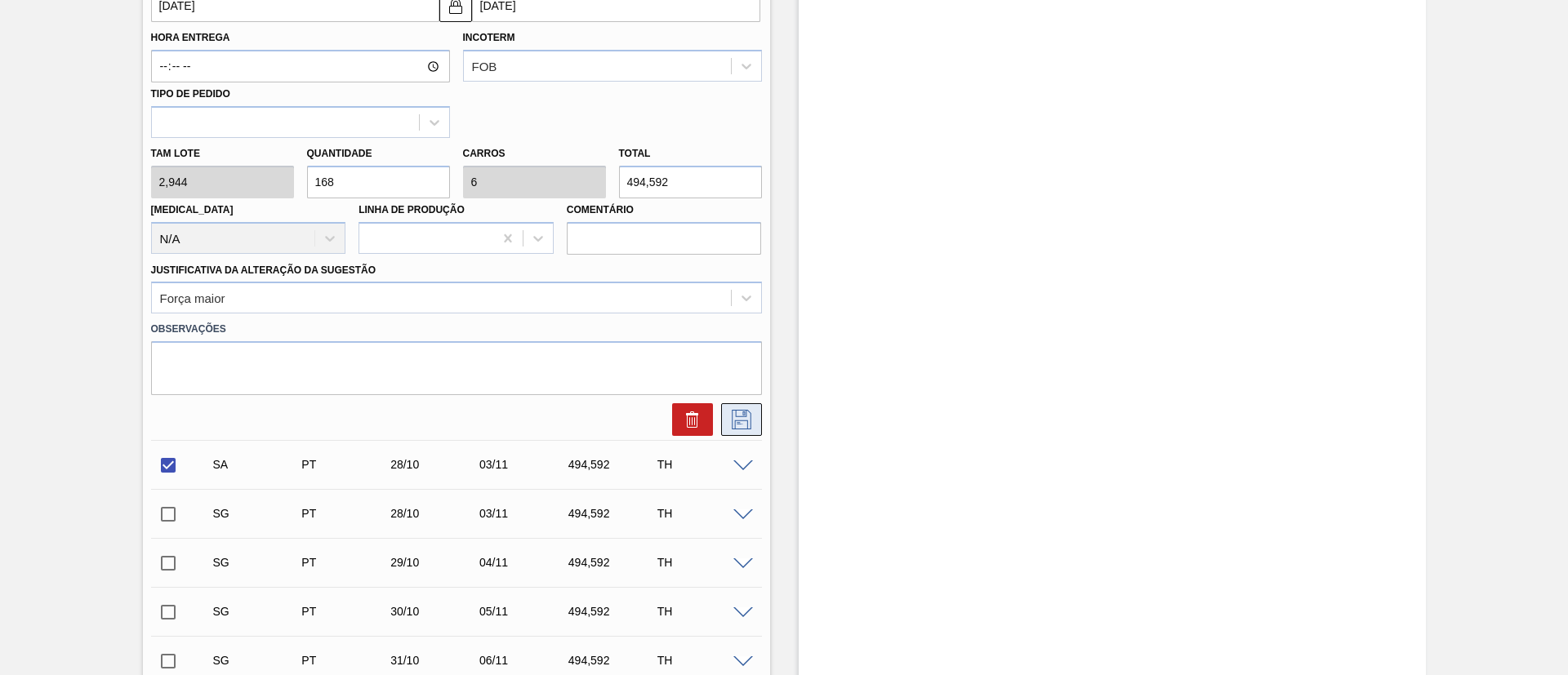
click at [733, 421] on icon at bounding box center [742, 419] width 26 height 20
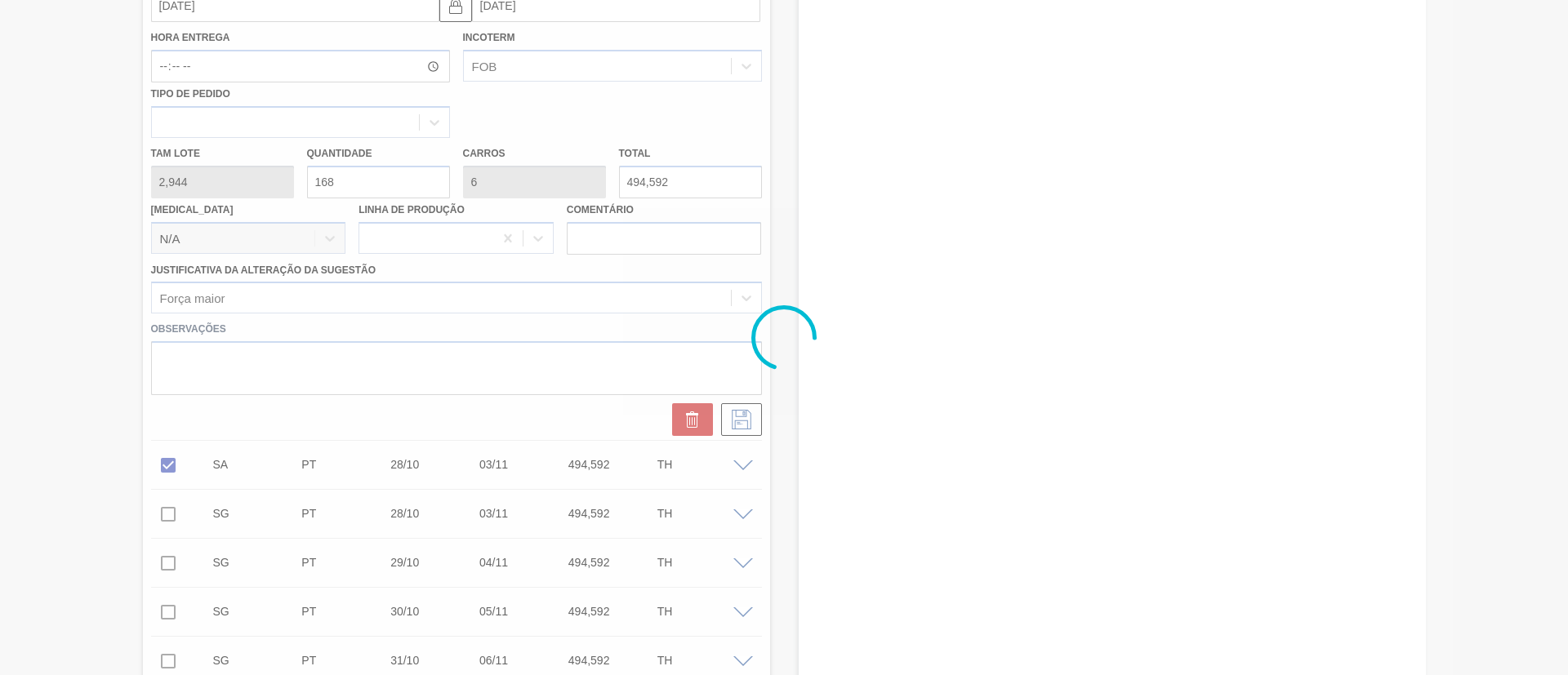
checkbox input "true"
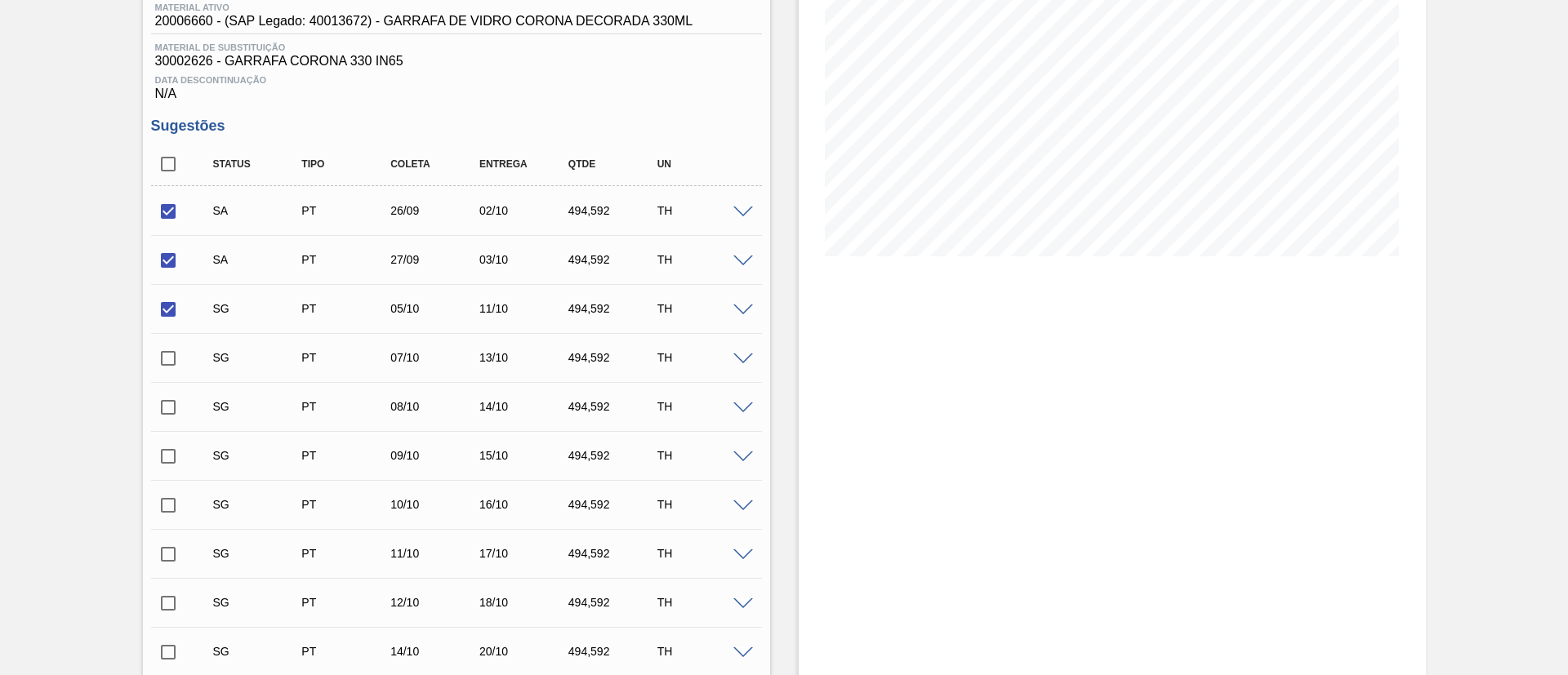
scroll to position [196, 0]
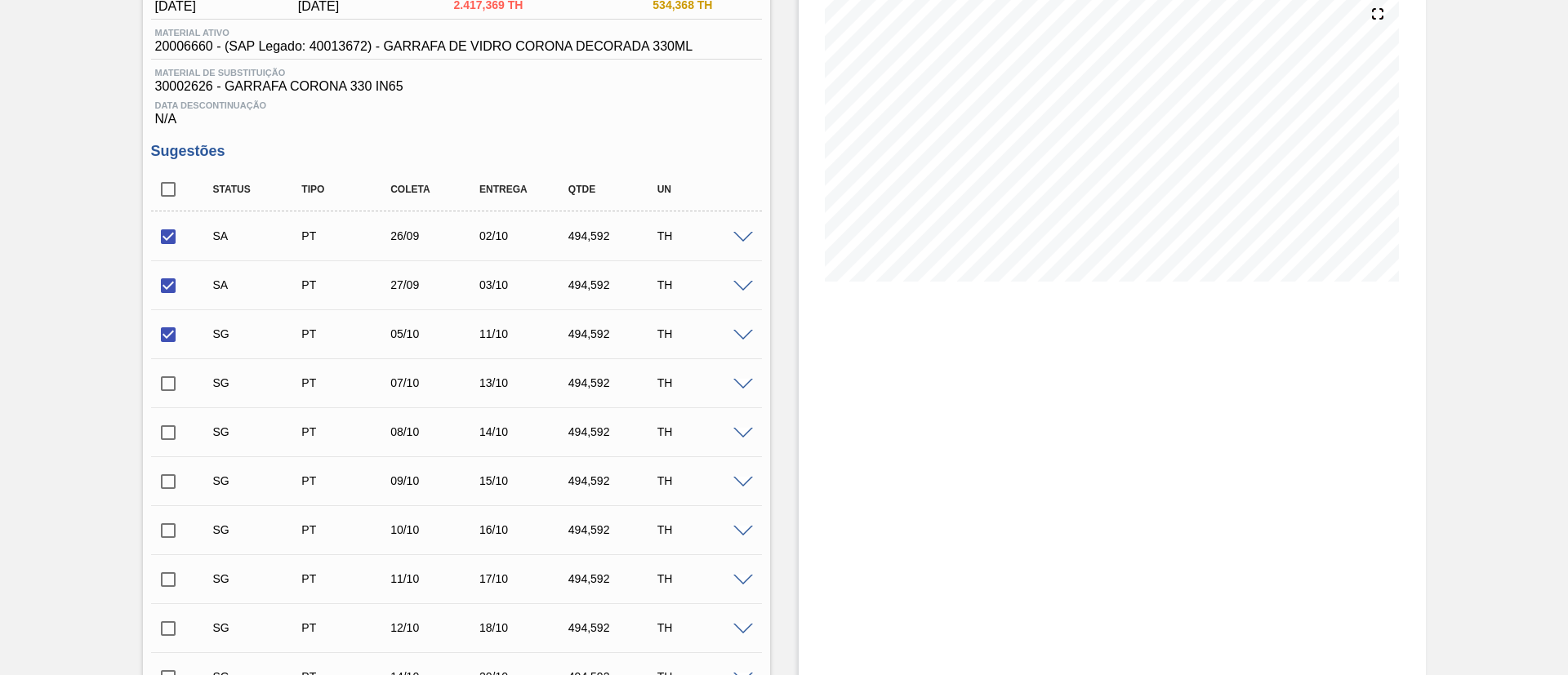
click at [738, 332] on span at bounding box center [743, 336] width 20 height 12
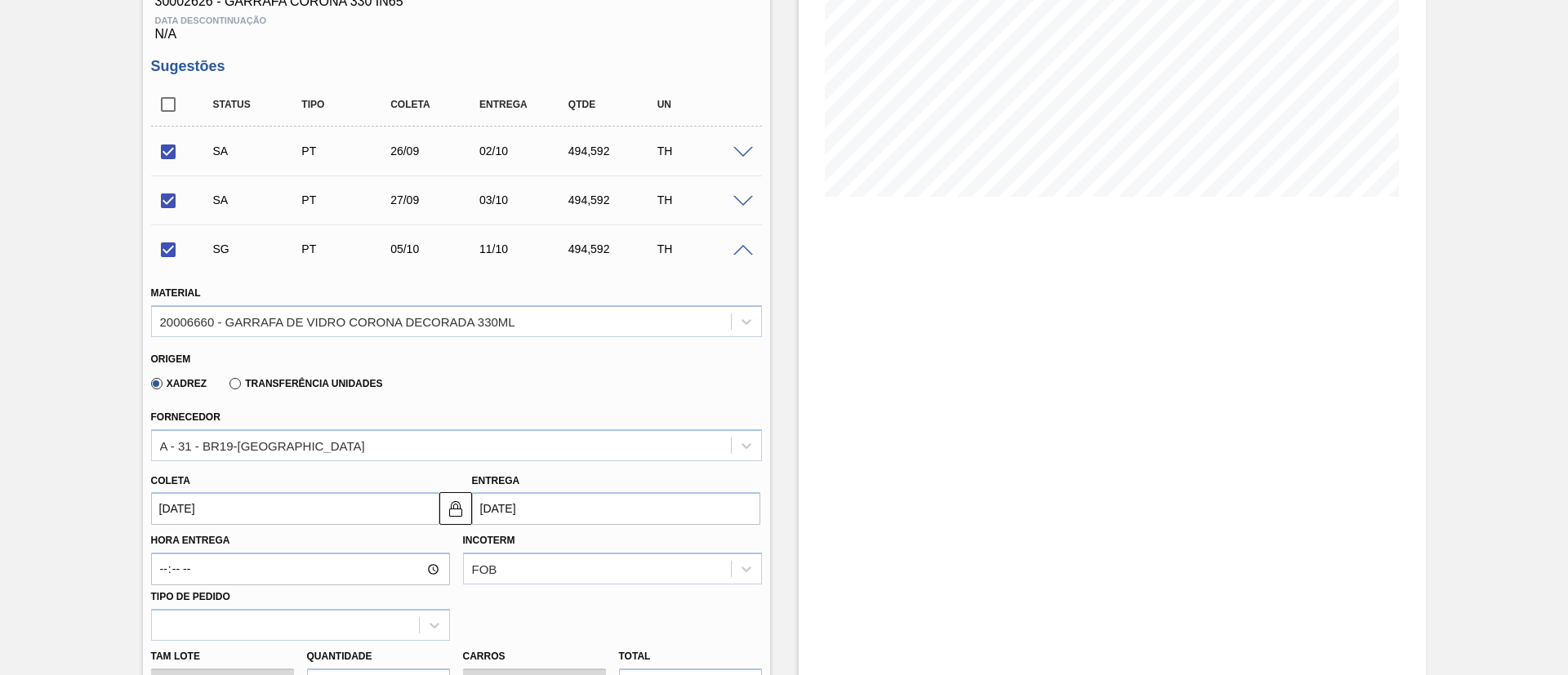
scroll to position [441, 0]
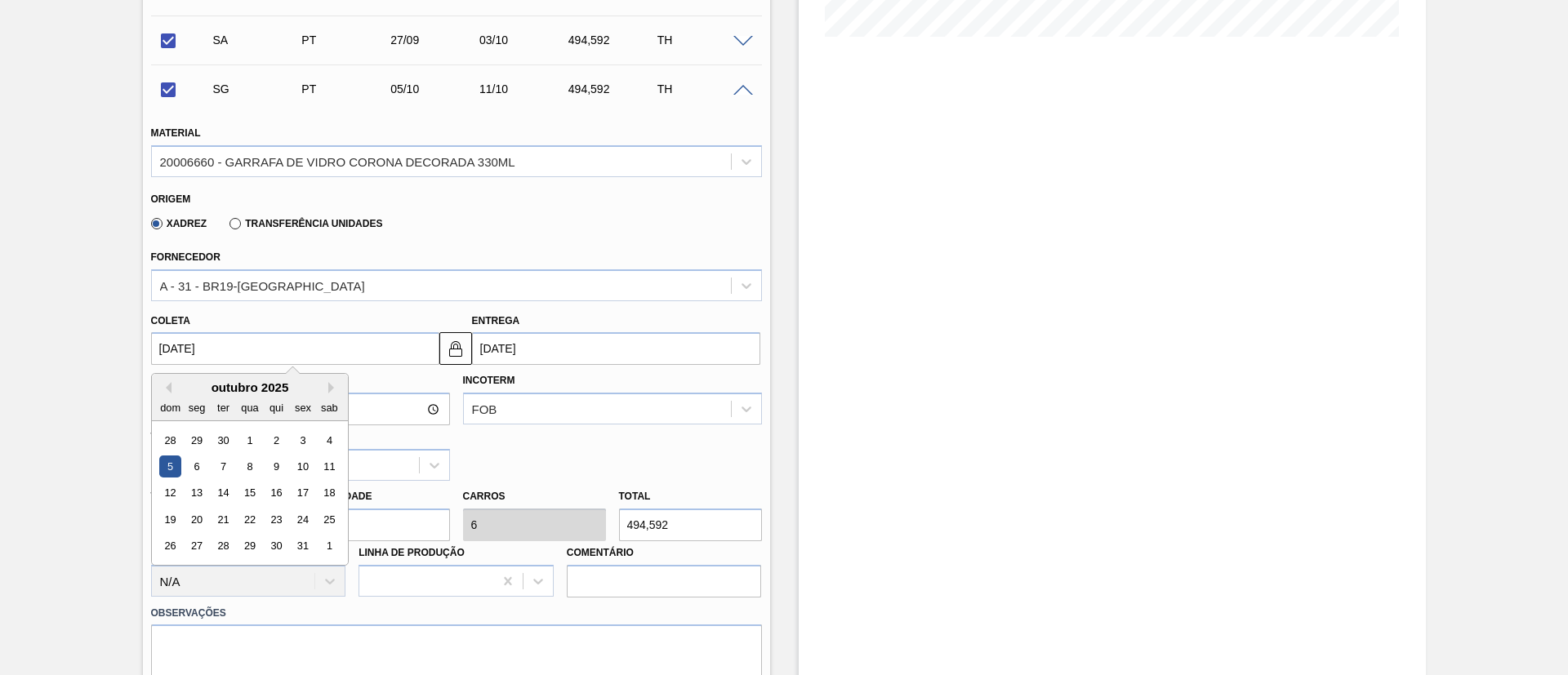
click at [235, 353] on input "[DATE]" at bounding box center [295, 348] width 289 height 33
click at [164, 437] on div "28" at bounding box center [169, 440] width 22 height 22
checkbox input "false"
type input "[DATE]"
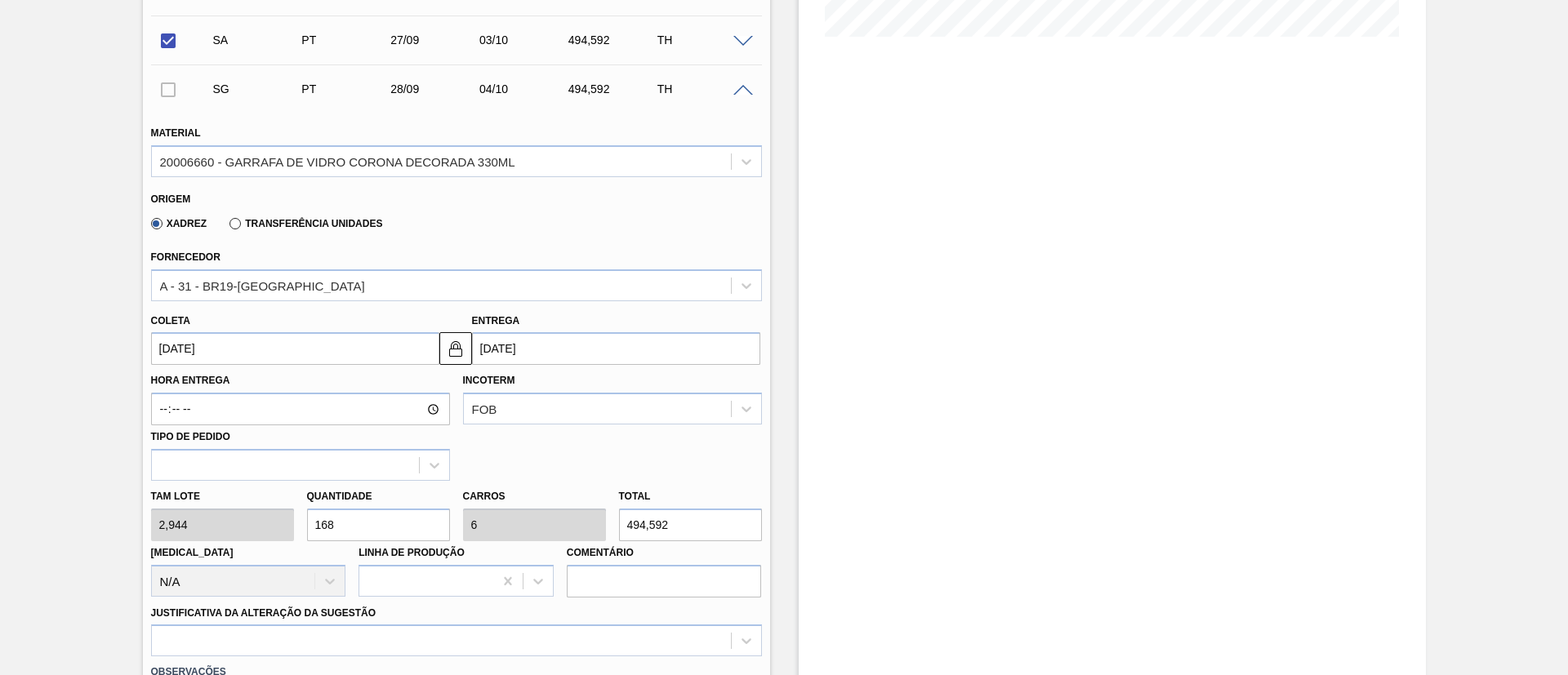
click at [401, 449] on input "168" at bounding box center [379, 525] width 143 height 33
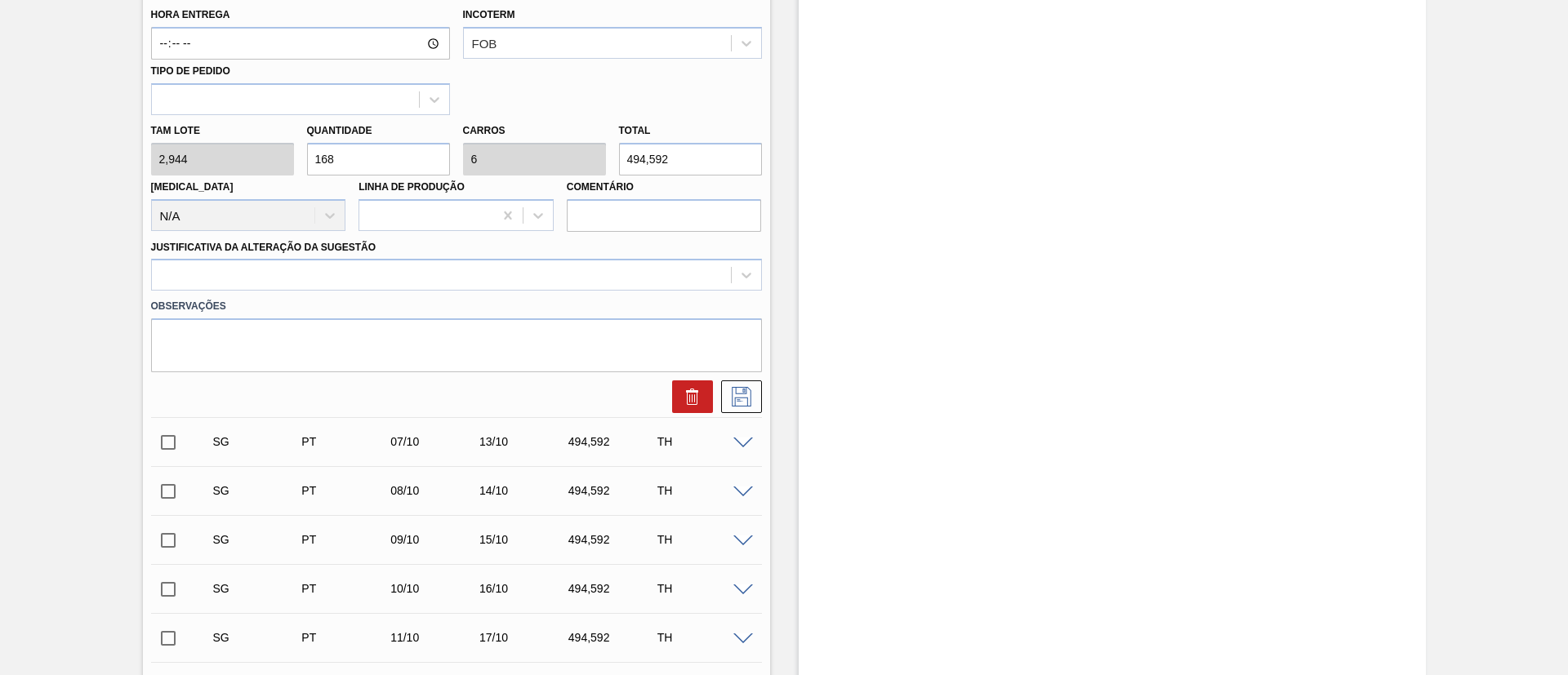
scroll to position [808, 0]
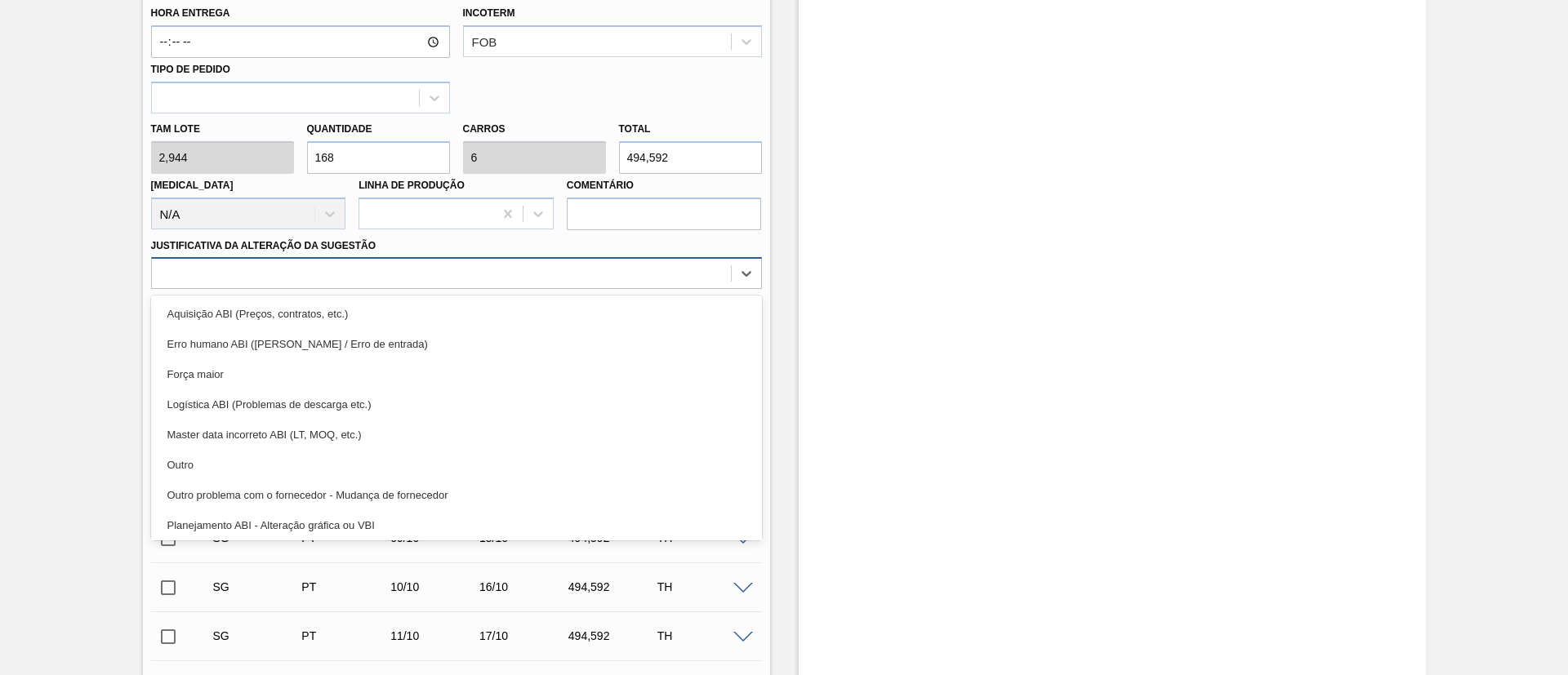
click at [431, 276] on div at bounding box center [442, 274] width 579 height 24
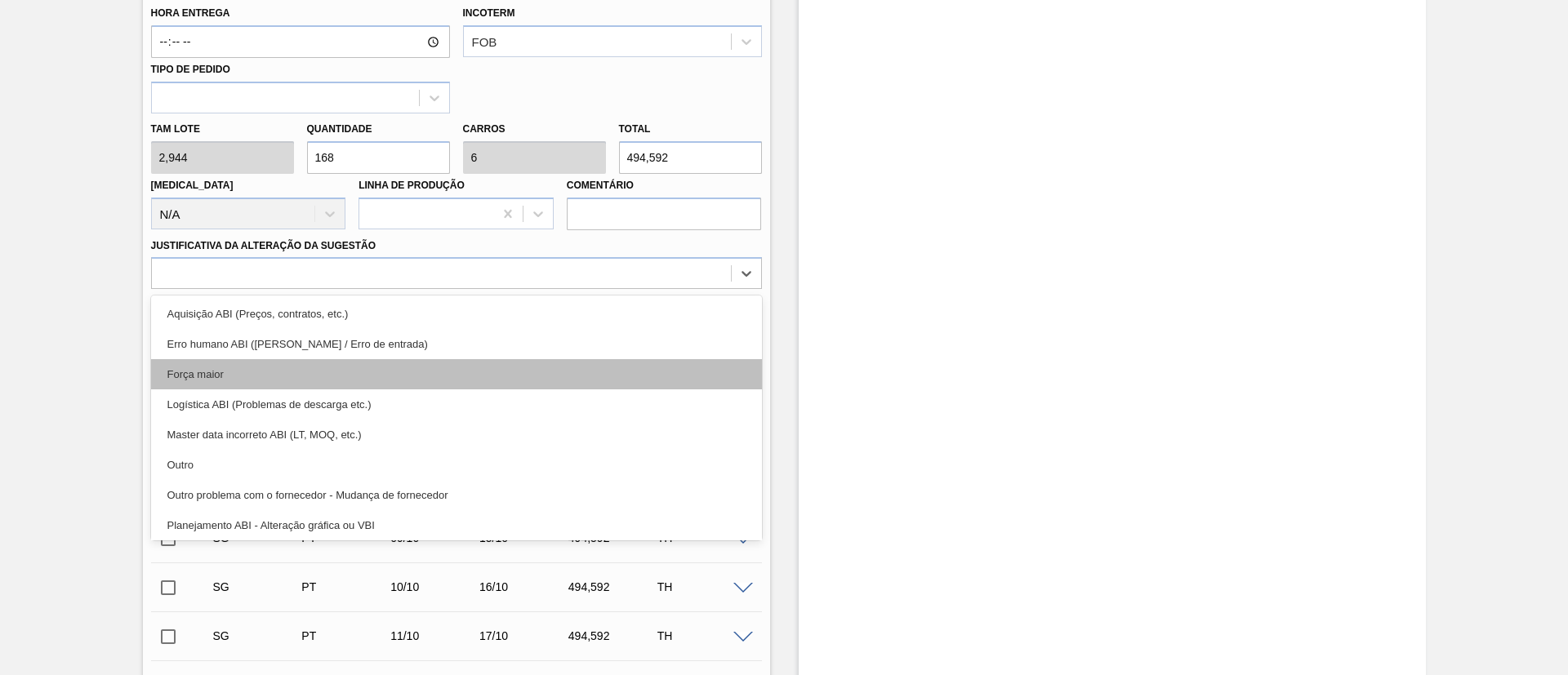
click at [253, 372] on div "Força maior" at bounding box center [457, 374] width 611 height 30
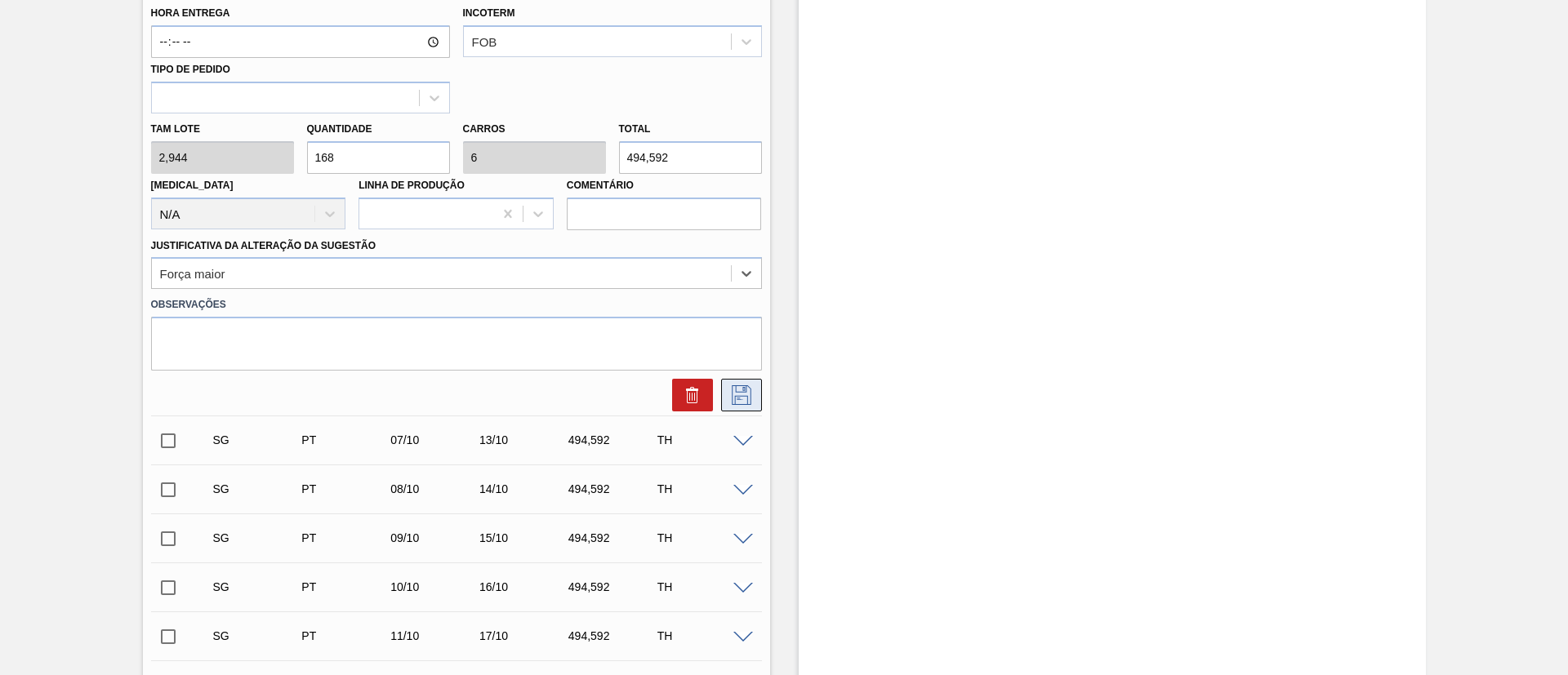
click at [741, 406] on button at bounding box center [741, 395] width 40 height 33
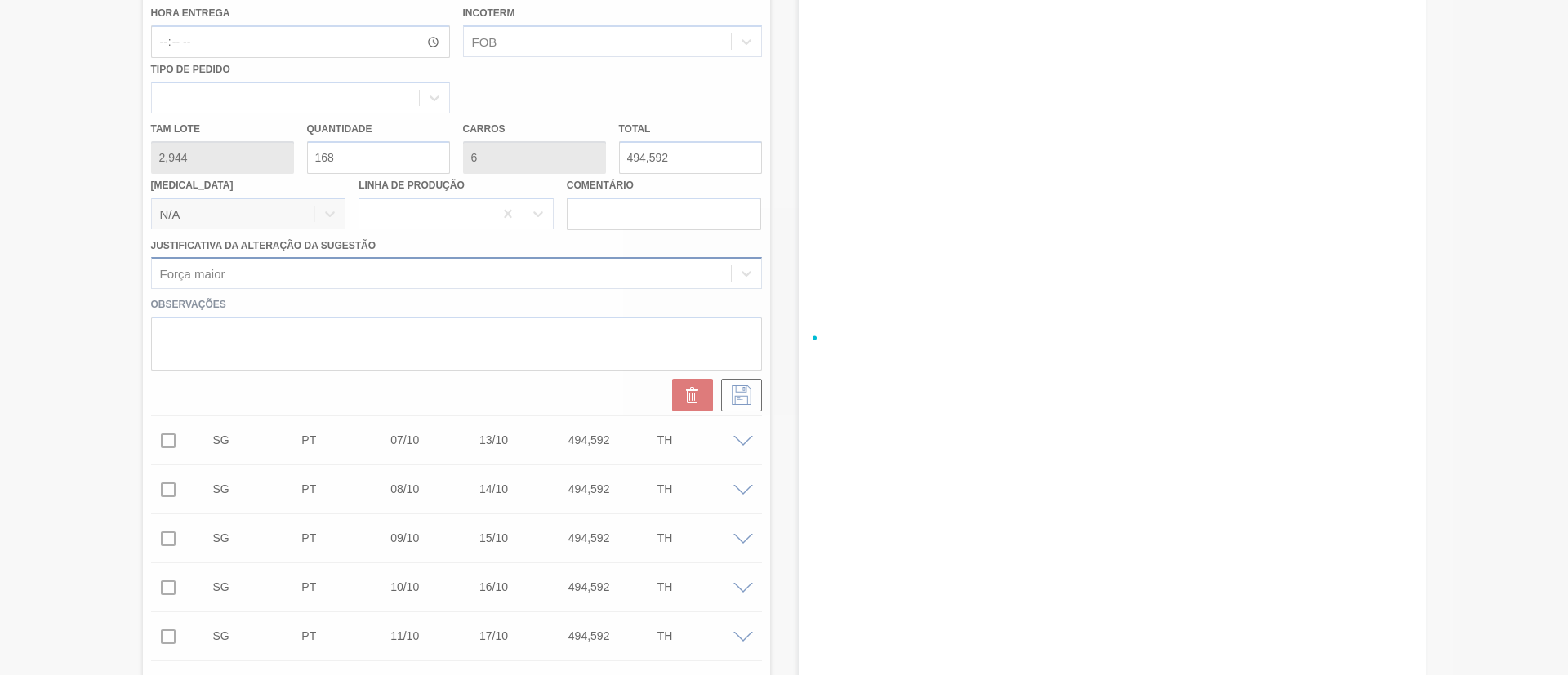
checkbox input "true"
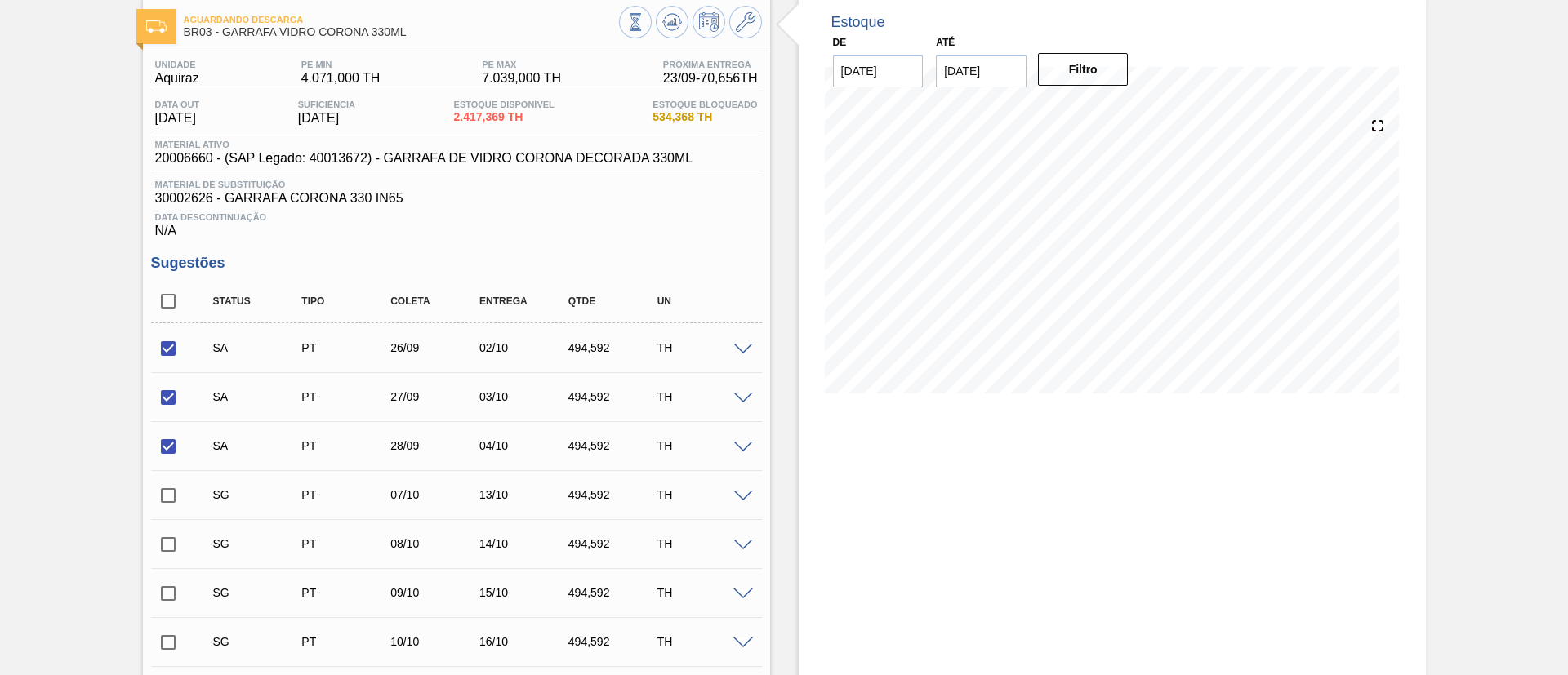
scroll to position [122, 0]
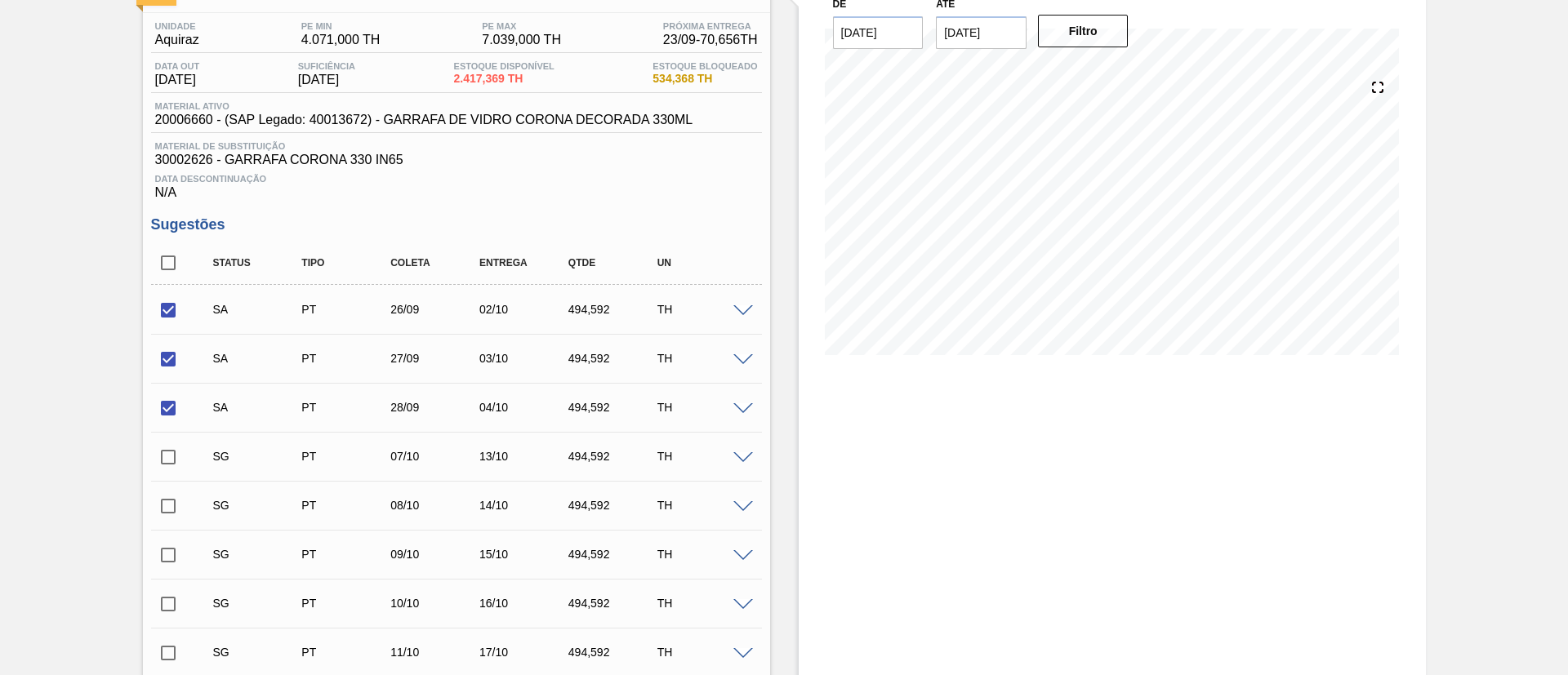
click at [163, 449] on input "checkbox" at bounding box center [168, 457] width 34 height 34
click at [748, 449] on span at bounding box center [743, 458] width 20 height 12
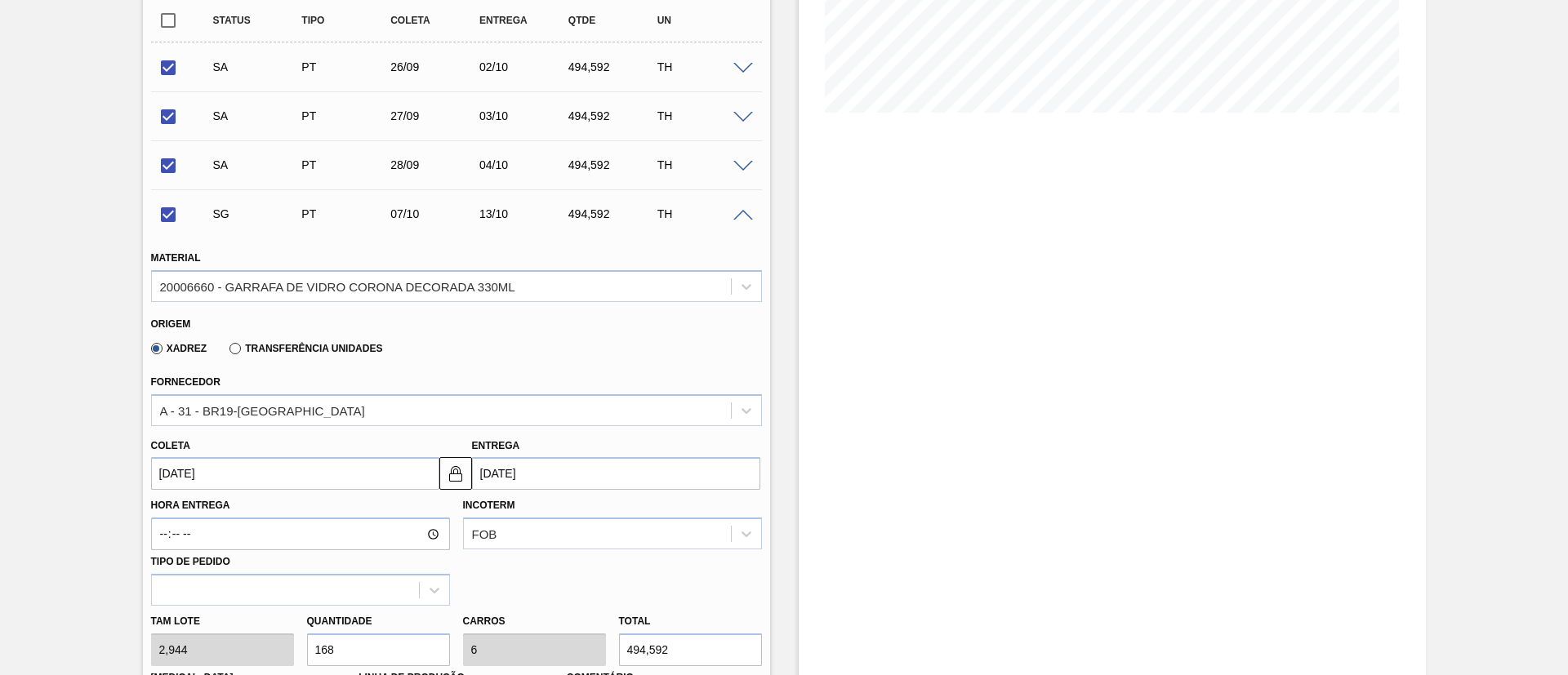
scroll to position [368, 0]
click at [306, 409] on div "A - 31 - BR19-[GEOGRAPHIC_DATA]" at bounding box center [442, 407] width 579 height 24
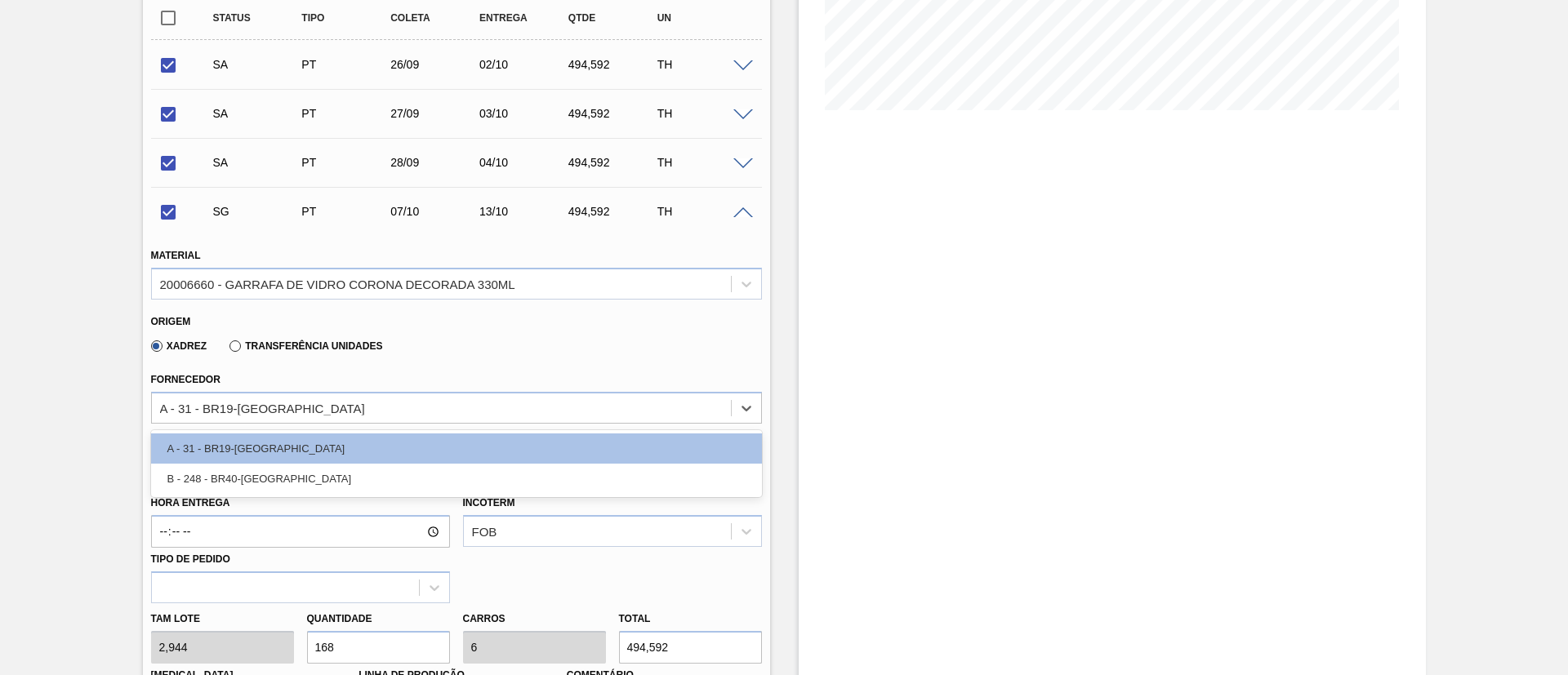
click at [237, 445] on div "A - 31 - BR19-[GEOGRAPHIC_DATA]" at bounding box center [457, 448] width 611 height 30
checkbox input "false"
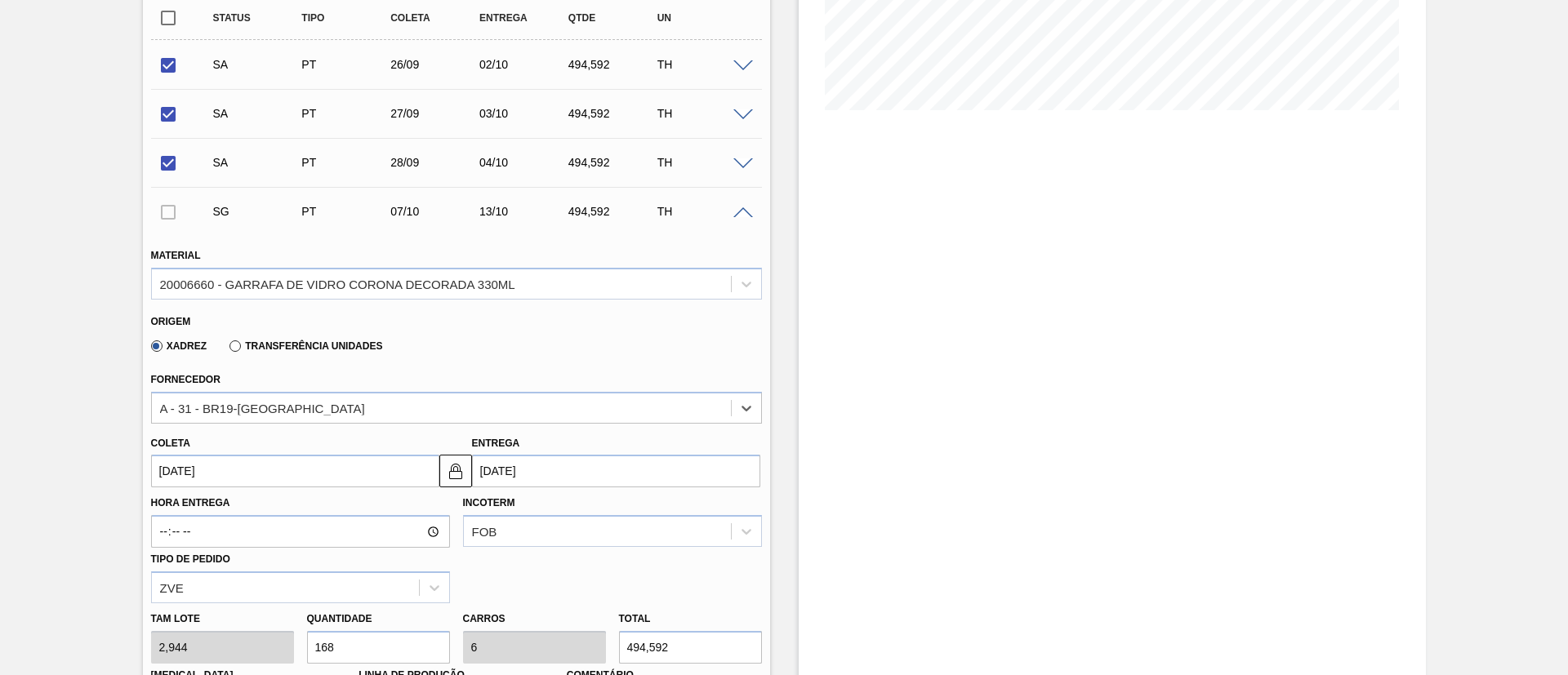
click at [253, 449] on input "[DATE]" at bounding box center [295, 471] width 289 height 33
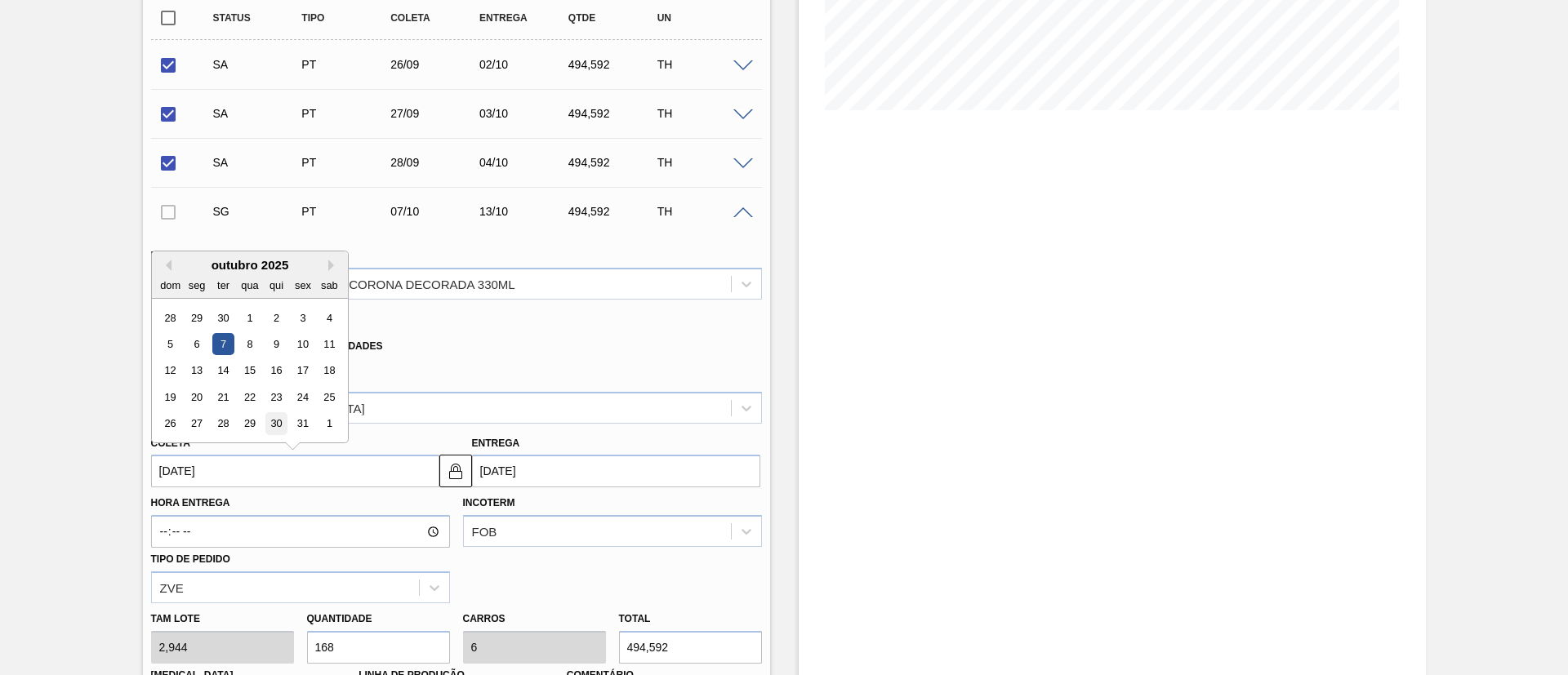
click at [277, 420] on div "30" at bounding box center [275, 423] width 22 height 22
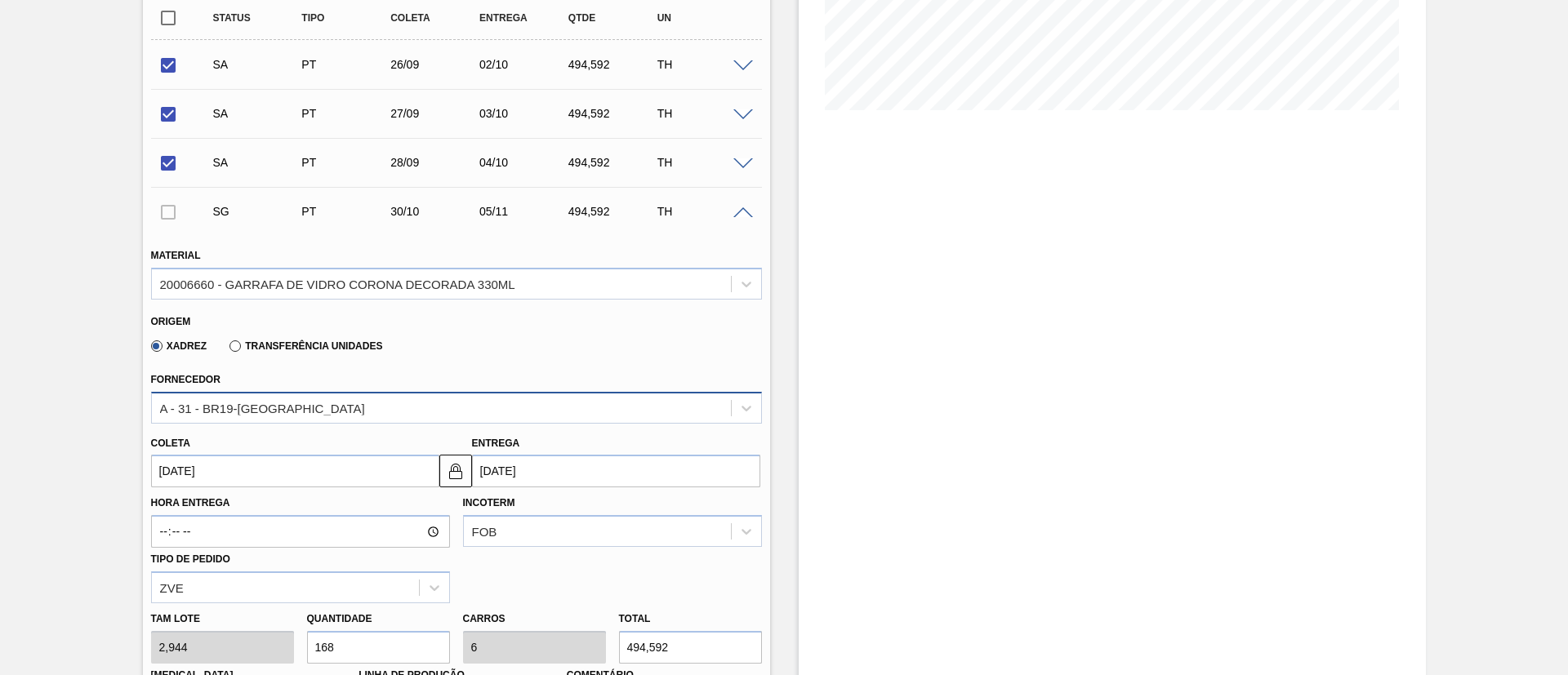
type input "[DATE]"
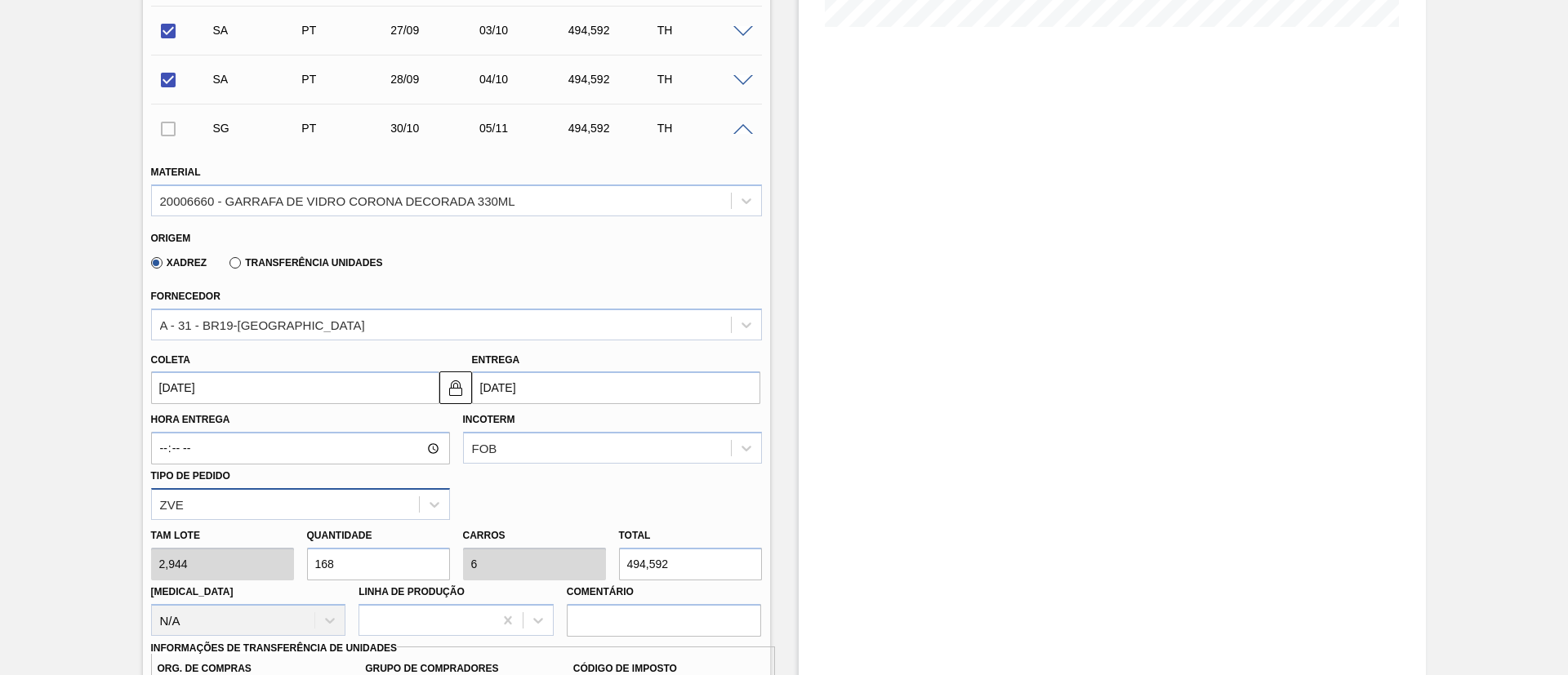
scroll to position [490, 0]
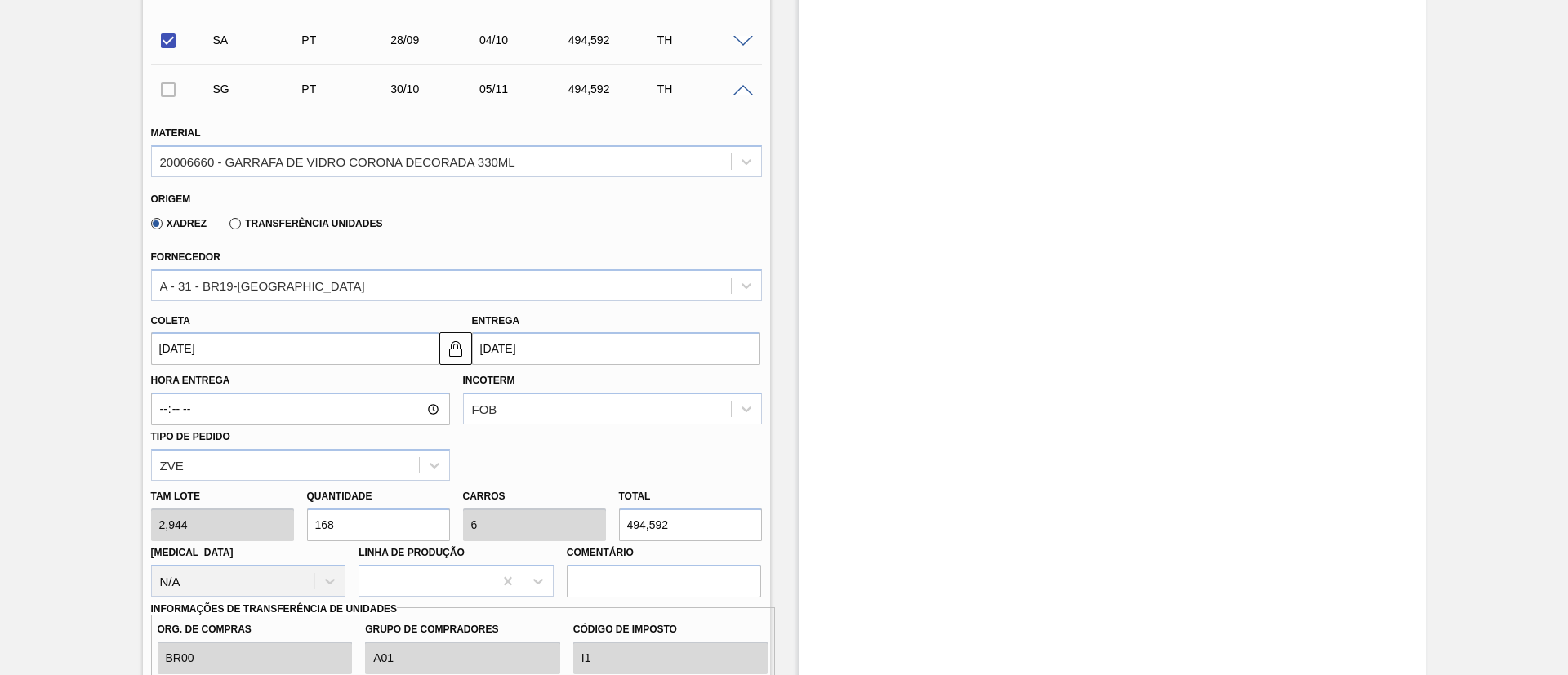
click at [227, 449] on div "[PERSON_NAME] 2,944 Quantidade 168 Carros 6 Total 494,592 [MEDICAL_DATA] N/A Li…" at bounding box center [456, 539] width 624 height 117
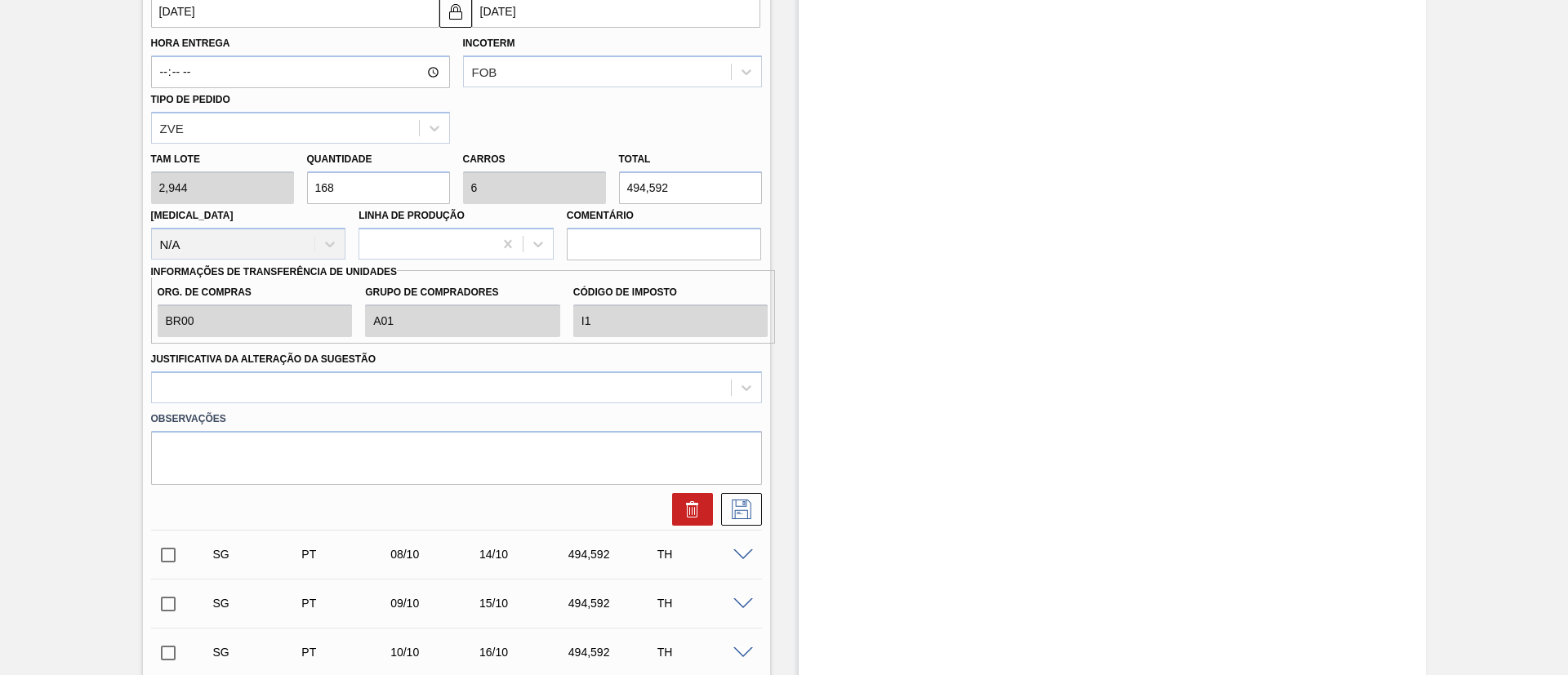
scroll to position [857, 0]
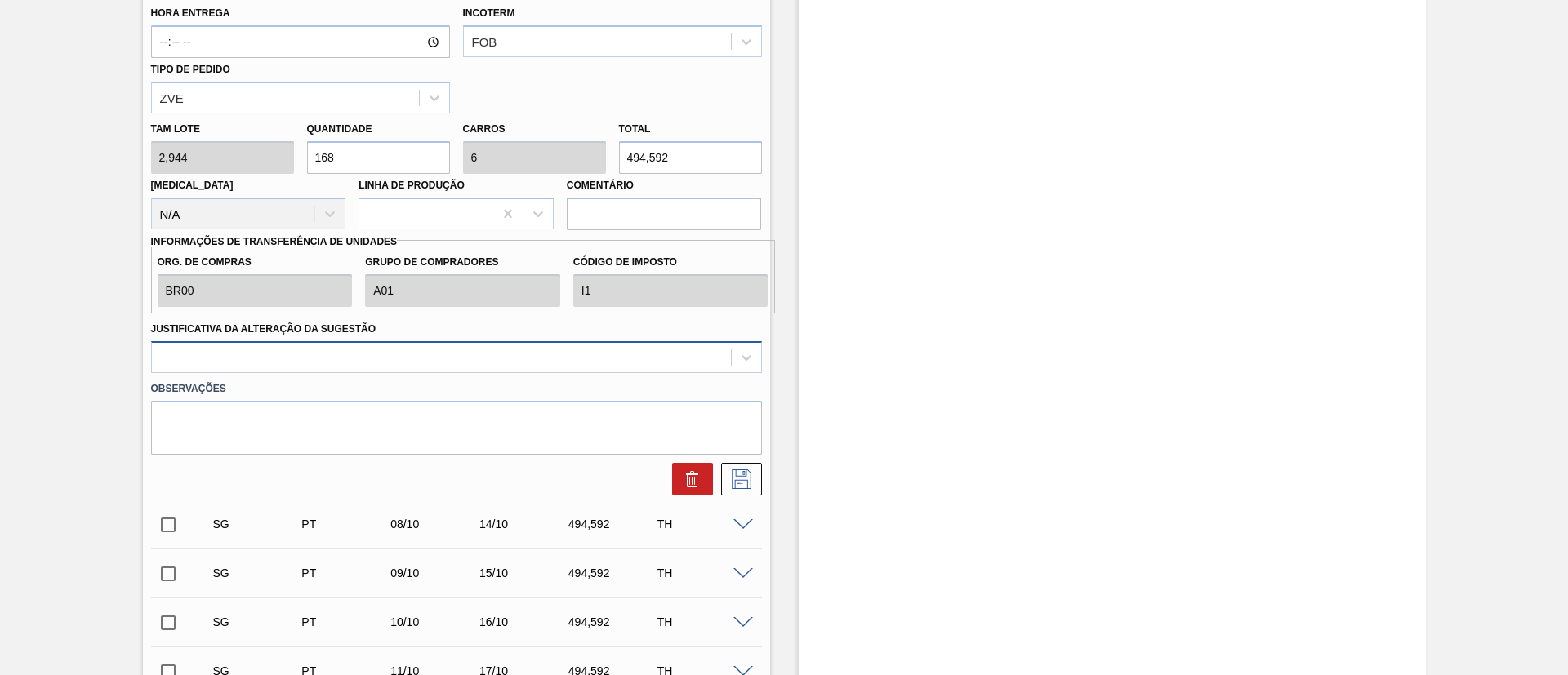
click at [347, 360] on div at bounding box center [442, 356] width 579 height 24
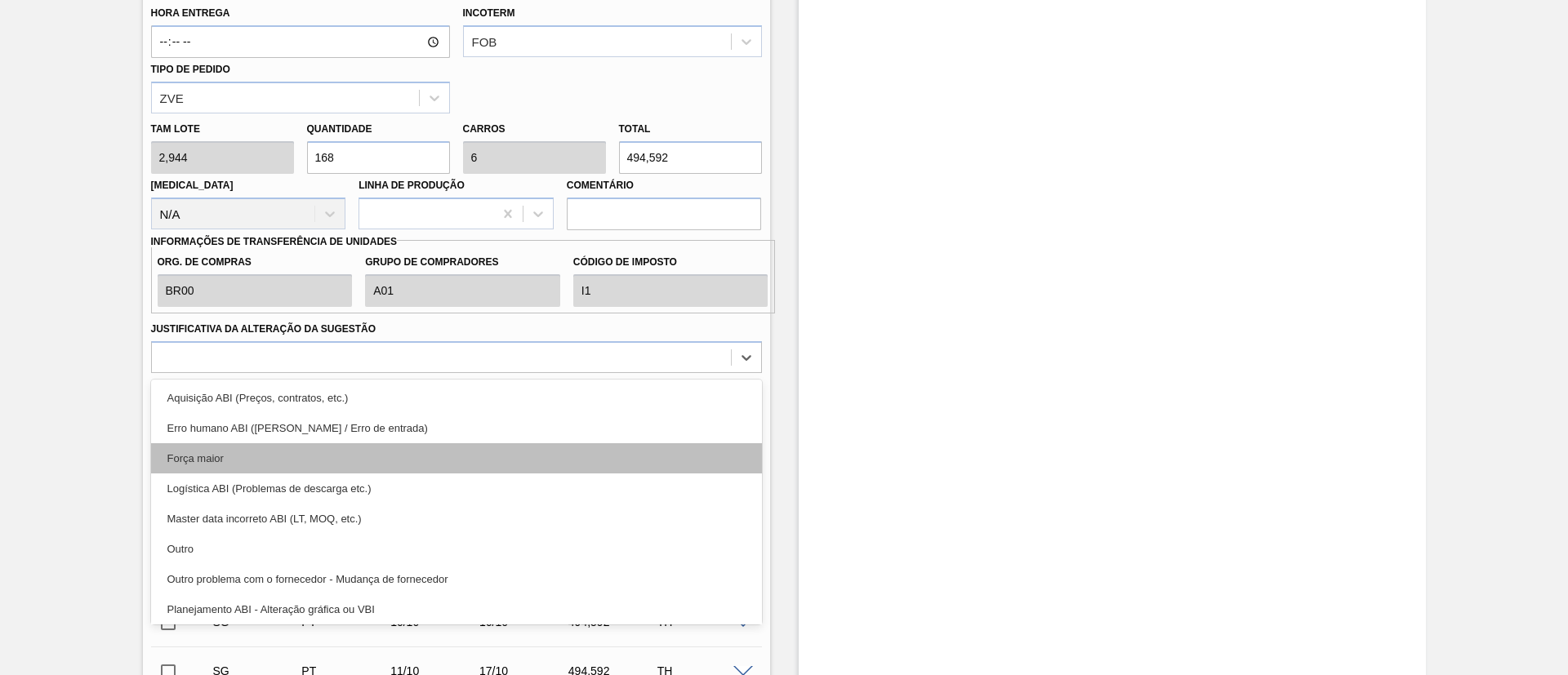
click at [251, 449] on div "Força maior" at bounding box center [457, 459] width 611 height 30
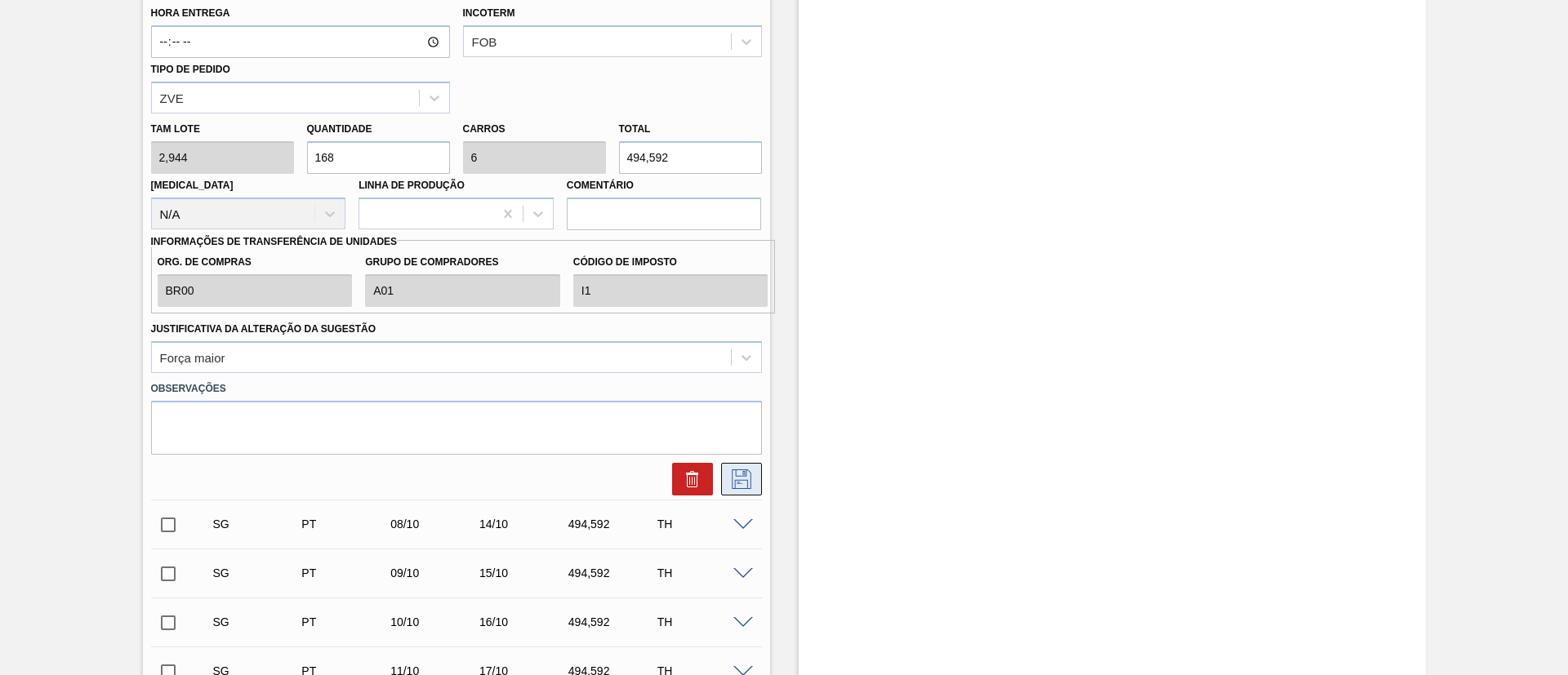
click at [752, 449] on icon at bounding box center [742, 479] width 26 height 20
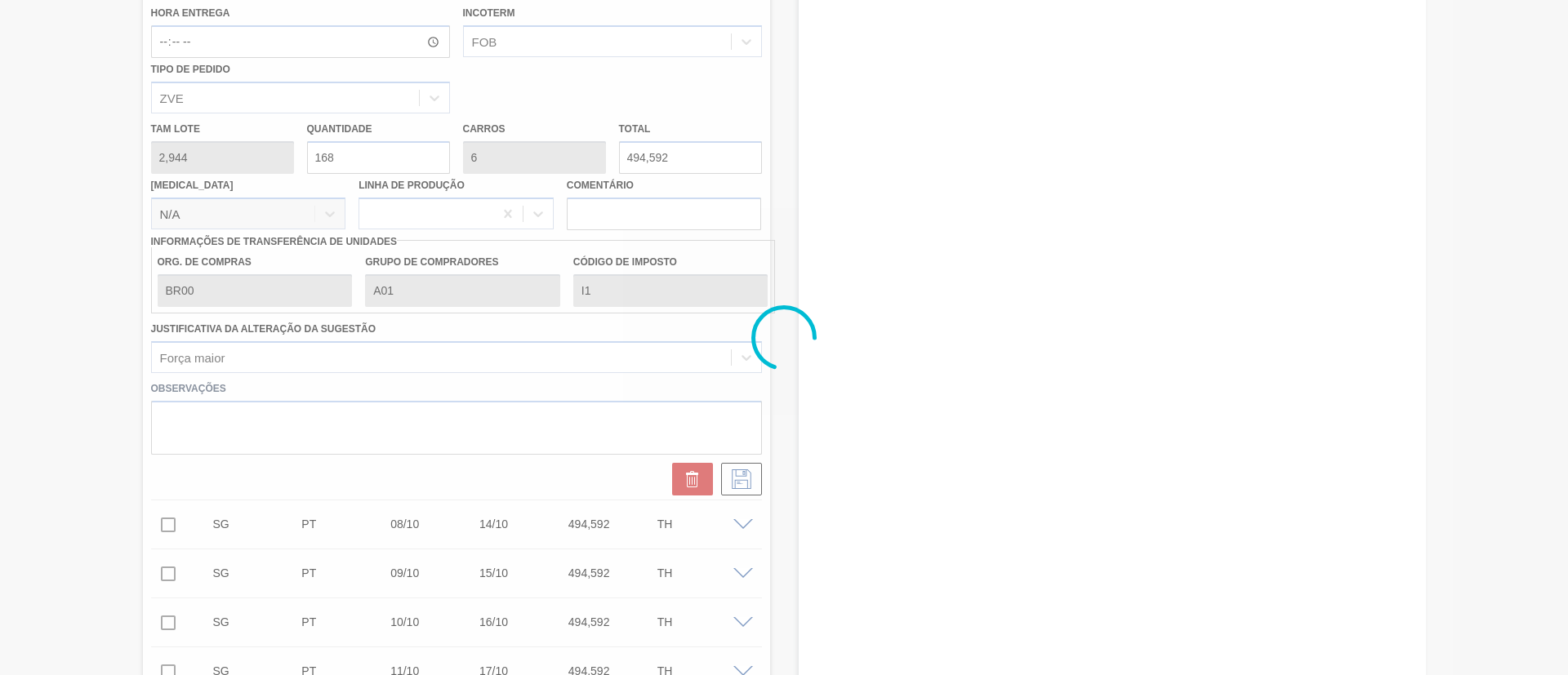
checkbox input "true"
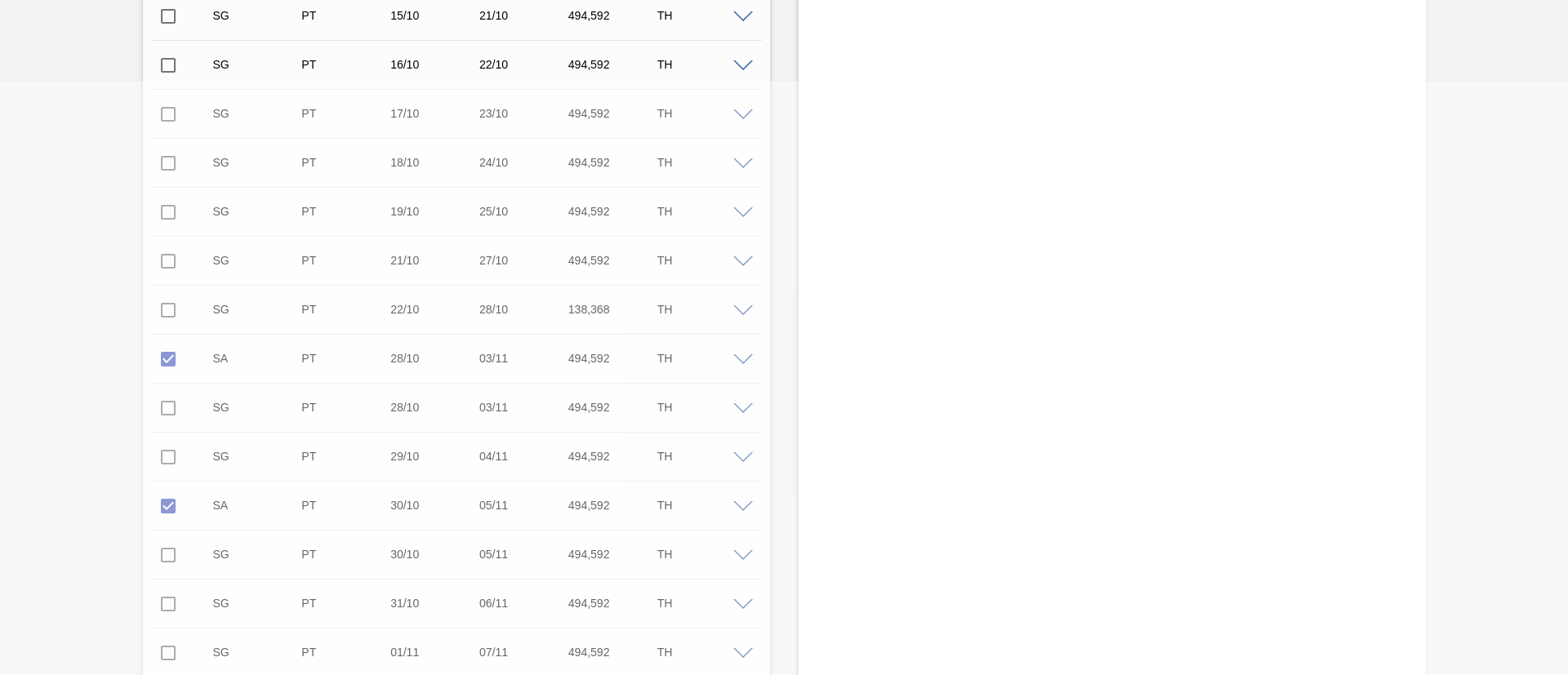
scroll to position [55, 0]
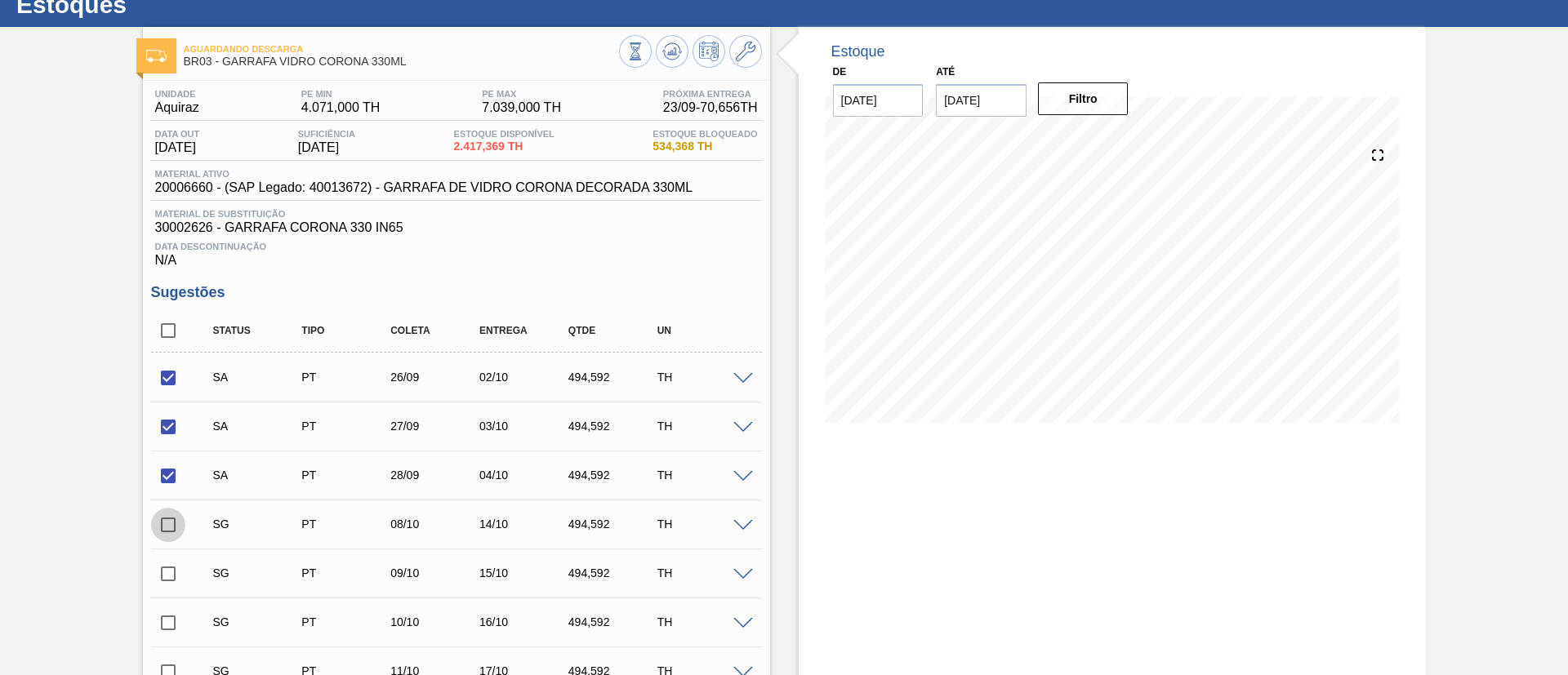
click at [172, 449] on input "checkbox" at bounding box center [168, 525] width 34 height 34
checkbox input "true"
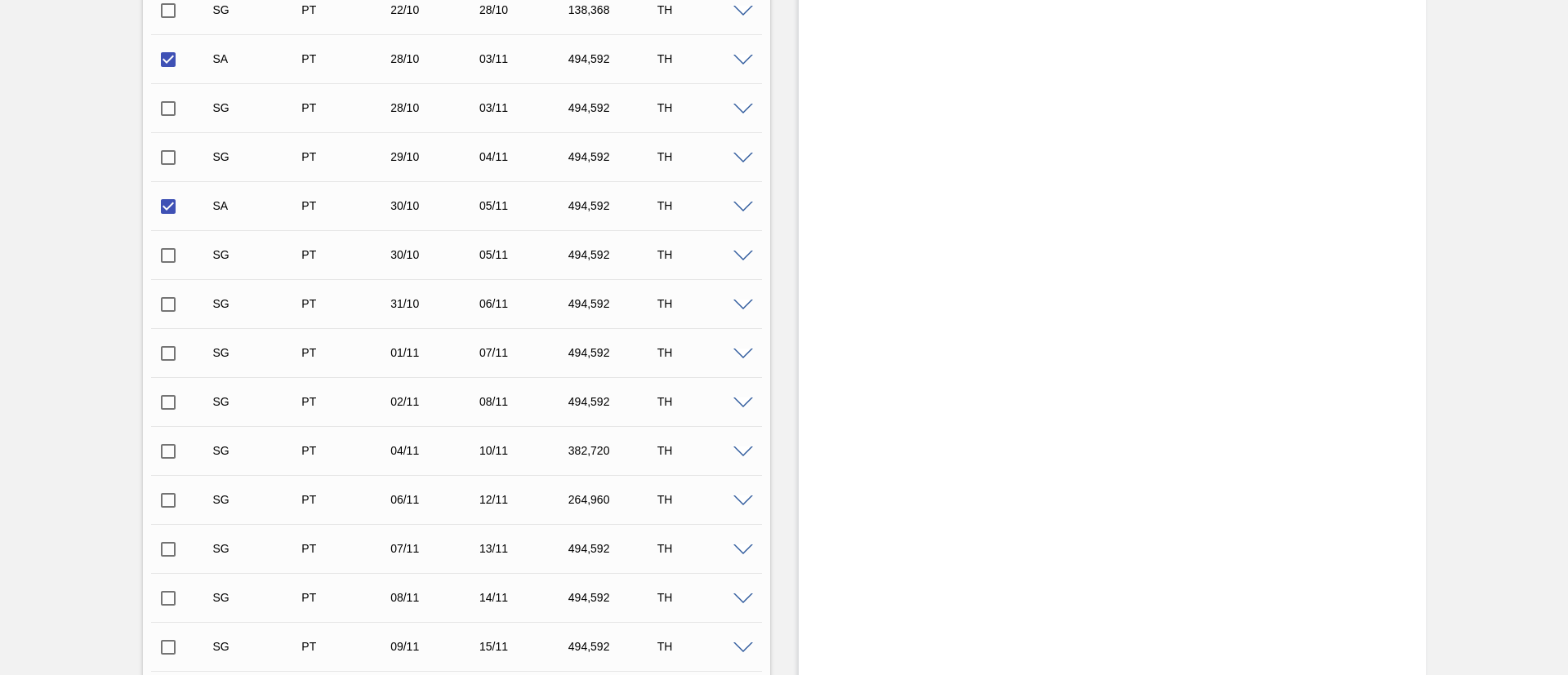
scroll to position [912, 0]
click at [741, 449] on span at bounding box center [743, 452] width 20 height 12
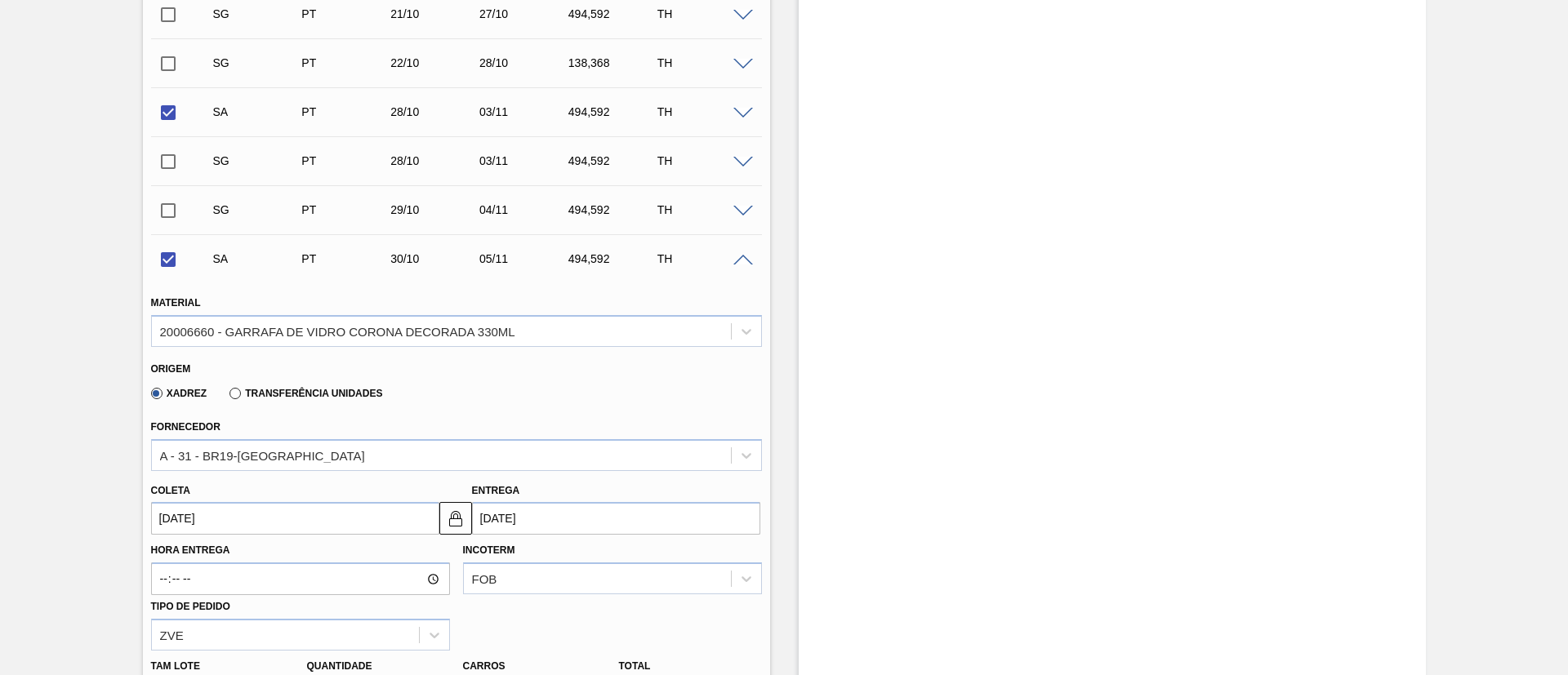
scroll to position [1279, 0]
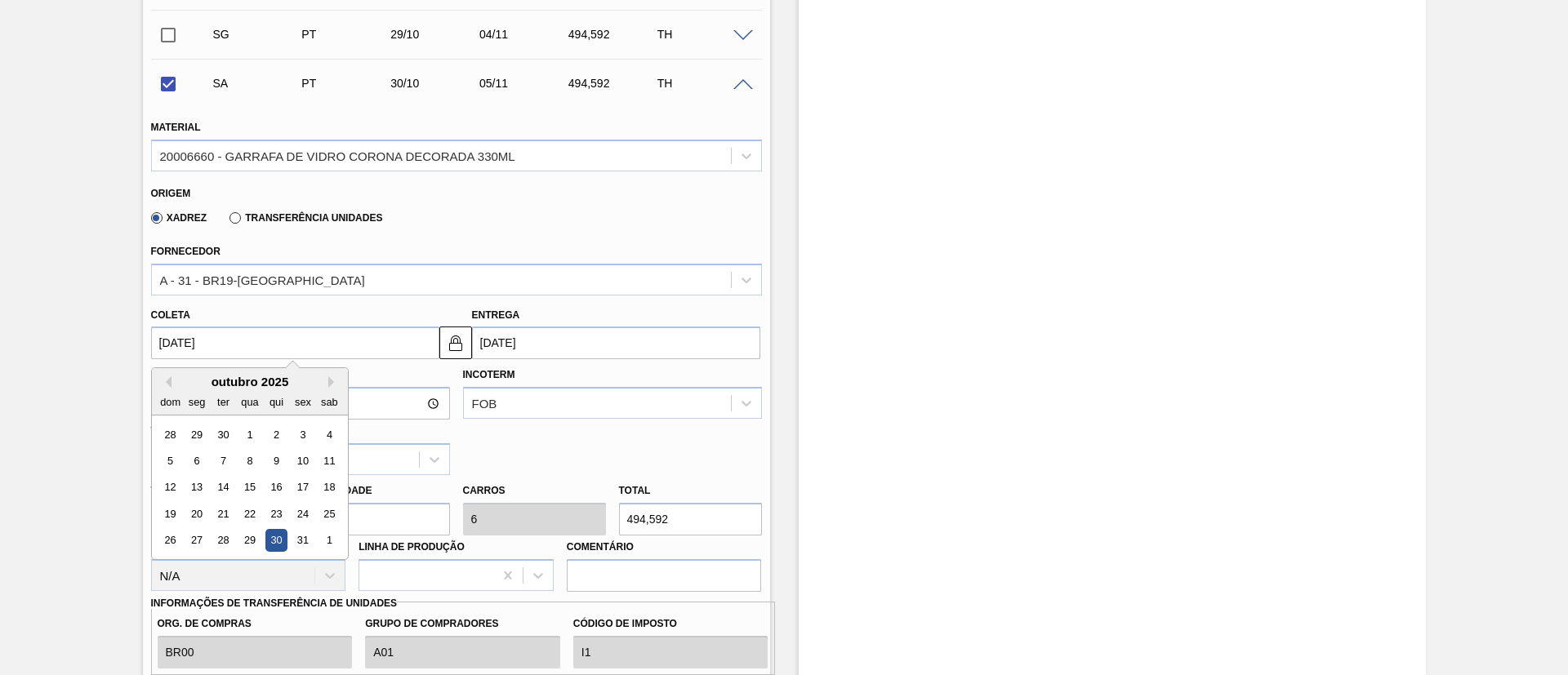
click at [206, 342] on input "[DATE]" at bounding box center [295, 342] width 289 height 33
click at [253, 449] on div "29" at bounding box center [249, 541] width 22 height 22
checkbox input "false"
type input "[DATE]"
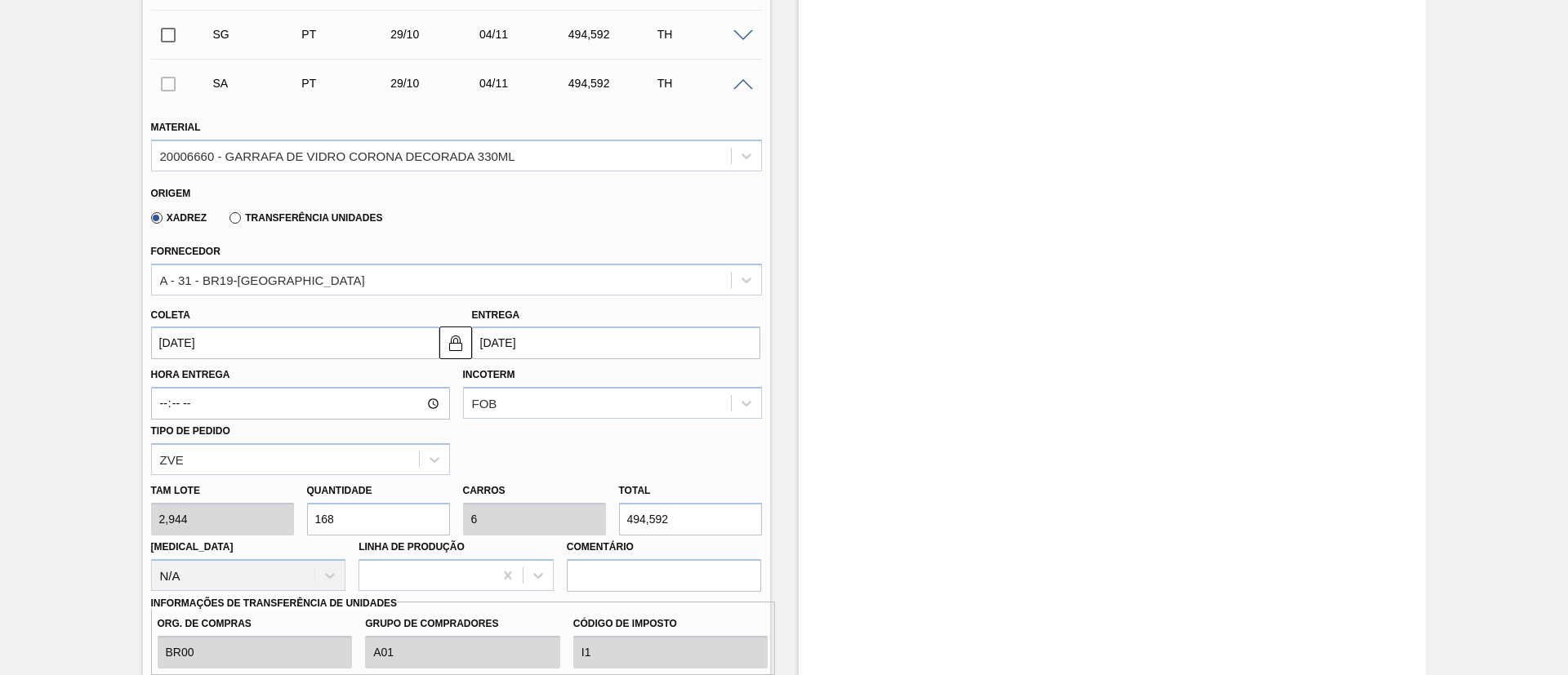
click at [217, 345] on input "[DATE]" at bounding box center [295, 342] width 289 height 33
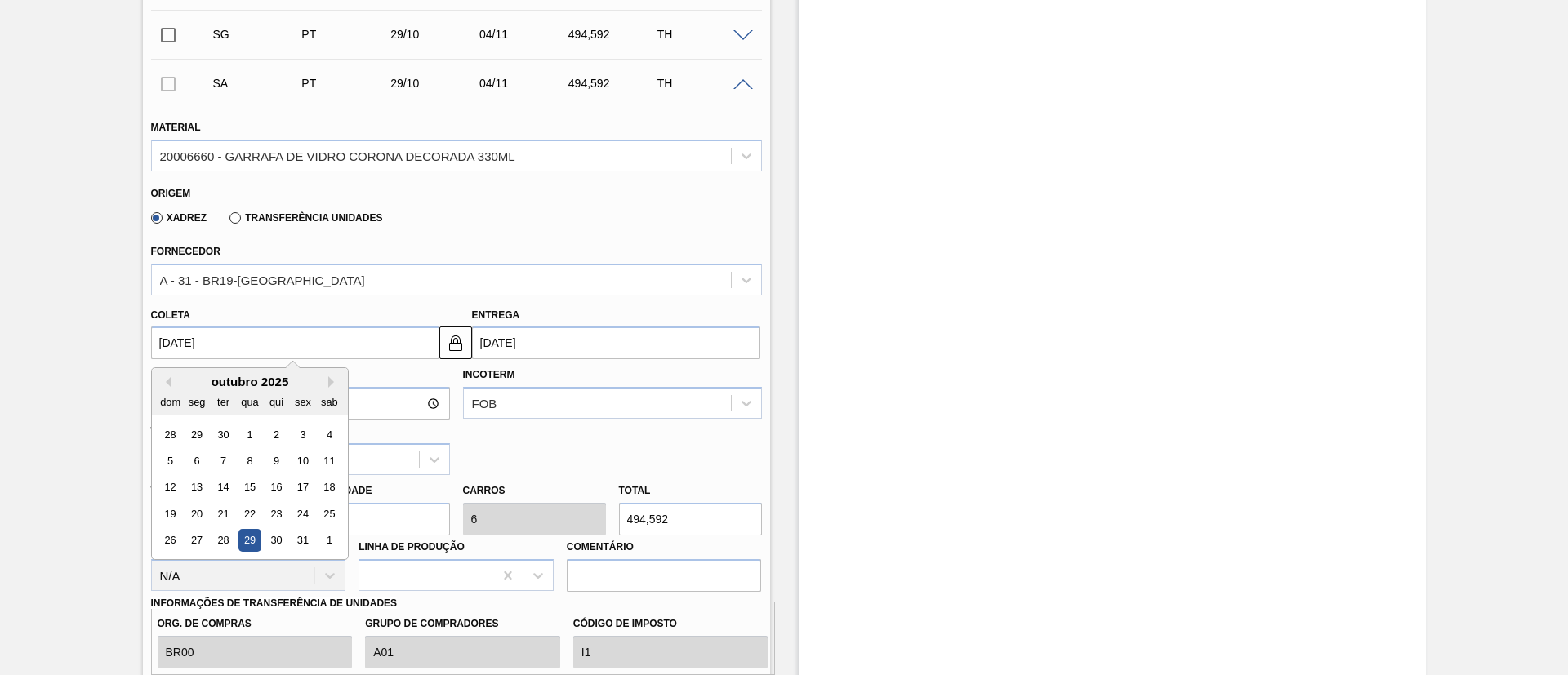
click at [172, 380] on div "outubro 2025" at bounding box center [250, 382] width 196 height 14
click at [196, 432] on div "29" at bounding box center [196, 434] width 22 height 22
type input "[DATE]"
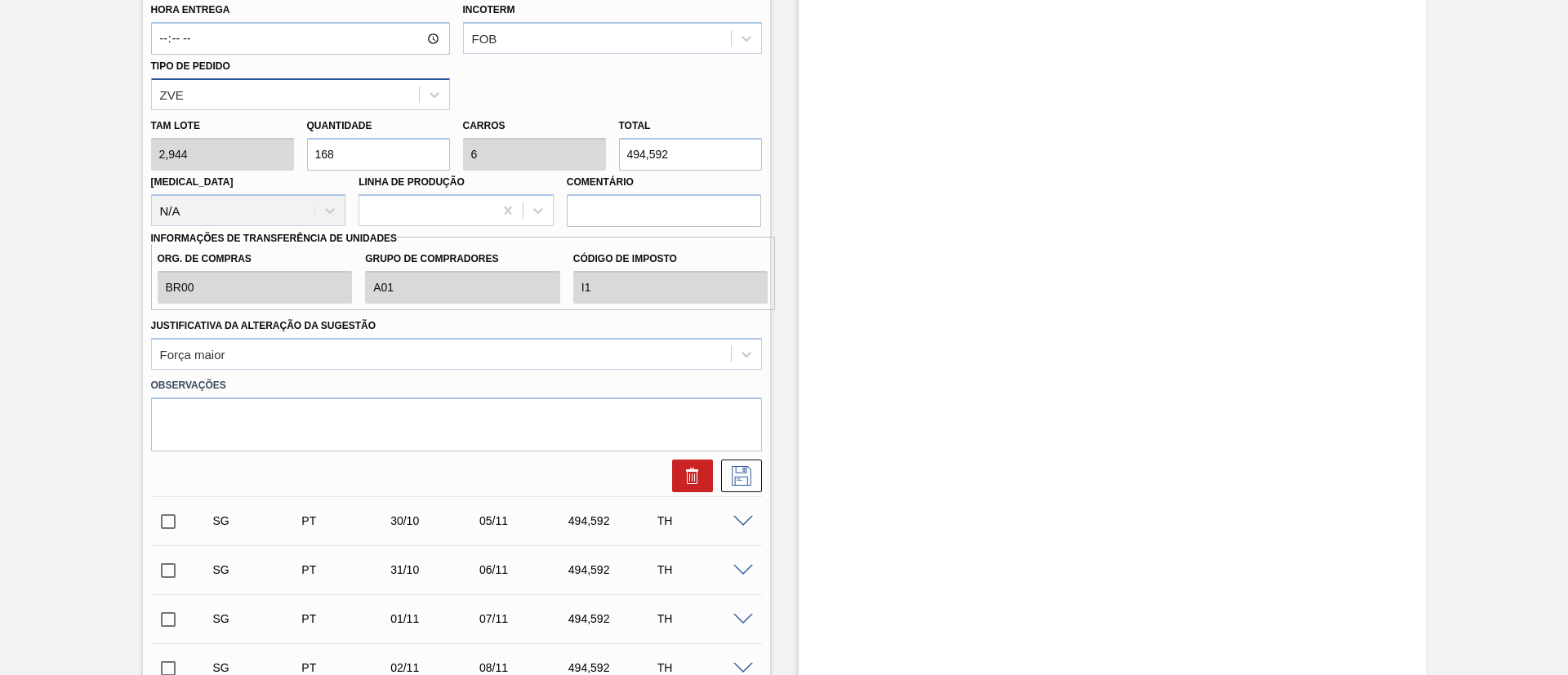
scroll to position [1647, 0]
click at [755, 449] on button at bounding box center [741, 473] width 40 height 33
checkbox input "true"
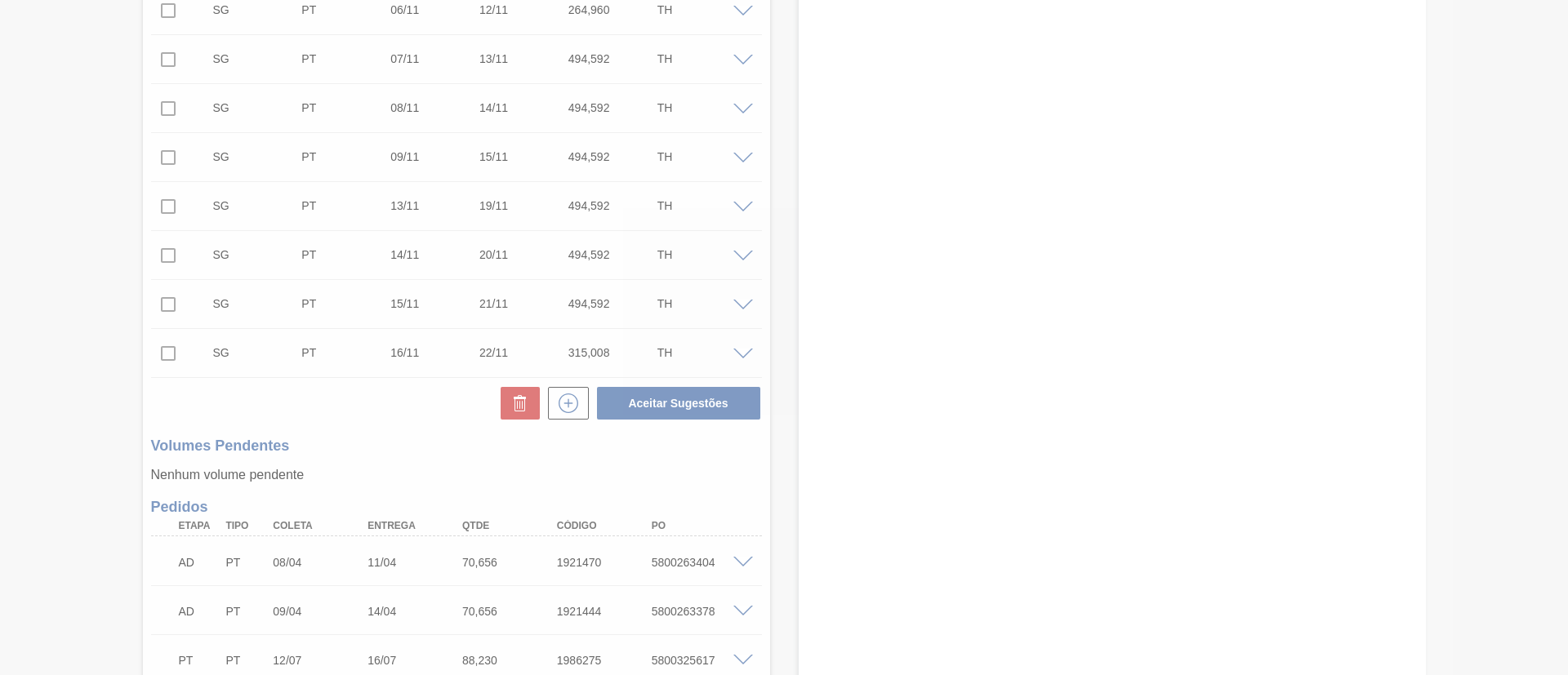
scroll to position [863, 0]
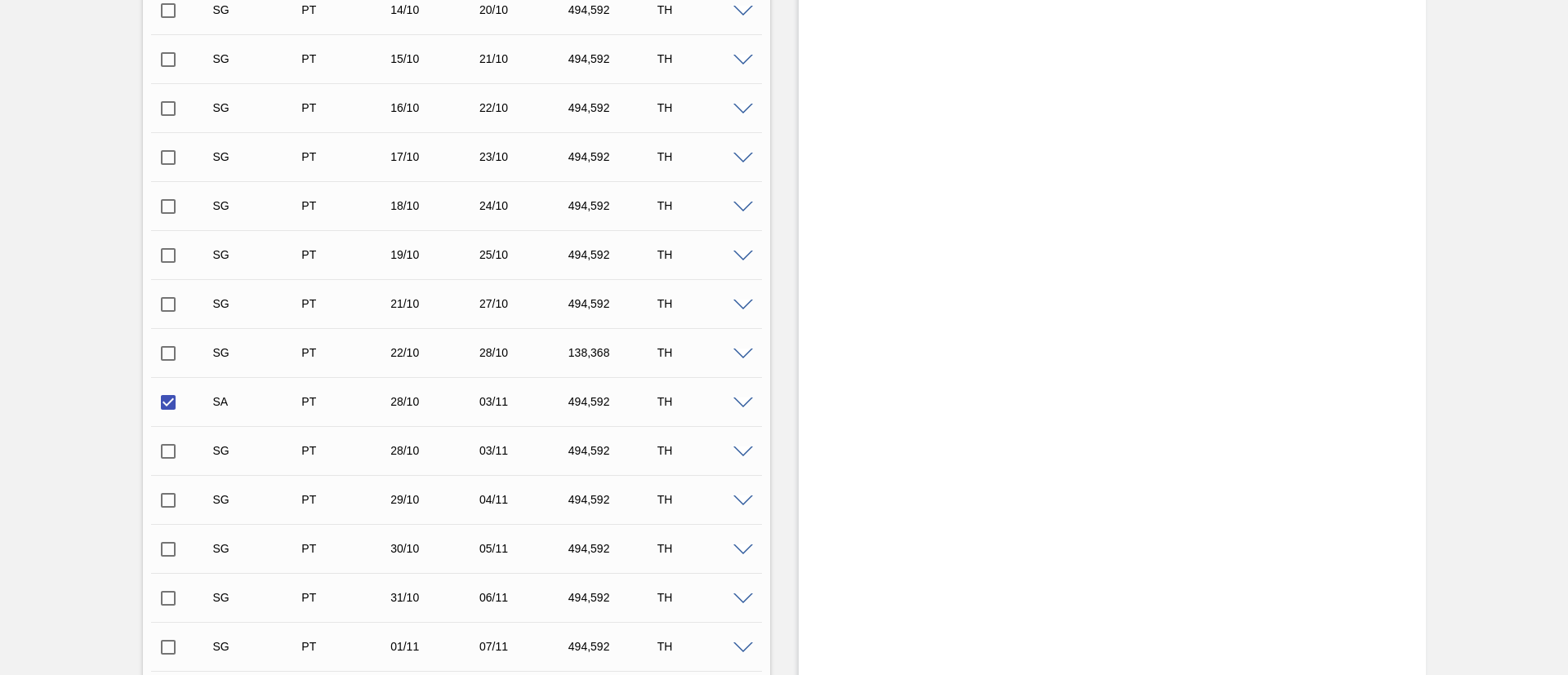
click at [745, 401] on span at bounding box center [743, 403] width 20 height 12
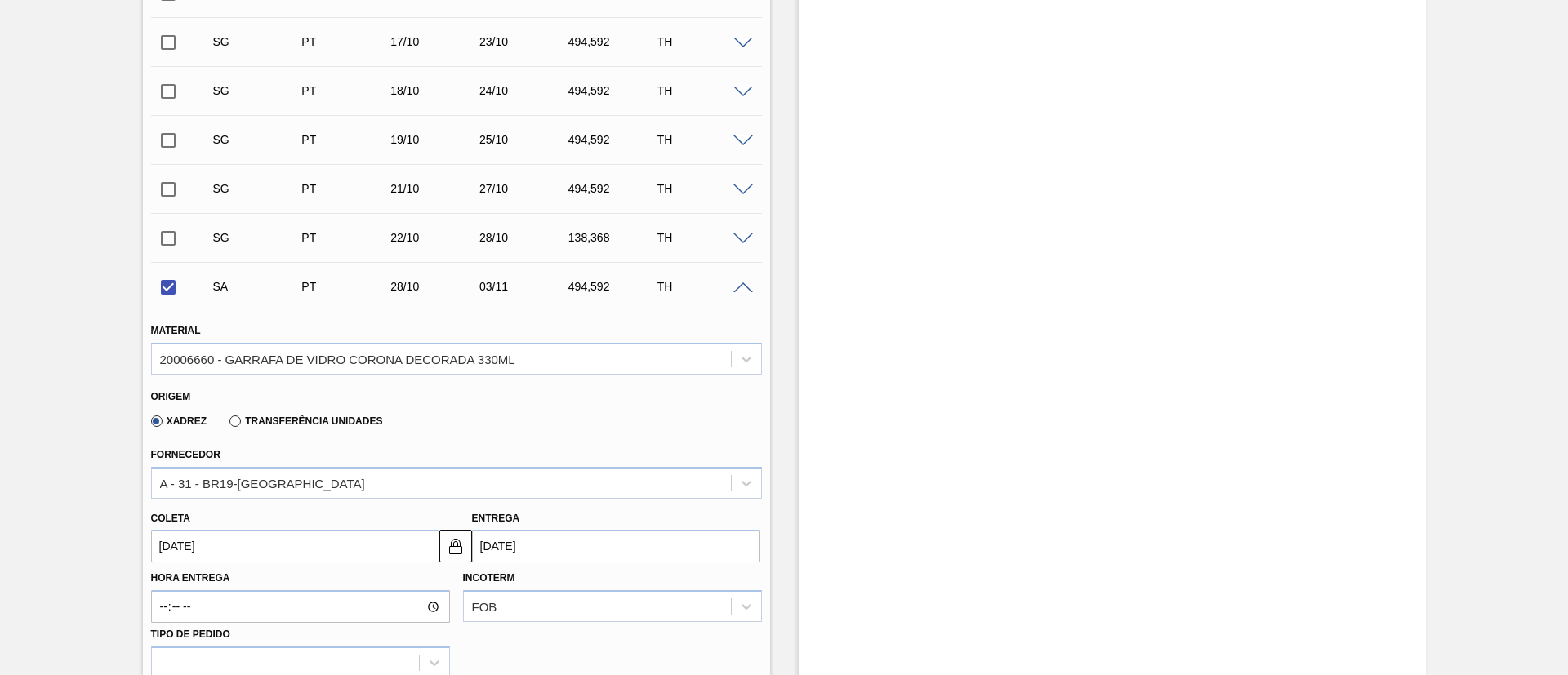
scroll to position [1107, 0]
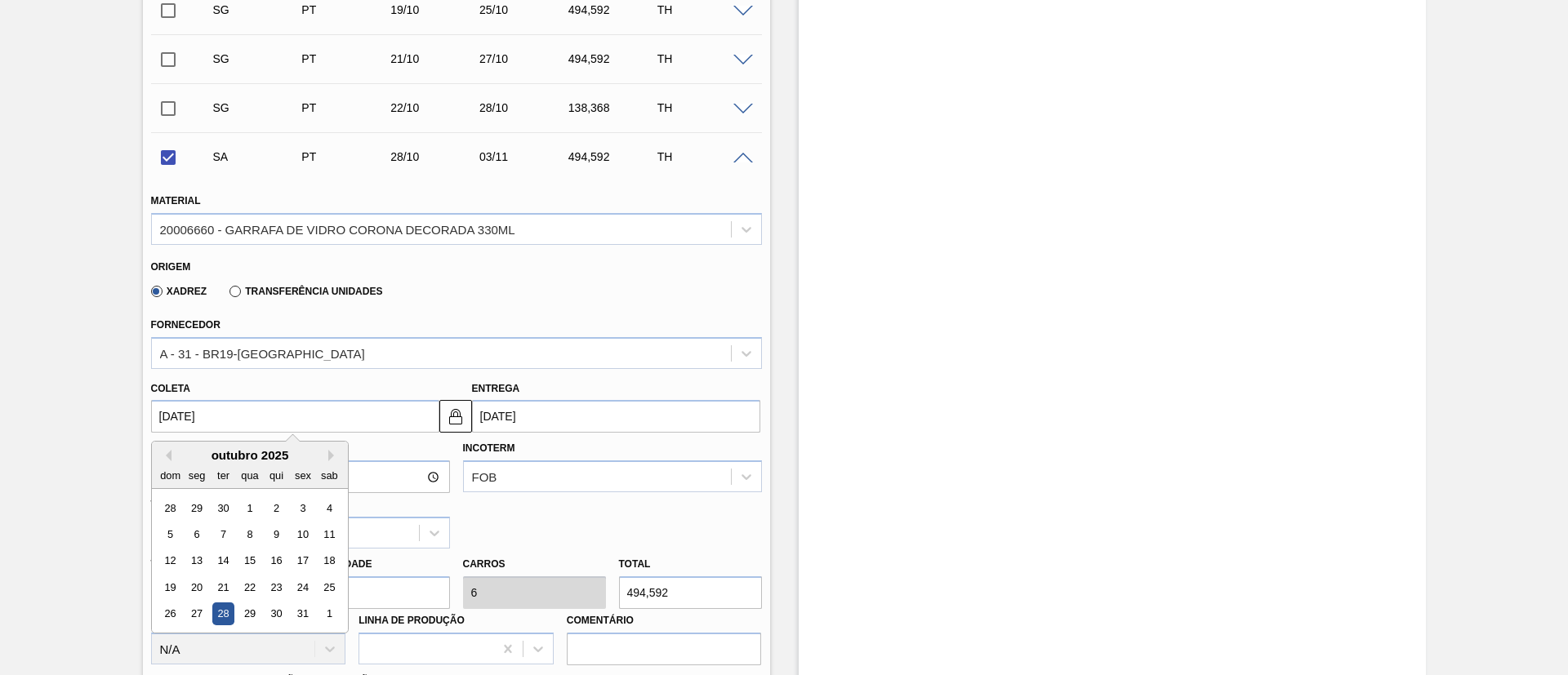
click at [198, 411] on input "[DATE]" at bounding box center [295, 416] width 289 height 33
click at [220, 449] on div "30" at bounding box center [222, 508] width 22 height 22
checkbox input "false"
type input "[DATE]"
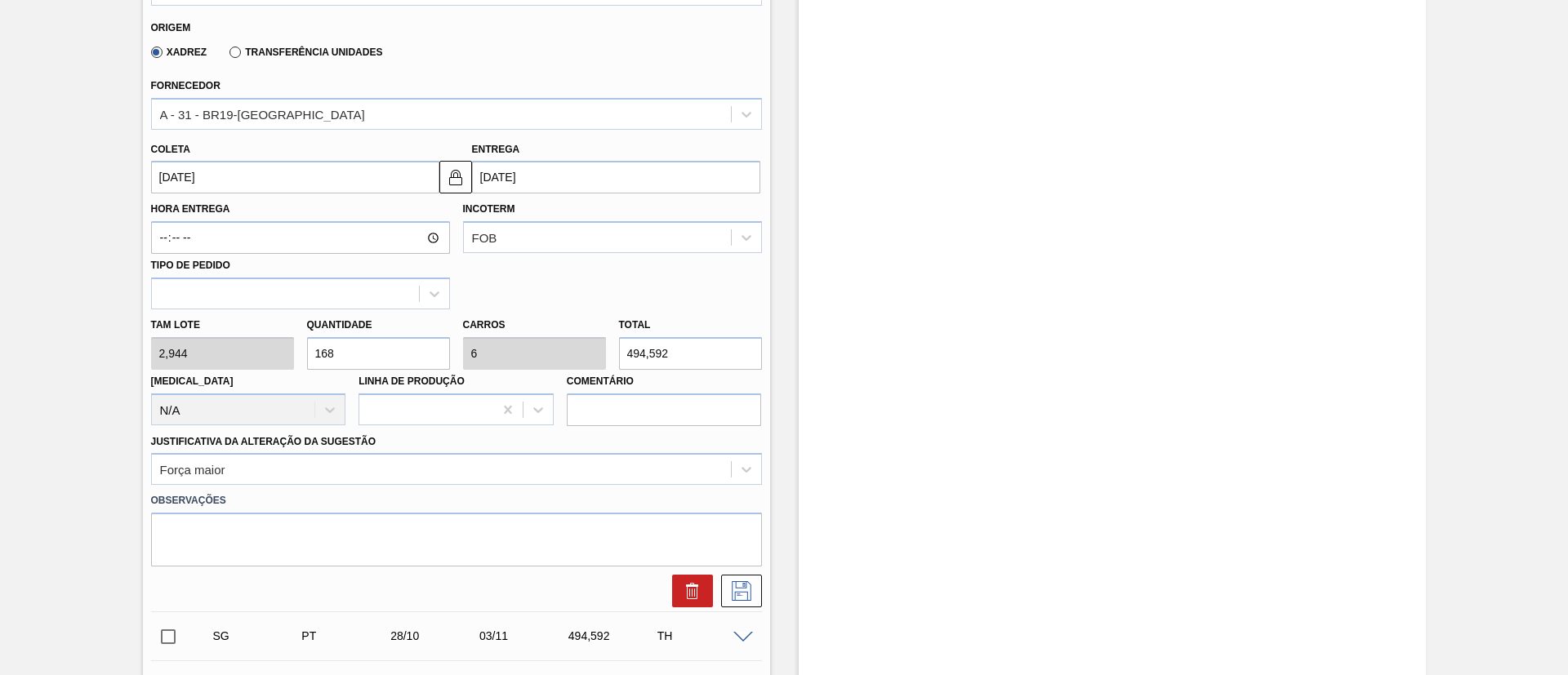
scroll to position [1353, 0]
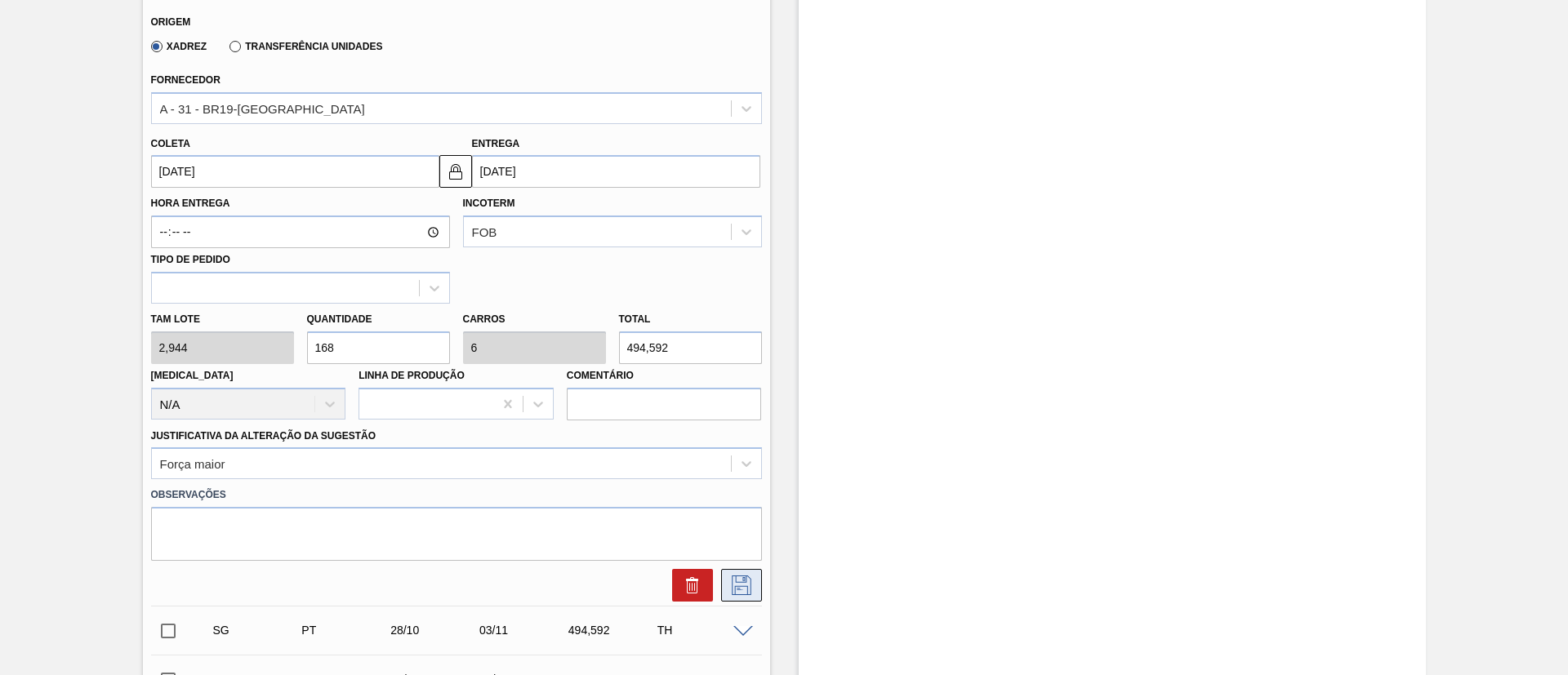
click at [747, 449] on icon at bounding box center [742, 585] width 26 height 20
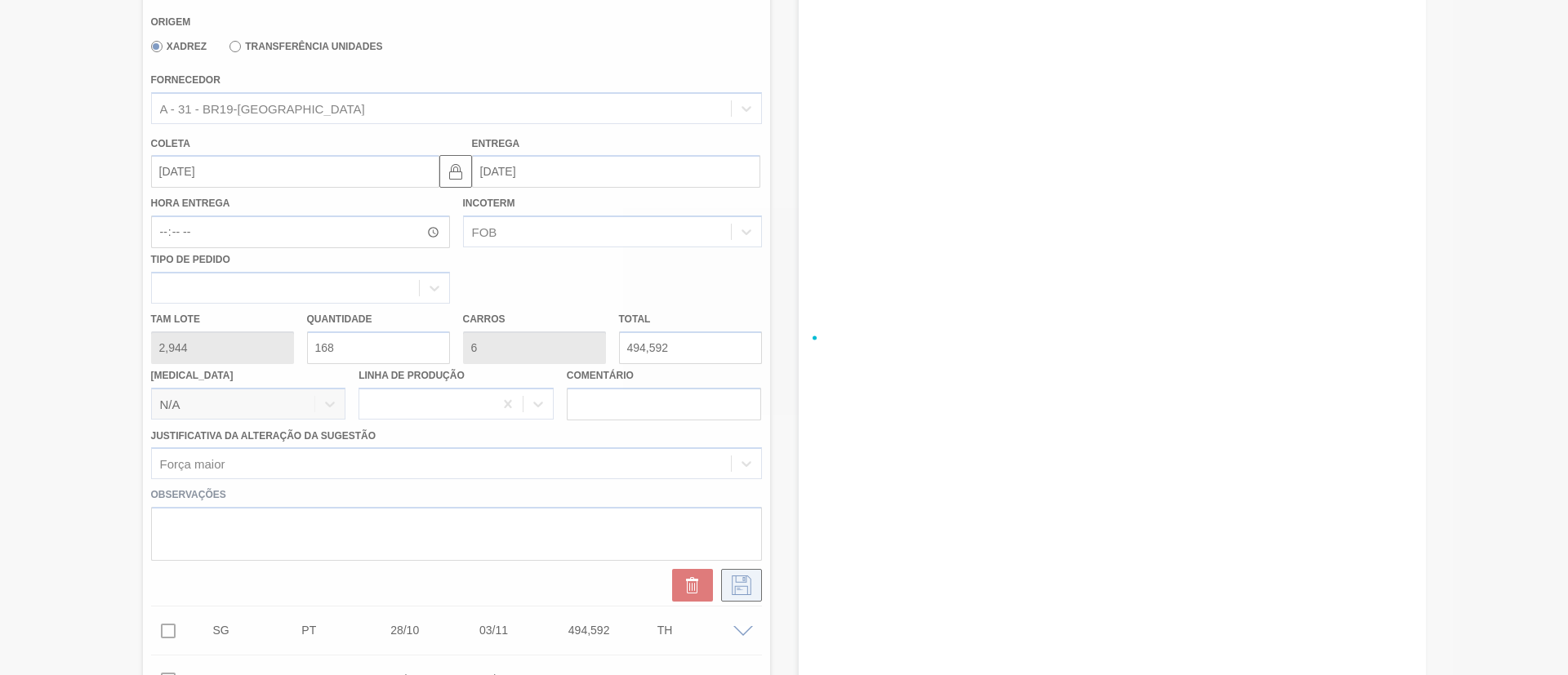
checkbox input "true"
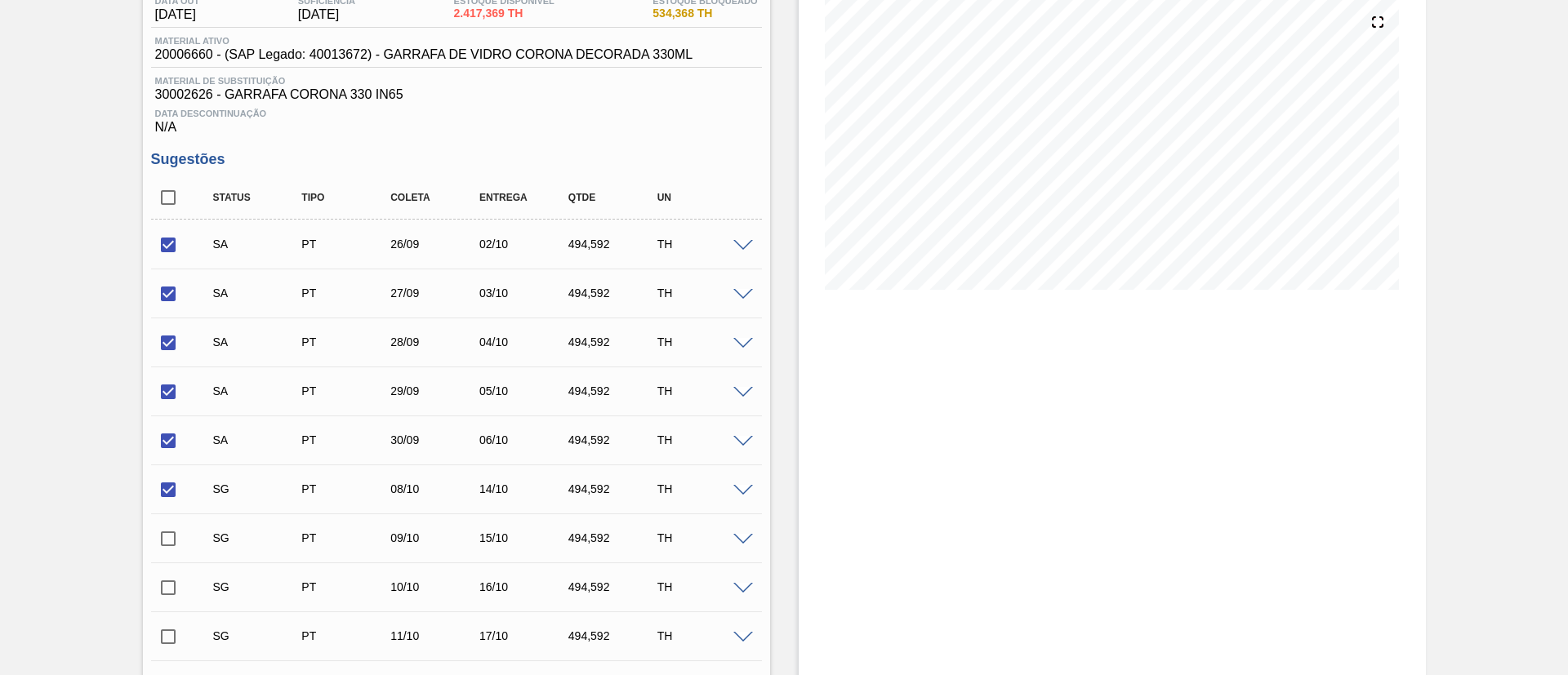
scroll to position [227, 0]
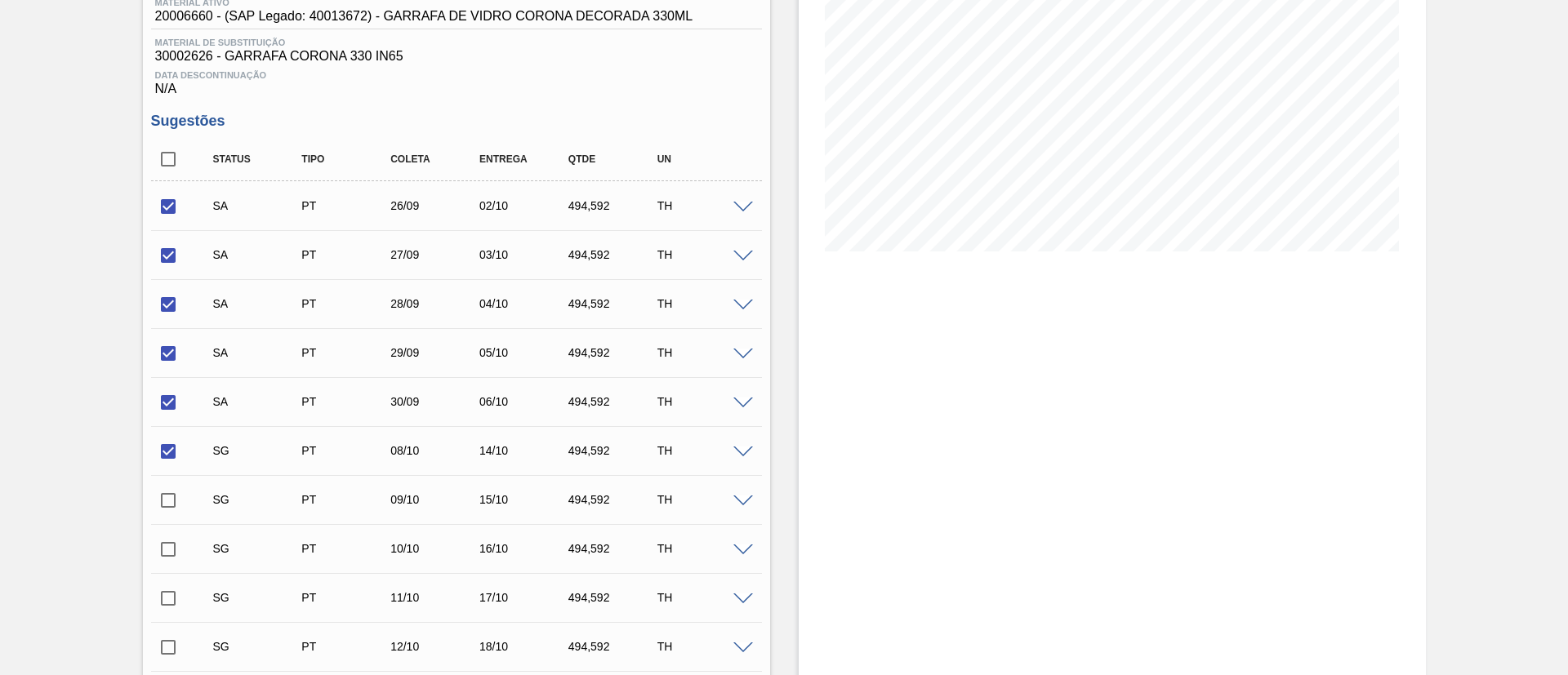
click at [737, 447] on span at bounding box center [743, 452] width 20 height 12
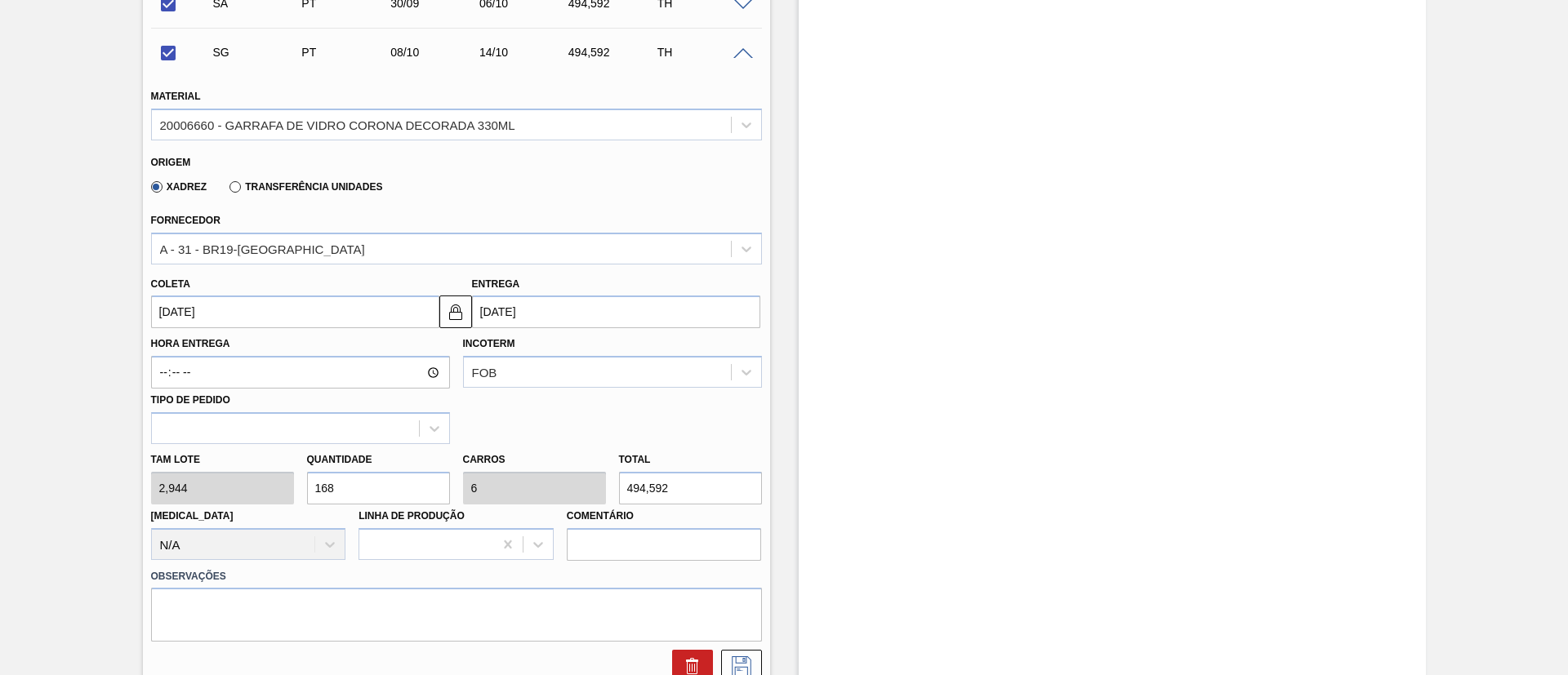
scroll to position [716, 0]
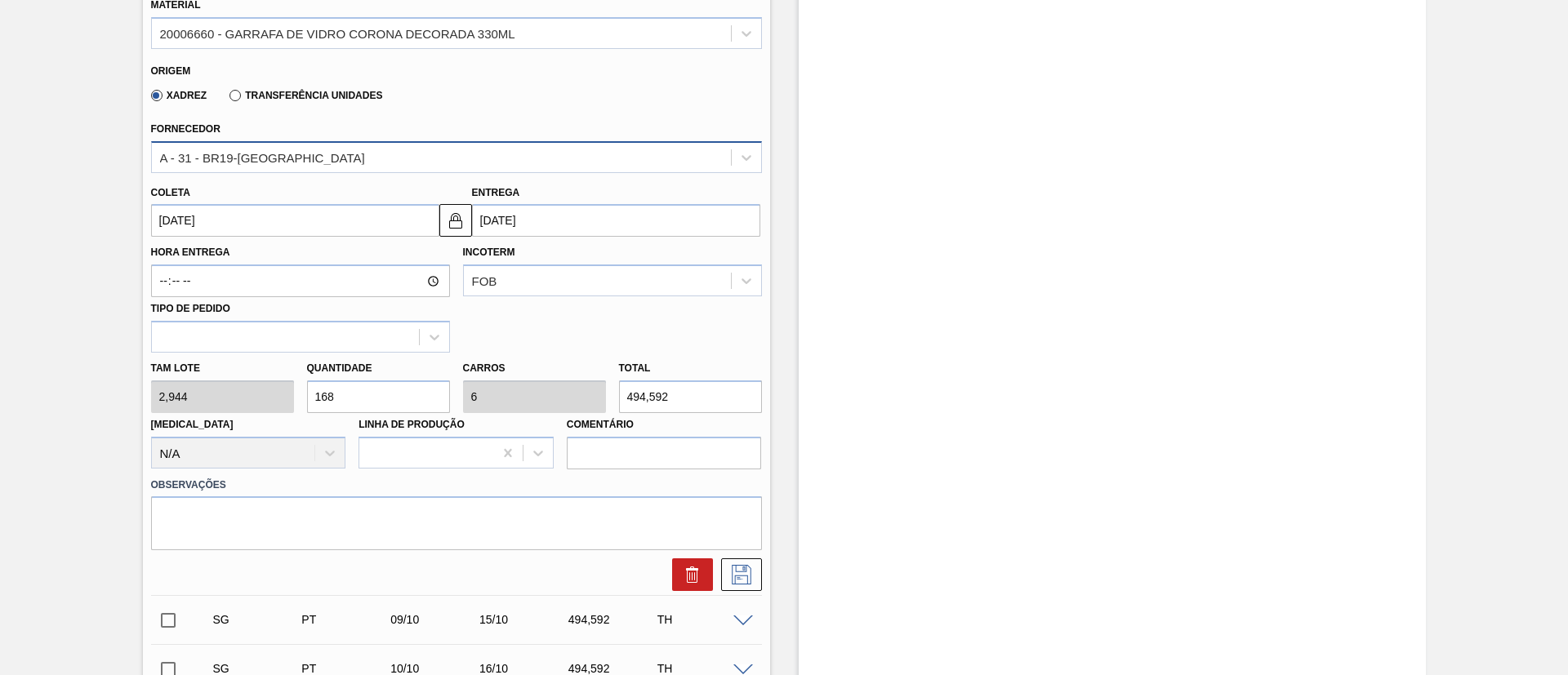
click at [245, 163] on div "A - 31 - BR19-[GEOGRAPHIC_DATA]" at bounding box center [262, 157] width 205 height 14
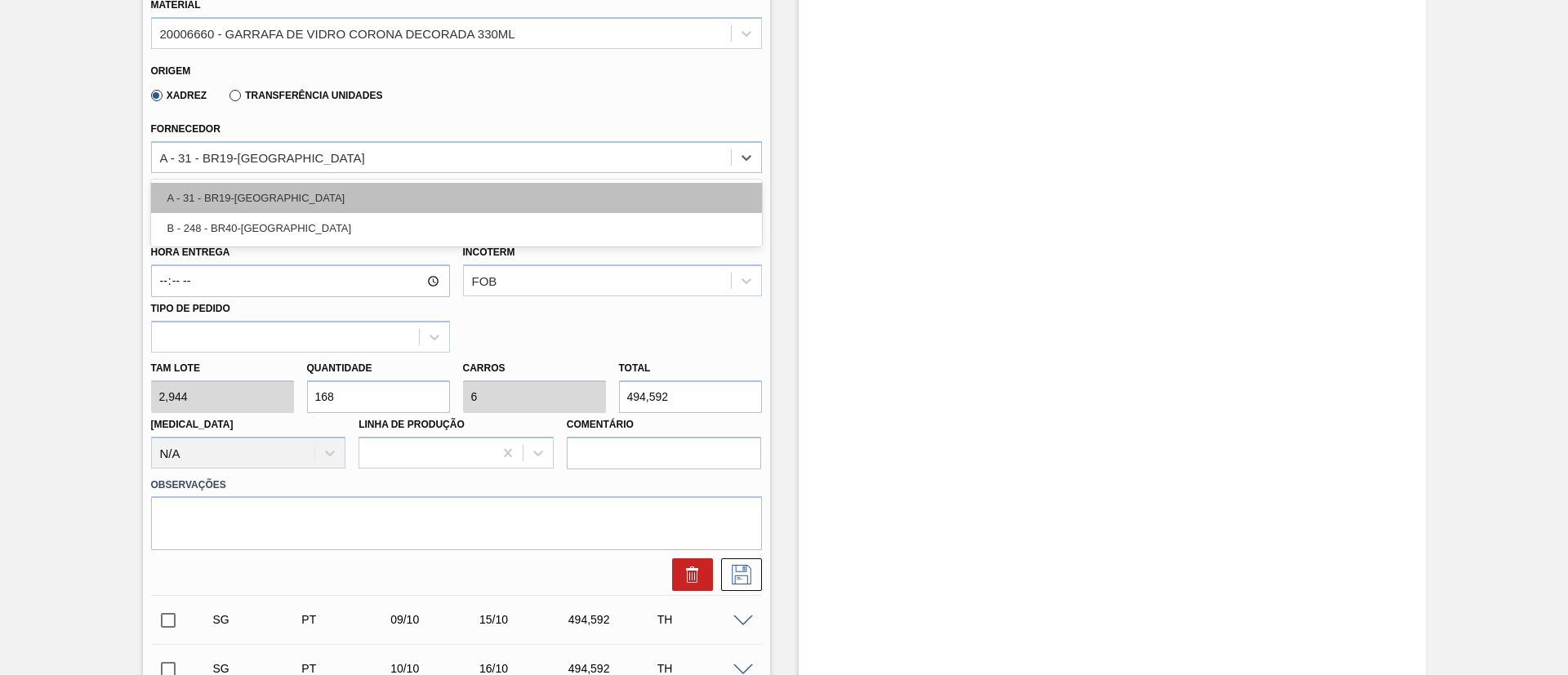
click at [273, 192] on div "A - 31 - BR19-[GEOGRAPHIC_DATA]" at bounding box center [457, 198] width 611 height 30
checkbox input "false"
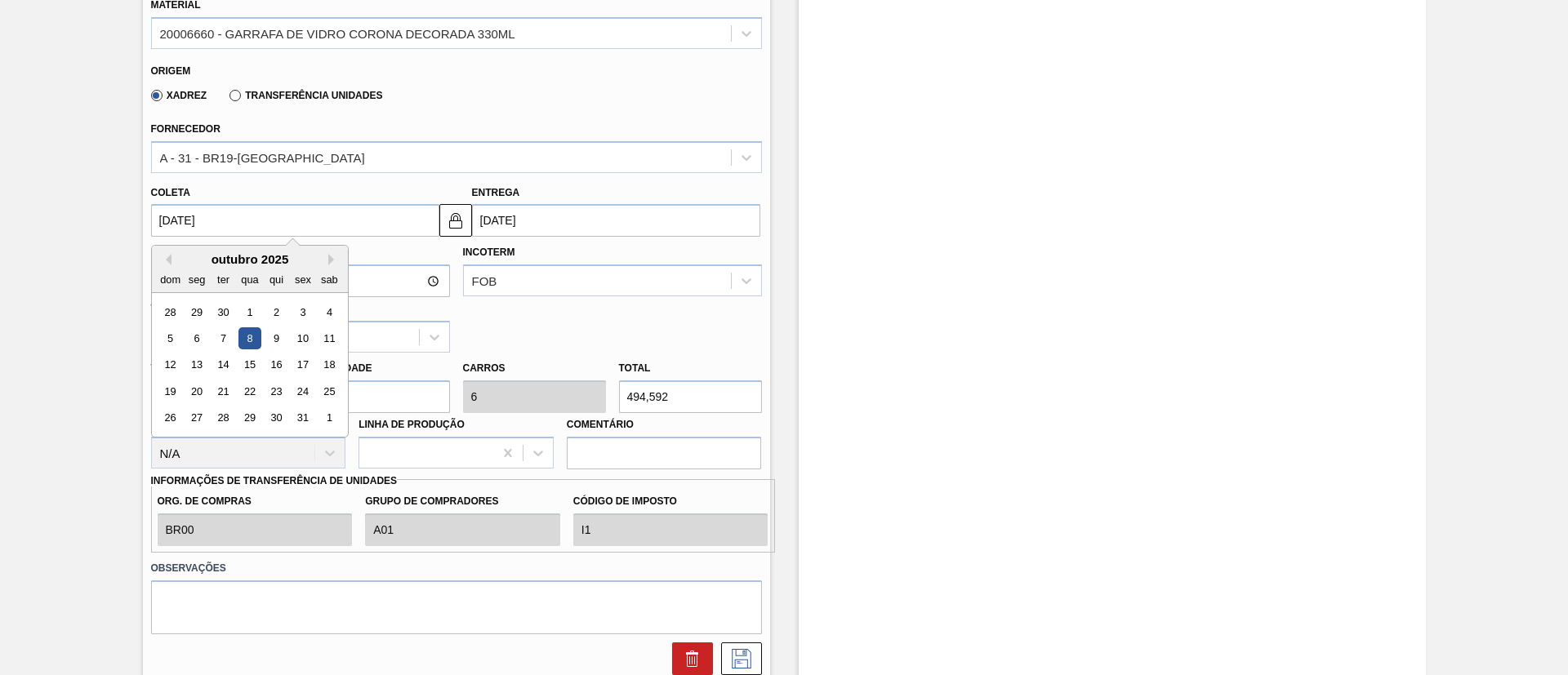
click at [276, 221] on input "[DATE]" at bounding box center [295, 220] width 289 height 33
click at [255, 313] on div "1" at bounding box center [249, 311] width 22 height 22
type input "[DATE]"
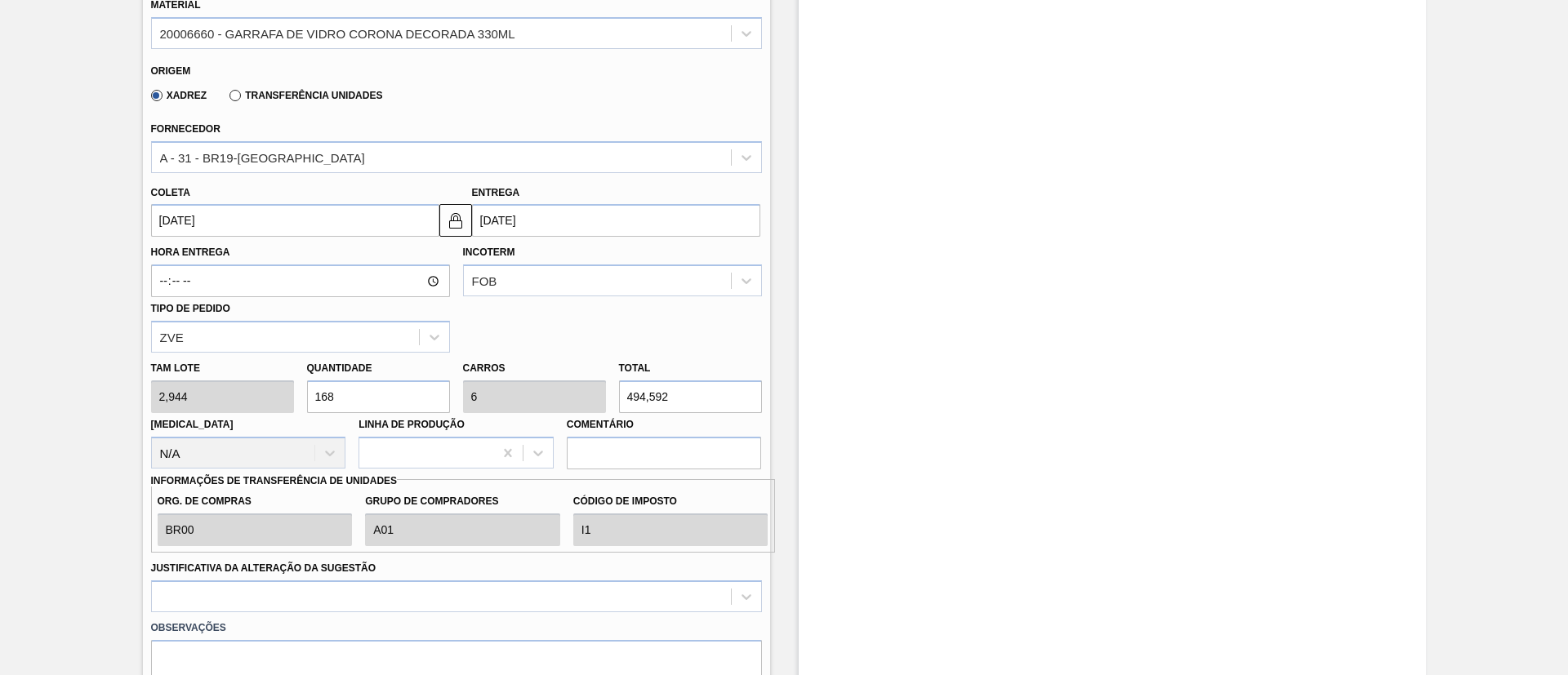
type input "[DATE]"
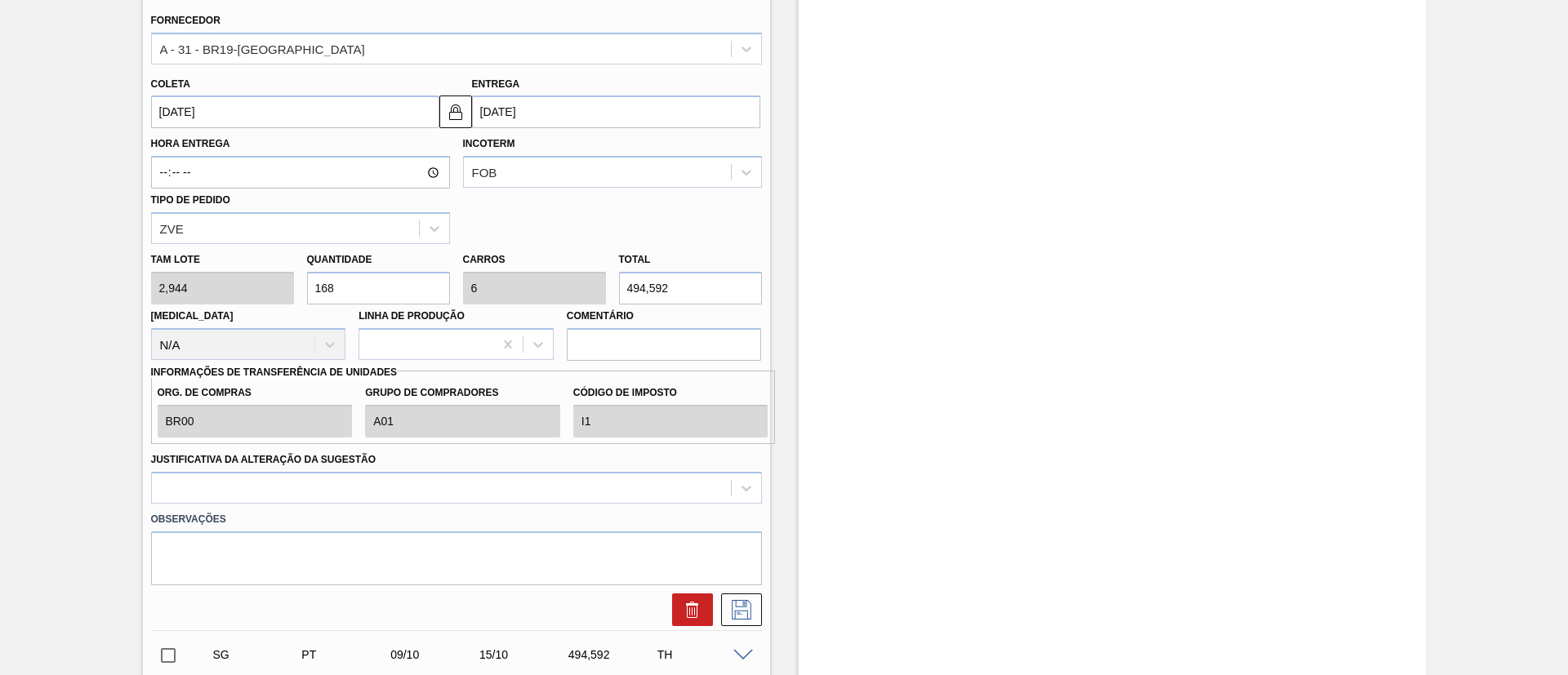
scroll to position [961, 0]
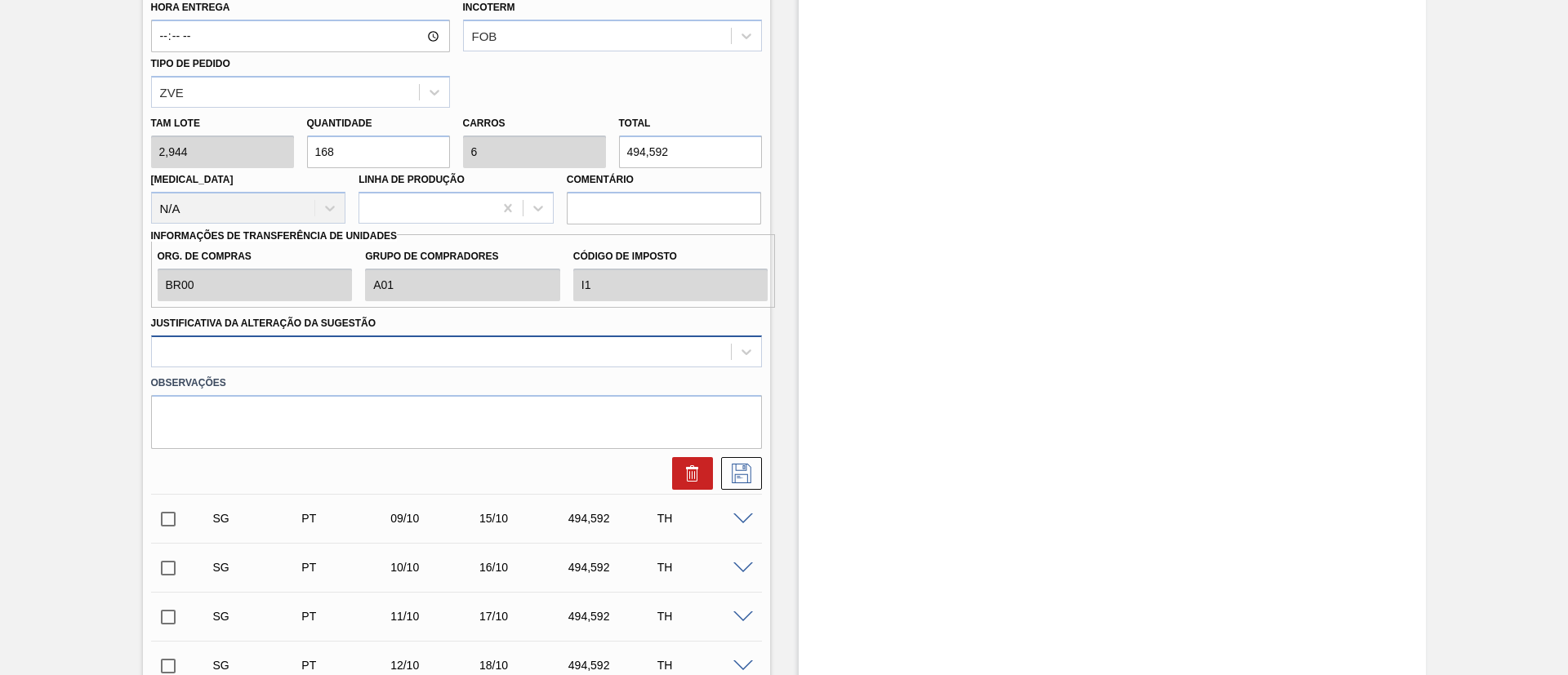
click at [531, 353] on div at bounding box center [442, 351] width 579 height 24
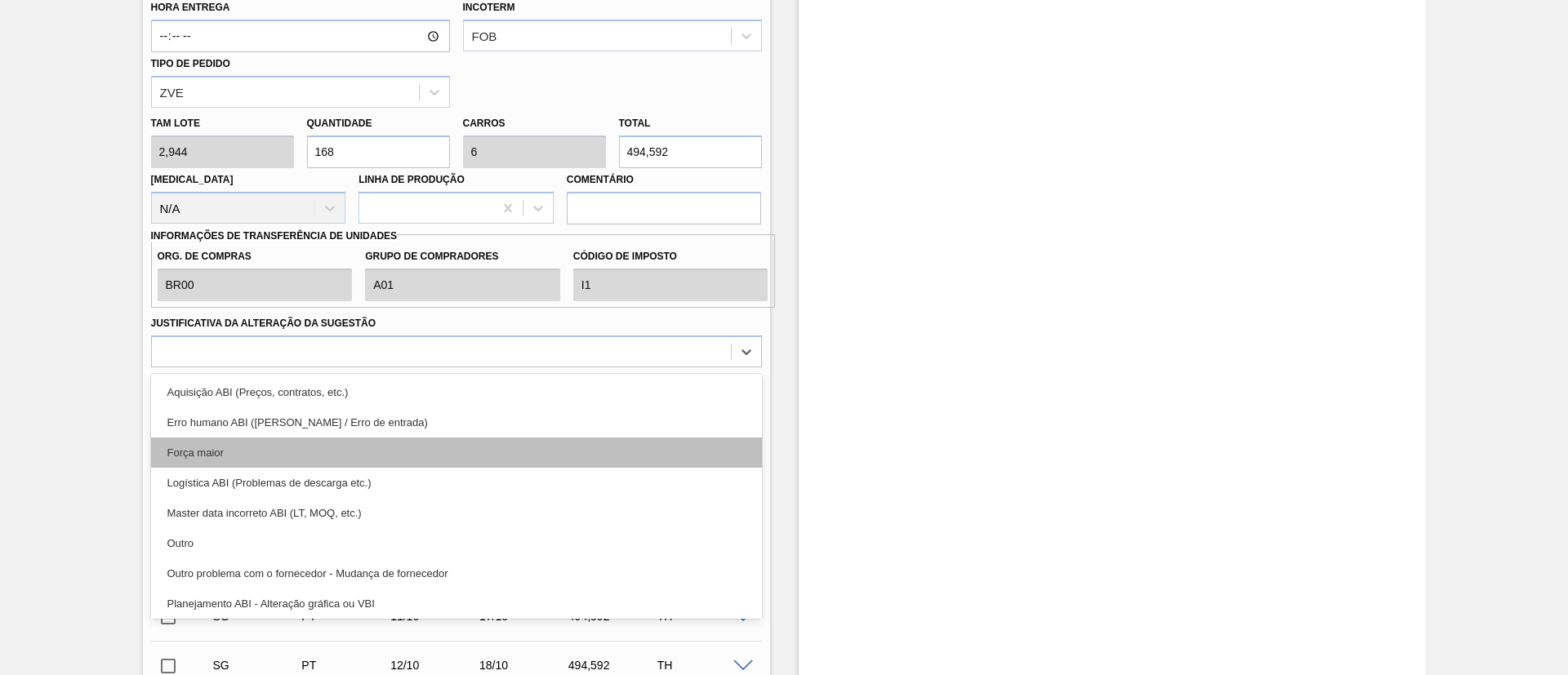
click at [236, 443] on div "Força maior" at bounding box center [457, 452] width 611 height 30
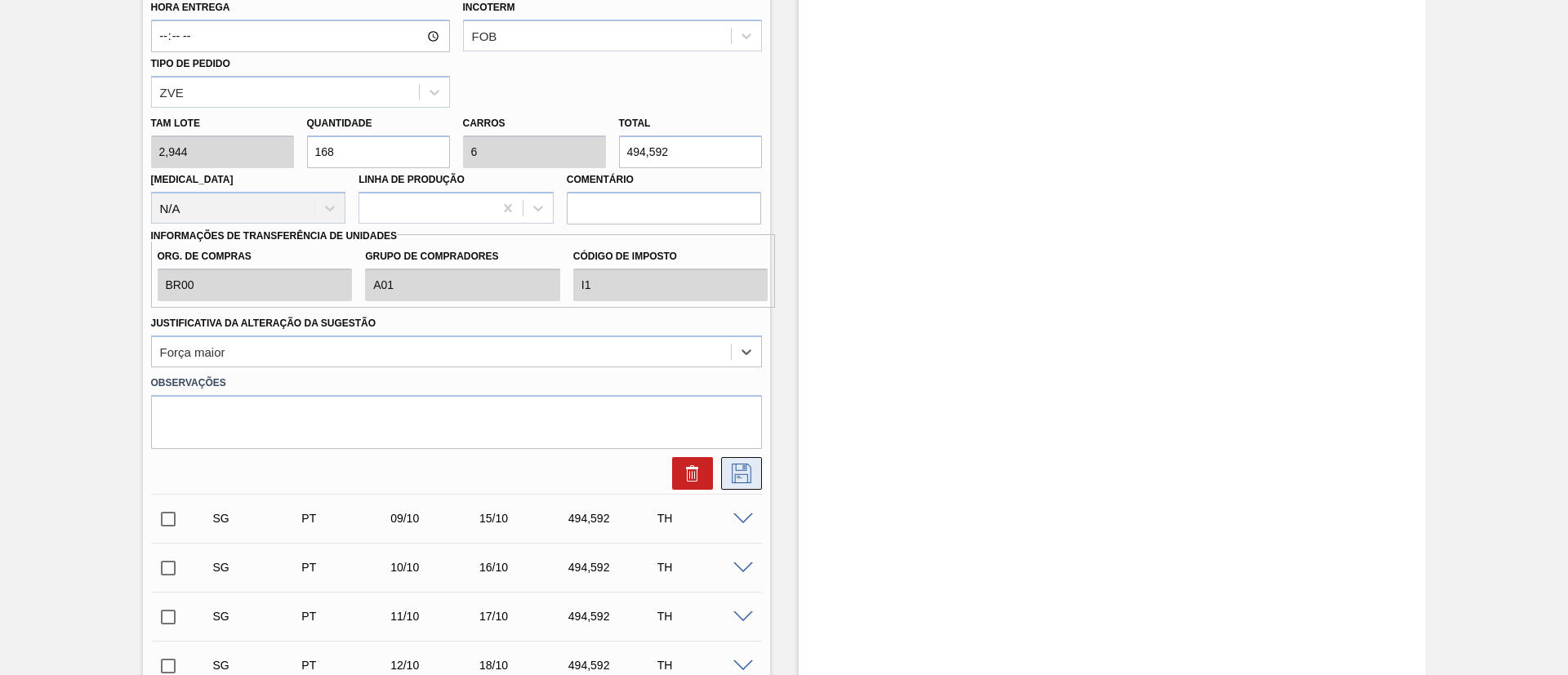
click at [739, 449] on button at bounding box center [741, 473] width 40 height 33
checkbox input "true"
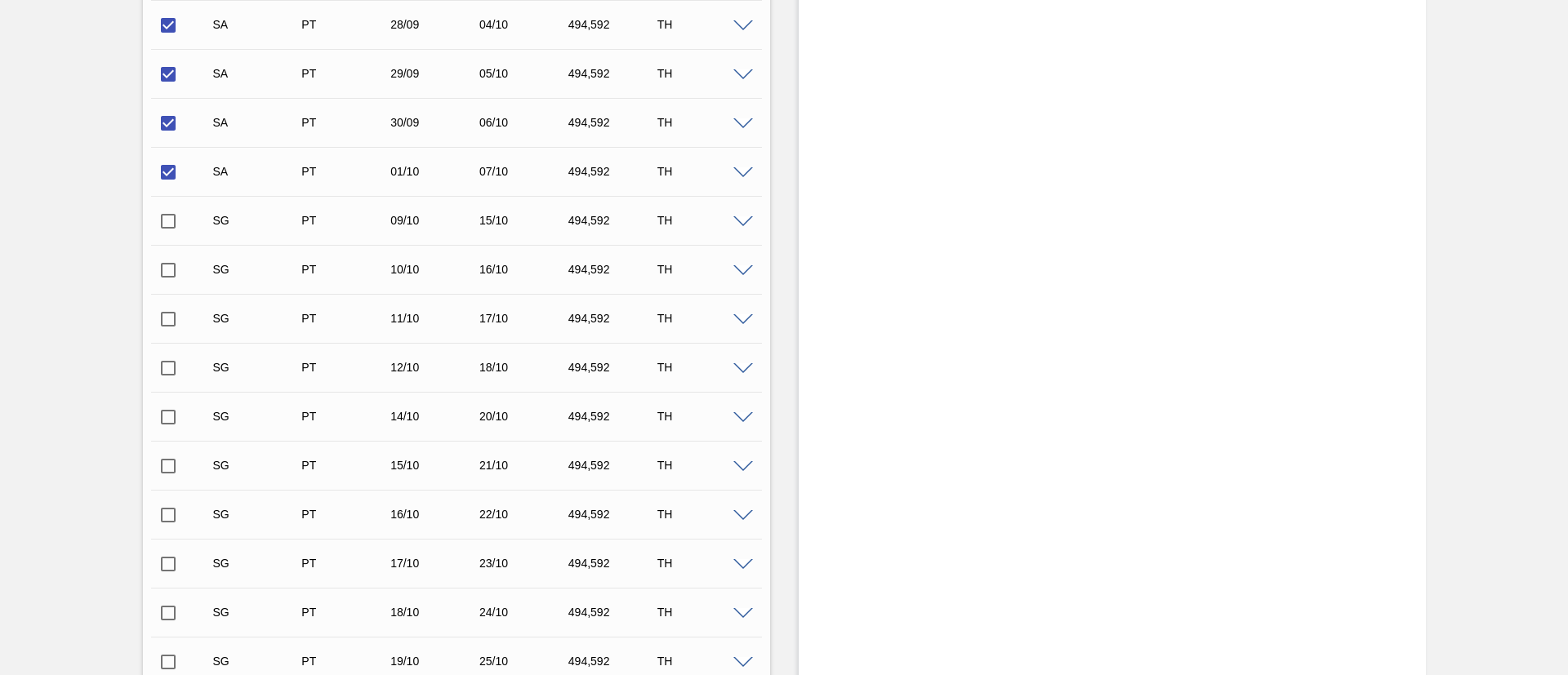
scroll to position [471, 0]
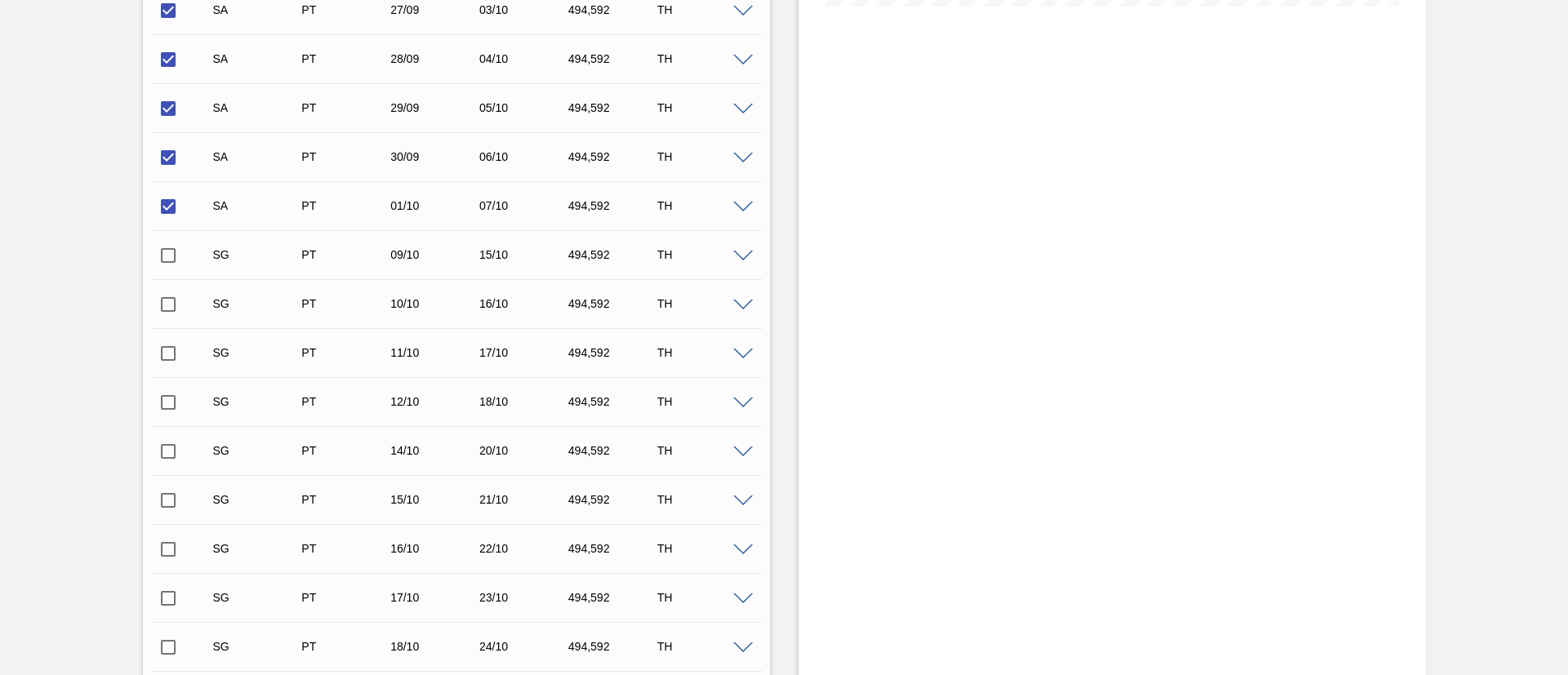
click at [168, 253] on input "checkbox" at bounding box center [168, 256] width 34 height 34
click at [735, 251] on span at bounding box center [743, 257] width 20 height 12
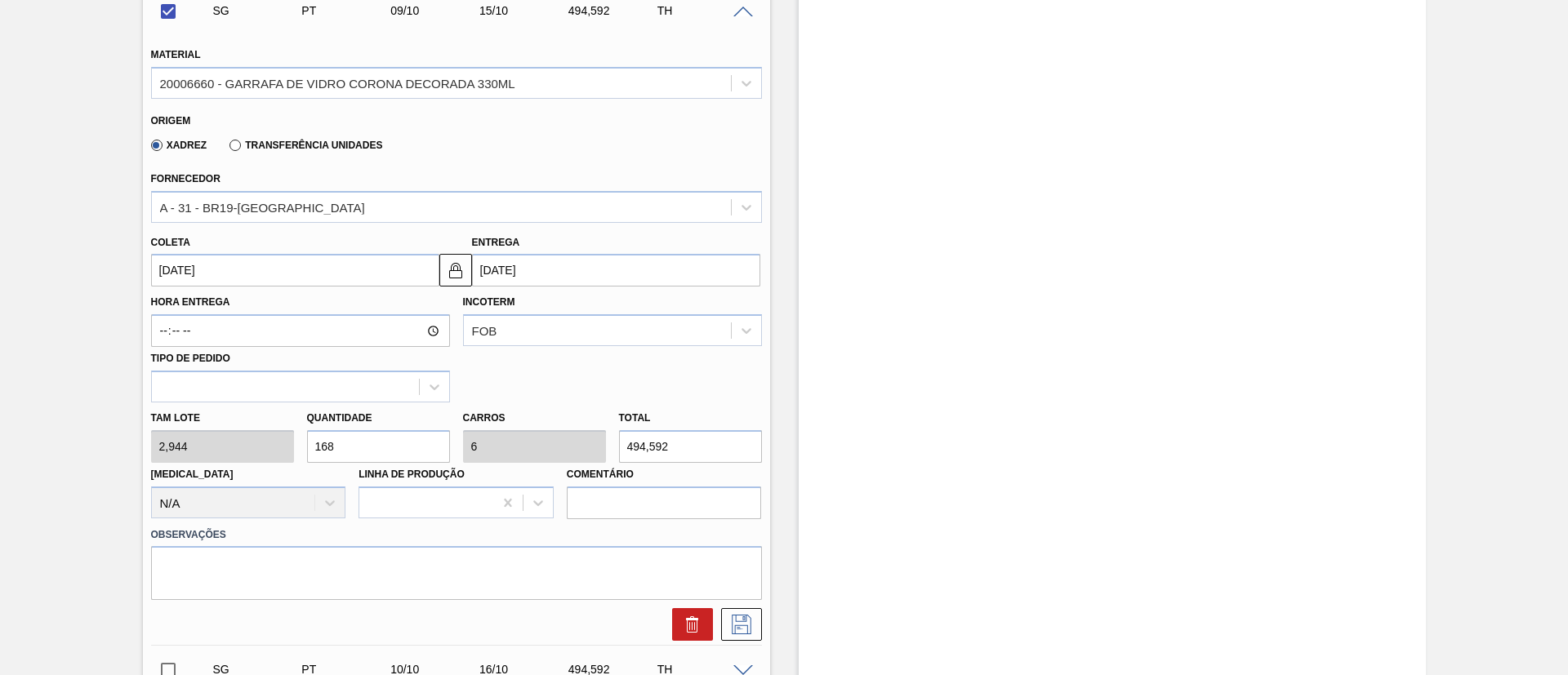
scroll to position [716, 0]
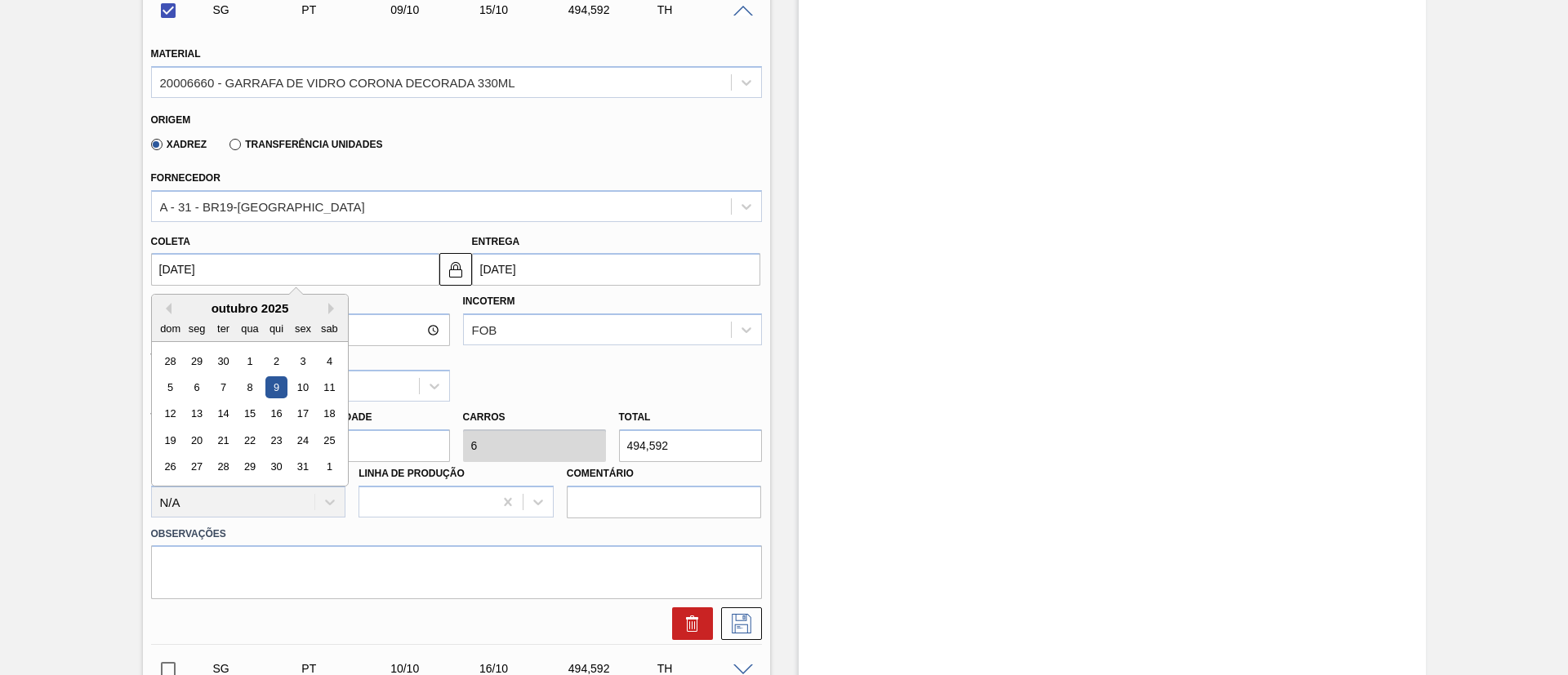
click at [258, 271] on input "[DATE]" at bounding box center [295, 269] width 289 height 33
click at [282, 364] on div "2" at bounding box center [275, 361] width 22 height 22
checkbox input "false"
type input "[DATE]"
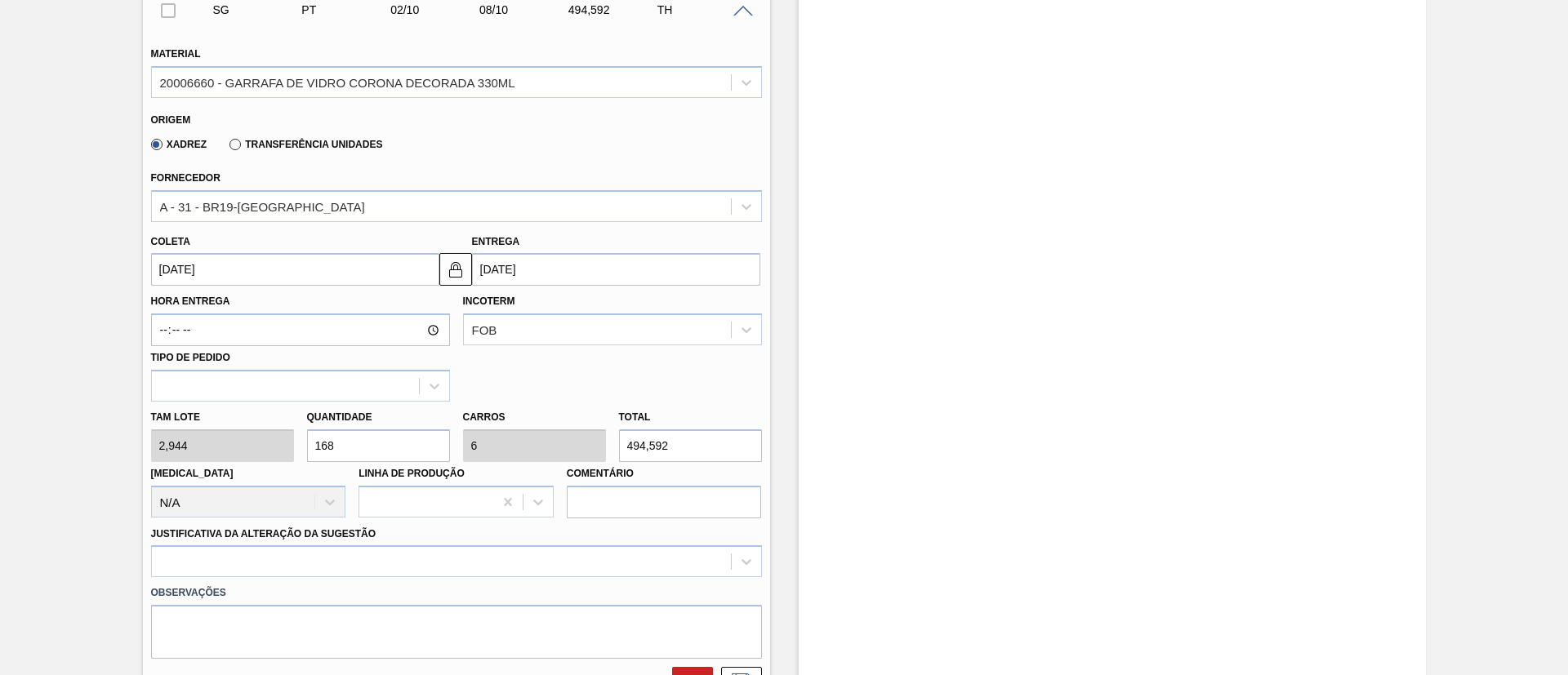
click at [182, 443] on div "[PERSON_NAME] 2,944 Quantidade 168 Carros 6 Total 494,592 [MEDICAL_DATA] N/A Li…" at bounding box center [456, 460] width 624 height 117
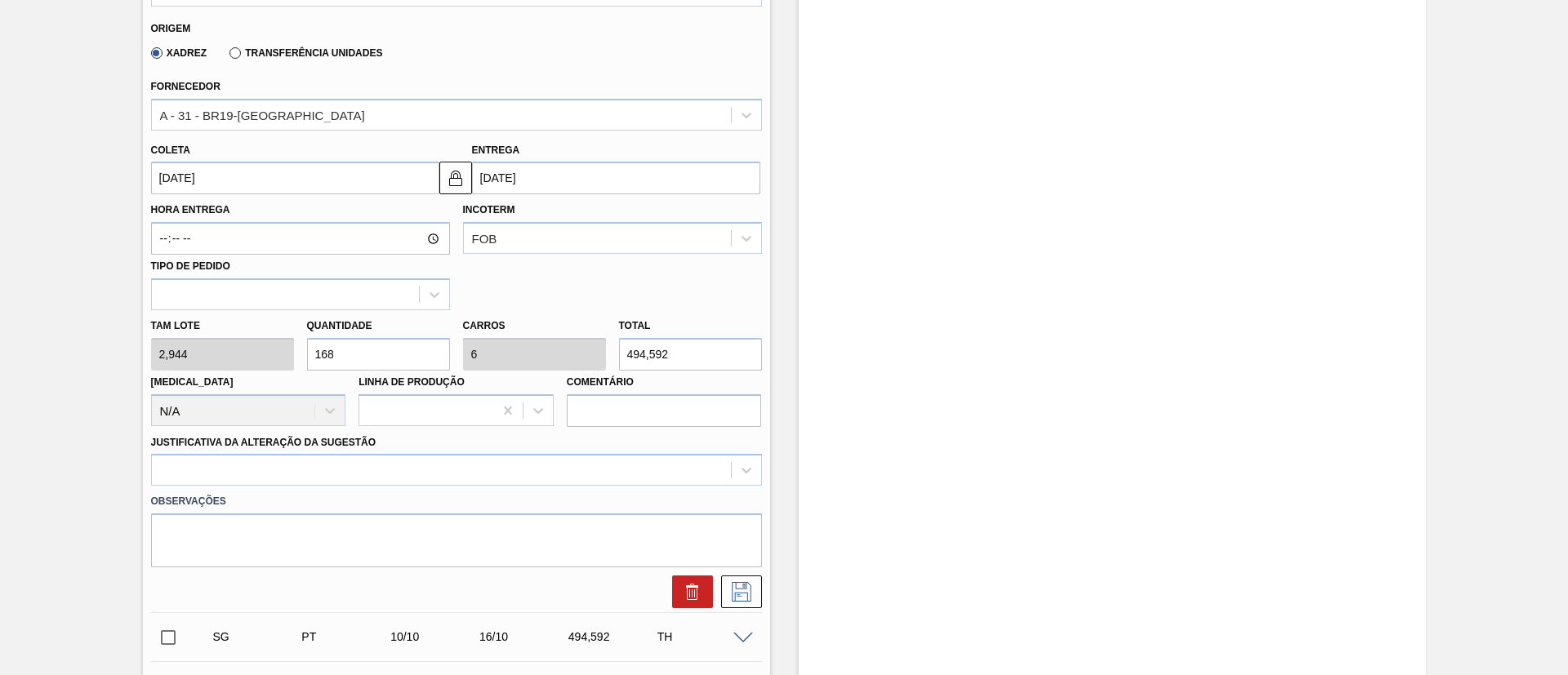
scroll to position [961, 0]
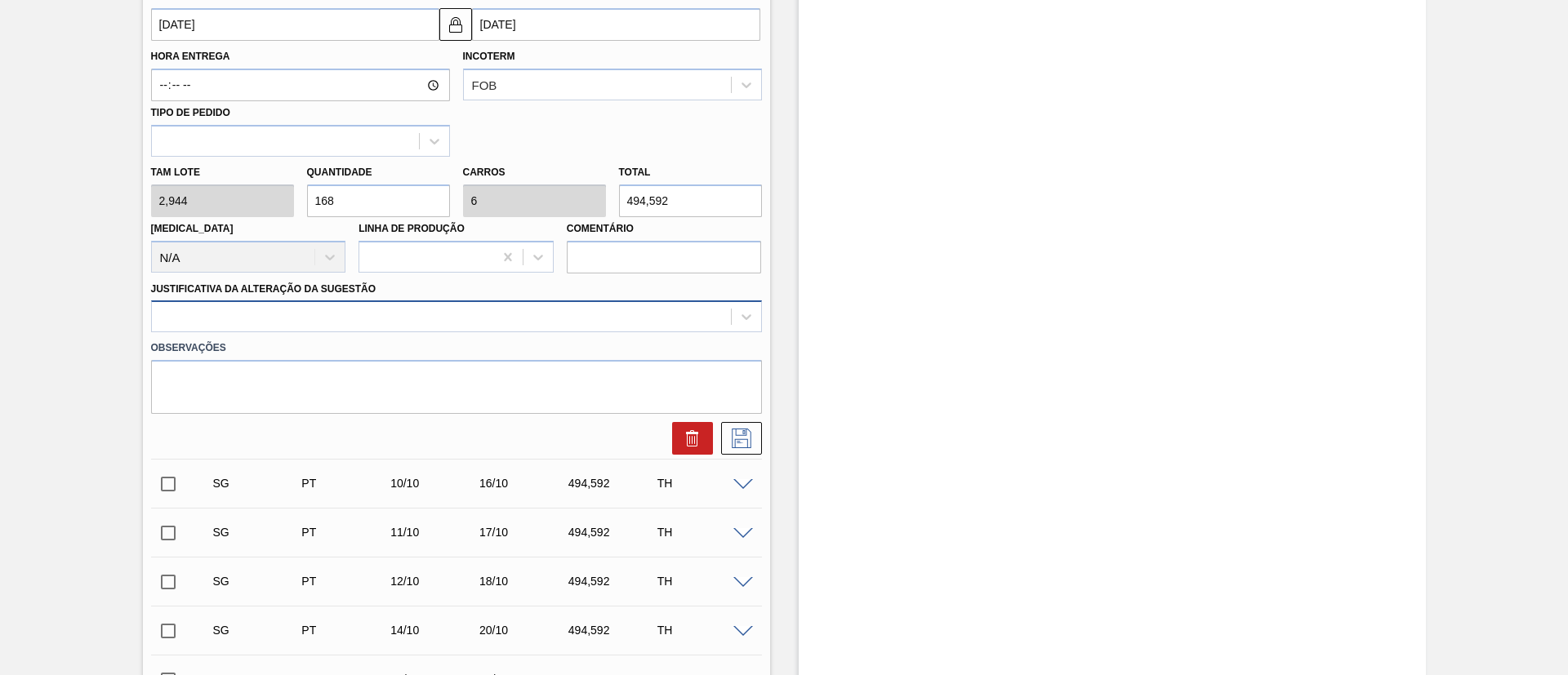
click at [312, 319] on div at bounding box center [442, 317] width 579 height 24
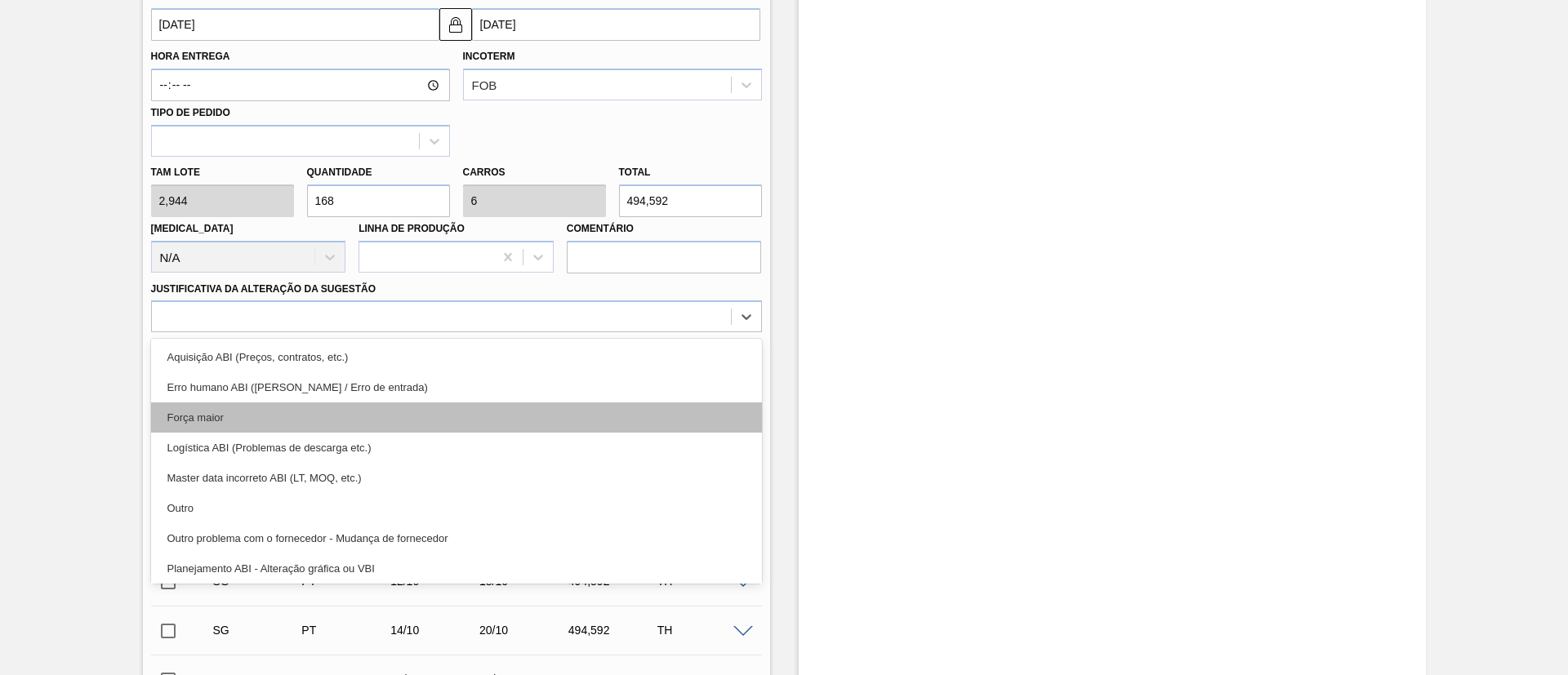
click at [263, 420] on div "Força maior" at bounding box center [457, 417] width 611 height 30
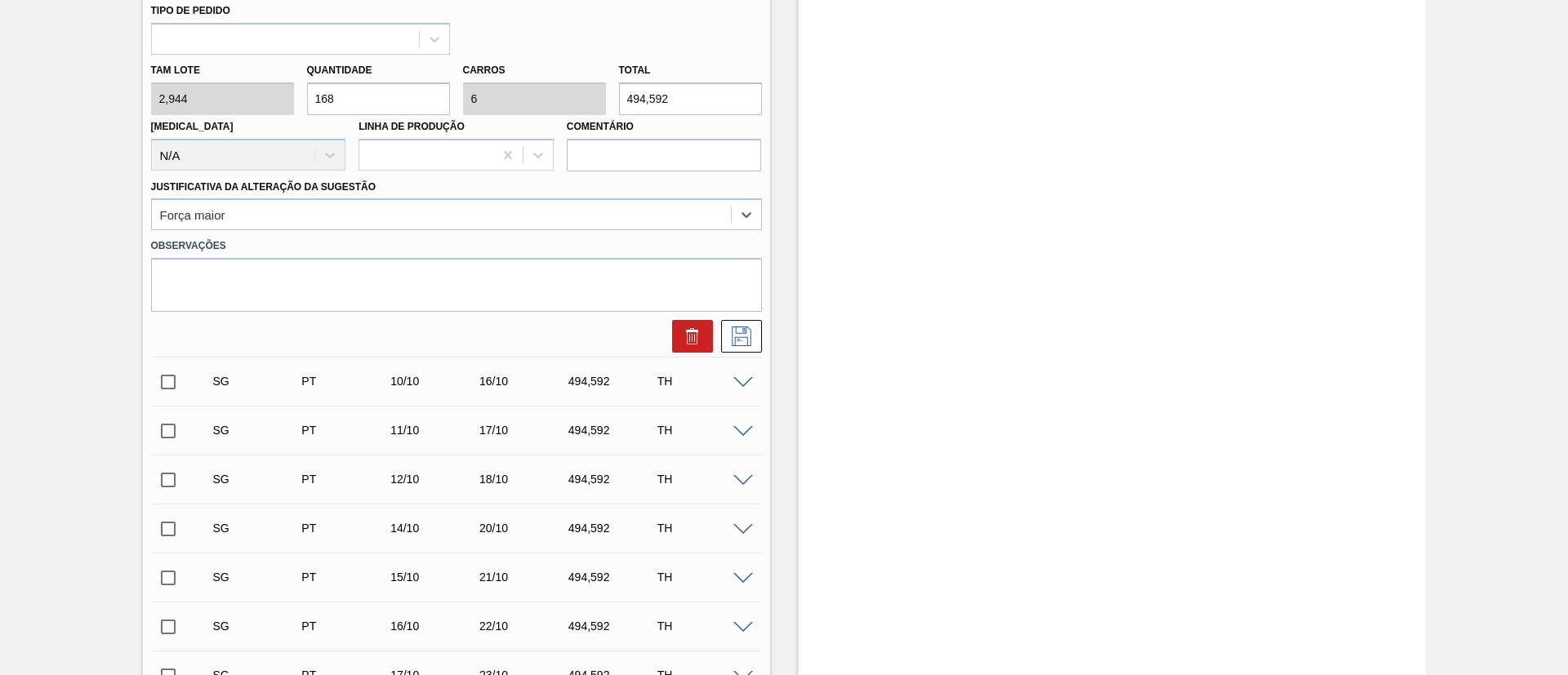
scroll to position [1083, 0]
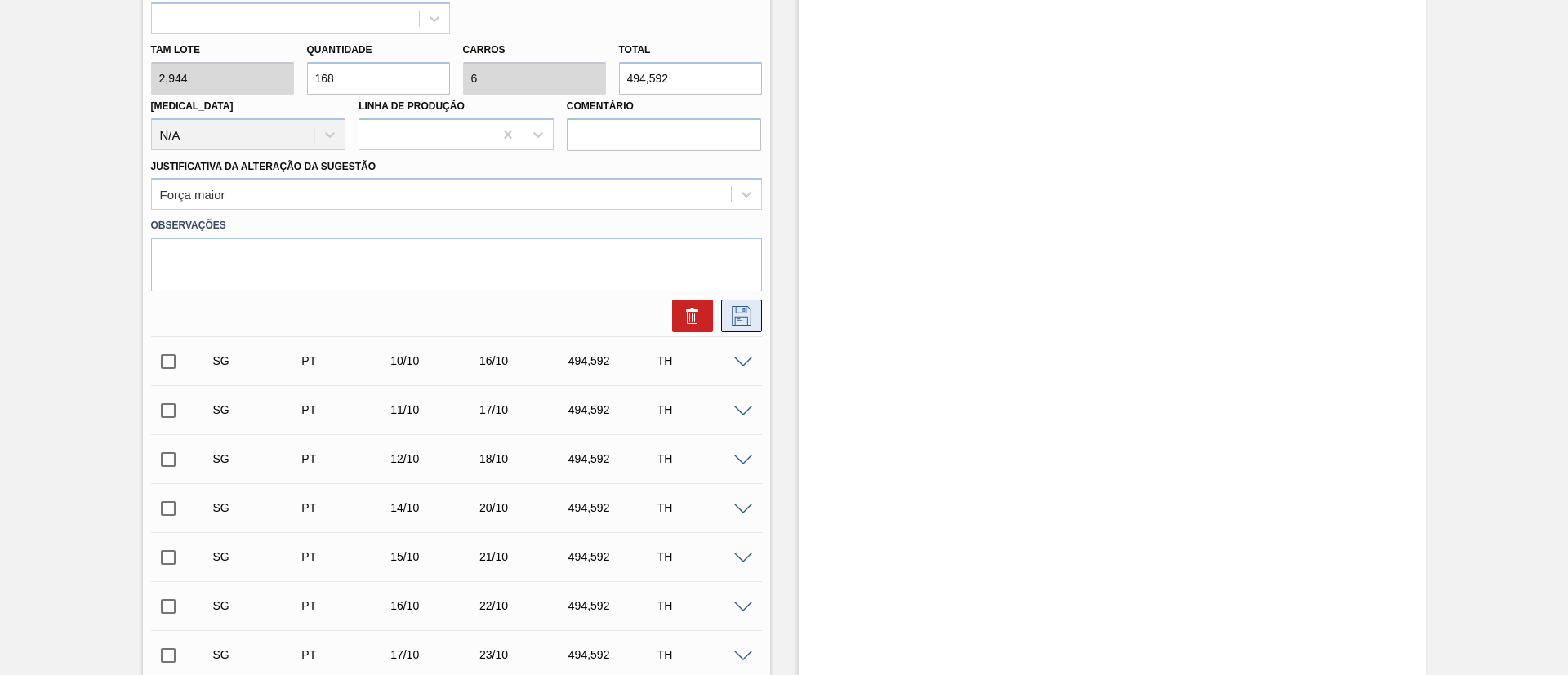
click at [745, 324] on icon at bounding box center [742, 316] width 26 height 20
checkbox input "true"
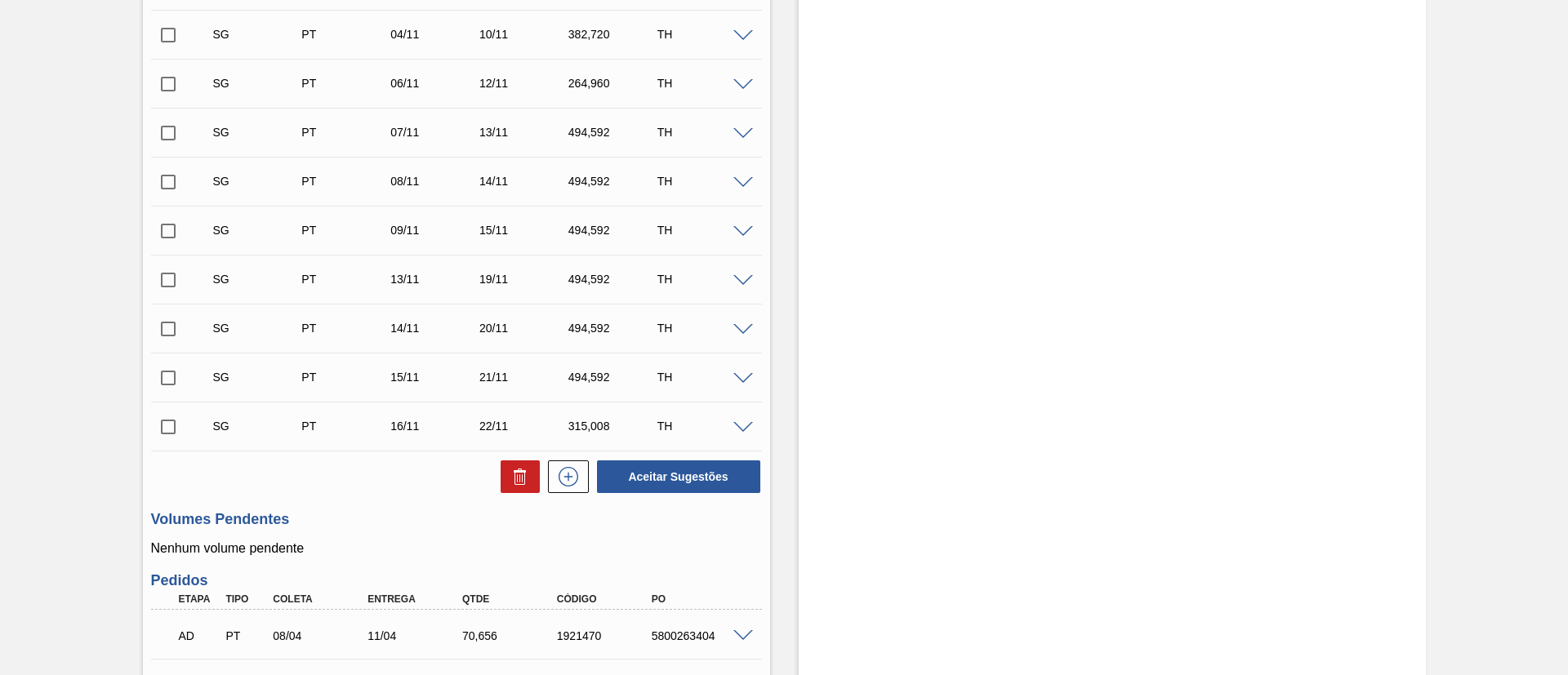
scroll to position [1696, 0]
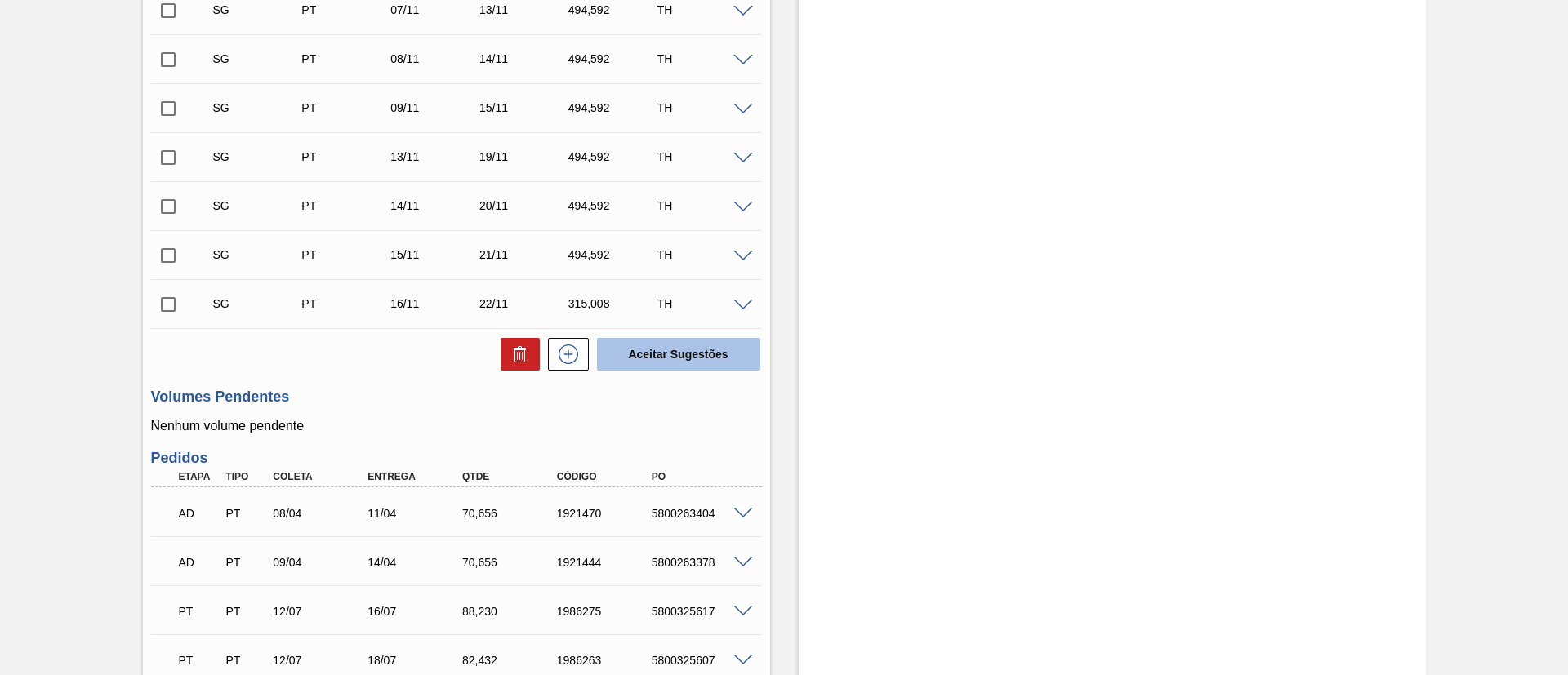
click at [683, 366] on button "Aceitar Sugestões" at bounding box center [679, 354] width 164 height 33
checkbox input "false"
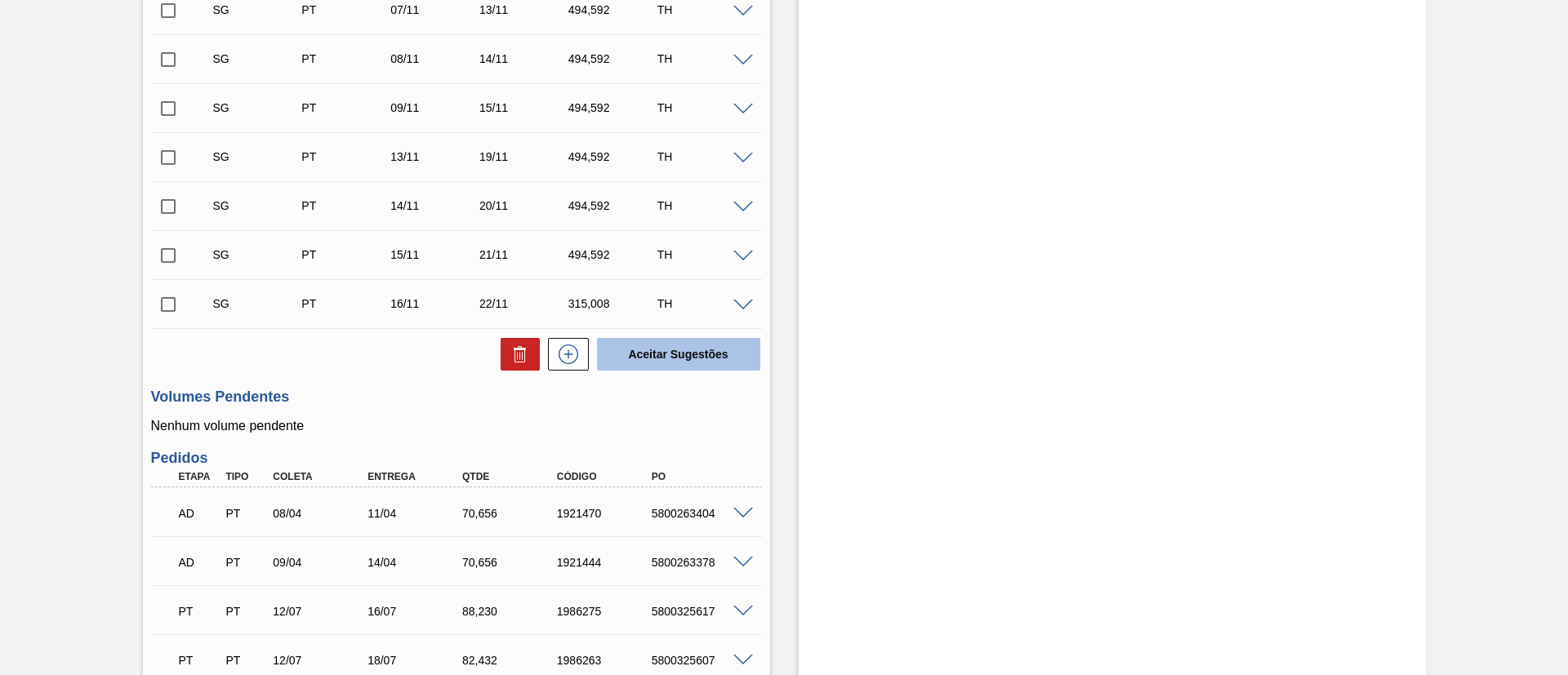
checkbox input "false"
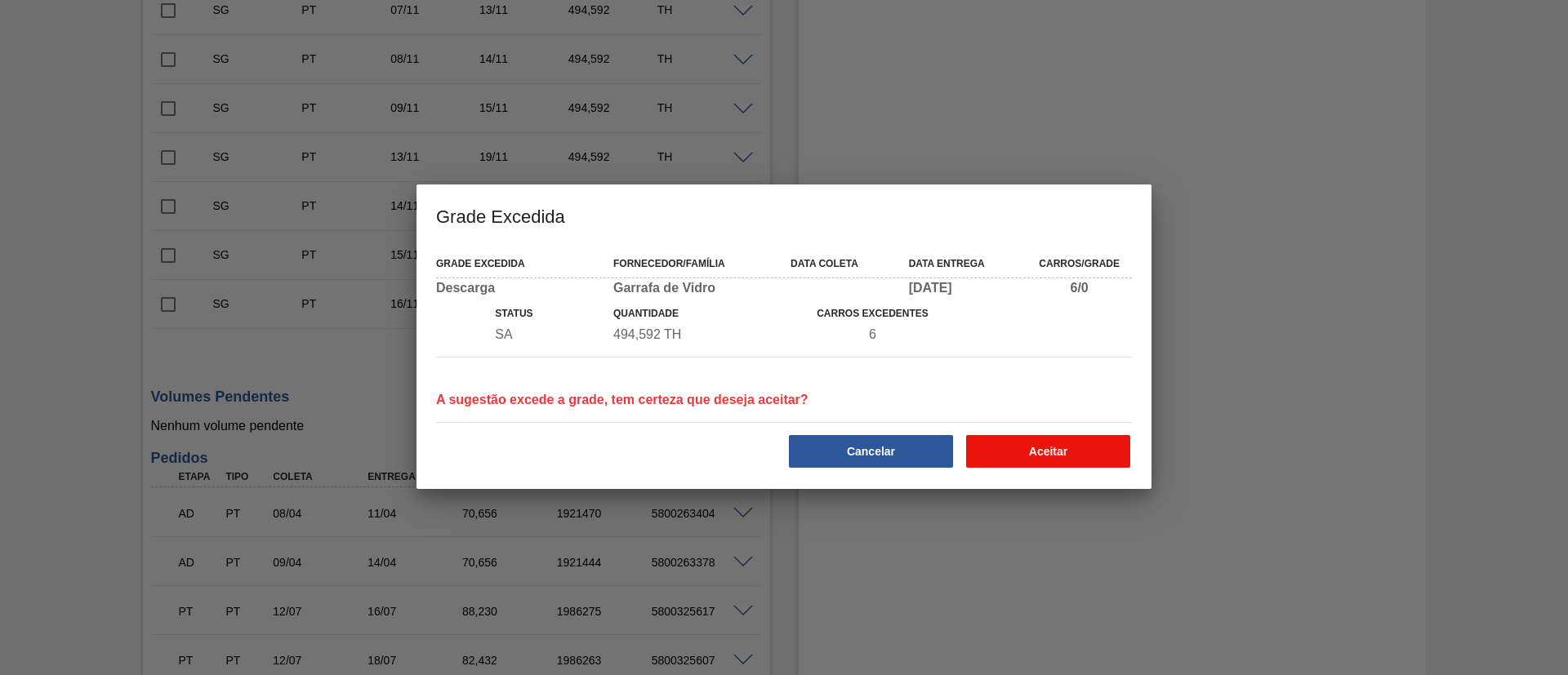
click at [1009, 449] on button "Aceitar" at bounding box center [1048, 451] width 165 height 33
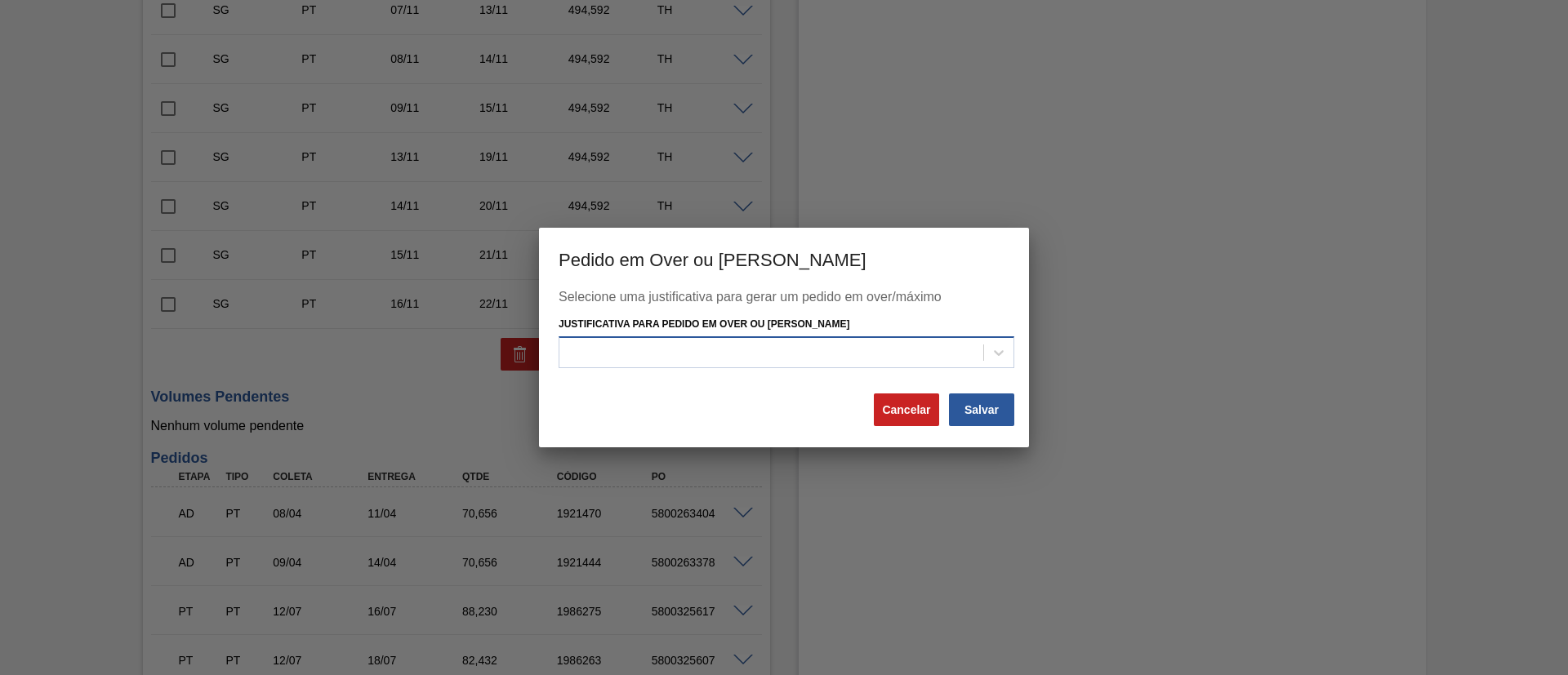
click at [775, 356] on div at bounding box center [771, 352] width 424 height 24
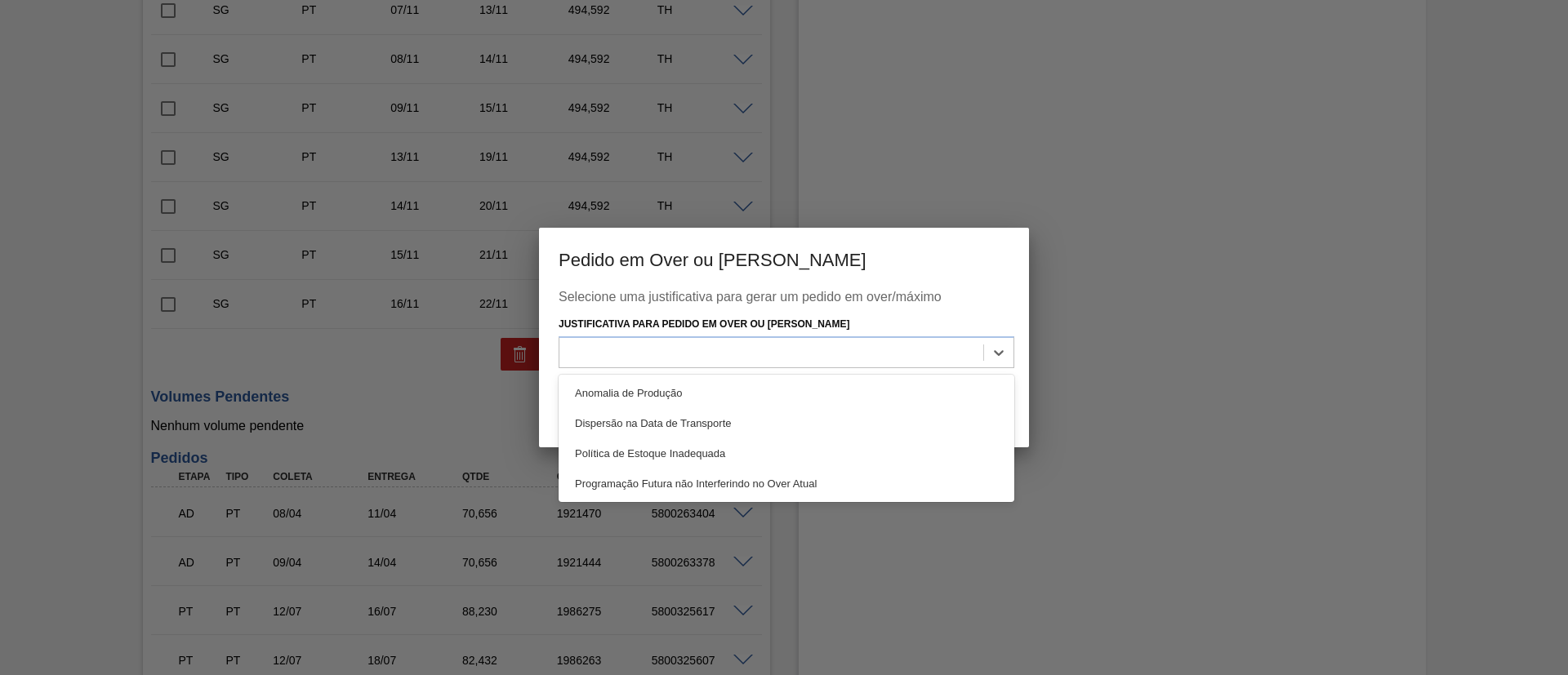
click at [679, 398] on div "Anomalia de Produção" at bounding box center [786, 393] width 456 height 30
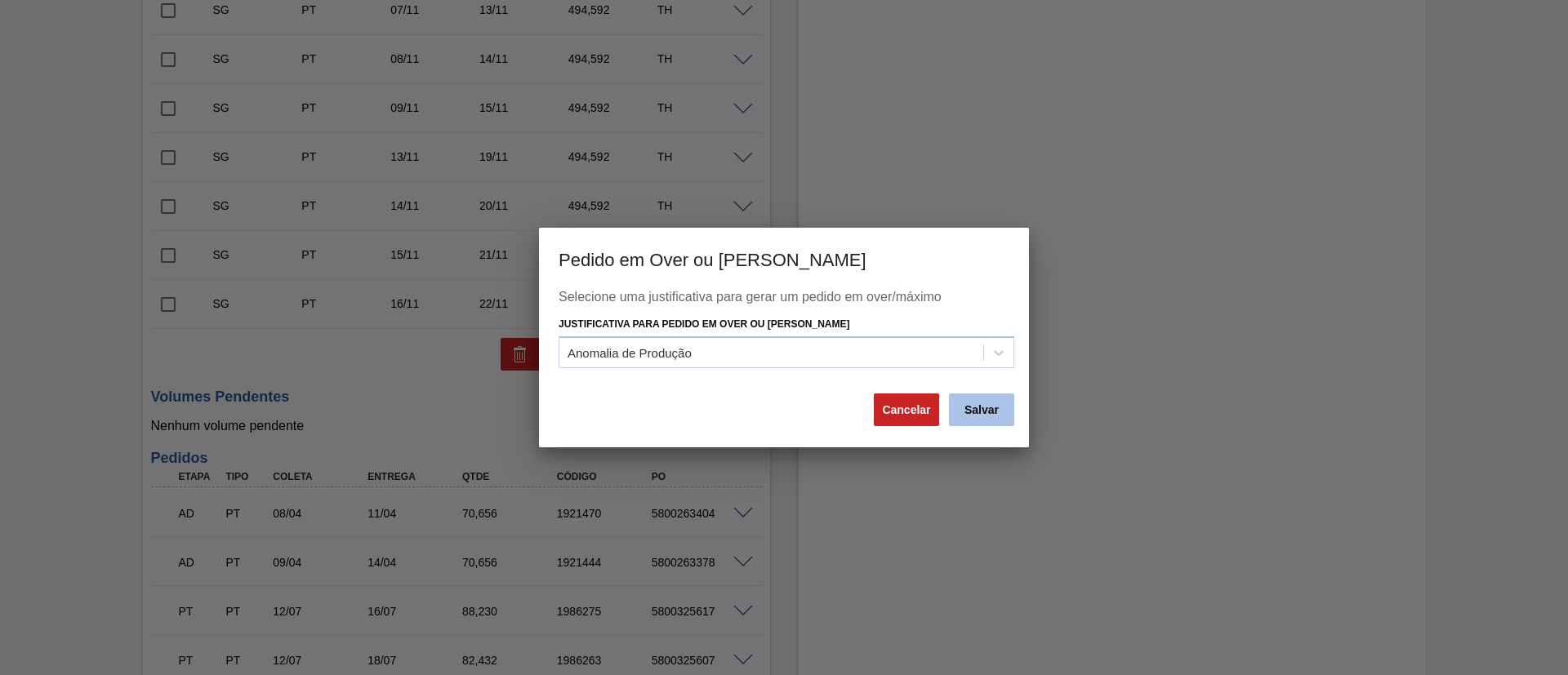
click at [983, 407] on button "Salvar" at bounding box center [981, 410] width 65 height 33
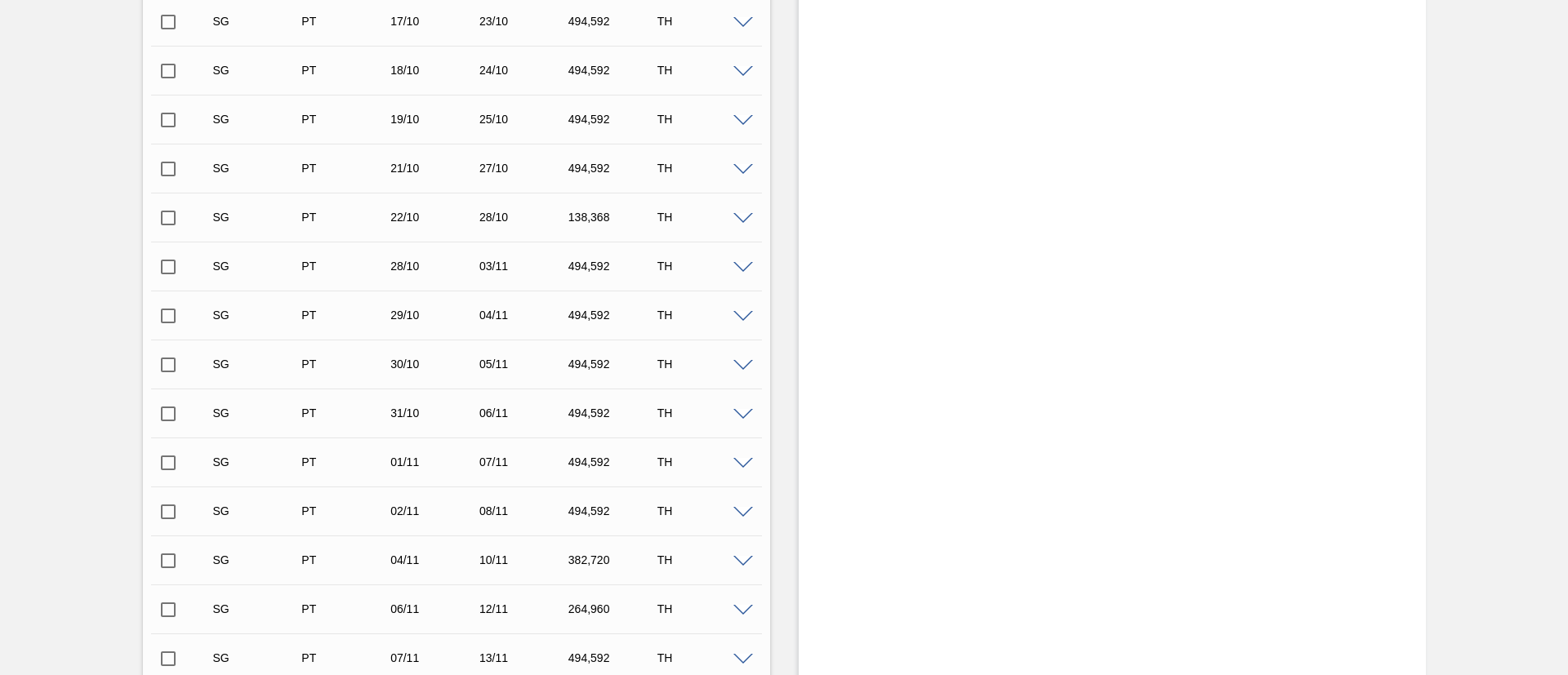
scroll to position [0, 0]
